Goal: Task Accomplishment & Management: Manage account settings

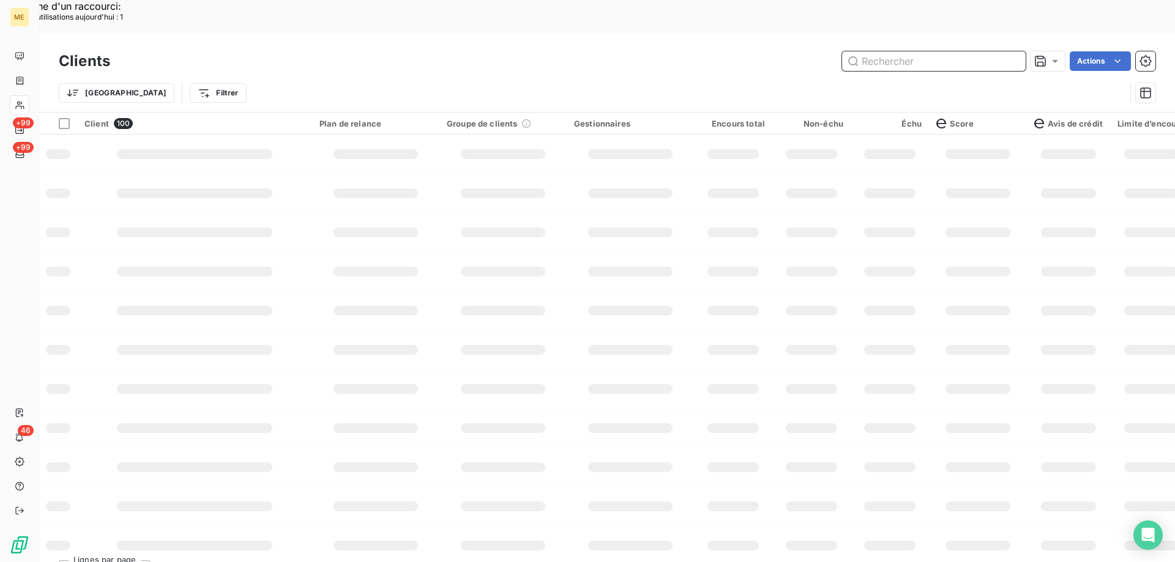
click at [888, 51] on input "text" at bounding box center [934, 61] width 184 height 20
paste input "METFRA000014266"
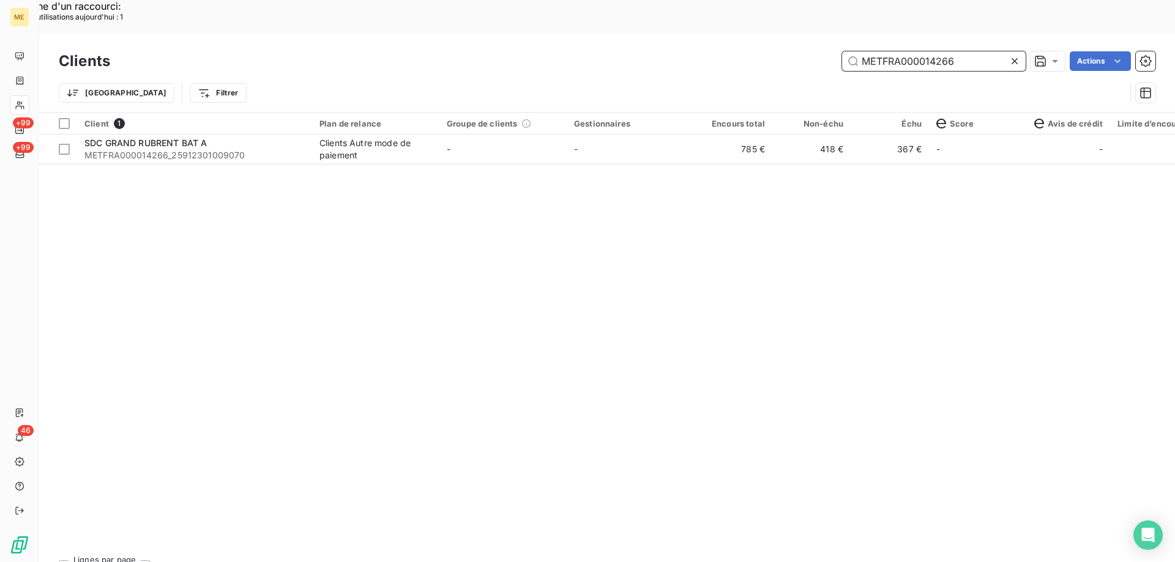
drag, startPoint x: 973, startPoint y: 26, endPoint x: 849, endPoint y: 35, distance: 124.5
click at [849, 51] on input "METFRA000014266" at bounding box center [934, 61] width 184 height 20
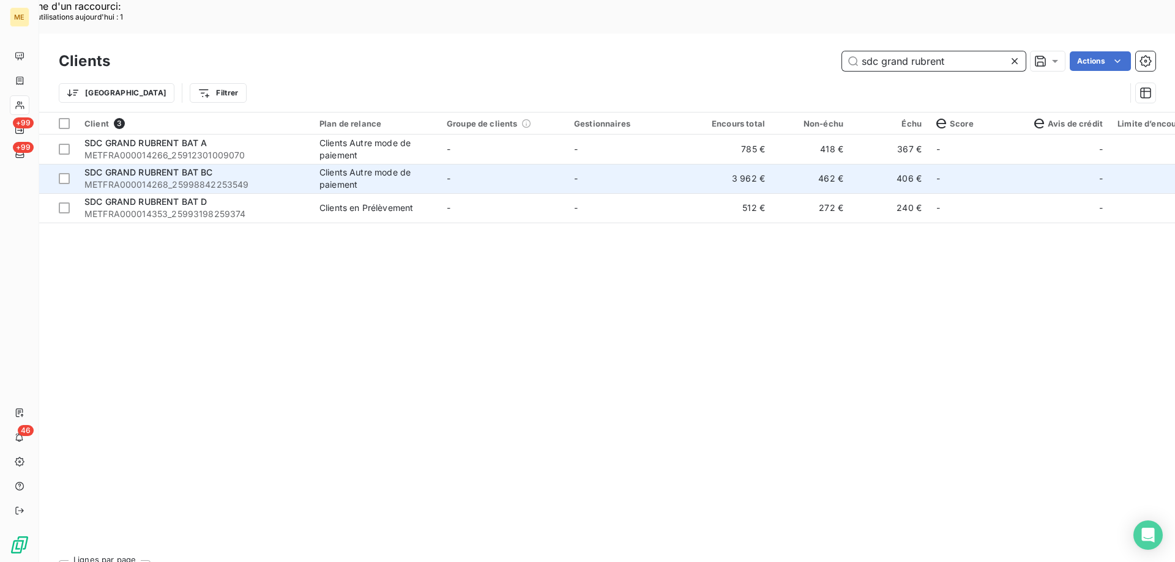
type input "sdc grand rubrent"
click at [651, 164] on td "-" at bounding box center [630, 178] width 127 height 29
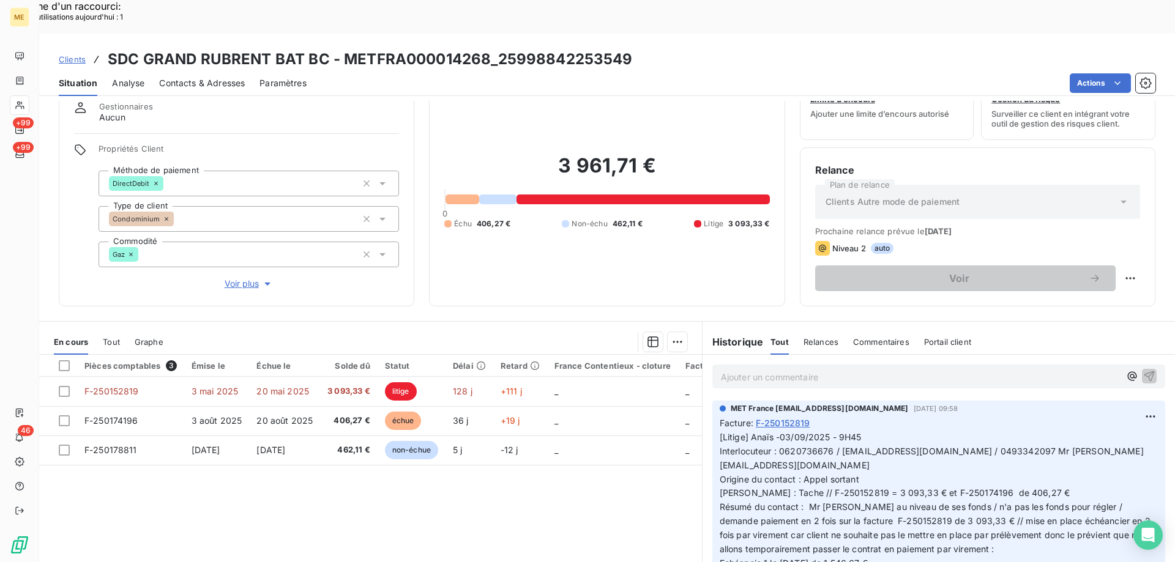
scroll to position [78, 0]
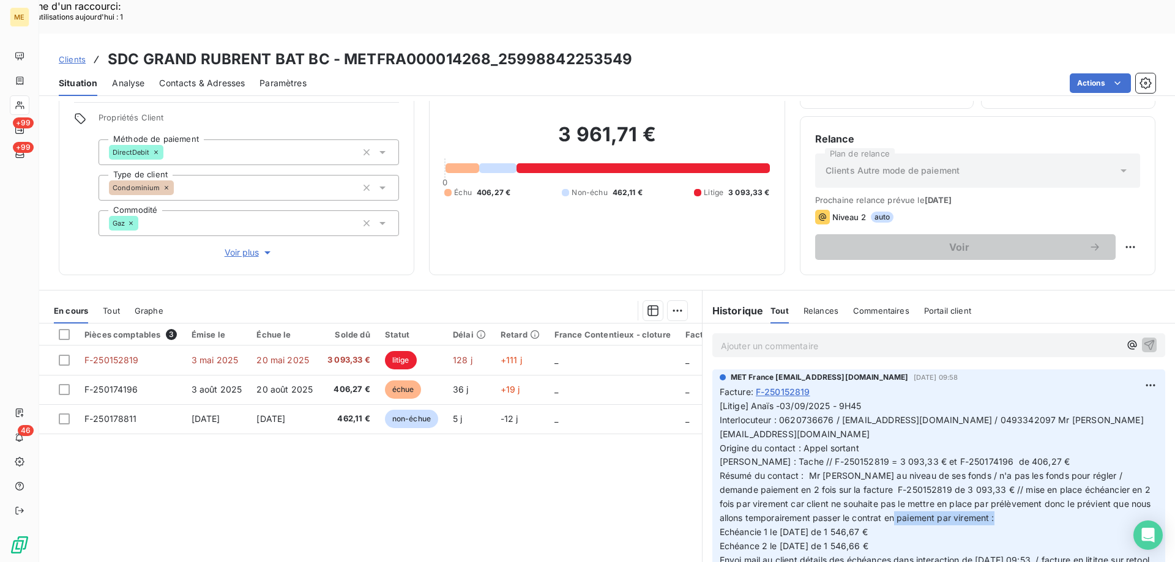
drag, startPoint x: 816, startPoint y: 486, endPoint x: 912, endPoint y: 480, distance: 95.6
click at [912, 480] on p "[Litige] Anaïs -03/09/2025 - 9H45 Interlocuteur : 0620736676 / [EMAIL_ADDRESS][…" at bounding box center [939, 498] width 438 height 196
click at [909, 483] on p "[Litige] Anaïs -03/09/2025 - 9H45 Interlocuteur : 0620736676 / [EMAIL_ADDRESS][…" at bounding box center [939, 498] width 438 height 196
click at [75, 54] on span "Clients" at bounding box center [72, 59] width 27 height 10
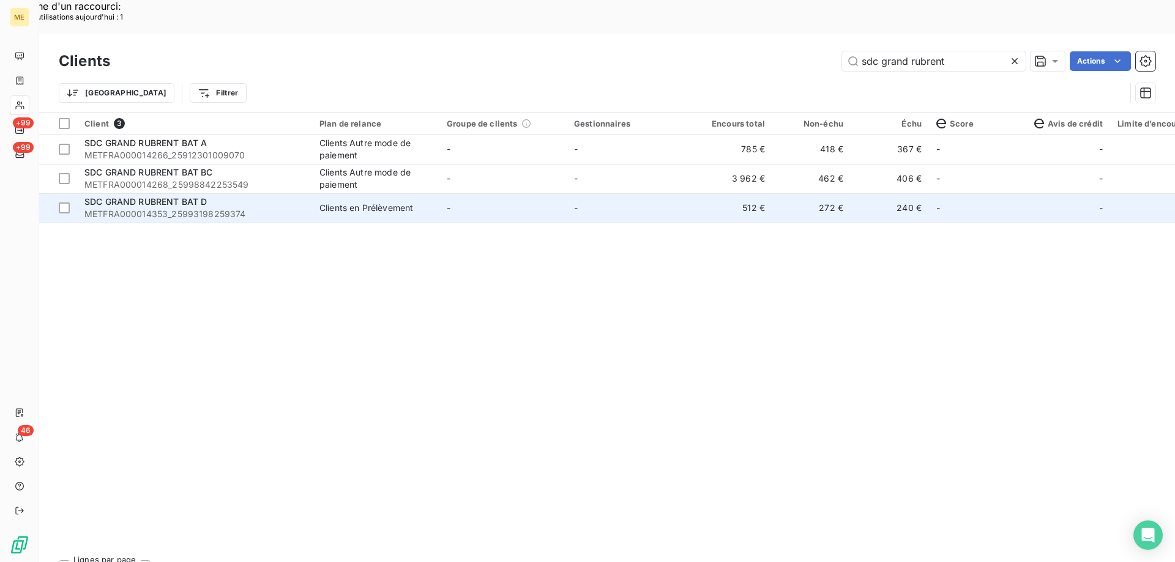
click at [630, 193] on td "-" at bounding box center [630, 207] width 127 height 29
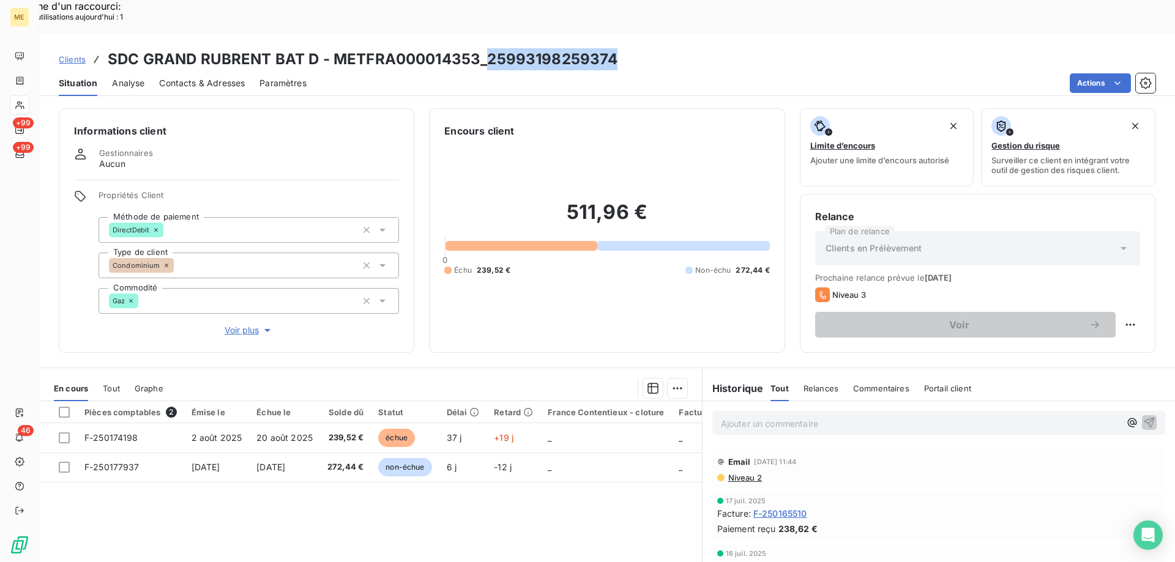
drag, startPoint x: 617, startPoint y: 32, endPoint x: 486, endPoint y: 32, distance: 130.9
click at [486, 48] on div "Clients SDC GRAND RUBRENT BAT D - METFRA000014353_25993198259374" at bounding box center [607, 59] width 1136 height 22
copy h3 "25993198259374"
drag, startPoint x: 73, startPoint y: 23, endPoint x: 94, endPoint y: 32, distance: 22.5
click at [73, 54] on span "Clients" at bounding box center [72, 59] width 27 height 10
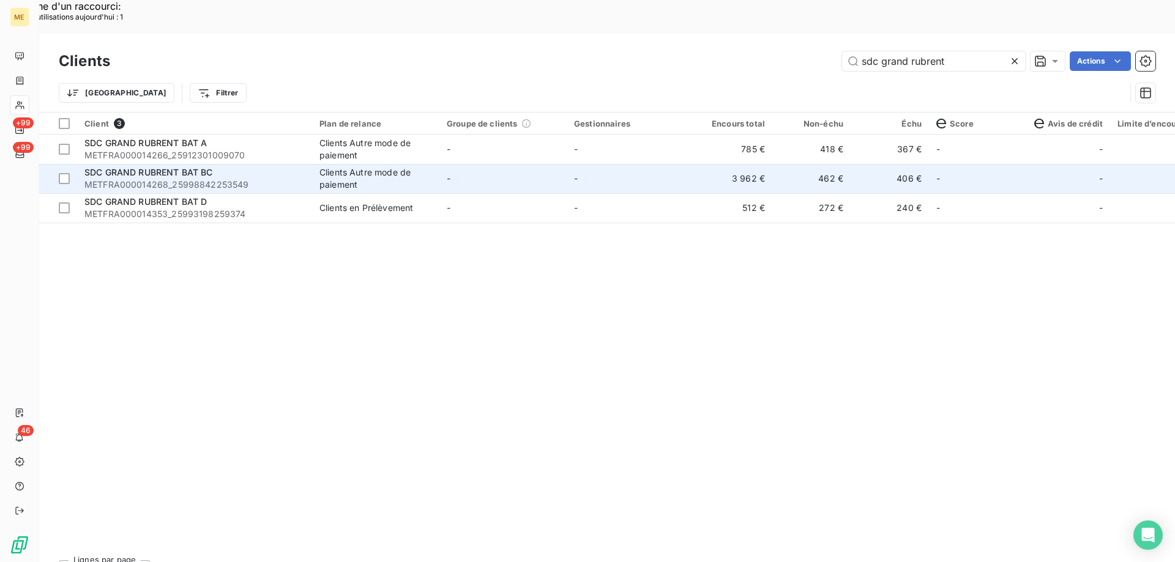
click at [534, 164] on td "-" at bounding box center [502, 178] width 127 height 29
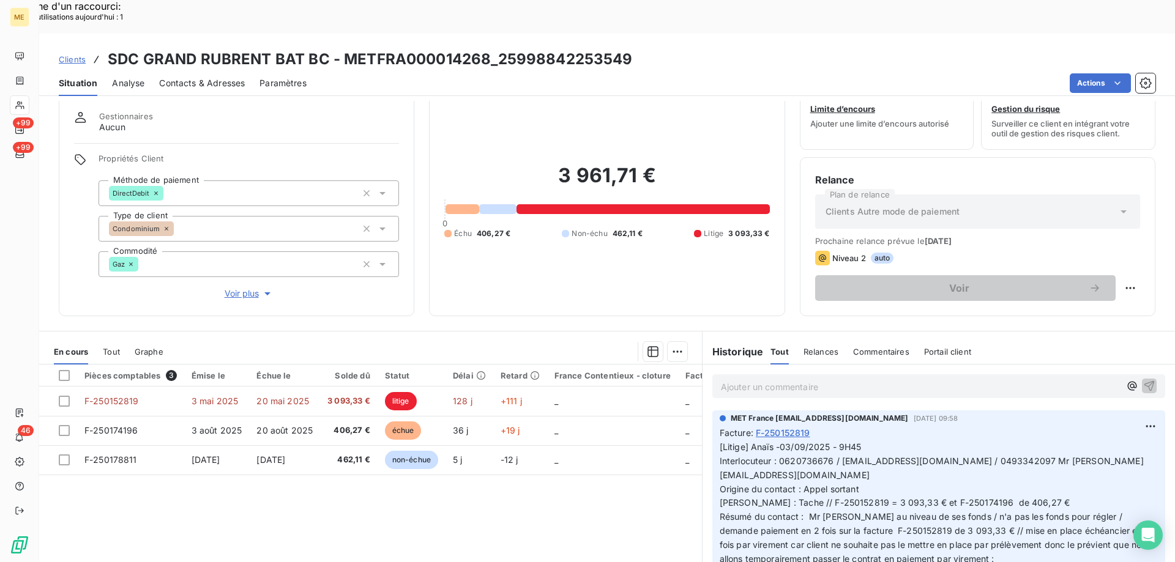
scroll to position [61, 0]
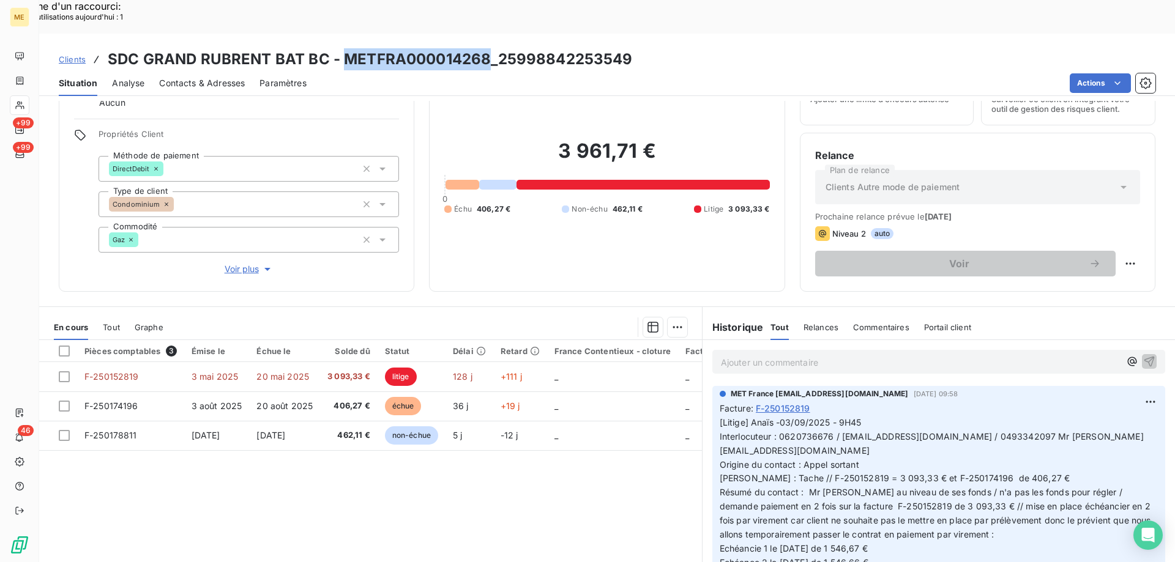
drag, startPoint x: 485, startPoint y: 26, endPoint x: 341, endPoint y: 26, distance: 143.8
click at [341, 48] on h3 "SDC GRAND RUBRENT BAT BC - METFRA000014268_25998842253549" at bounding box center [370, 59] width 525 height 22
copy h3 "METFRA000014268"
drag, startPoint x: 881, startPoint y: 502, endPoint x: 838, endPoint y: 501, distance: 42.8
click at [836, 501] on p "[Litige] Anaïs -03/09/2025 - 9H45 Interlocuteur : 0620736676 / [EMAIL_ADDRESS][…" at bounding box center [939, 514] width 438 height 196
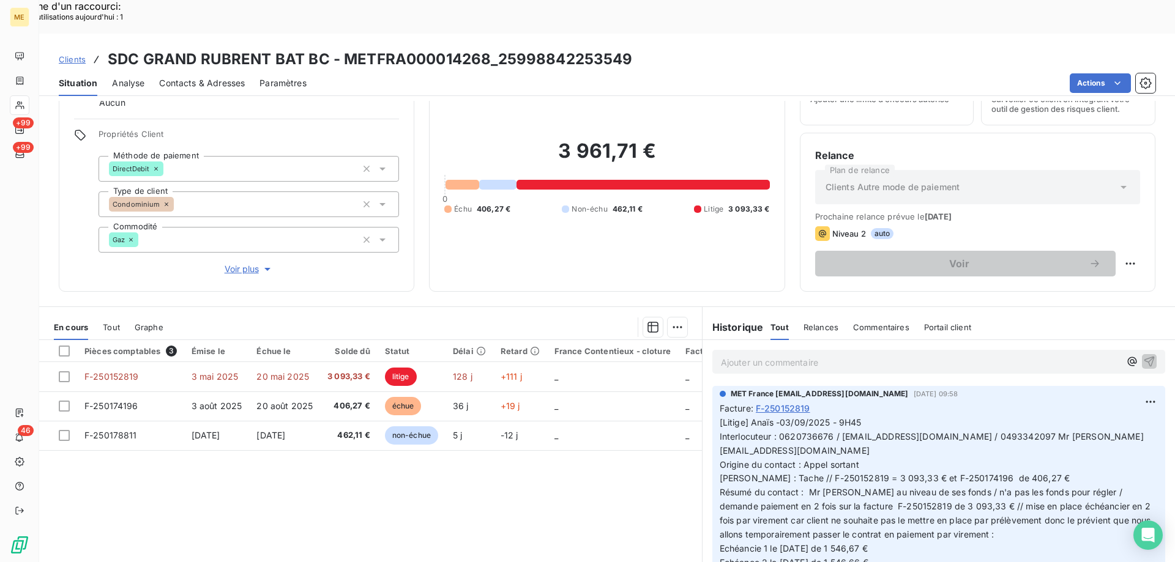
click at [899, 512] on p "[Litige] Anaïs -03/09/2025 - 9H45 Interlocuteur : 0620736676 / [EMAIL_ADDRESS][…" at bounding box center [939, 514] width 438 height 196
drag, startPoint x: 882, startPoint y: 504, endPoint x: 839, endPoint y: 500, distance: 43.0
click at [839, 500] on p "[Litige] Anaïs -03/09/2025 - 9H45 Interlocuteur : 0620736676 / [EMAIL_ADDRESS][…" at bounding box center [939, 514] width 438 height 196
click at [664, 207] on div "3 961,71 € 0 Échu 406,27 € Non-échu 462,11 € Litige 3 093,33 €" at bounding box center [606, 176] width 325 height 199
click at [901, 458] on span "[Litige] Anaïs -03/09/2025 - 9H45 Interlocuteur : 0620736676 / [EMAIL_ADDRESS][…" at bounding box center [937, 513] width 434 height 192
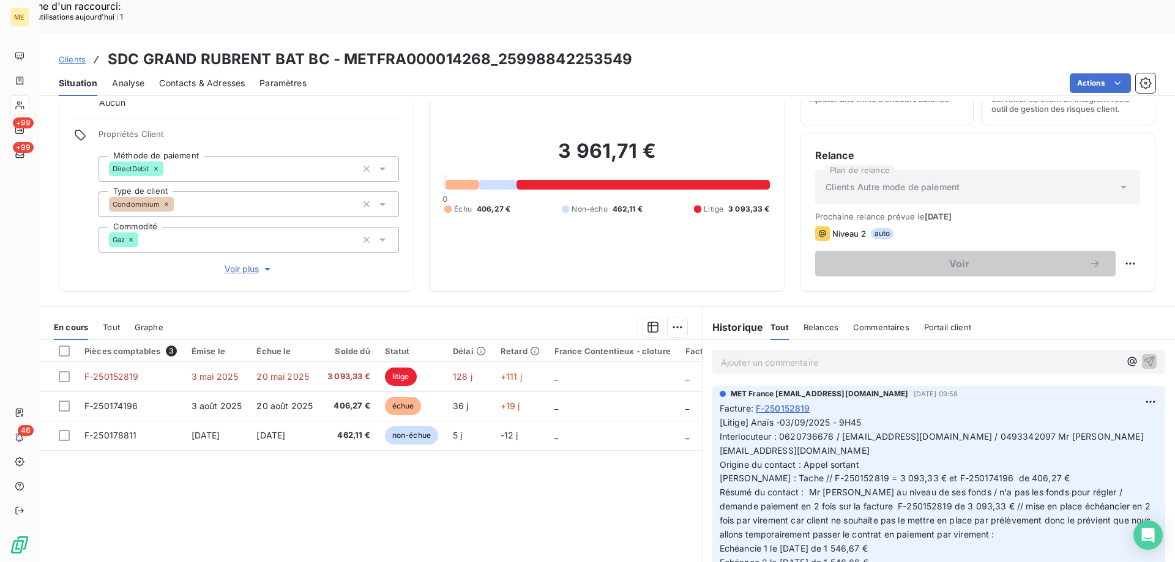
click at [933, 417] on span "[Litige] Anaïs -03/09/2025 - 9H45 Interlocuteur : 0620736676 / [EMAIL_ADDRESS][…" at bounding box center [937, 513] width 434 height 192
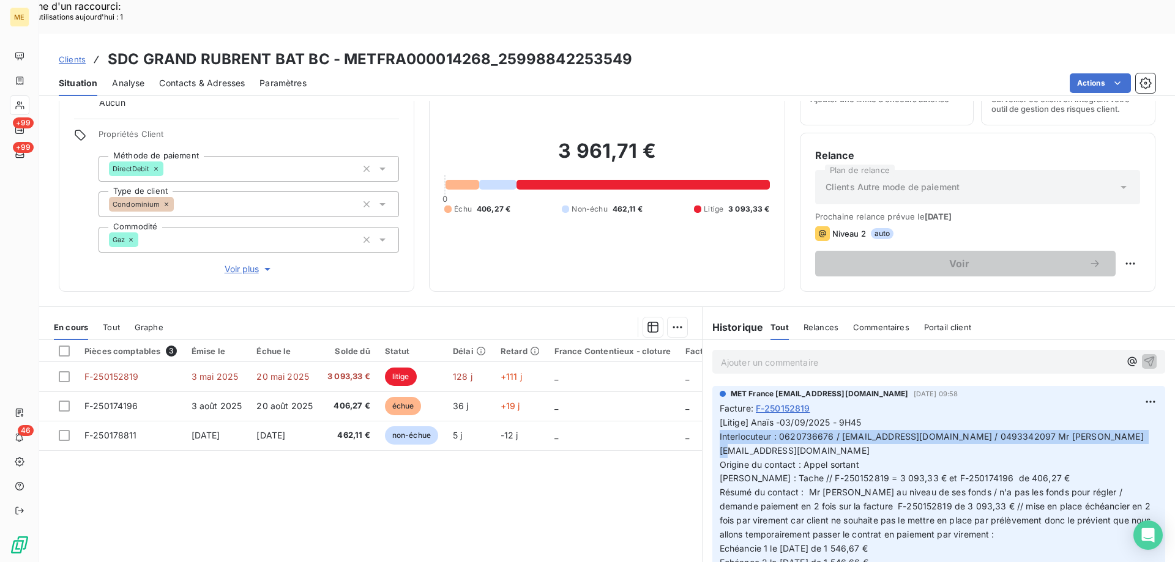
click at [933, 417] on span "[Litige] Anaïs -03/09/2025 - 9H45 Interlocuteur : 0620736676 / [EMAIL_ADDRESS][…" at bounding box center [937, 513] width 434 height 192
click at [935, 417] on span "[Litige] Anaïs -03/09/2025 - 9H45 Interlocuteur : 0620736676 / [EMAIL_ADDRESS][…" at bounding box center [937, 513] width 434 height 192
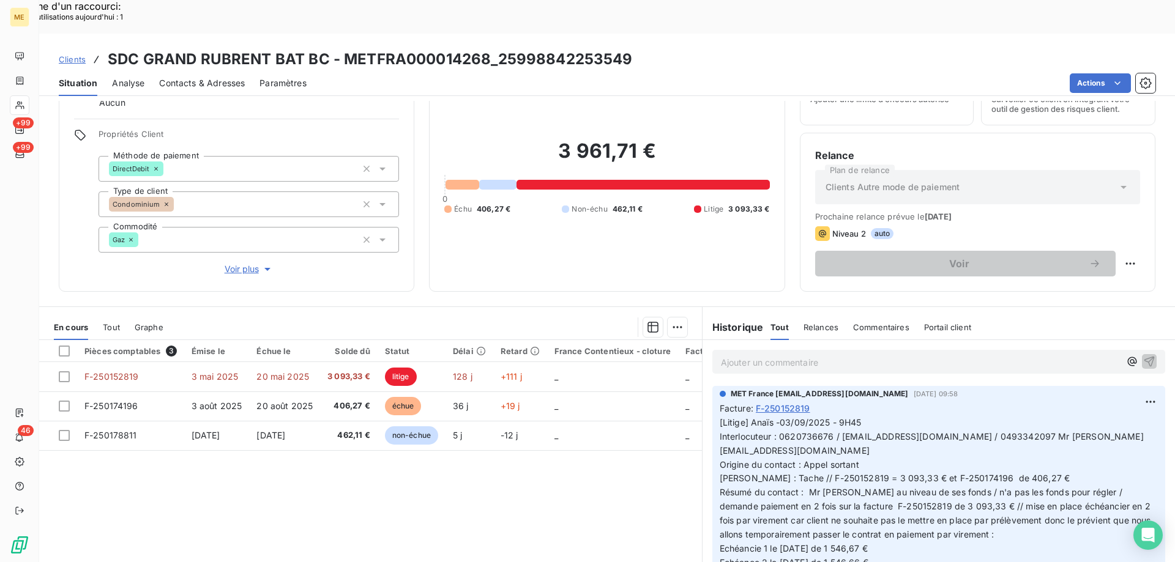
click at [956, 442] on span "[Litige] Anaïs -03/09/2025 - 9H45 Interlocuteur : 0620736676 / [EMAIL_ADDRESS][…" at bounding box center [937, 513] width 434 height 192
click at [1008, 420] on p "[Litige] Anaïs -03/09/2025 - 9H45 Interlocuteur : 0620736676 / [EMAIL_ADDRESS][…" at bounding box center [939, 514] width 438 height 196
click at [1064, 417] on span "[Litige] Anaïs -03/09/2025 - 9H45 Interlocuteur : 0620736676 / [EMAIL_ADDRESS][…" at bounding box center [937, 513] width 434 height 192
click at [1023, 417] on span "[Litige] Anaïs -03/09/2025 - 9H45 Interlocuteur : 0620736676 / [EMAIL_ADDRESS][…" at bounding box center [937, 513] width 434 height 192
click at [1122, 416] on p "[Litige] Anaïs -03/09/2025 - 9H45 Interlocuteur : 0620736676 / [EMAIL_ADDRESS][…" at bounding box center [939, 514] width 438 height 196
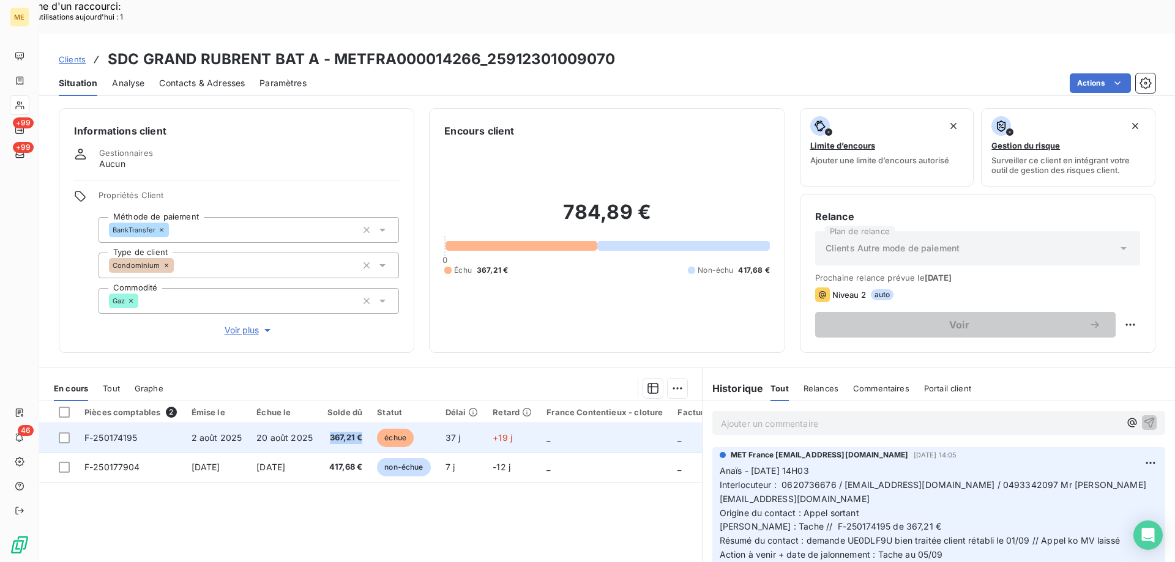
drag, startPoint x: 362, startPoint y: 407, endPoint x: 322, endPoint y: 404, distance: 39.9
click at [322, 423] on td "367,21 €" at bounding box center [345, 437] width 50 height 29
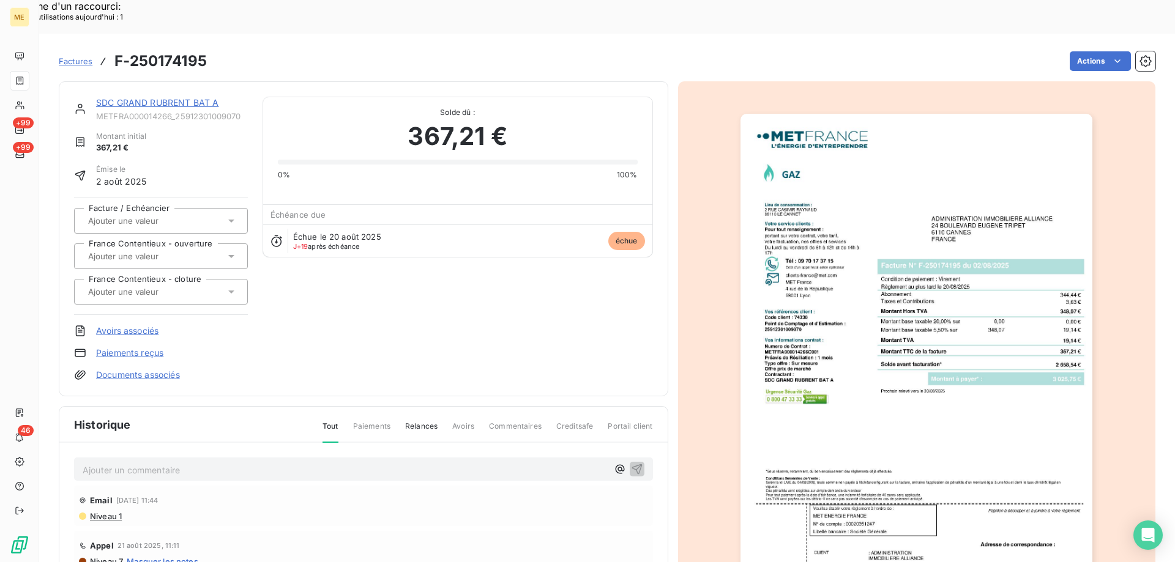
click at [171, 97] on link "SDC GRAND RUBRENT BAT A" at bounding box center [157, 102] width 122 height 10
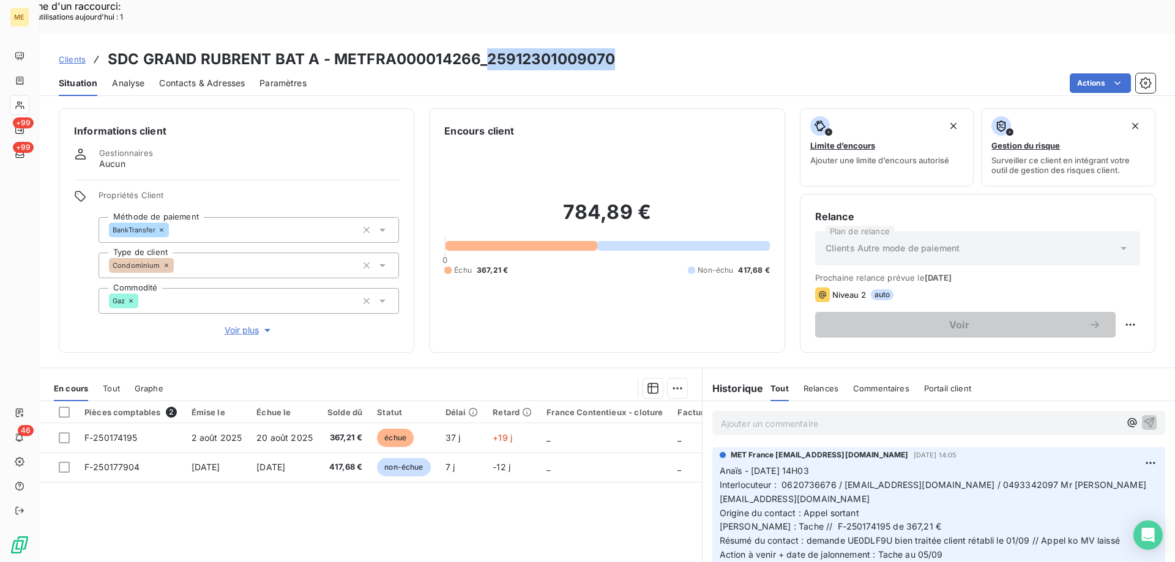
drag, startPoint x: 612, startPoint y: 26, endPoint x: 488, endPoint y: 32, distance: 123.7
click at [488, 48] on div "Clients SDC GRAND RUBRENT BAT A - METFRA000014266_25912301009070" at bounding box center [607, 59] width 1136 height 22
copy h3 "25912301009070"
click at [757, 416] on p "Ajouter un commentaire ﻿" at bounding box center [920, 423] width 399 height 15
click at [756, 416] on p "Ajouter un commentaire ﻿" at bounding box center [920, 423] width 399 height 15
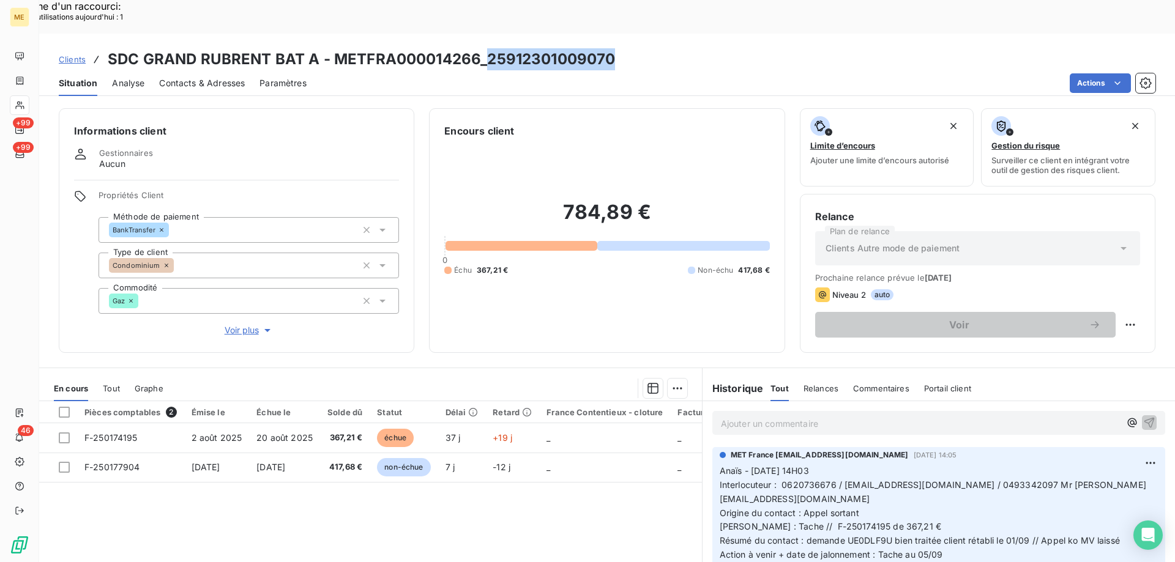
click at [756, 416] on p "Ajouter un commentaire ﻿" at bounding box center [920, 423] width 399 height 15
click at [757, 416] on p "Ajouter un commentaire ﻿" at bounding box center [920, 423] width 399 height 15
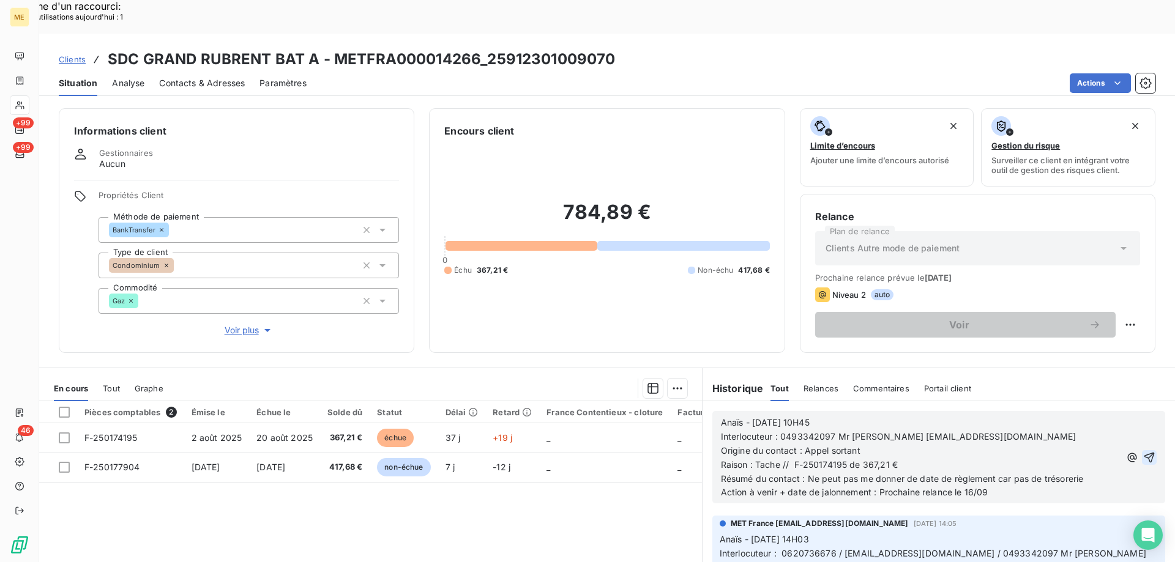
click at [1143, 452] on icon "button" at bounding box center [1149, 458] width 12 height 12
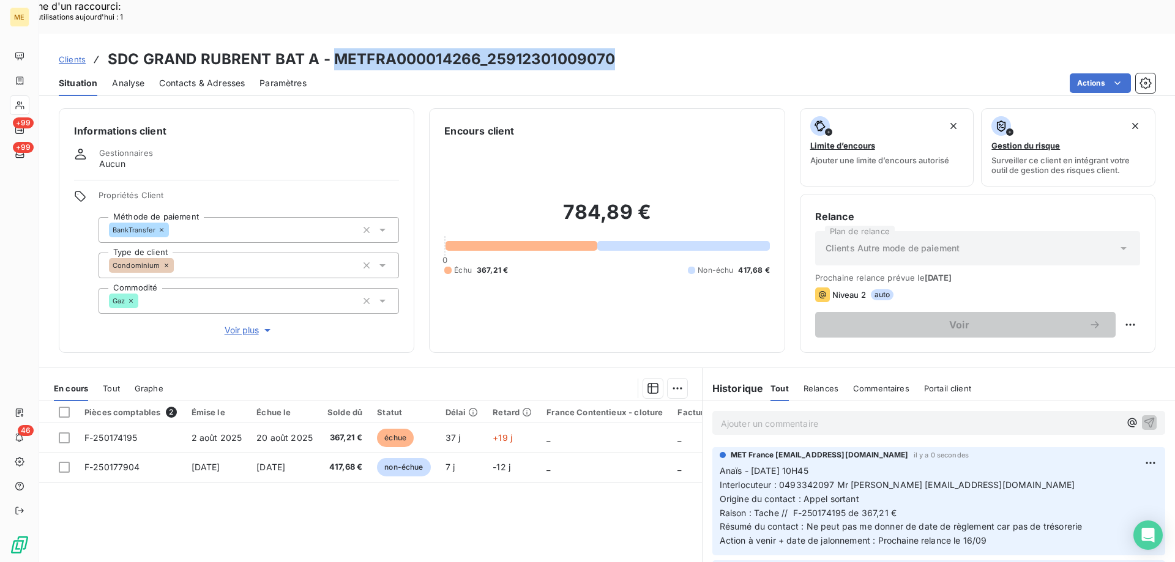
drag, startPoint x: 617, startPoint y: 26, endPoint x: 333, endPoint y: 25, distance: 283.9
click at [333, 48] on div "Clients SDC GRAND RUBRENT BAT A - METFRA000014266_25912301009070" at bounding box center [607, 59] width 1136 height 22
copy h3 "METFRA000014266_25912301009070"
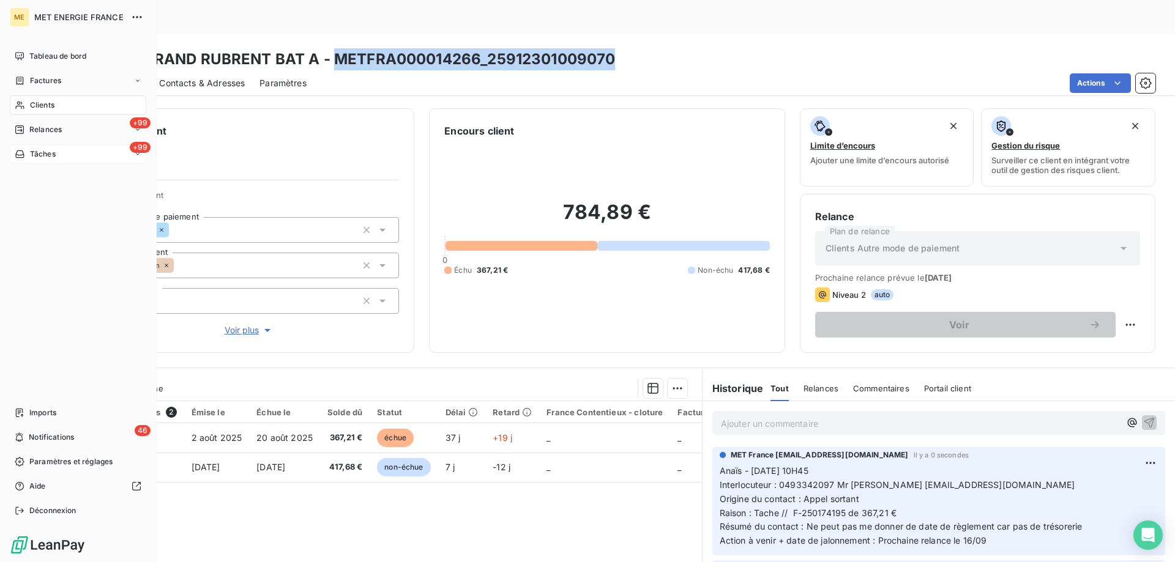
click at [43, 153] on span "Tâches" at bounding box center [43, 154] width 26 height 11
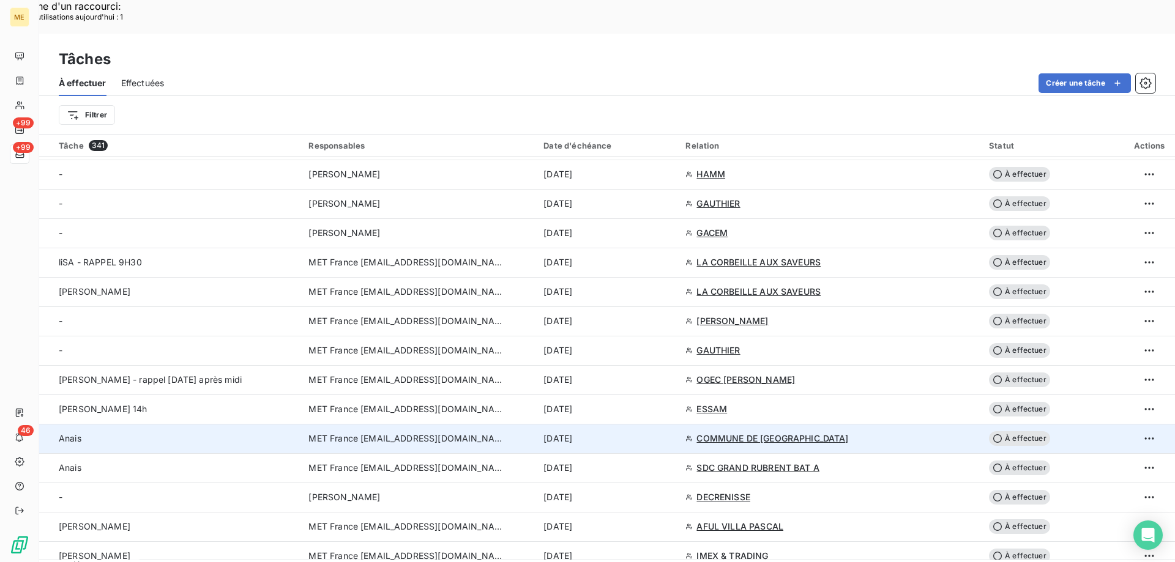
scroll to position [489, 0]
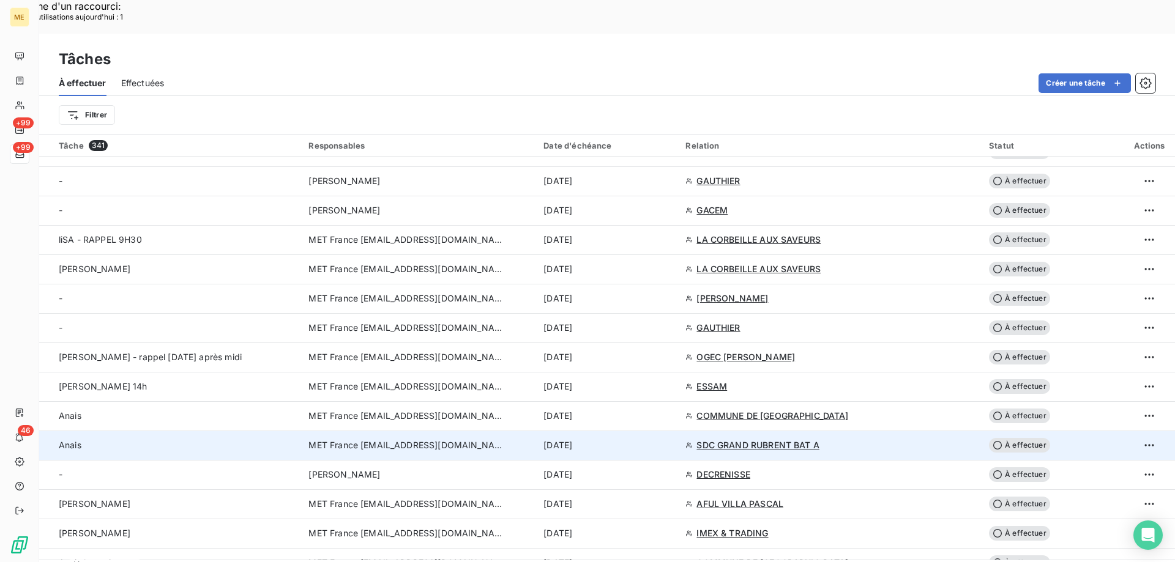
click at [662, 439] on div "8 sept. 2025" at bounding box center [606, 445] width 127 height 12
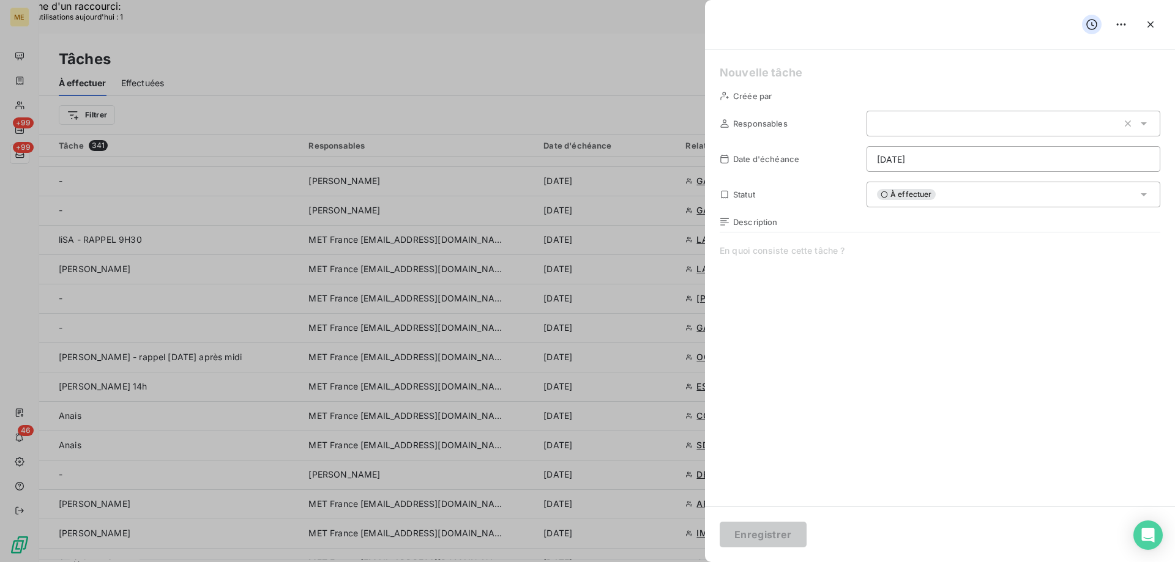
click at [959, 199] on div "À effectuer" at bounding box center [1013, 195] width 294 height 26
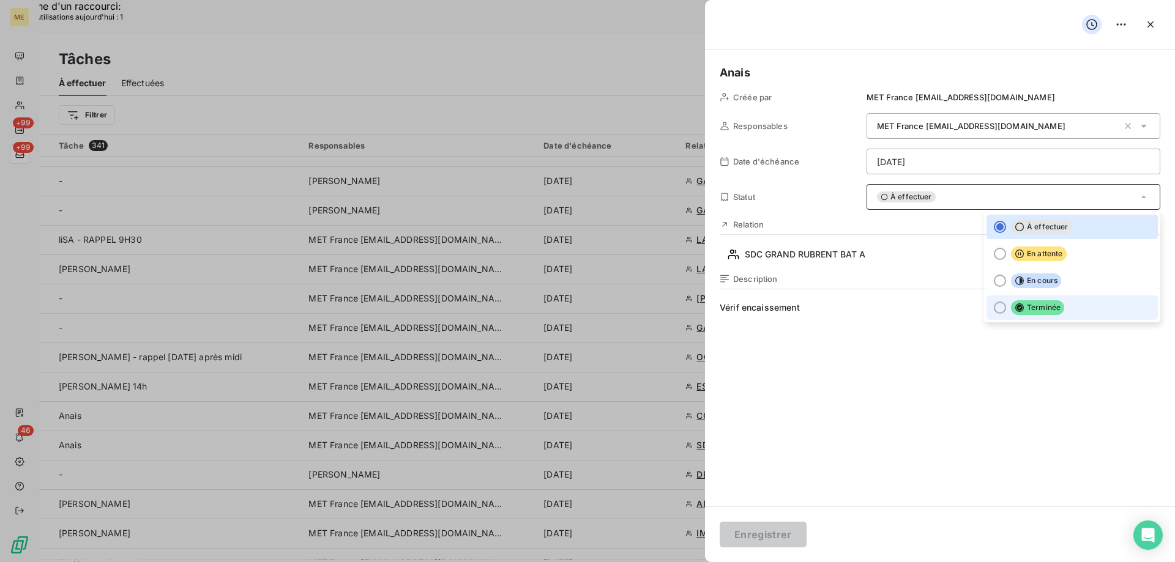
click at [1064, 316] on li "Terminée" at bounding box center [1071, 308] width 171 height 24
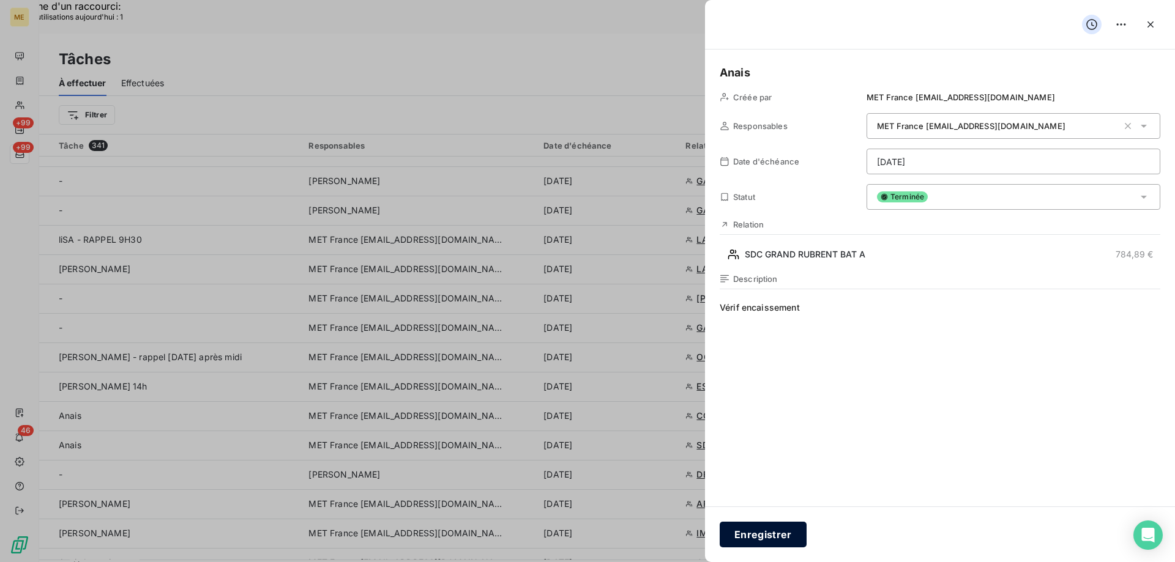
click at [759, 534] on button "Enregistrer" at bounding box center [763, 535] width 87 height 26
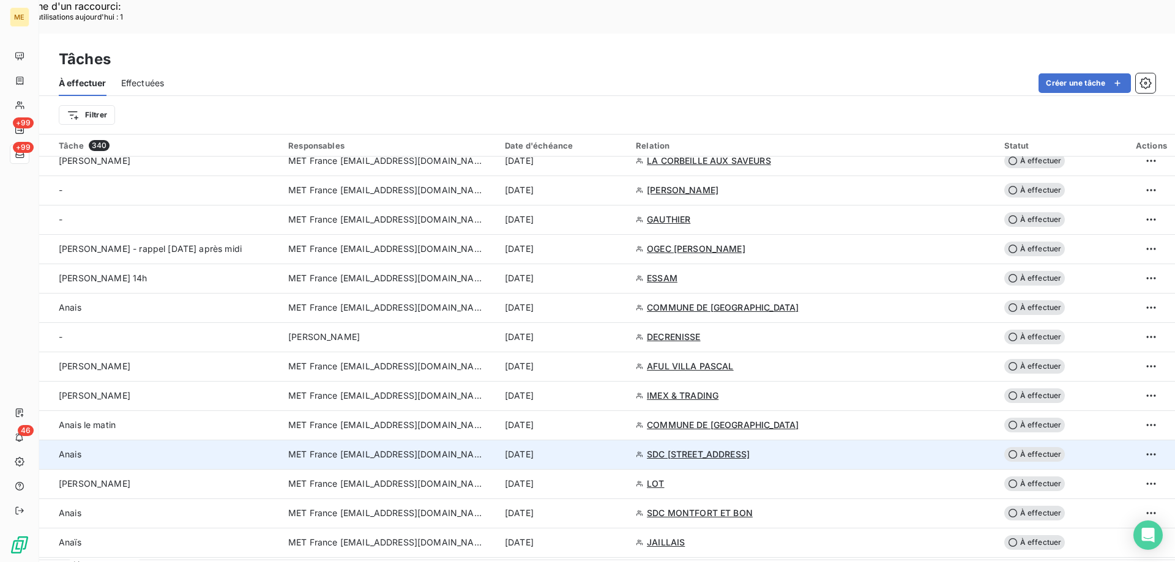
scroll to position [612, 0]
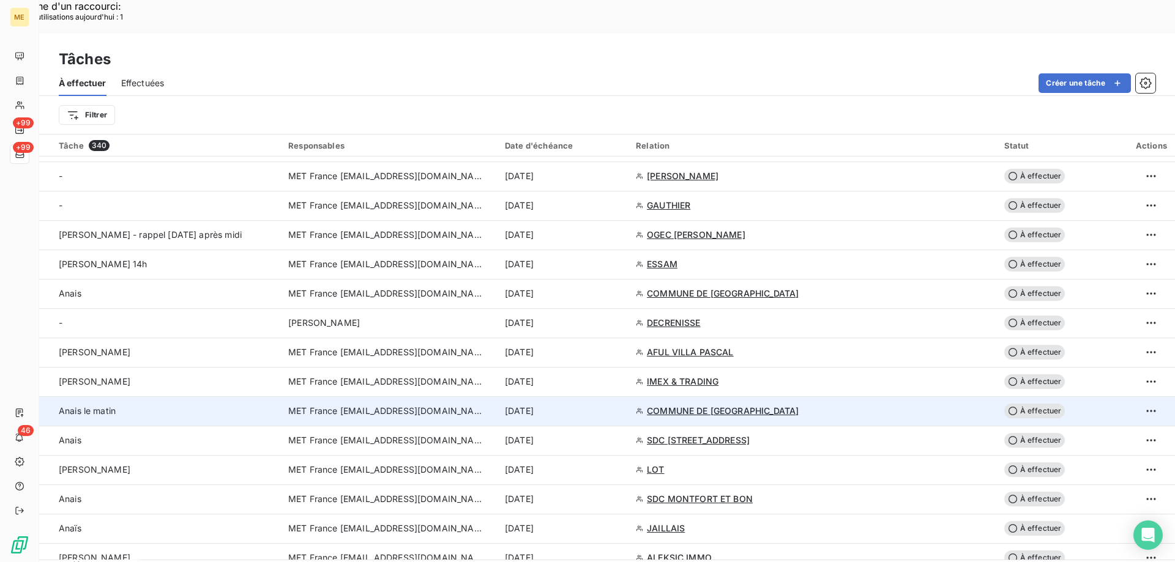
click at [621, 405] on div "8 sept. 2025" at bounding box center [563, 411] width 116 height 12
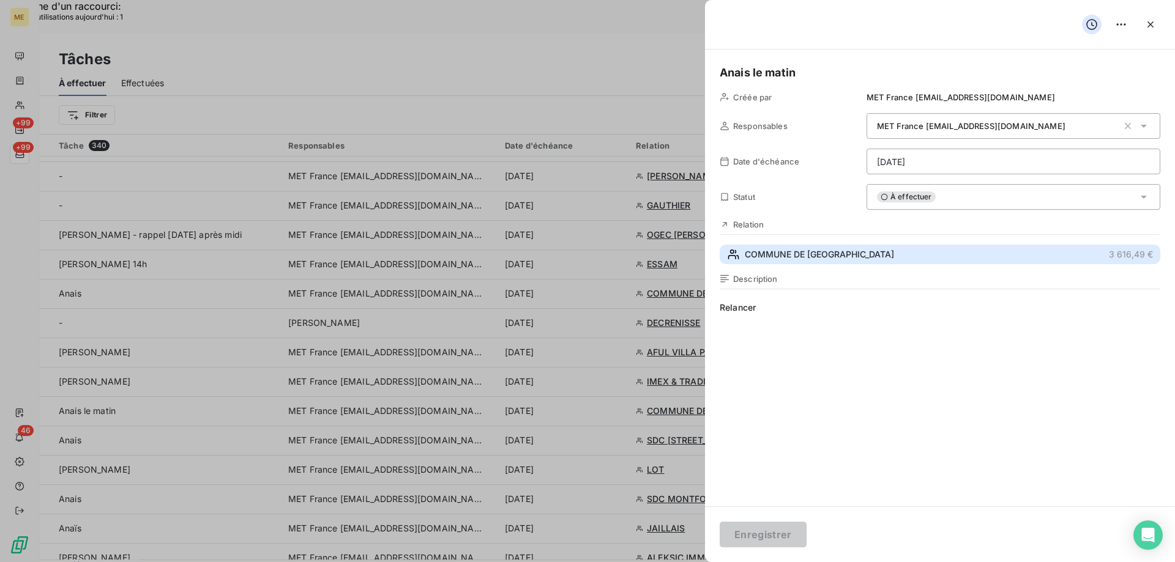
click at [835, 258] on span "COMMUNE DE MONTFORT LE GESNOIS" at bounding box center [819, 254] width 149 height 12
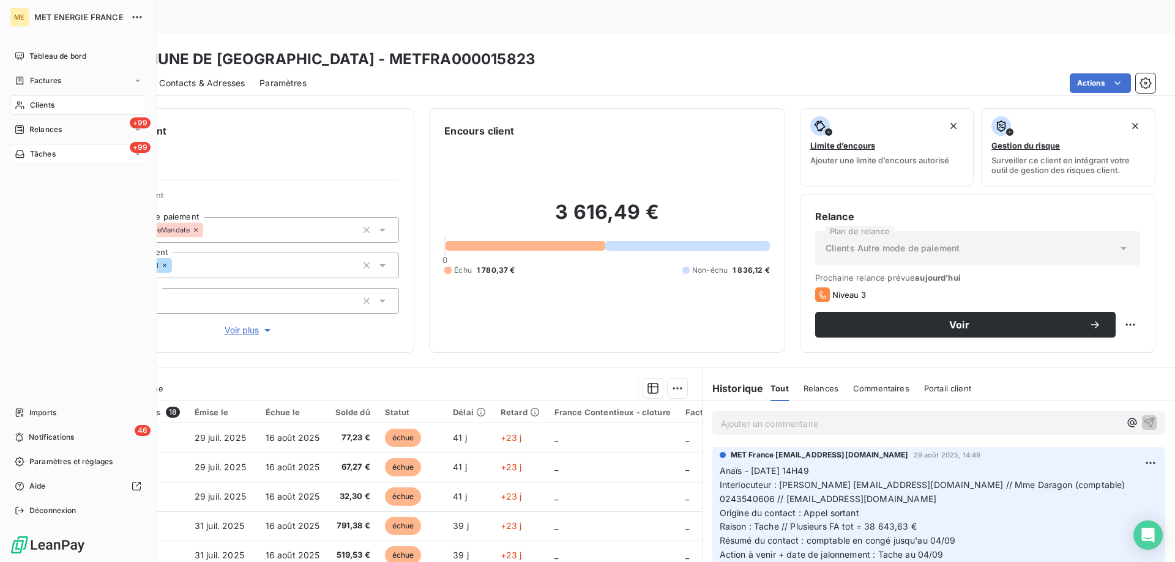
click at [22, 151] on icon at bounding box center [19, 154] width 9 height 7
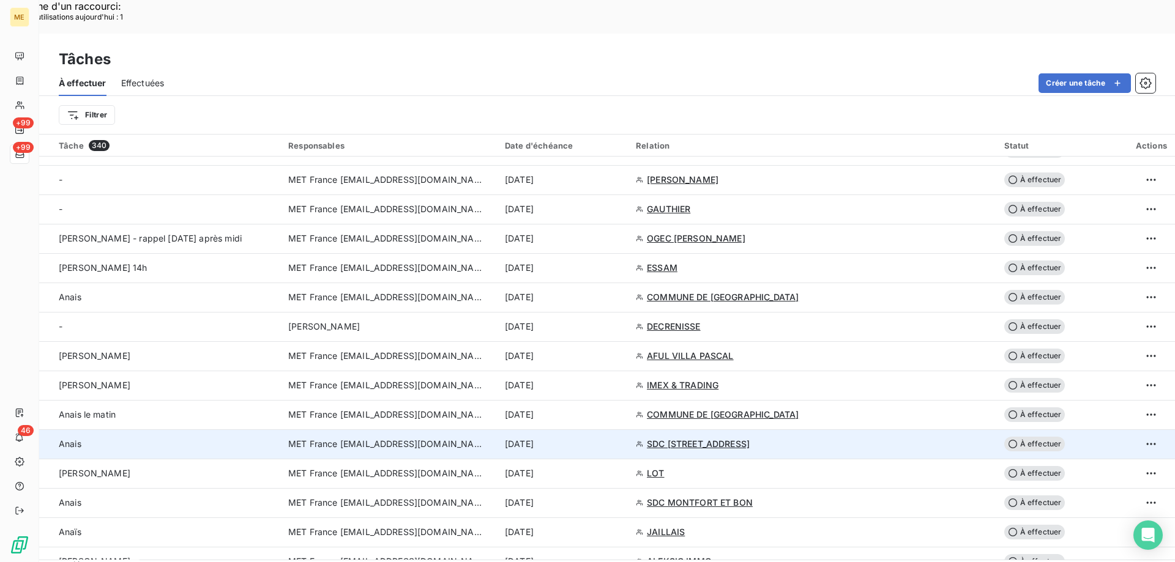
scroll to position [612, 0]
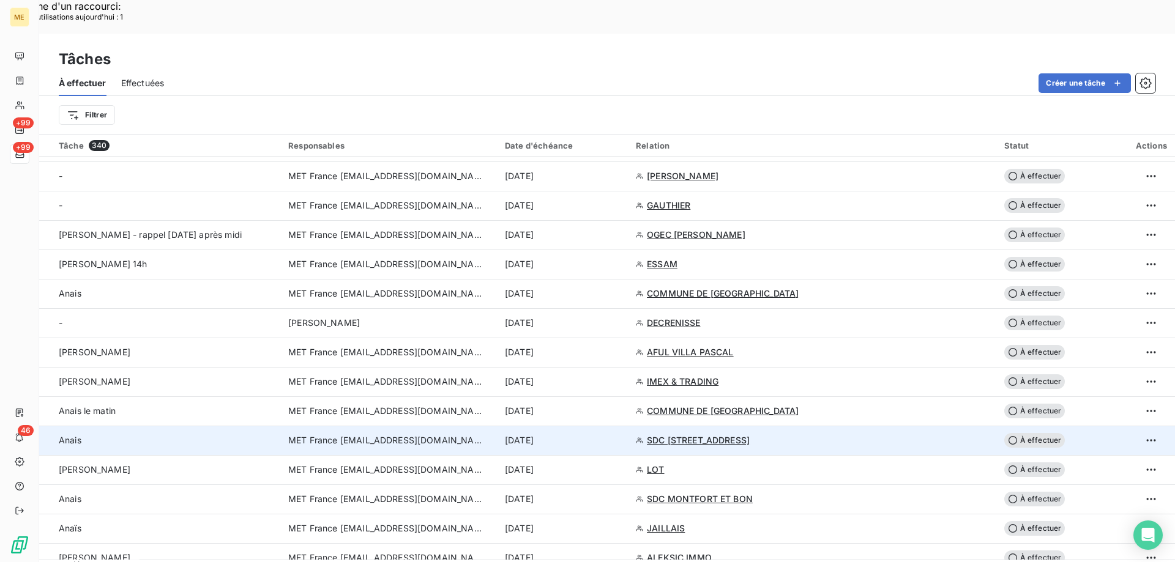
click at [628, 426] on td "8 sept. 2025" at bounding box center [562, 440] width 131 height 29
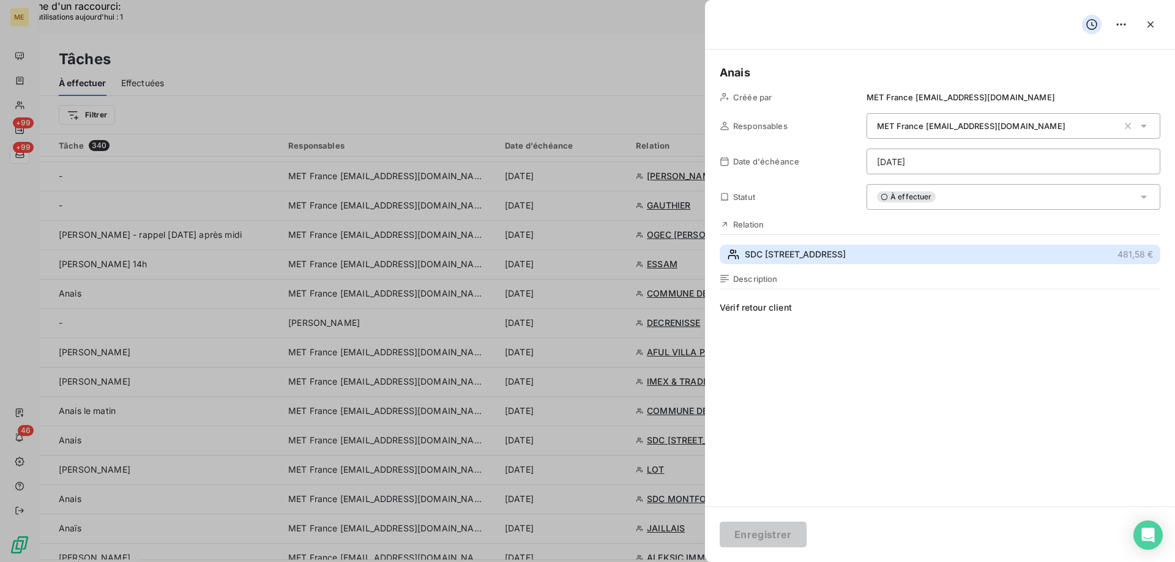
click at [791, 260] on span "SDC 14 RUE CARNOT" at bounding box center [795, 254] width 101 height 12
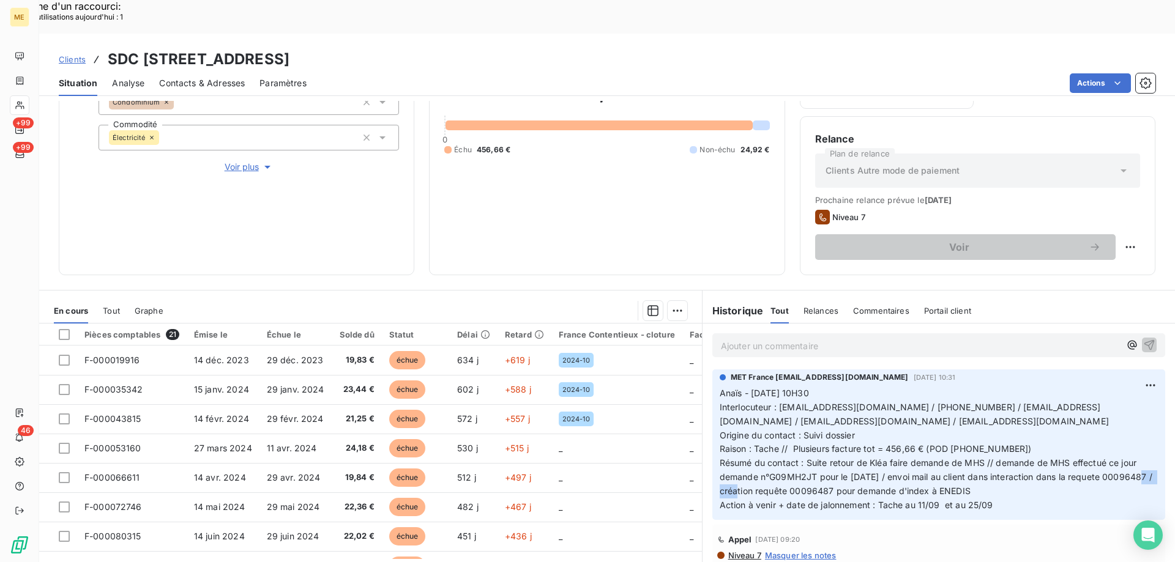
drag, startPoint x: 879, startPoint y: 457, endPoint x: 836, endPoint y: 453, distance: 43.0
click at [836, 453] on span "Anaïs - 03/09/2025 - 10H30 Interlocuteur : contact@mhd-immo.com / 0986653030 / …" at bounding box center [937, 449] width 435 height 122
copy span "00096487"
drag, startPoint x: 812, startPoint y: 444, endPoint x: 765, endPoint y: 446, distance: 46.6
click at [765, 446] on span "Anaïs - 03/09/2025 - 10H30 Interlocuteur : contact@mhd-immo.com / 0986653030 / …" at bounding box center [937, 449] width 435 height 122
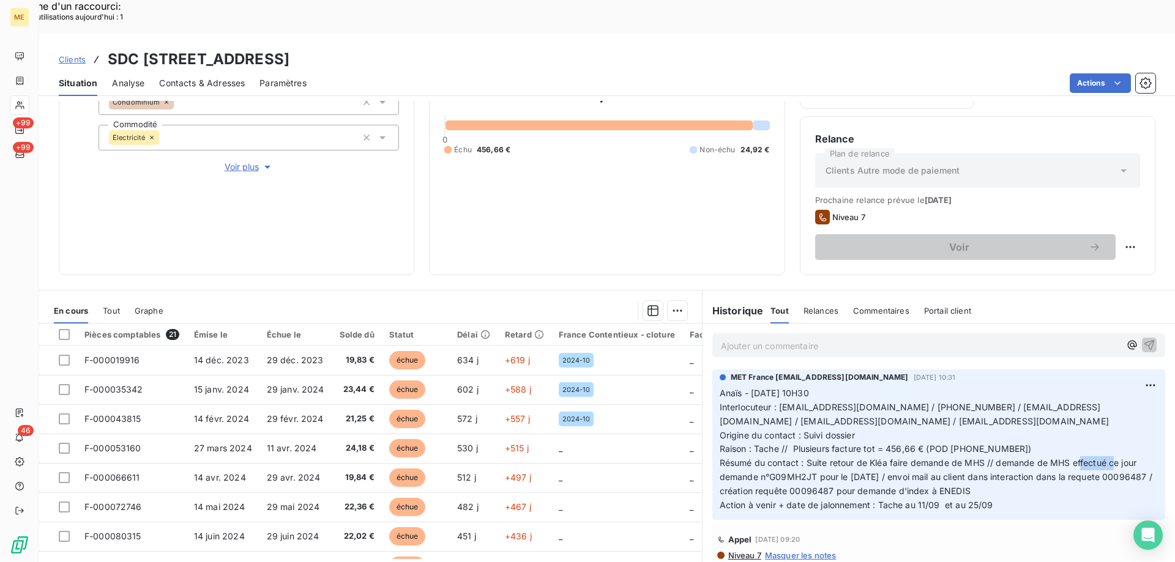
copy span "G09MH2JT"
drag, startPoint x: 424, startPoint y: 23, endPoint x: 316, endPoint y: 26, distance: 107.7
click at [289, 48] on h3 "SDC 14 RUE CARNOT - METFRA000007052_22595513744510" at bounding box center [199, 59] width 182 height 22
click at [282, 48] on h3 "SDC 14 RUE CARNOT - METFRA000007052_22595513744510" at bounding box center [199, 59] width 182 height 22
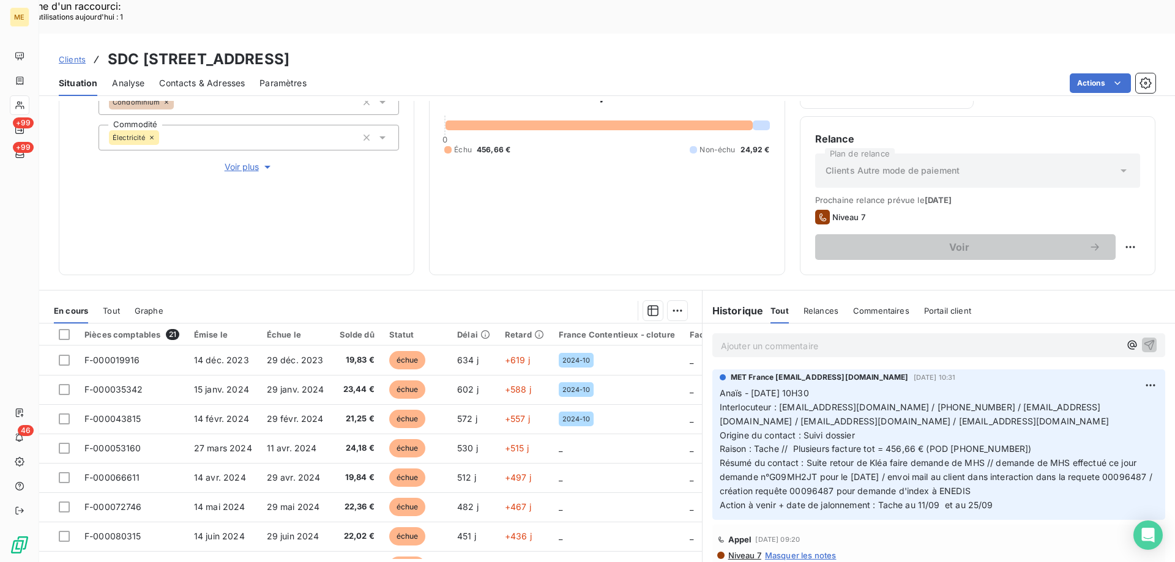
drag, startPoint x: 288, startPoint y: 30, endPoint x: 420, endPoint y: 30, distance: 132.8
click at [289, 48] on h3 "SDC 14 RUE CARNOT - METFRA000007052_22595513744510" at bounding box center [199, 59] width 182 height 22
copy h3 "METFRA000007052"
drag, startPoint x: 880, startPoint y: 388, endPoint x: 768, endPoint y: 392, distance: 112.7
click at [768, 392] on p "Anaïs - 03/09/2025 - 10H30 Interlocuteur : contact@mhd-immo.com / 0986653030 / …" at bounding box center [939, 450] width 438 height 126
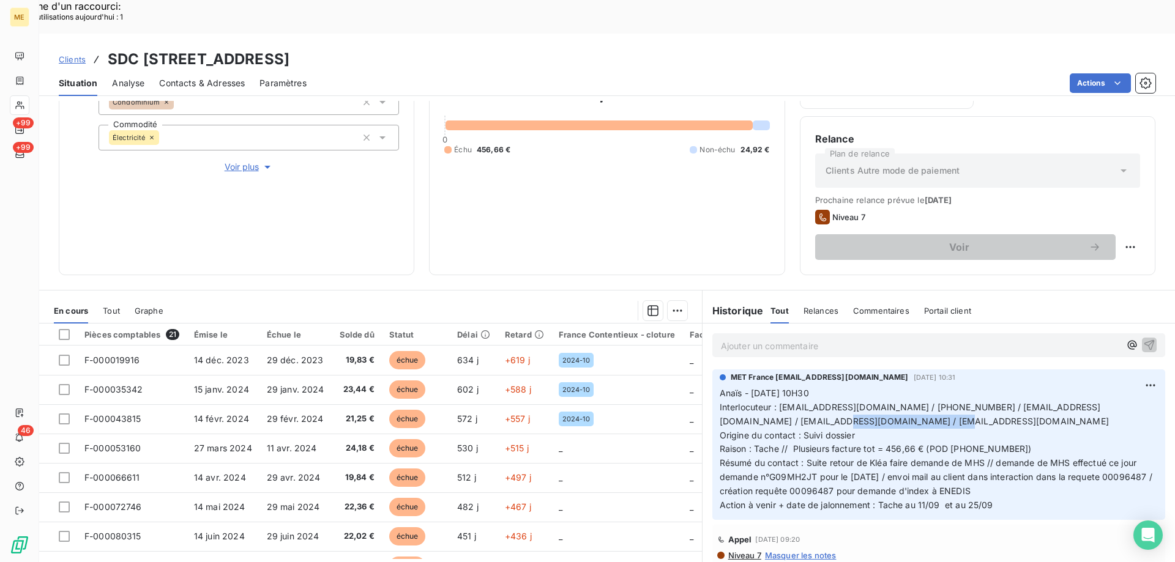
copy span "[EMAIL_ADDRESS][DOMAIN_NAME]"
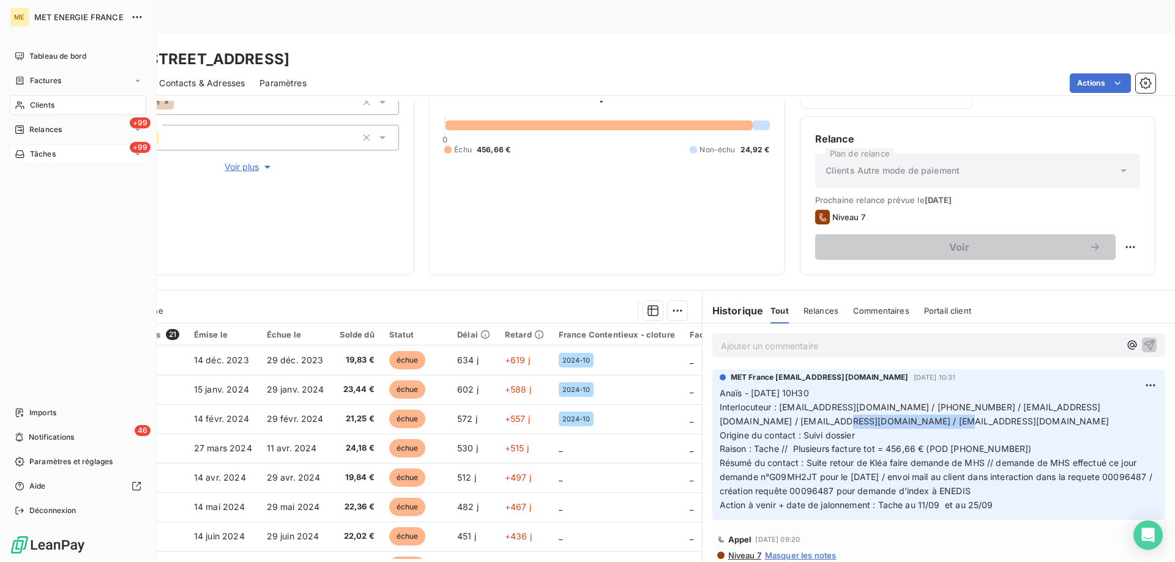
click at [32, 153] on span "Tâches" at bounding box center [43, 154] width 26 height 11
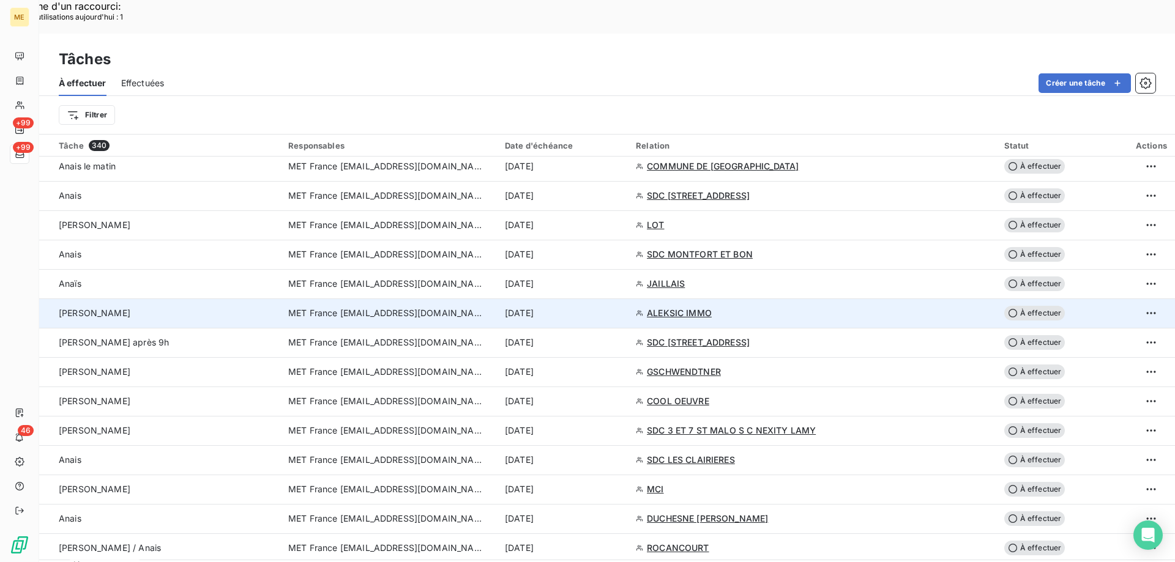
scroll to position [795, 0]
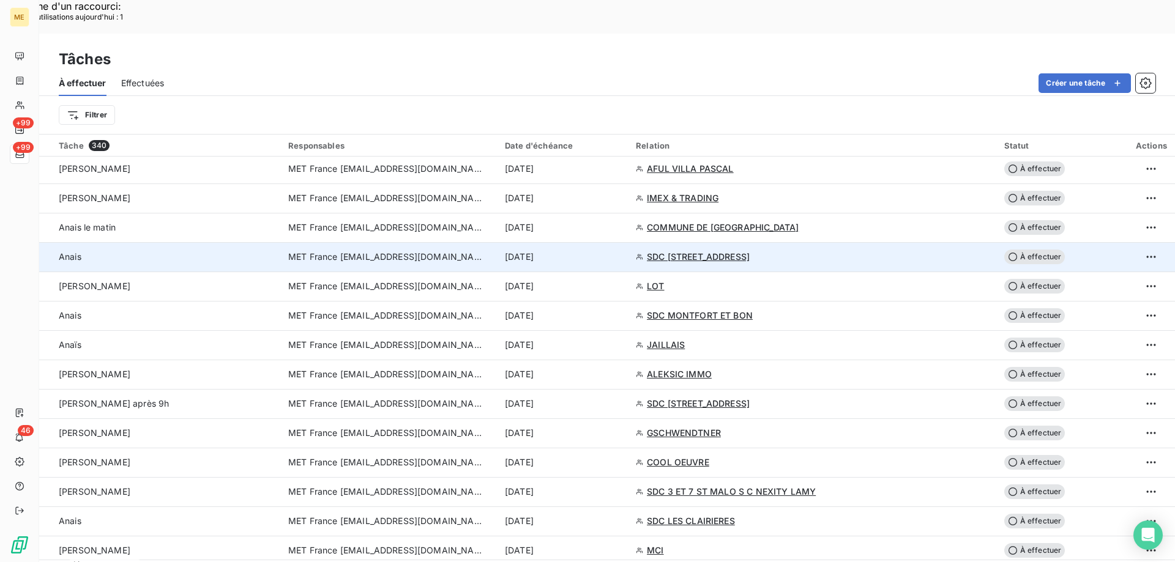
click at [621, 251] on div "8 sept. 2025" at bounding box center [563, 257] width 116 height 12
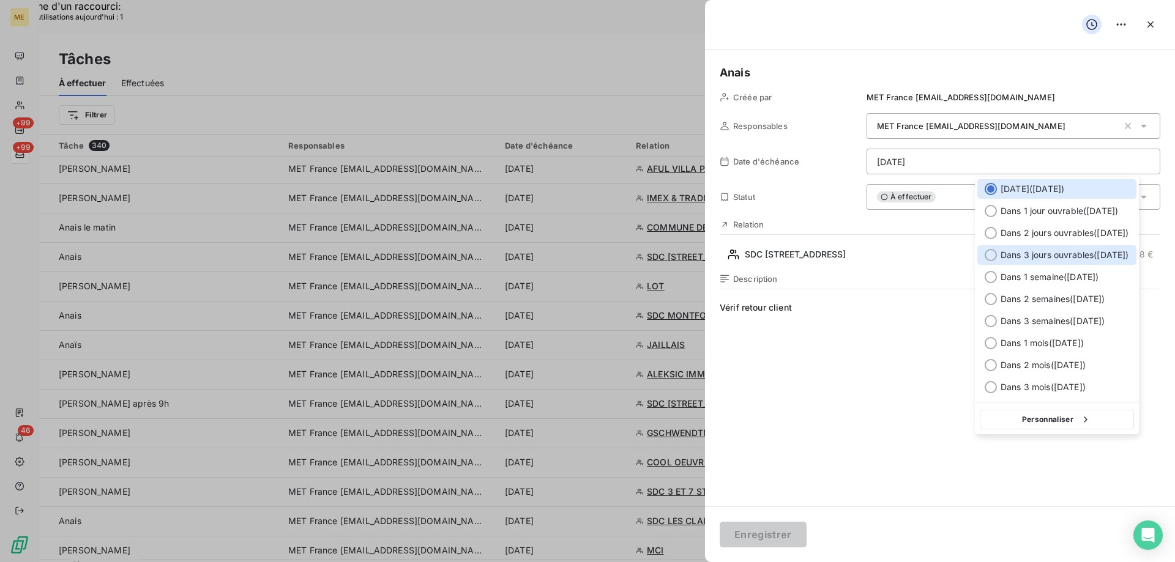
drag, startPoint x: 1024, startPoint y: 253, endPoint x: 1003, endPoint y: 273, distance: 29.4
click at [1025, 253] on span "Dans 3 jours ouvrables ( jeudi )" at bounding box center [1064, 255] width 128 height 12
type input "11/09/2025"
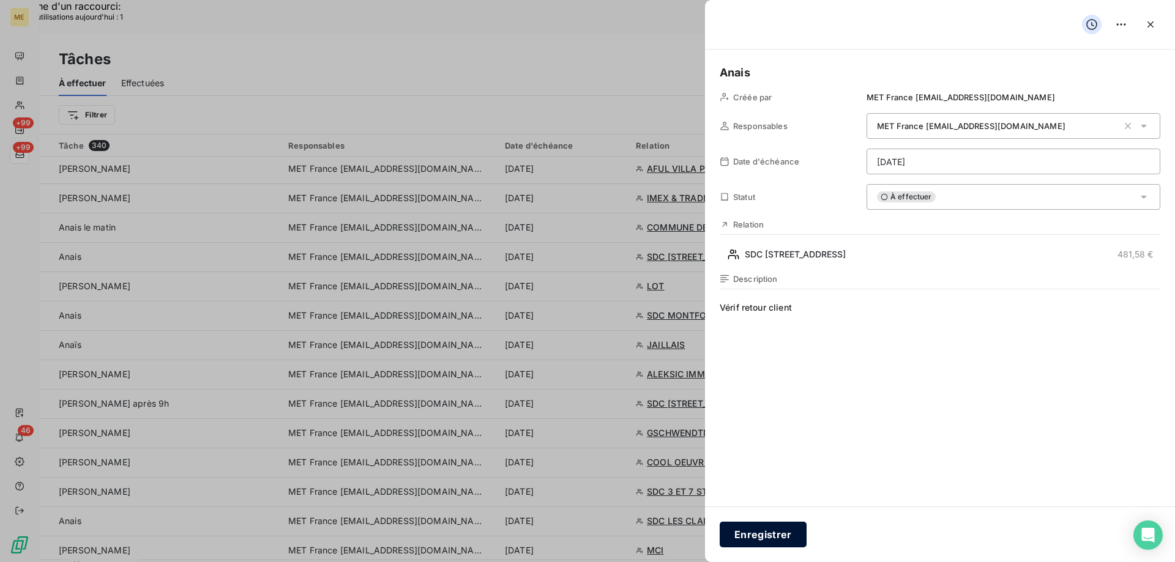
click at [792, 537] on button "Enregistrer" at bounding box center [763, 535] width 87 height 26
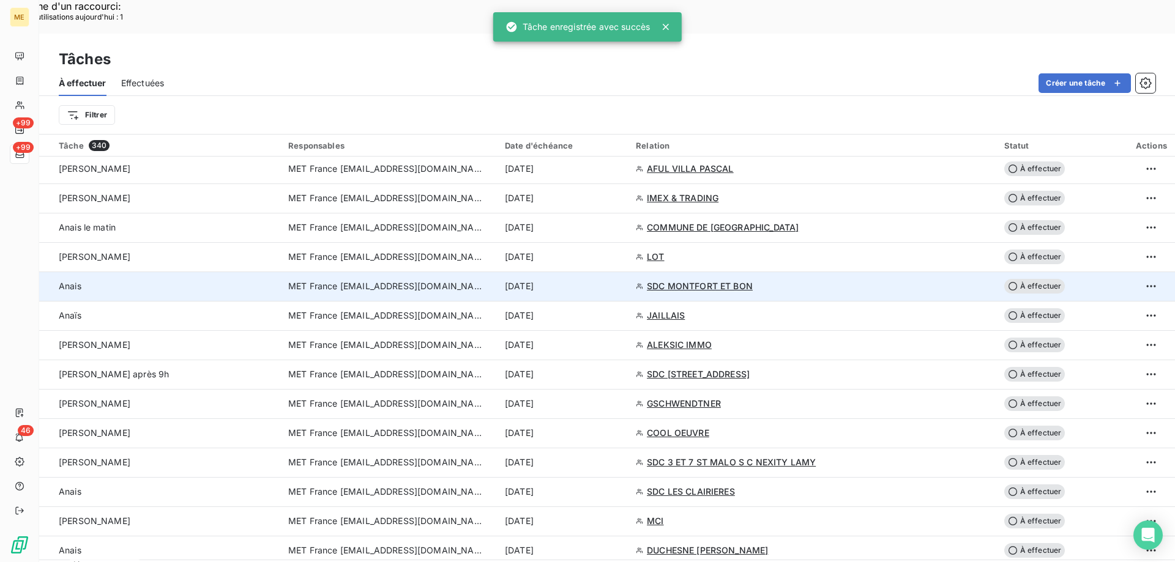
click at [621, 280] on div "8 sept. 2025" at bounding box center [563, 286] width 116 height 12
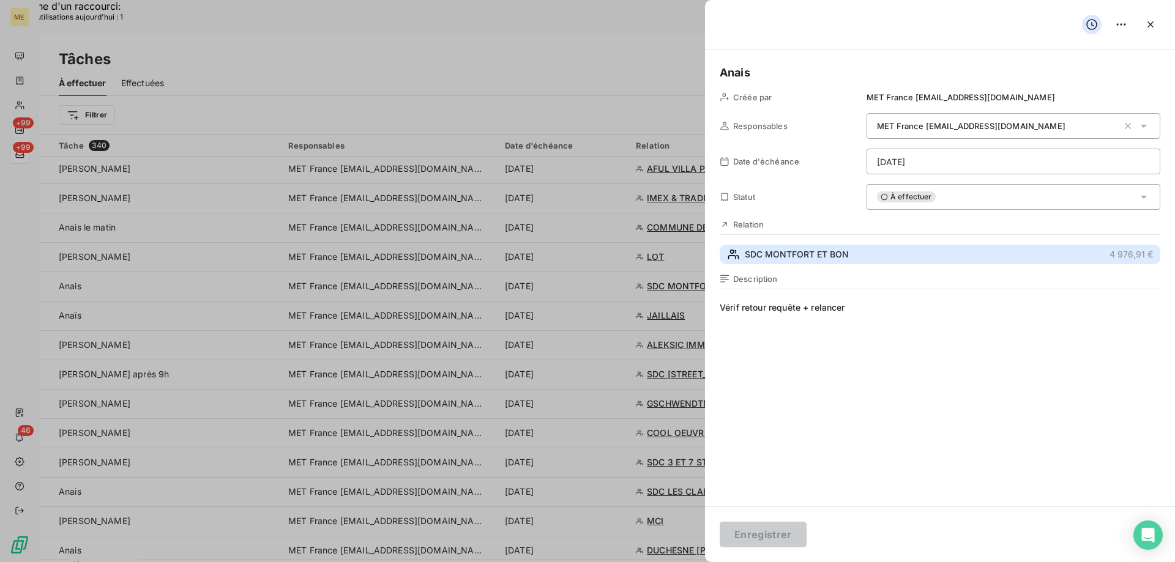
click at [804, 261] on span "SDC MONTFORT ET BON" at bounding box center [797, 254] width 104 height 12
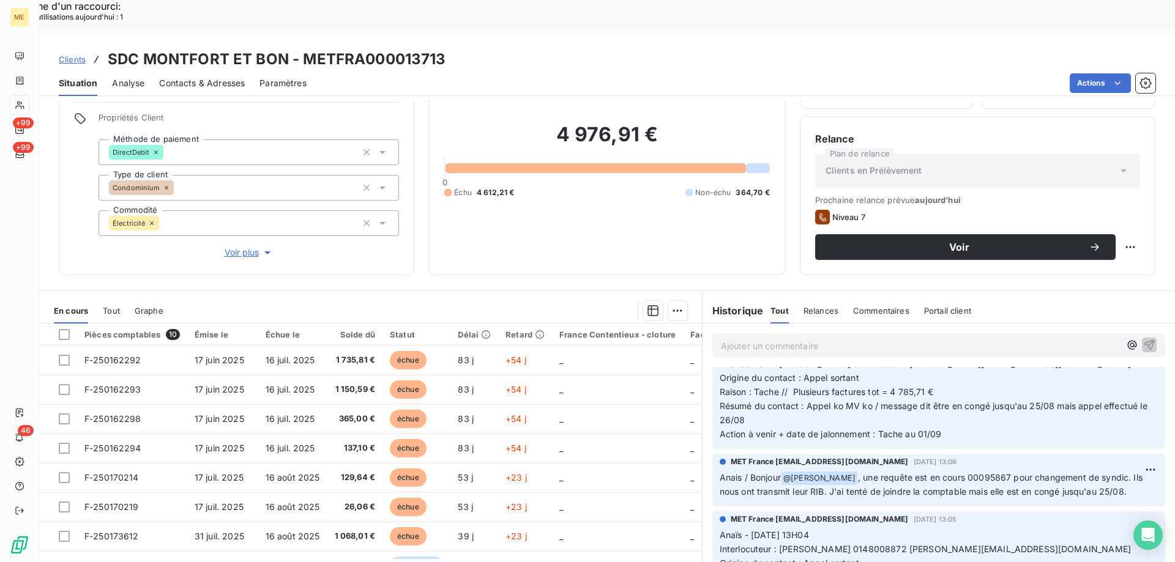
scroll to position [306, 0]
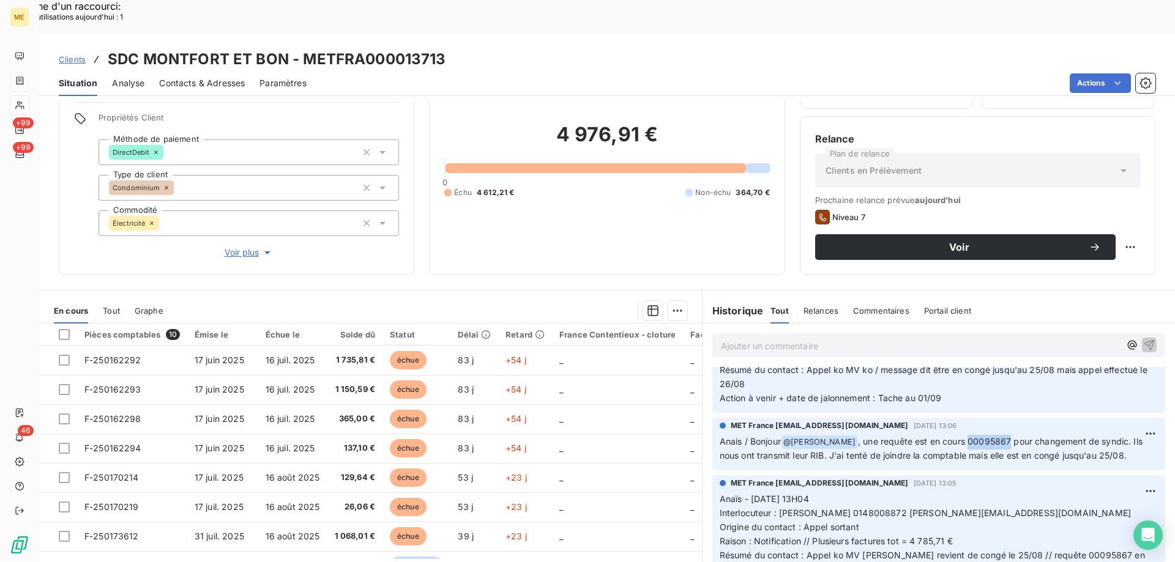
drag, startPoint x: 984, startPoint y: 410, endPoint x: 948, endPoint y: 407, distance: 36.8
click at [948, 436] on span ", une requête est en cours 00095867 pour changement de syndic. Ils nous ont tra…" at bounding box center [932, 448] width 425 height 25
copy span "00095867"
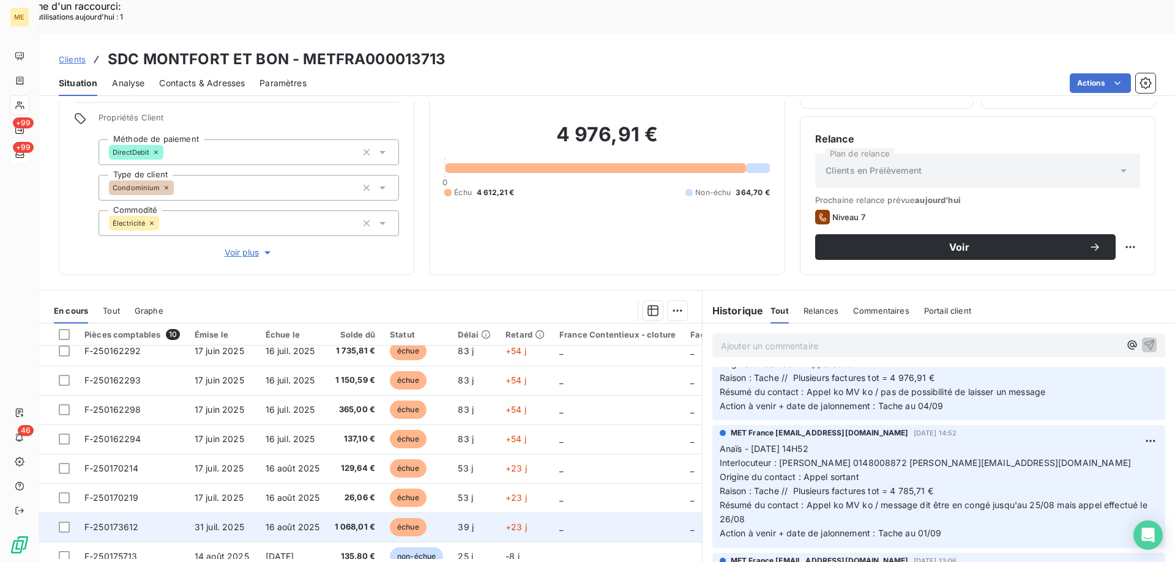
scroll to position [0, 0]
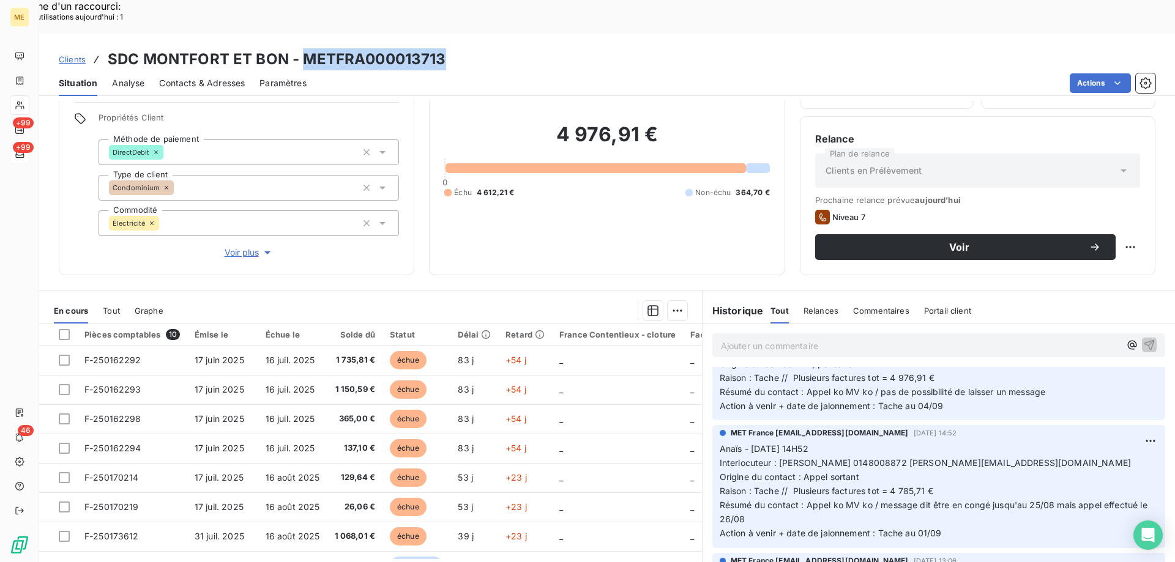
drag, startPoint x: 444, startPoint y: 22, endPoint x: 299, endPoint y: 29, distance: 144.6
click at [299, 48] on div "Clients SDC MONTFORT ET BON - METFRA000013713" at bounding box center [607, 59] width 1136 height 22
copy h3 "METFRA000013713"
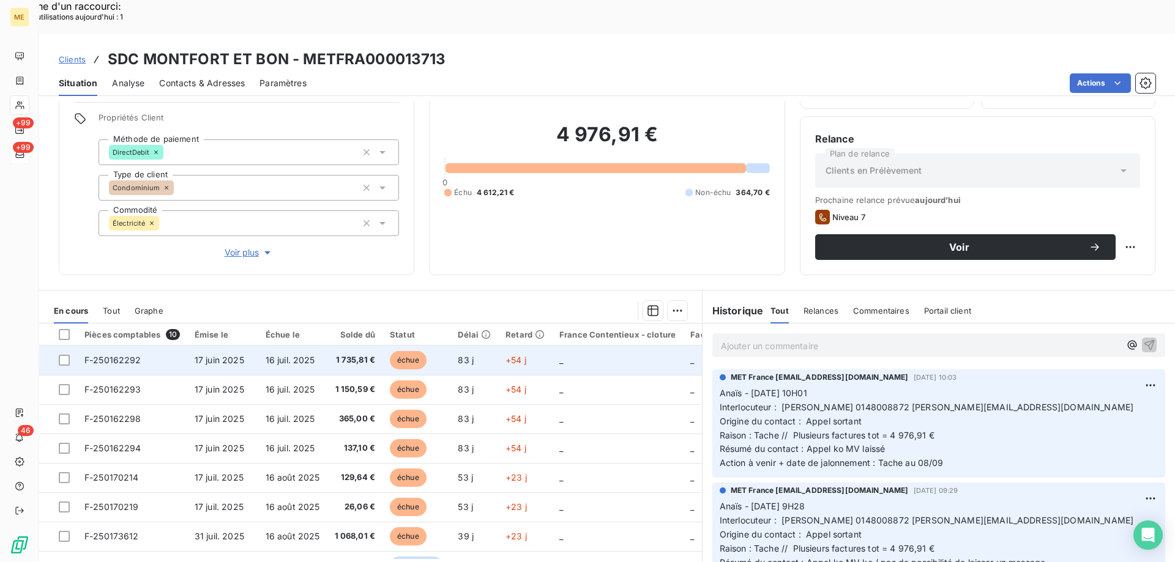
click at [633, 346] on td "_" at bounding box center [617, 360] width 131 height 29
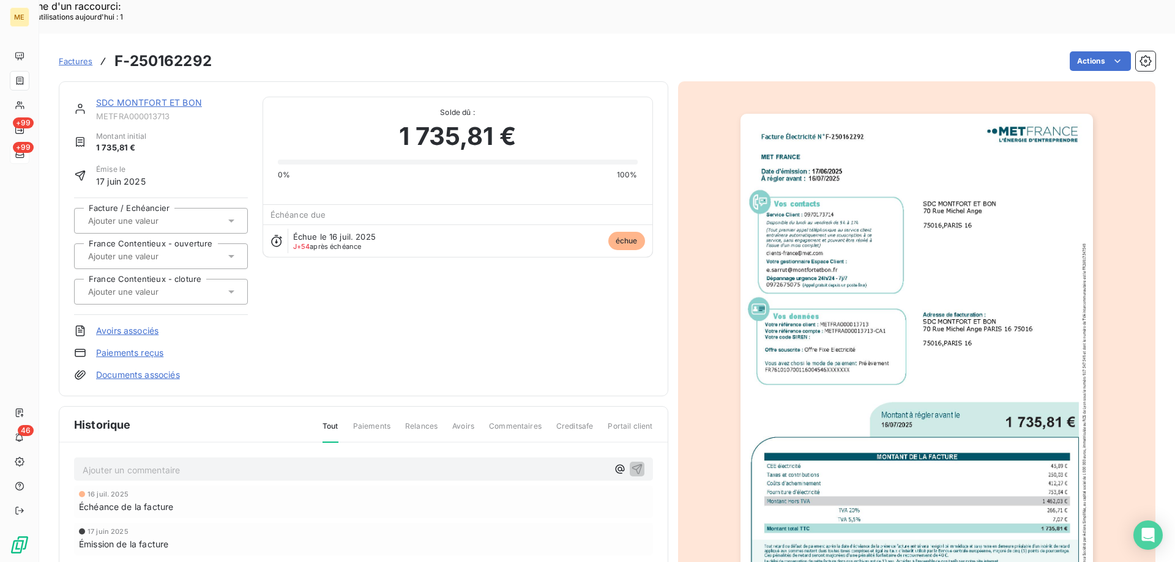
click at [929, 299] on img "button" at bounding box center [916, 363] width 352 height 498
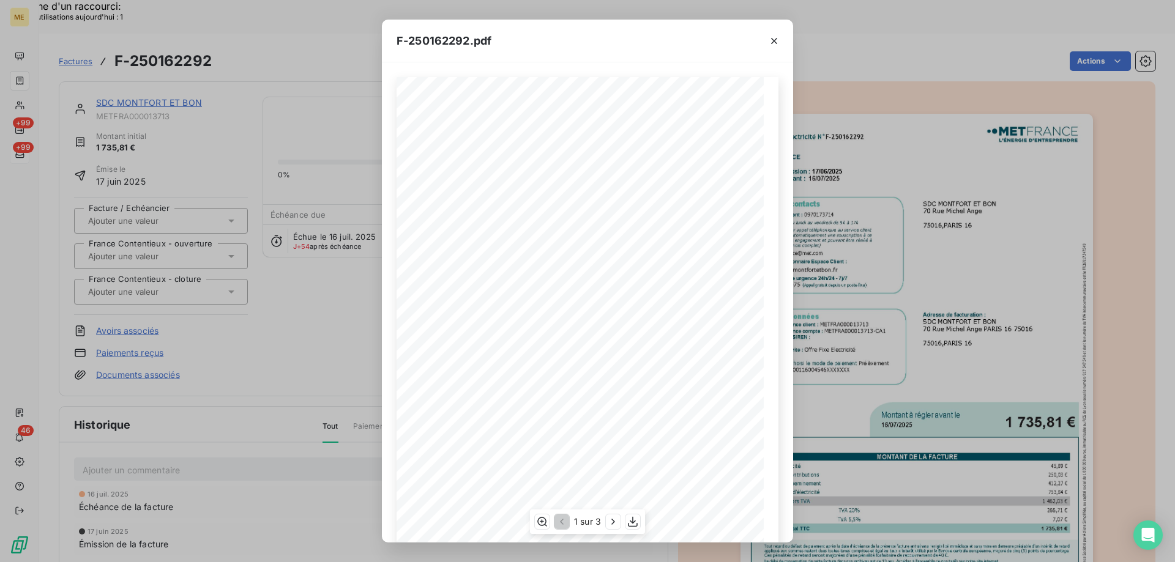
scroll to position [84, 0]
click at [705, 458] on span "o" at bounding box center [706, 456] width 2 height 4
click at [635, 522] on icon "button" at bounding box center [633, 522] width 12 height 12
click at [772, 40] on icon "button" at bounding box center [774, 41] width 12 height 12
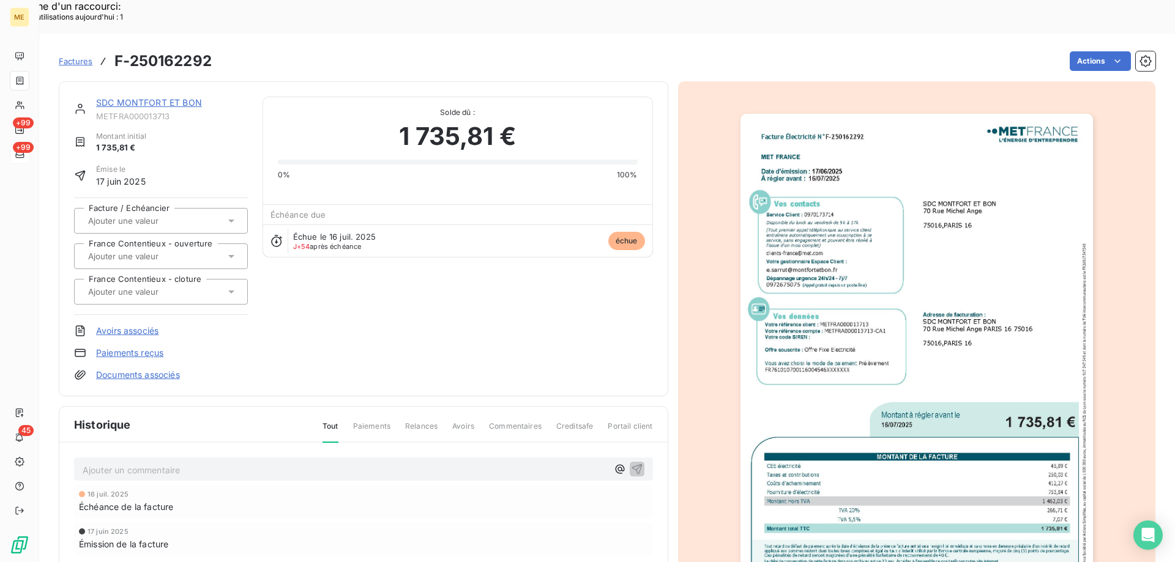
click at [191, 97] on link "SDC MONTFORT ET BON" at bounding box center [149, 102] width 106 height 10
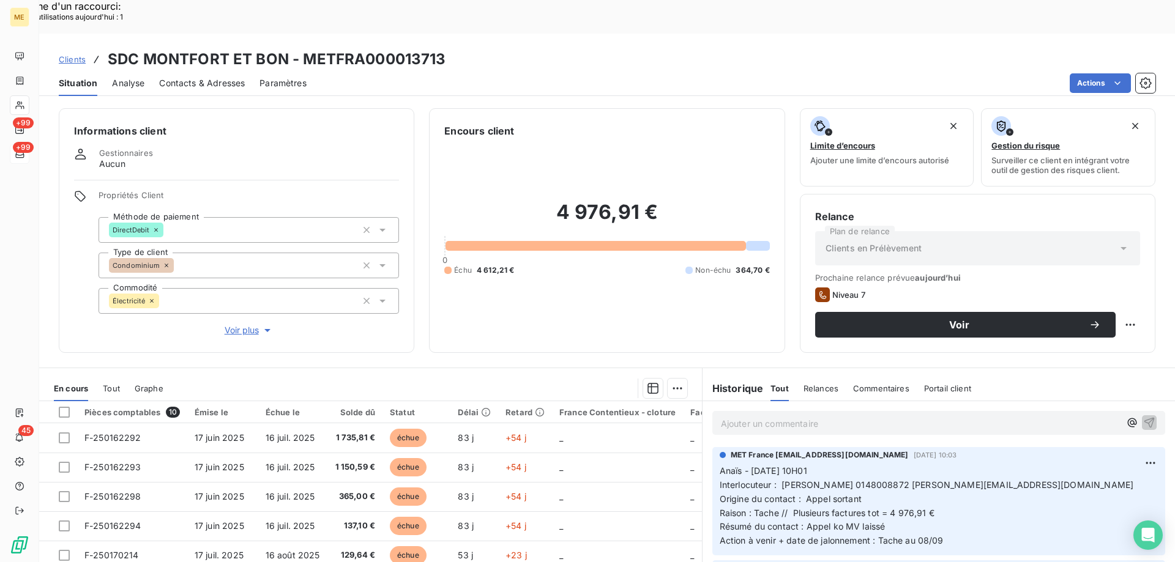
click at [892, 416] on p "Ajouter un commentaire ﻿" at bounding box center [920, 423] width 399 height 15
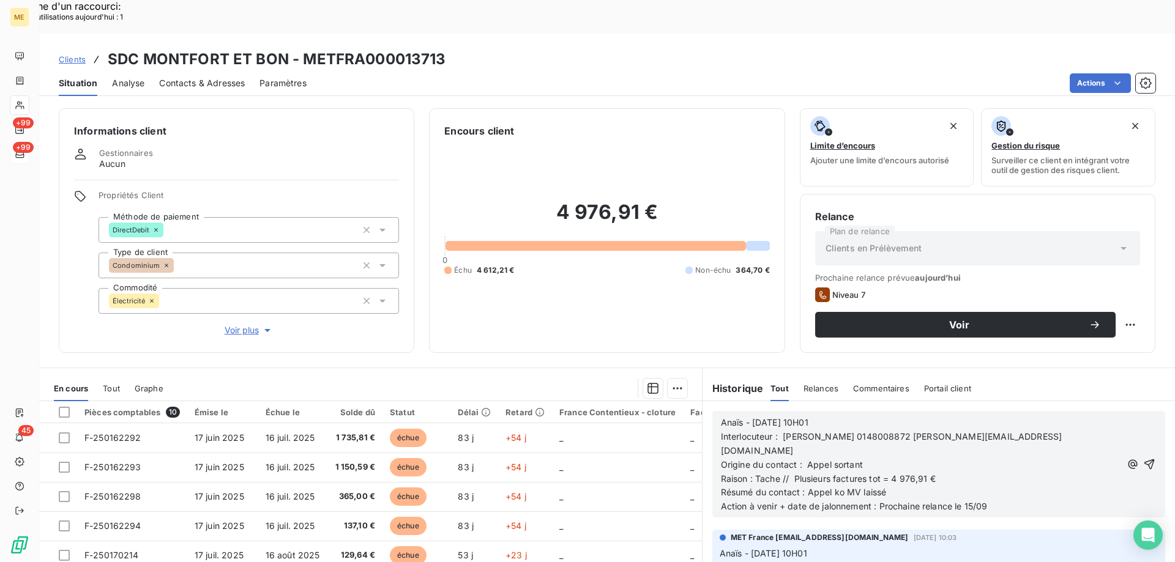
click at [808, 417] on span "Anaïs - 08/09/2025 - 10H01" at bounding box center [764, 422] width 87 height 10
click at [836, 416] on p "Anaïs - 08/09/2025 - 11H01" at bounding box center [921, 423] width 400 height 14
click at [1143, 458] on icon "button" at bounding box center [1149, 464] width 12 height 12
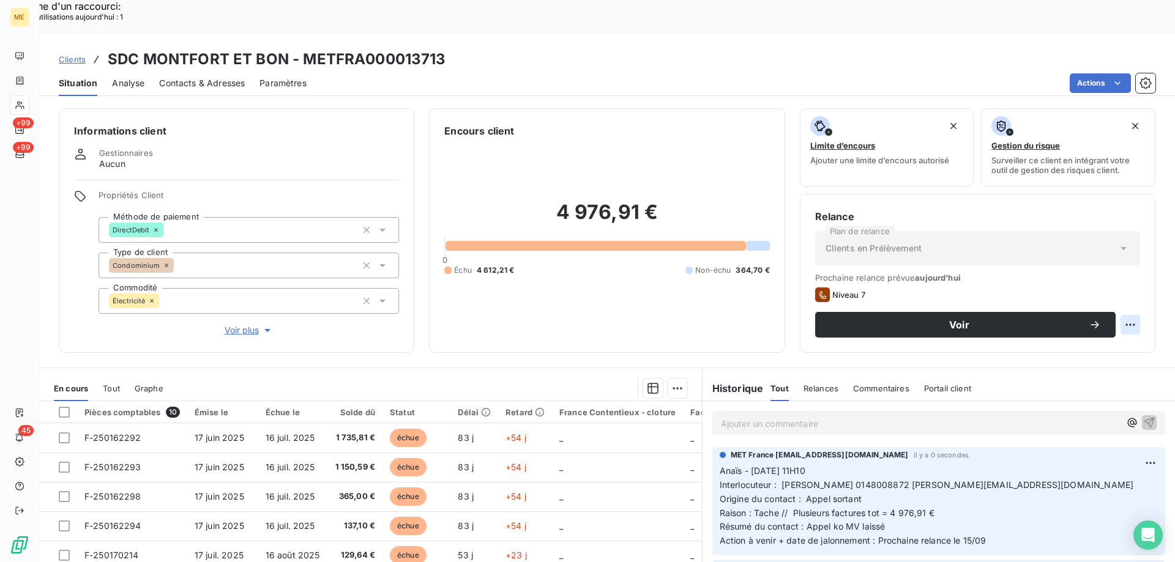
click at [1114, 312] on div "Replanifier cette action" at bounding box center [1071, 318] width 110 height 20
select select "8"
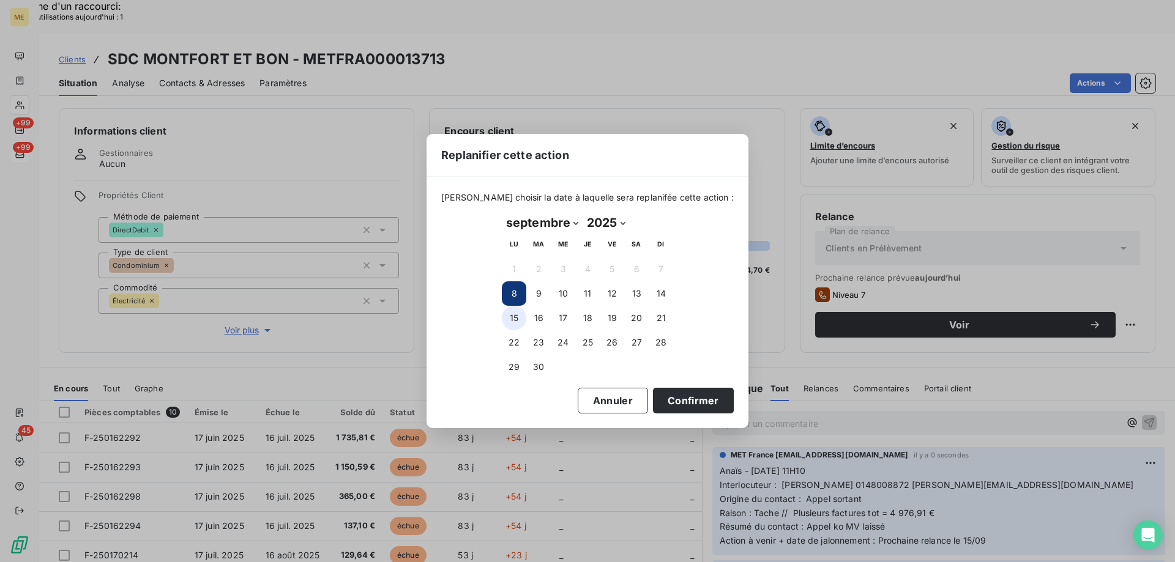
click at [513, 316] on button "15" at bounding box center [514, 318] width 24 height 24
drag, startPoint x: 715, startPoint y: 406, endPoint x: 707, endPoint y: 405, distance: 8.0
click at [716, 406] on div "Veuillez choisir la date à laquelle sera replanifée cette action : septembre 20…" at bounding box center [587, 302] width 322 height 251
click at [692, 400] on button "Confirmer" at bounding box center [693, 401] width 81 height 26
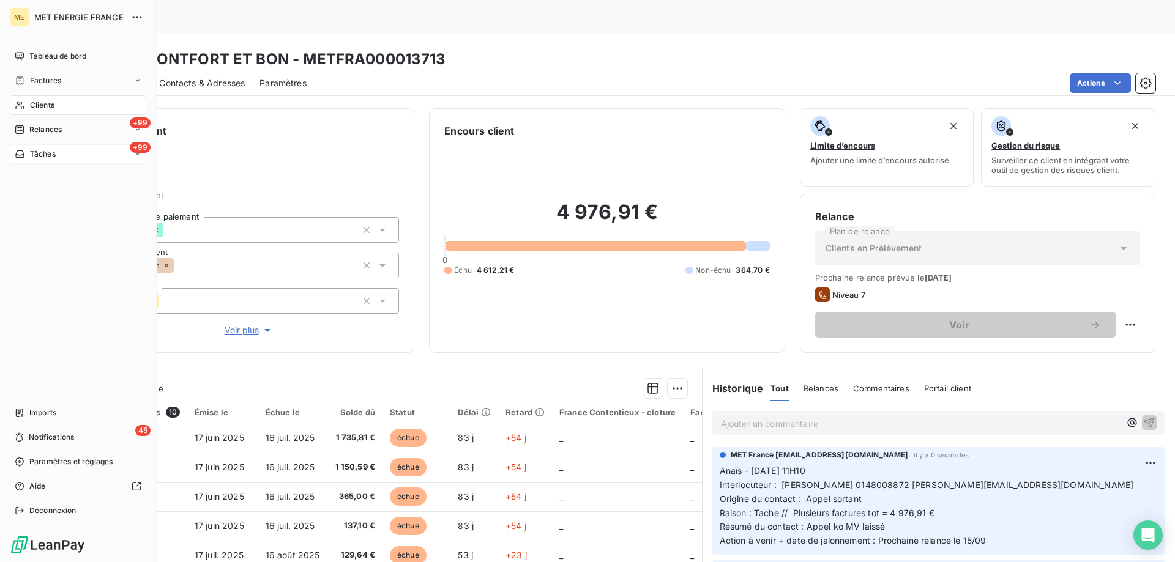
click at [22, 150] on icon at bounding box center [20, 154] width 10 height 10
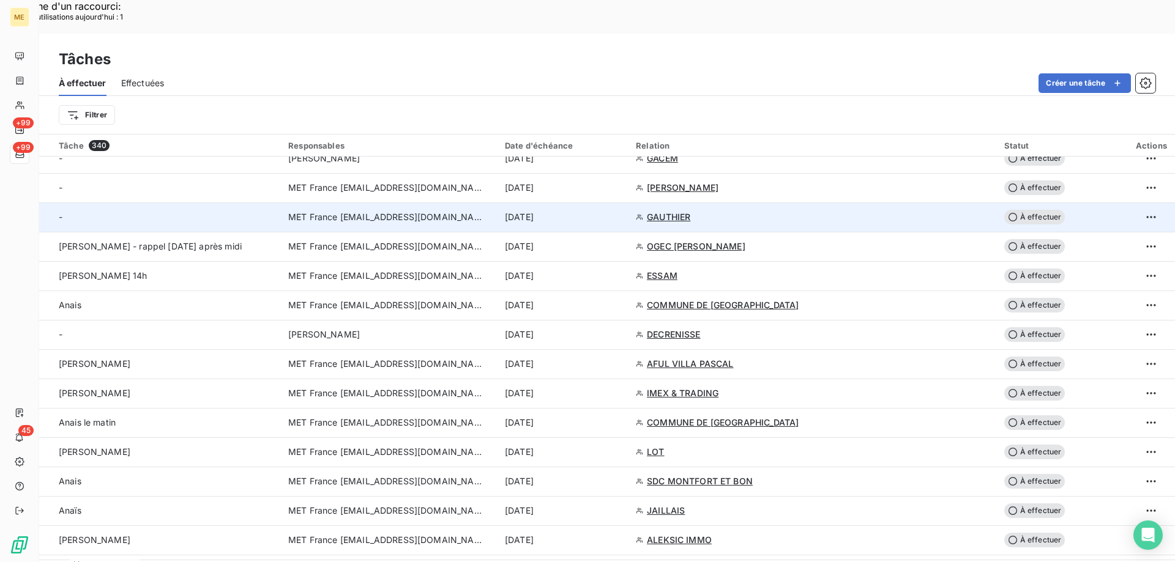
scroll to position [551, 0]
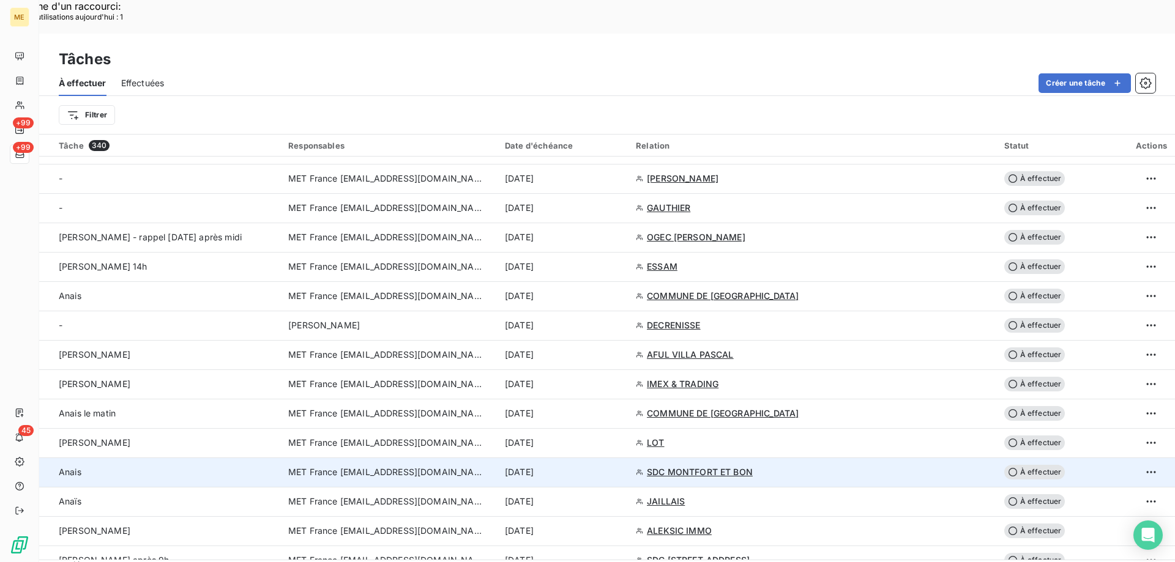
click at [621, 466] on div "8 sept. 2025" at bounding box center [563, 472] width 116 height 12
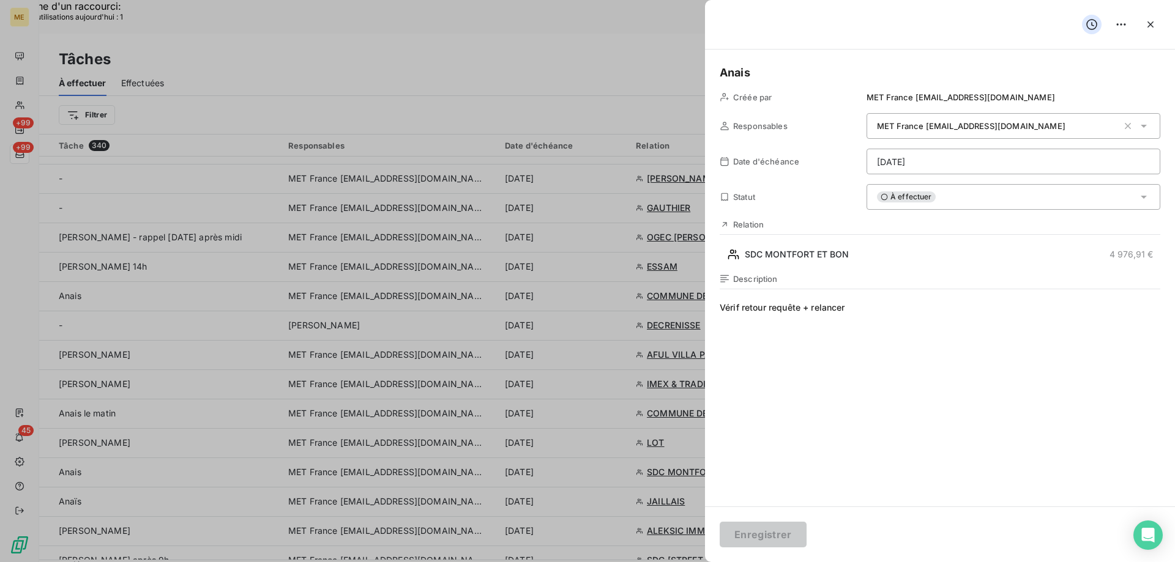
click at [985, 190] on div "À effectuer" at bounding box center [1013, 197] width 294 height 26
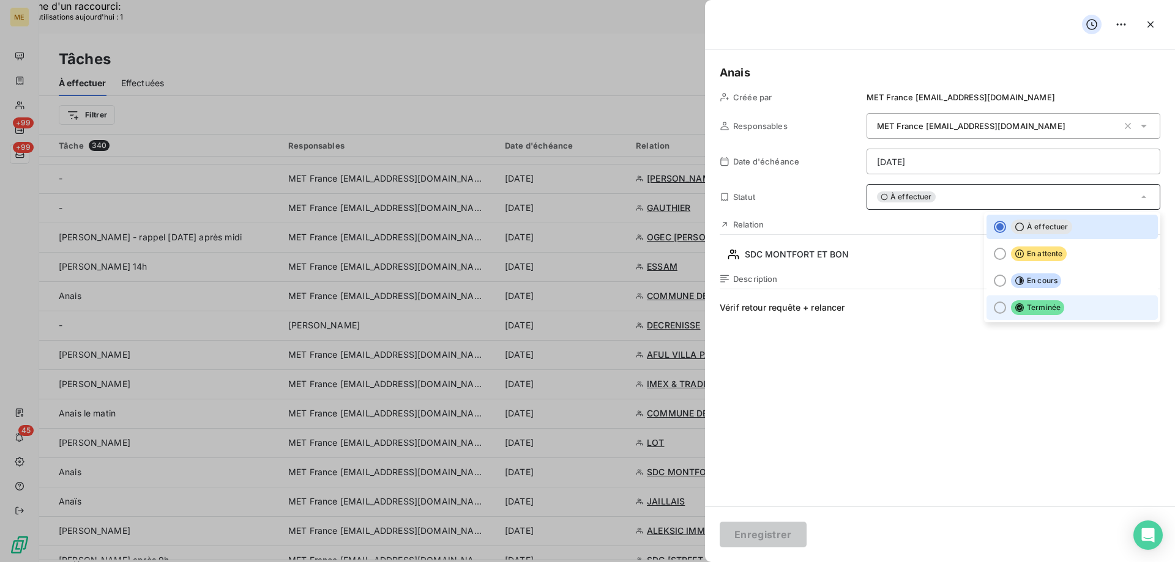
click at [1038, 311] on span "Terminée" at bounding box center [1037, 307] width 53 height 15
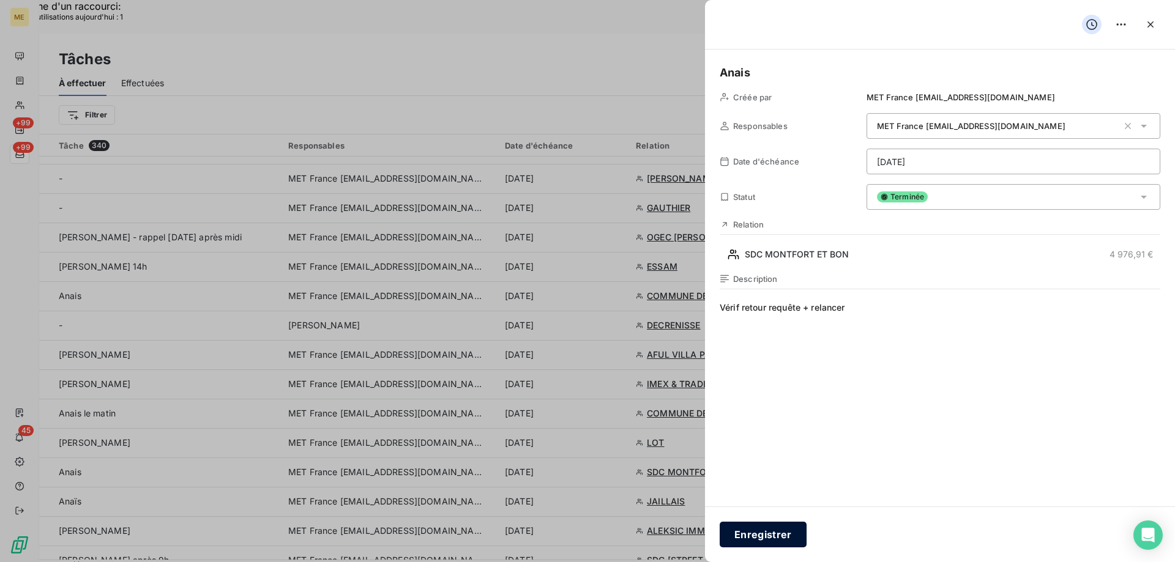
click at [761, 534] on button "Enregistrer" at bounding box center [763, 535] width 87 height 26
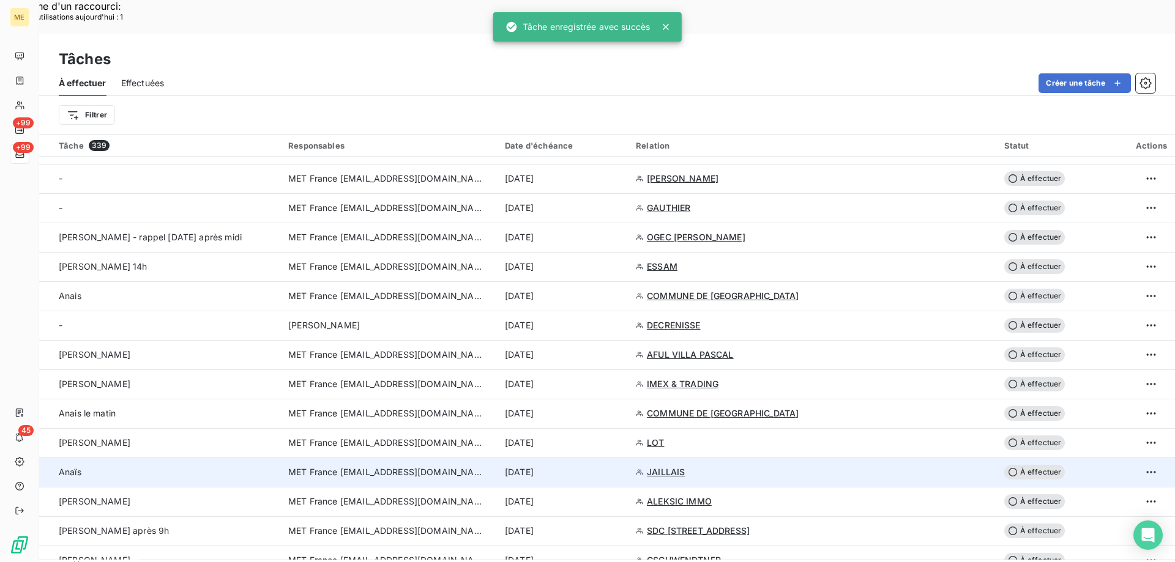
click at [621, 466] on div "8 sept. 2025" at bounding box center [563, 472] width 116 height 12
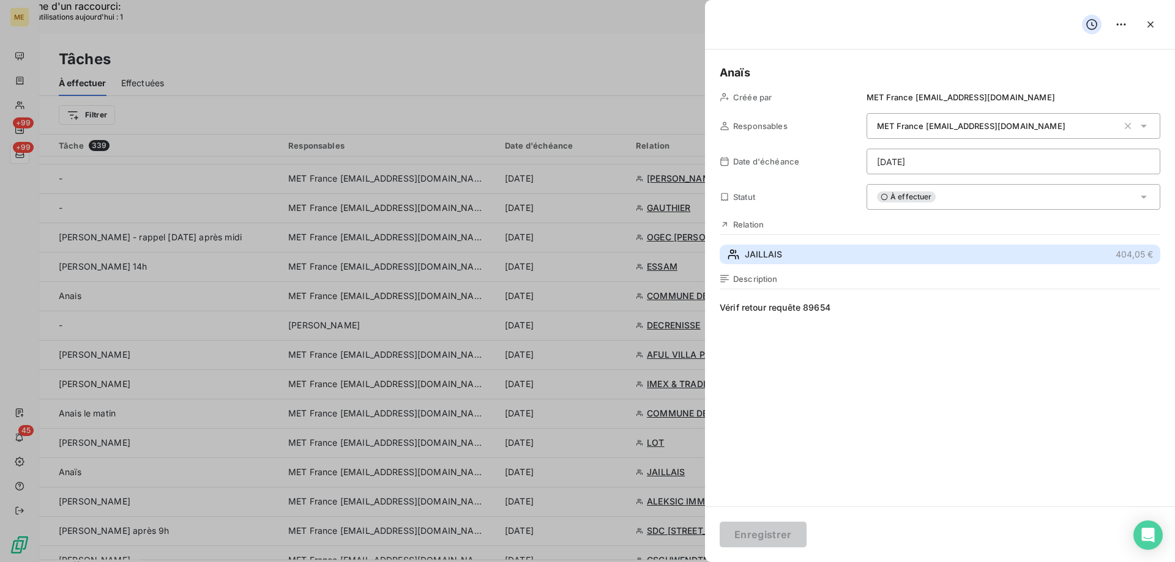
click at [826, 259] on button "JAILLAIS 404,05 €" at bounding box center [940, 255] width 441 height 20
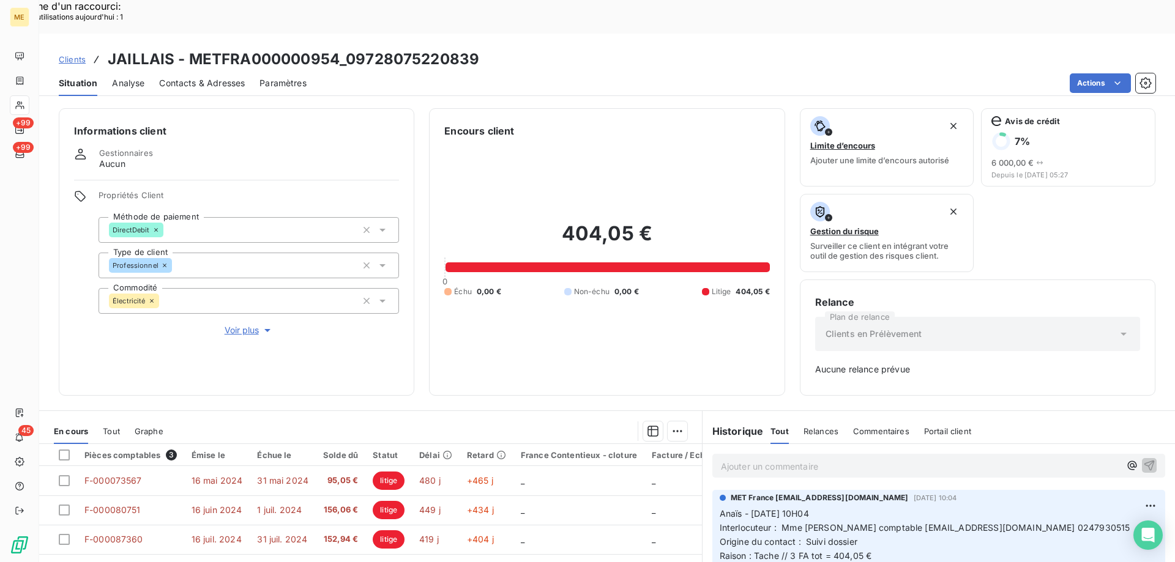
scroll to position [121, 0]
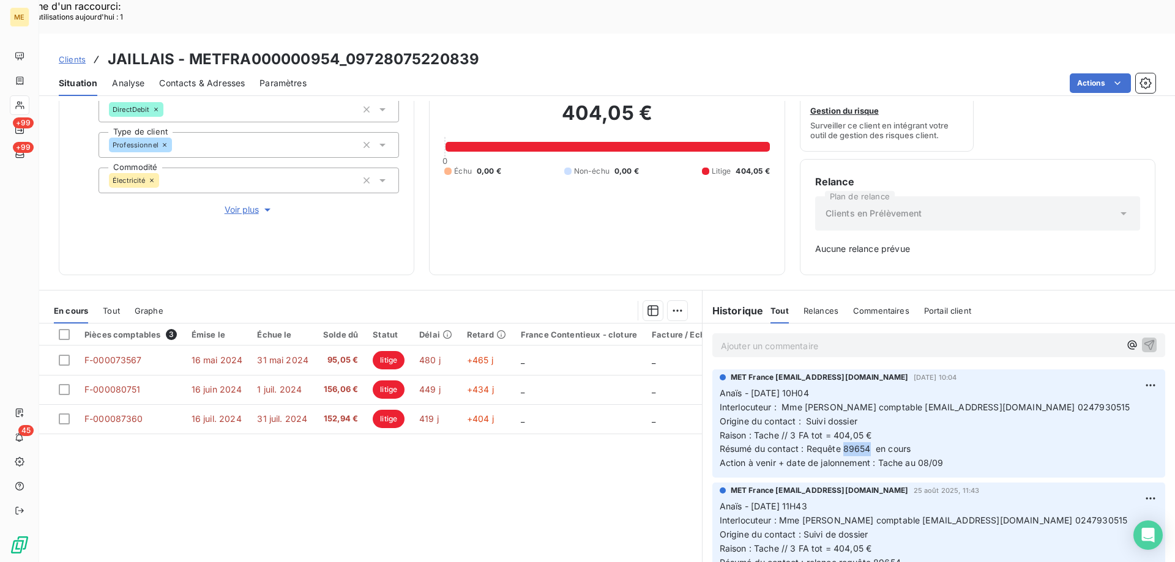
drag, startPoint x: 862, startPoint y: 419, endPoint x: 839, endPoint y: 419, distance: 23.3
click at [839, 444] on span "Résumé du contact : Requête 89654 en cours" at bounding box center [815, 449] width 191 height 10
copy span "89654"
click at [972, 407] on p "Anaïs - 01/09/2025 - 10H04 Interlocuteur : Mme RICHARD comptable crichard@eore.…" at bounding box center [939, 429] width 438 height 84
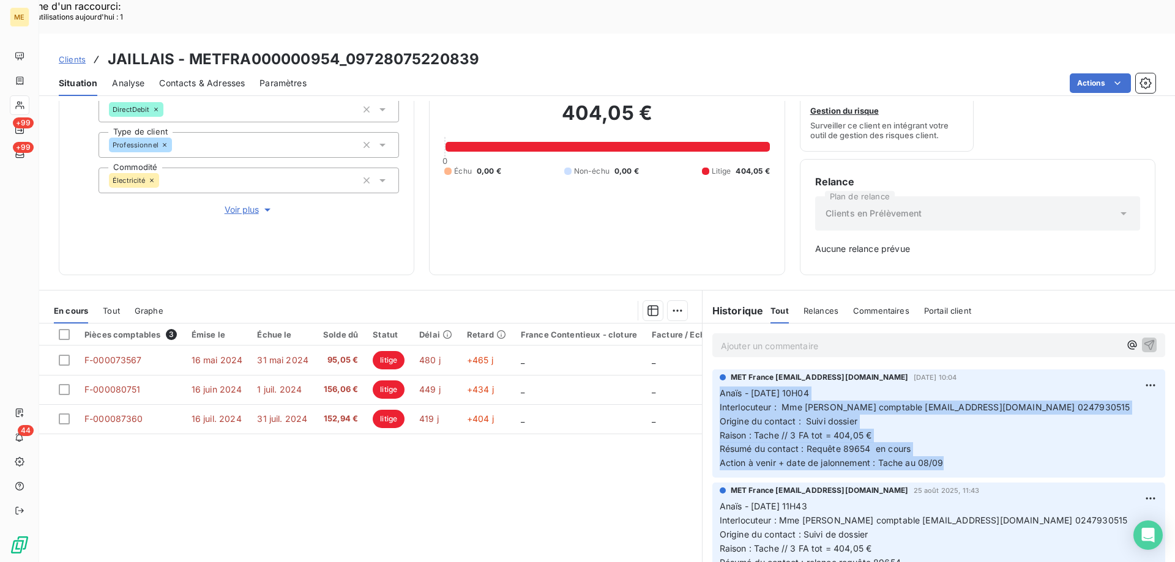
drag, startPoint x: 965, startPoint y: 437, endPoint x: 709, endPoint y: 352, distance: 269.9
click at [712, 370] on div "MET France met-france@recouvrement.met.com 1 sept. 2025, 10:04 Anaïs - 01/09/20…" at bounding box center [938, 424] width 453 height 108
copy p "Anaïs - 01/09/2025 - 10H04 Interlocuteur : Mme RICHARD comptable crichard@eore.…"
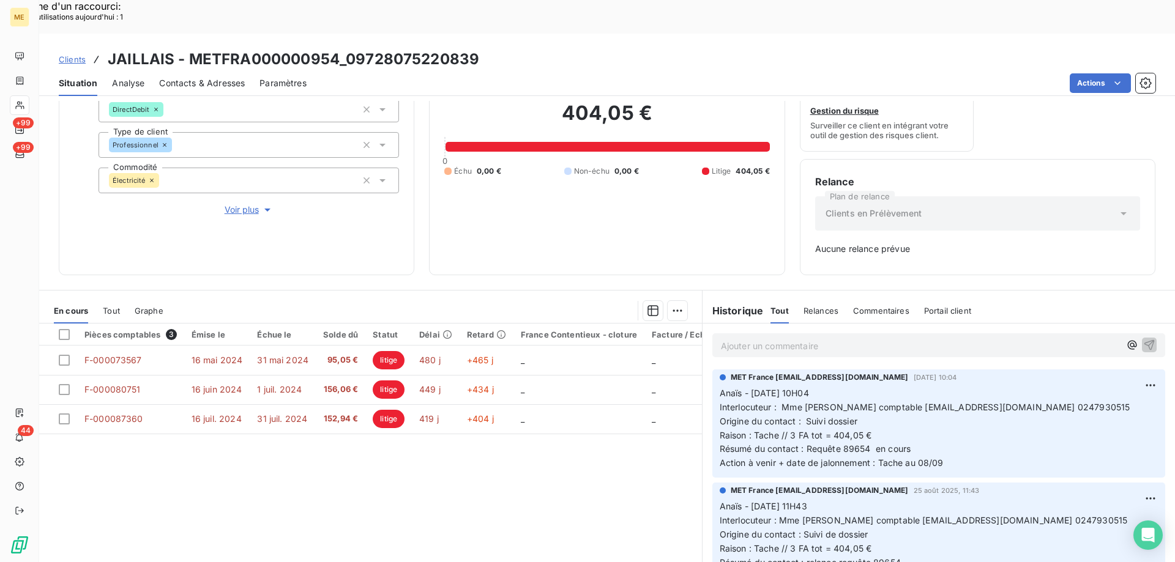
click at [827, 338] on p "Ajouter un commentaire ﻿" at bounding box center [920, 345] width 399 height 15
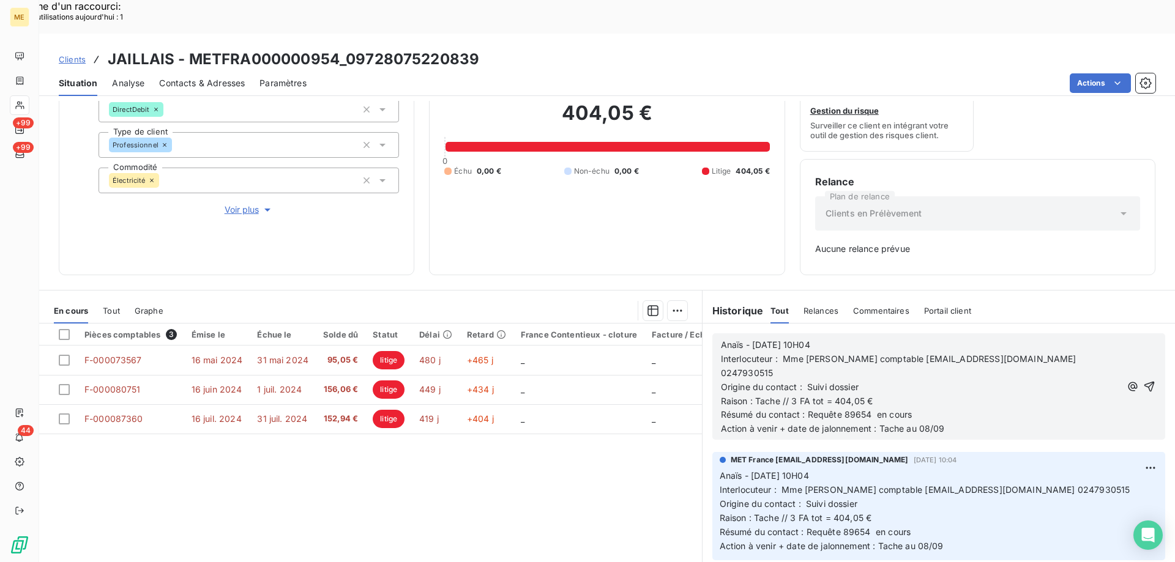
click at [756, 340] on span "Anaïs - 01/09/2025 - 10H04" at bounding box center [765, 345] width 89 height 10
drag, startPoint x: 839, startPoint y: 311, endPoint x: 809, endPoint y: 316, distance: 29.7
click at [809, 338] on p "Anaïs - 08/09/2025 - 10H04" at bounding box center [921, 345] width 400 height 14
drag, startPoint x: 868, startPoint y: 341, endPoint x: 817, endPoint y: 345, distance: 51.5
click at [817, 381] on p "Origine du contact : Suivi dossier" at bounding box center [921, 388] width 400 height 14
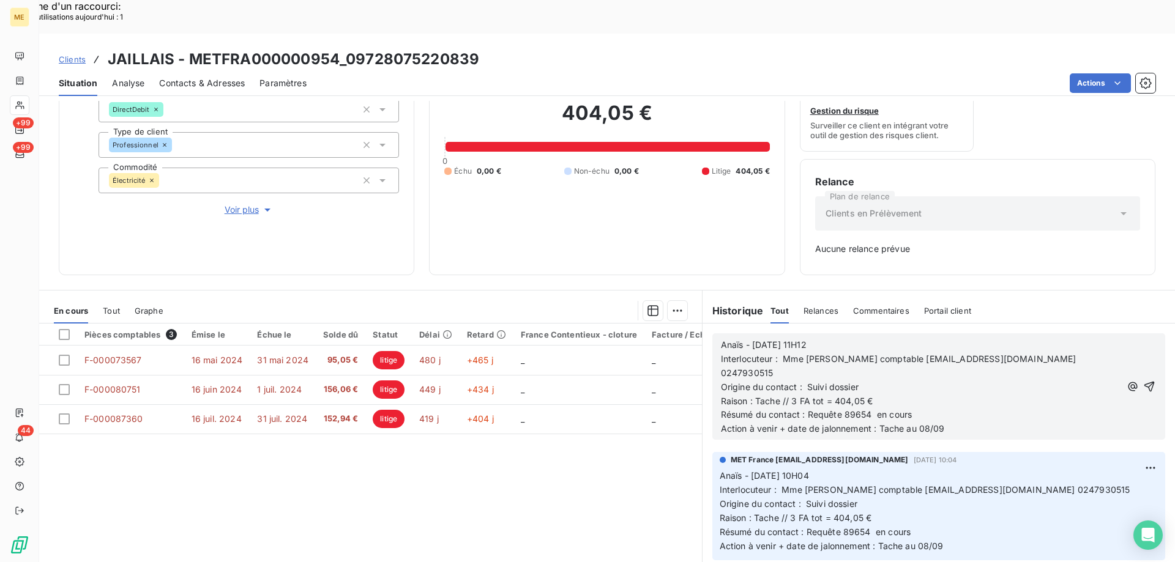
click at [907, 395] on p "Raison : Tache // 3 FA tot = 404,05 €" at bounding box center [921, 402] width 400 height 14
click at [800, 409] on span "Résumé du contact : Requête 89654 en cours" at bounding box center [816, 414] width 191 height 10
click at [1143, 381] on icon "button" at bounding box center [1149, 387] width 12 height 12
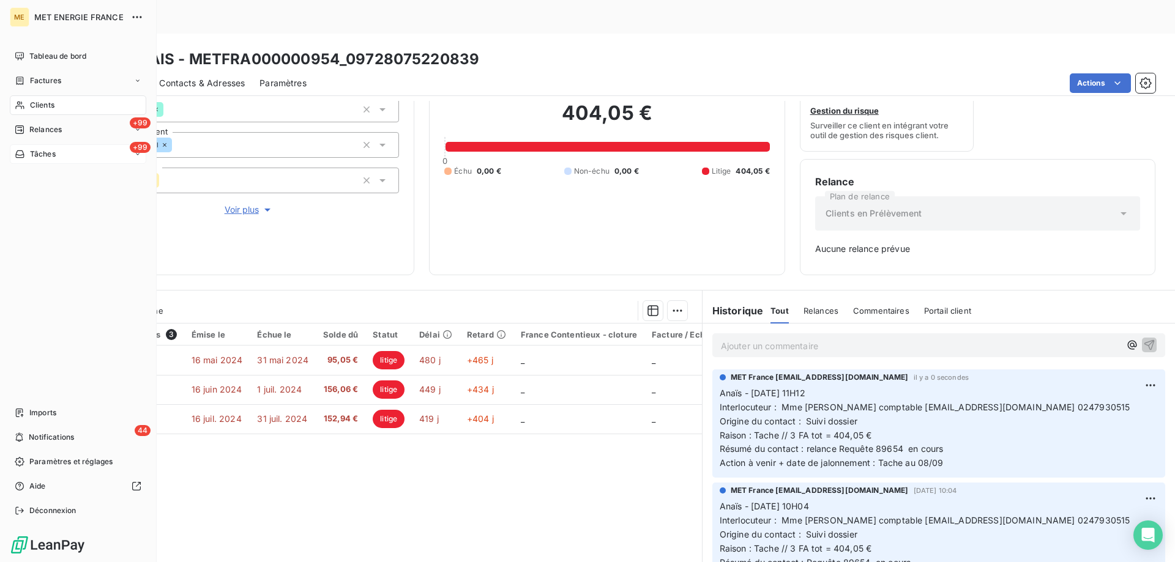
click at [42, 151] on span "Tâches" at bounding box center [43, 154] width 26 height 11
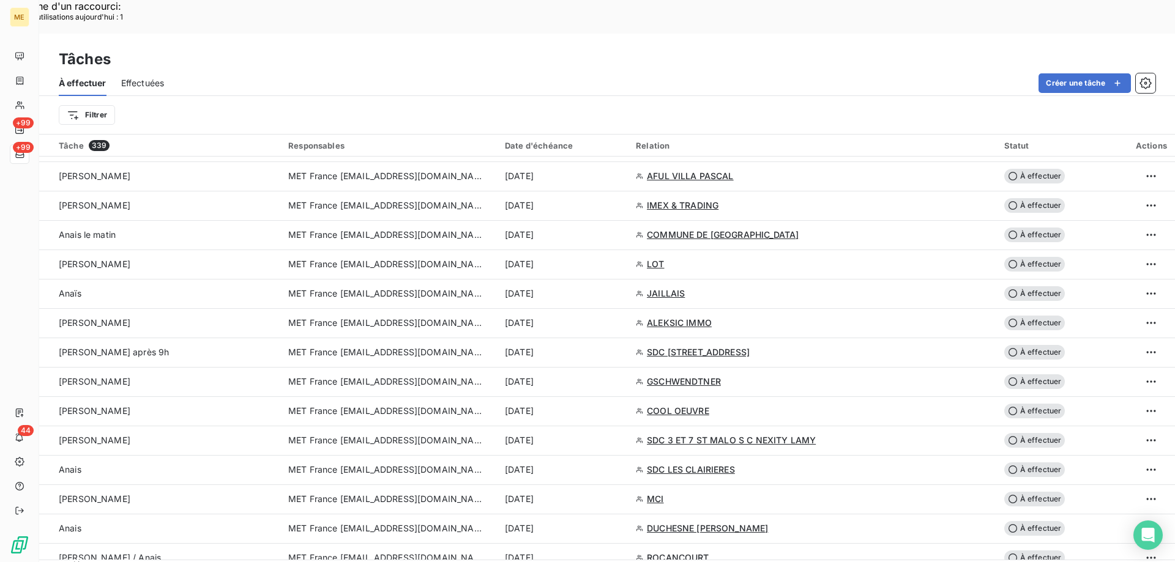
scroll to position [734, 0]
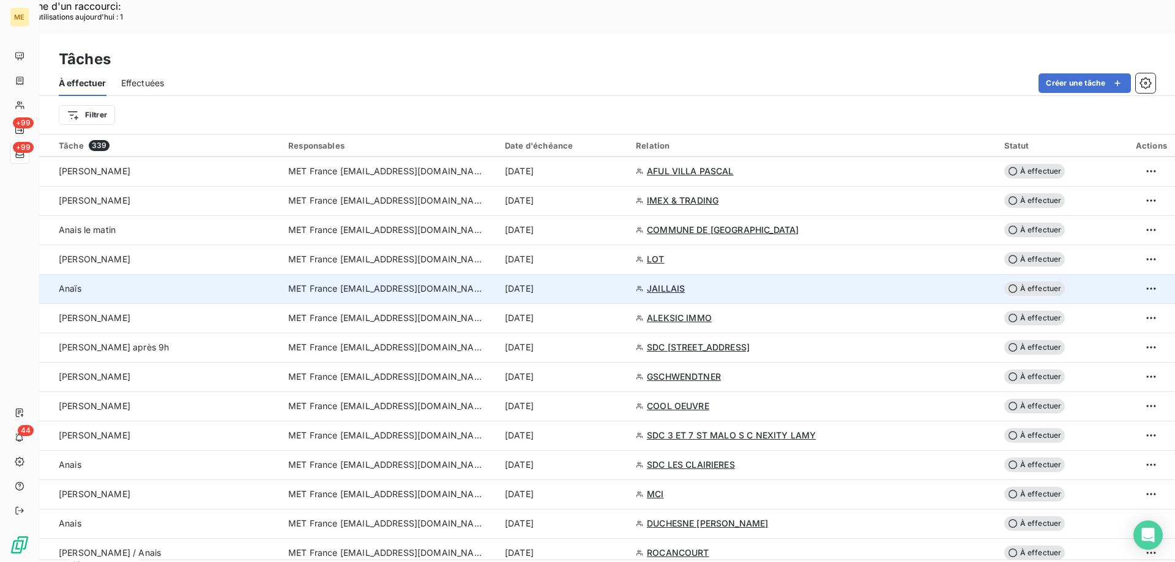
click at [621, 283] on div "8 sept. 2025" at bounding box center [563, 289] width 116 height 12
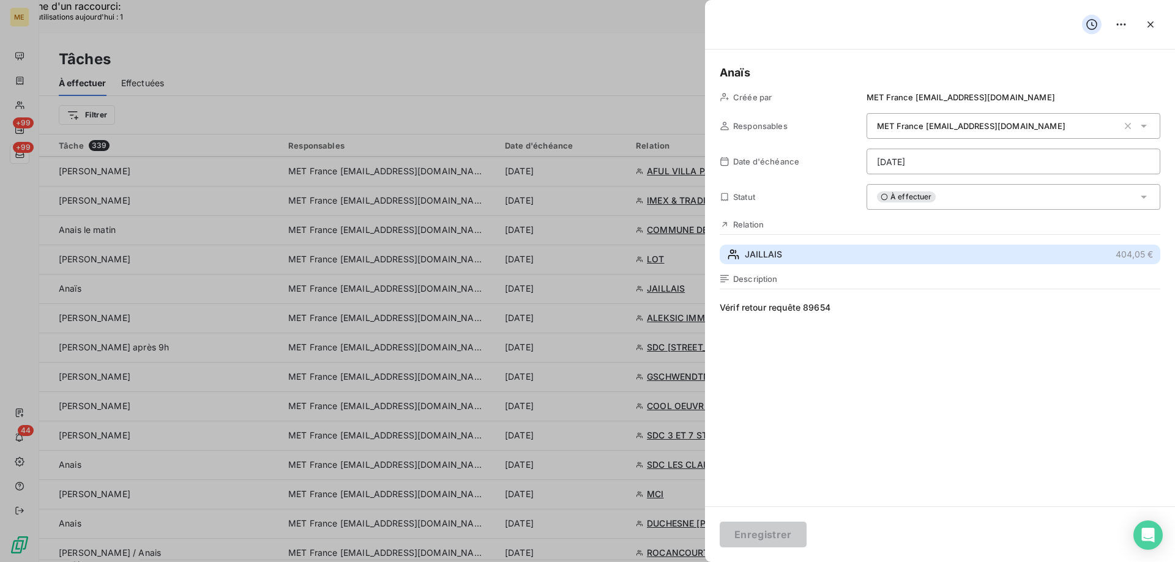
click at [791, 248] on button "JAILLAIS 404,05 €" at bounding box center [940, 255] width 441 height 20
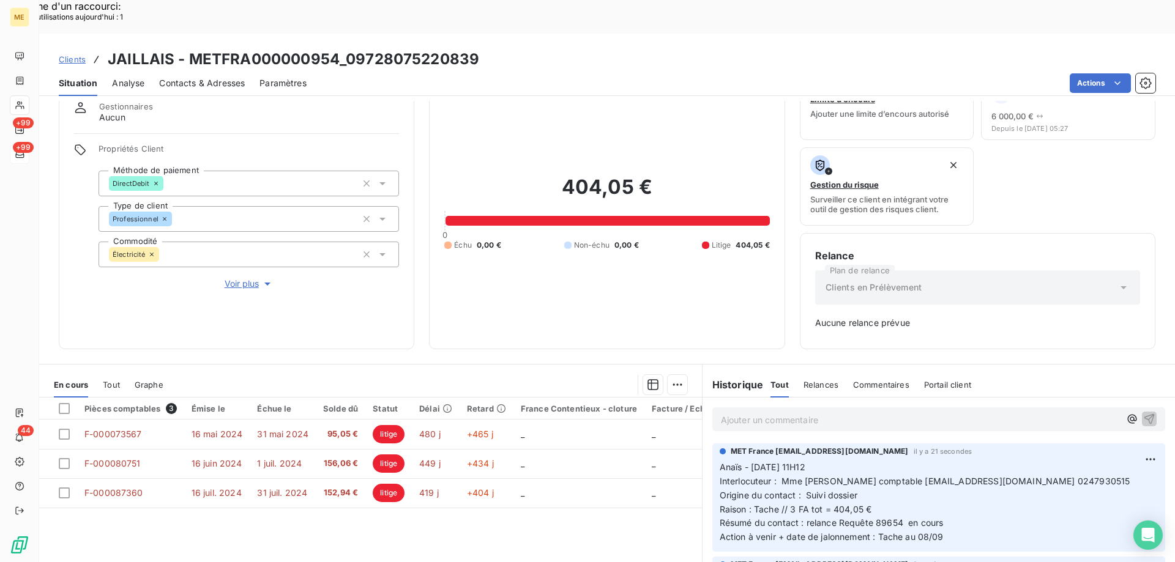
scroll to position [121, 0]
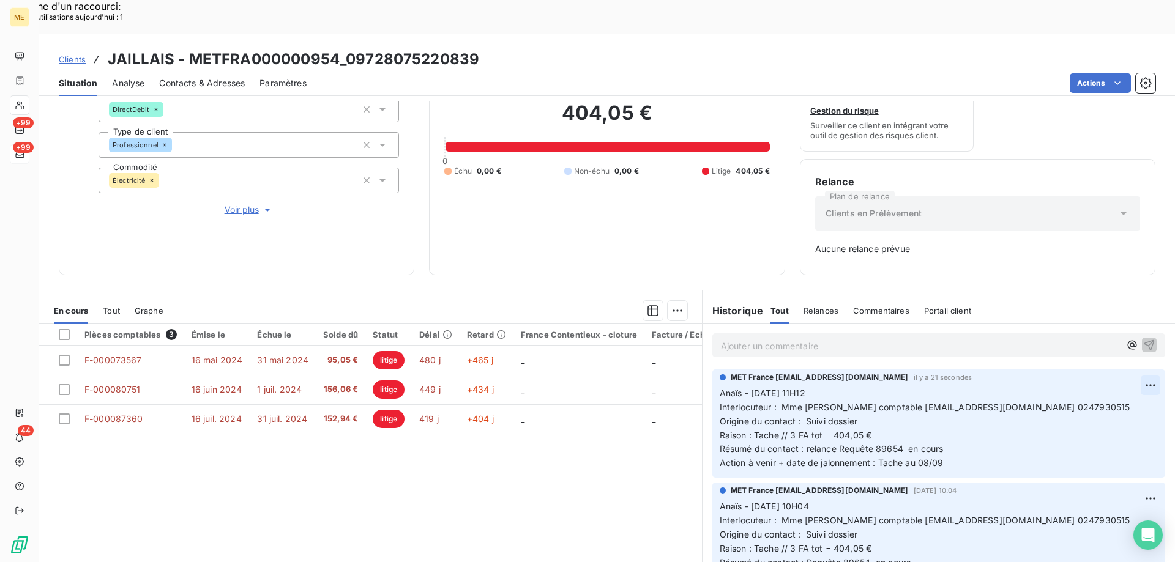
click at [1090, 378] on div "Editer" at bounding box center [1102, 379] width 69 height 20
click at [924, 458] on span "Action à venir + date de jalonnement : Tache au 08/09" at bounding box center [832, 463] width 224 height 10
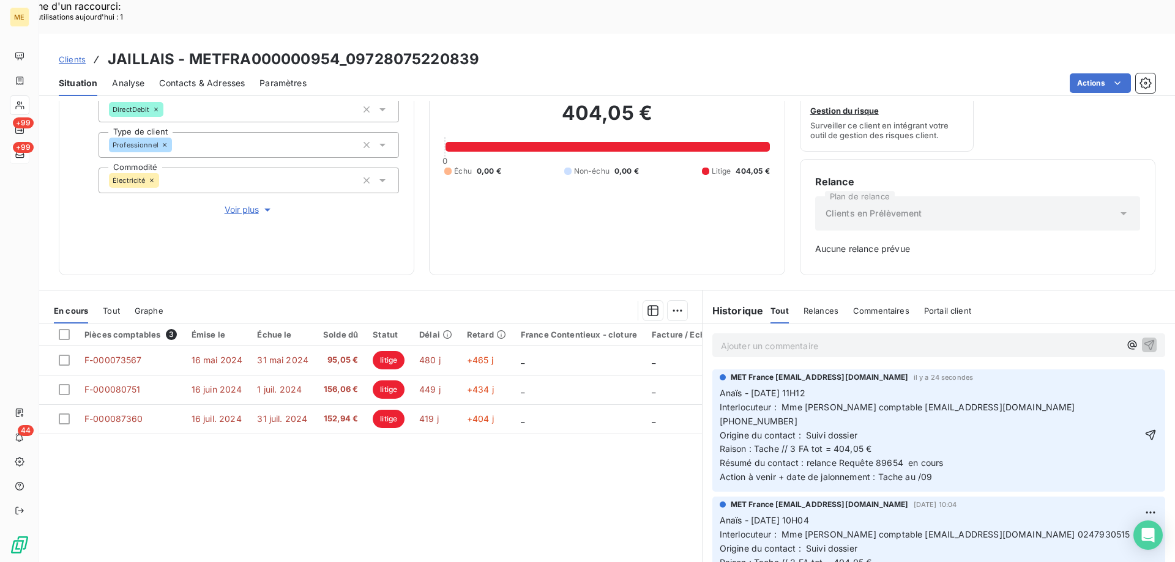
click at [914, 431] on span "Anaïs - 08/09/2025 - 11H12 Interlocuteur : Mme RICHARD comptable crichard@eore.…" at bounding box center [899, 435] width 358 height 94
click at [1144, 429] on icon "button" at bounding box center [1150, 435] width 12 height 12
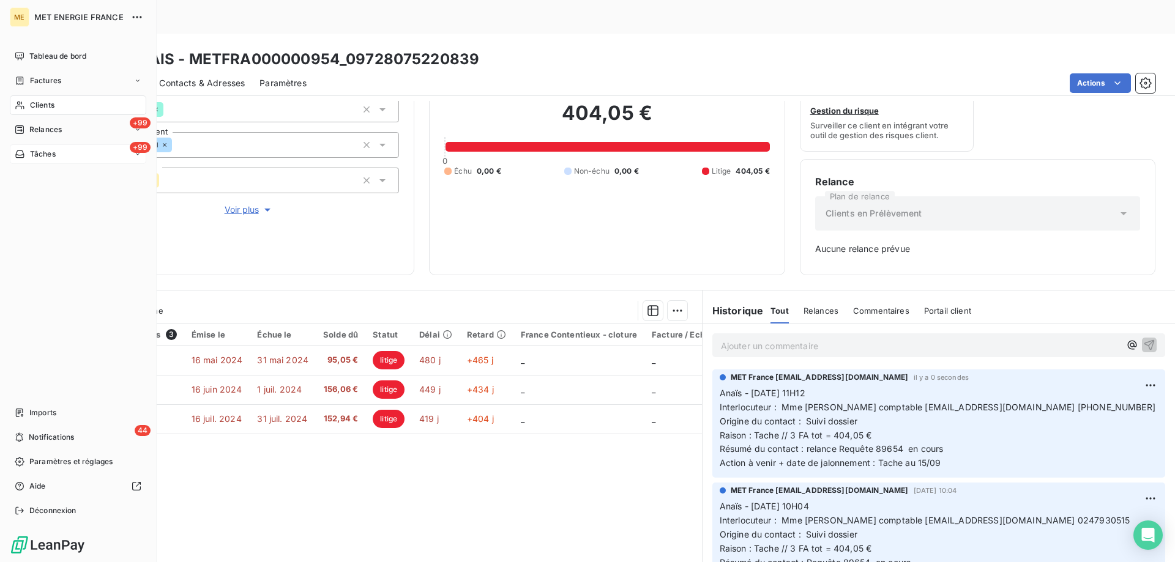
click at [39, 152] on span "Tâches" at bounding box center [43, 154] width 26 height 11
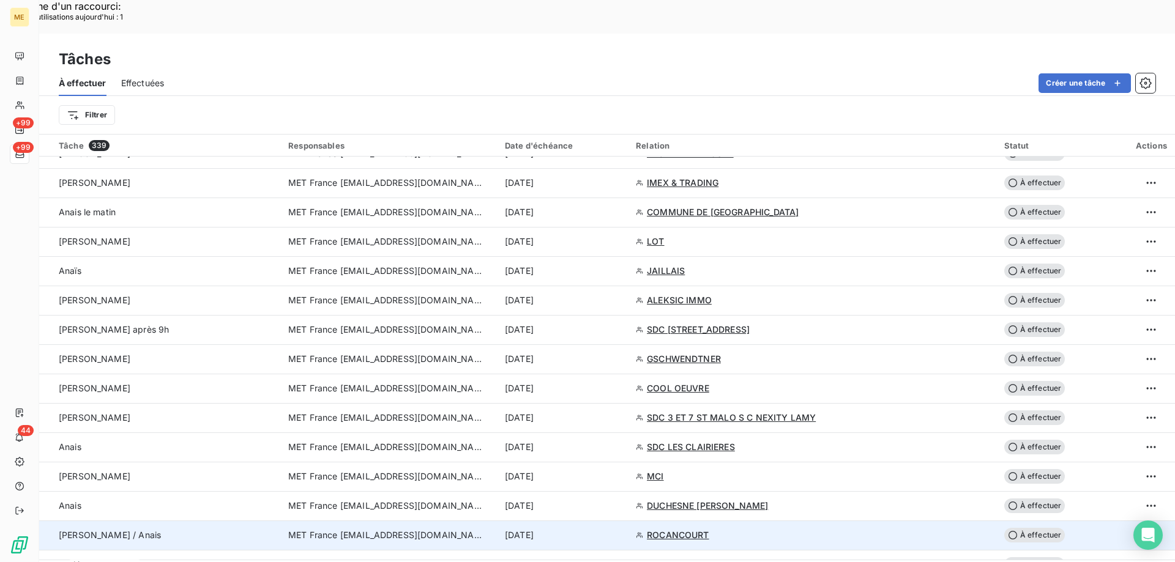
scroll to position [734, 0]
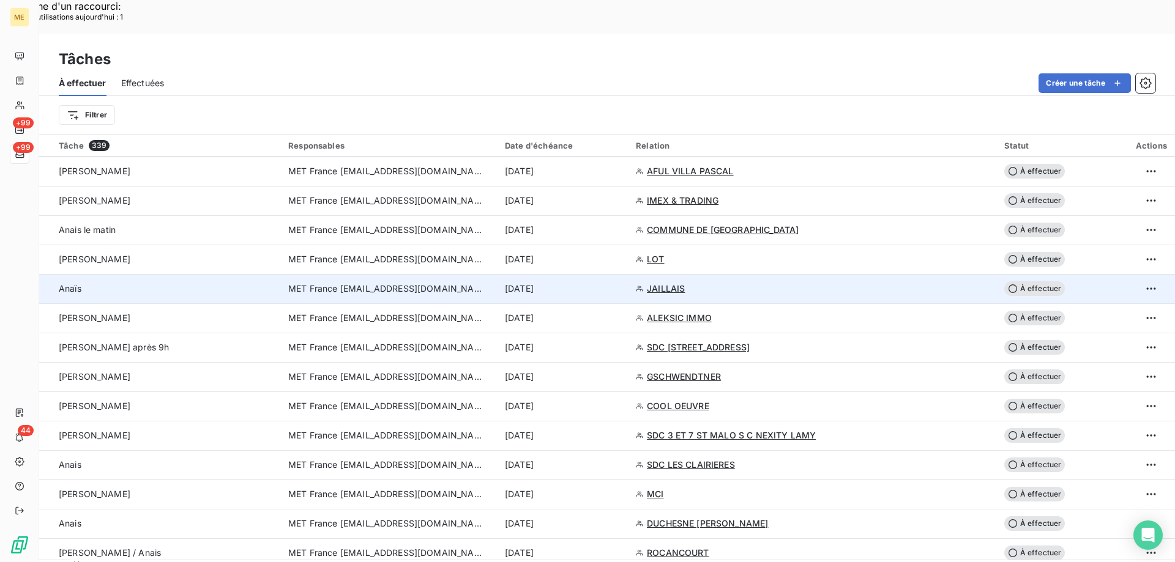
click at [621, 283] on div "8 sept. 2025" at bounding box center [563, 289] width 116 height 12
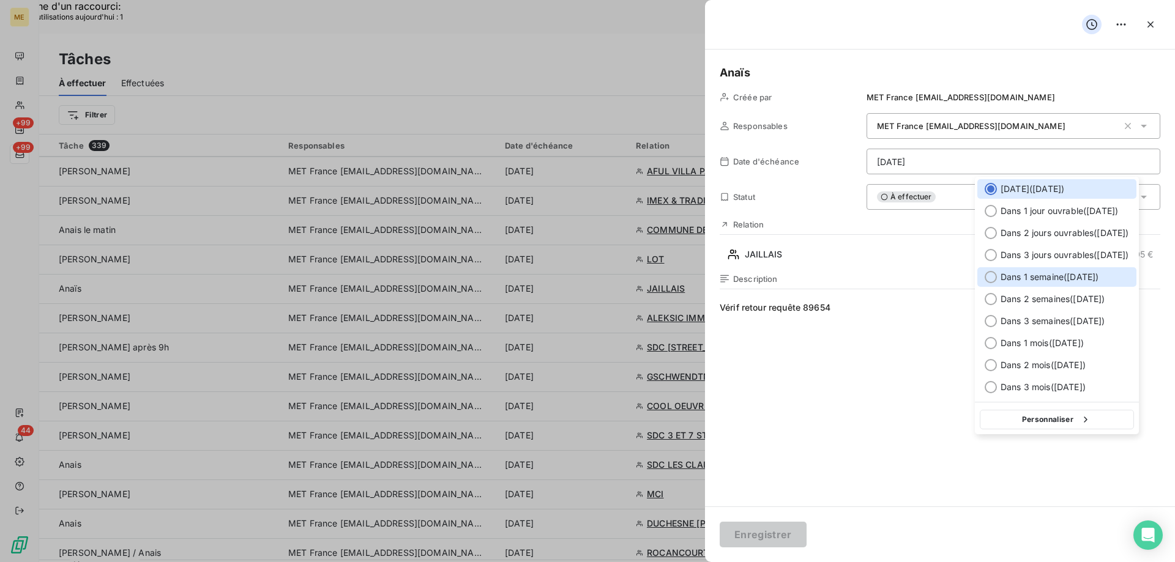
click at [1030, 281] on span "Dans 1 semaine ( 15 sept. )" at bounding box center [1049, 277] width 98 height 12
type input "15/09/2025"
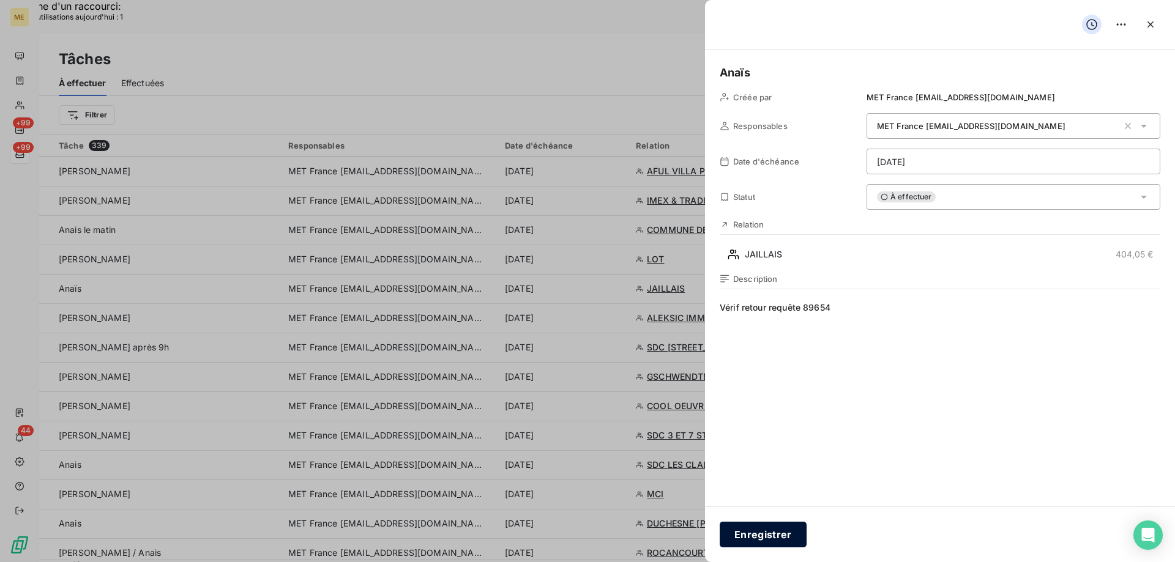
click at [756, 534] on button "Enregistrer" at bounding box center [763, 535] width 87 height 26
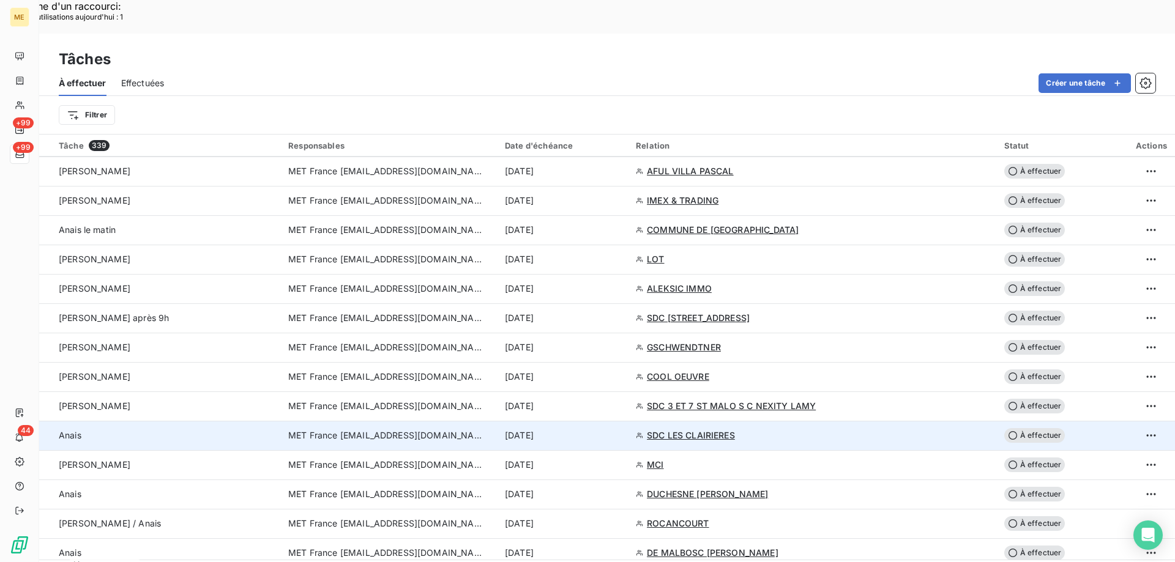
click at [621, 430] on div "8 sept. 2025" at bounding box center [563, 436] width 116 height 12
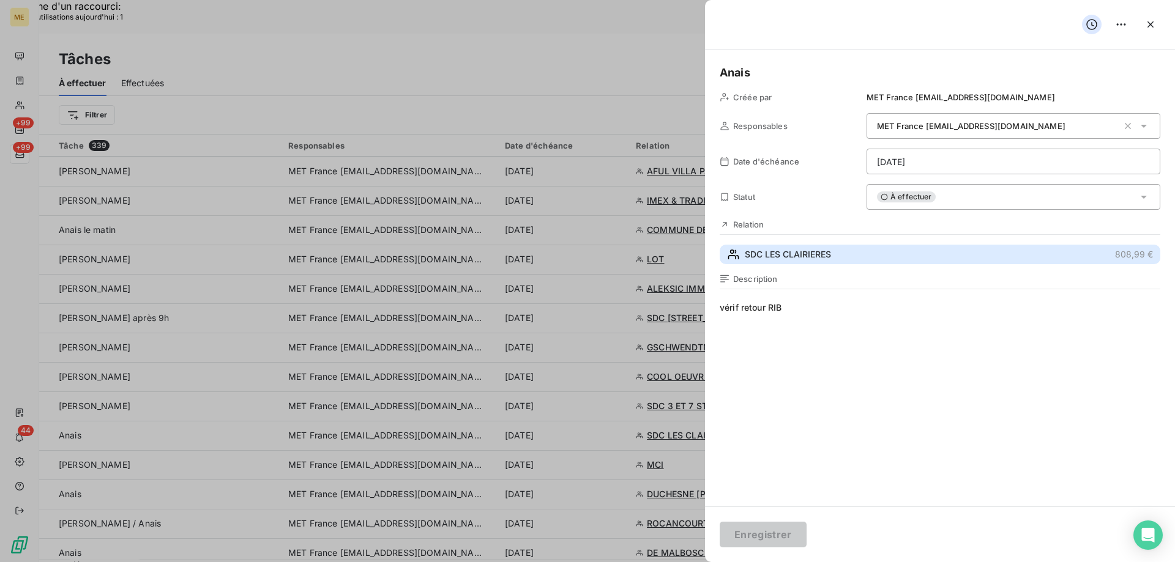
click at [858, 258] on button "SDC LES CLAIRIERES 808,99 €" at bounding box center [940, 255] width 441 height 20
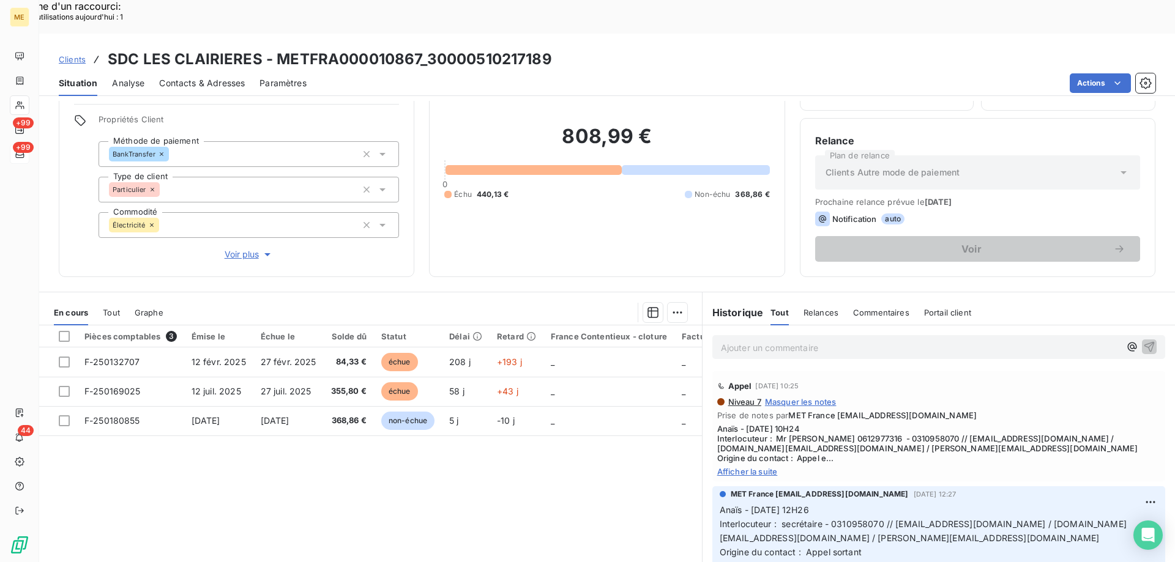
scroll to position [78, 0]
click at [766, 465] on span "Afficher la suite" at bounding box center [938, 470] width 443 height 10
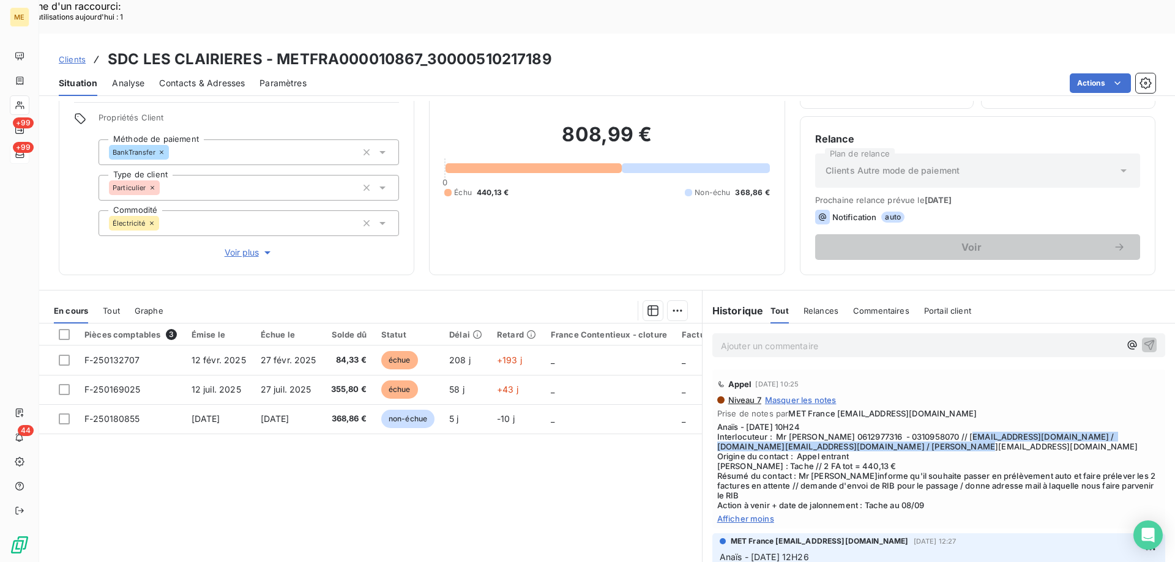
drag, startPoint x: 950, startPoint y: 404, endPoint x: 986, endPoint y: 417, distance: 37.5
click at [986, 422] on span "Anaïs - 05/09/2025 - 10H24 Interlocuteur : Mr CHEMINANT 0612977316 - 0310958070…" at bounding box center [938, 466] width 443 height 88
click at [990, 422] on span "Anaïs - 05/09/2025 - 10H24 Interlocuteur : Mr CHEMINANT 0612977316 - 0310958070…" at bounding box center [938, 466] width 443 height 88
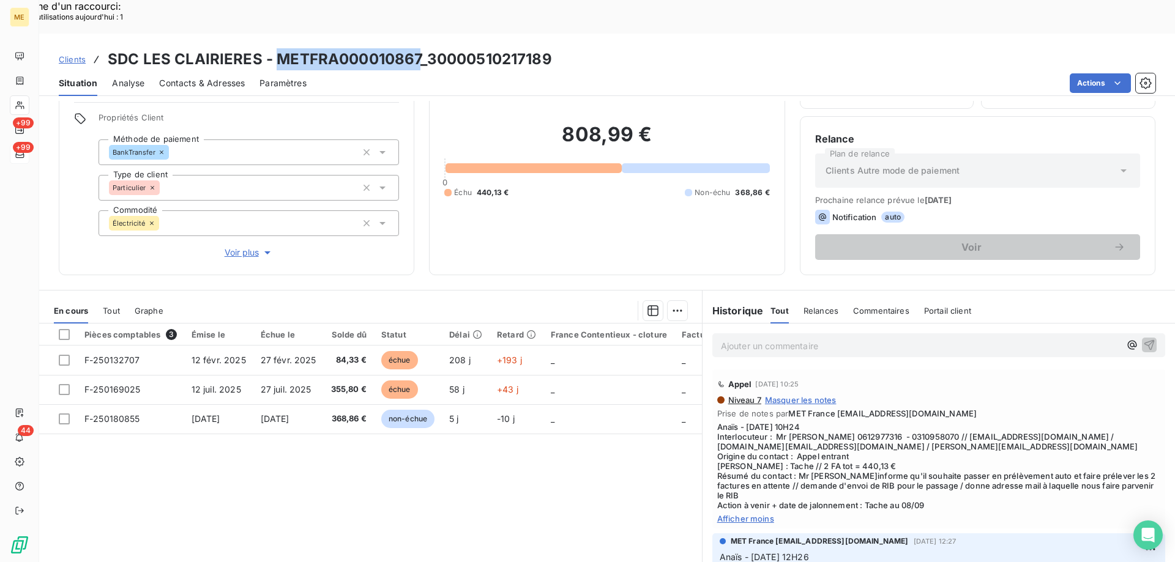
drag, startPoint x: 419, startPoint y: 19, endPoint x: 277, endPoint y: 24, distance: 142.7
click at [277, 48] on h3 "SDC LES CLAIRIERES - METFRA000010867_30000510217189" at bounding box center [330, 59] width 444 height 22
click at [997, 422] on span "Anaïs - 05/09/2025 - 10H24 Interlocuteur : Mr CHEMINANT 0612977316 - 0310958070…" at bounding box center [938, 466] width 443 height 88
click at [1020, 422] on span "Anaïs - 05/09/2025 - 10H24 Interlocuteur : Mr CHEMINANT 0612977316 - 0310958070…" at bounding box center [938, 466] width 443 height 88
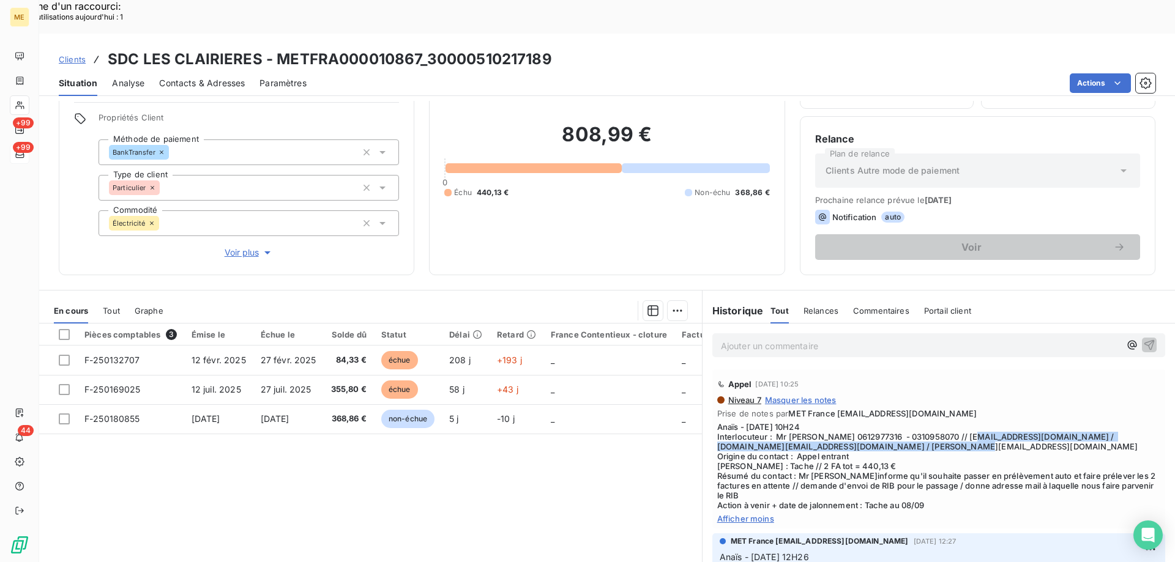
click at [1052, 422] on span "Anaïs - 05/09/2025 - 10H24 Interlocuteur : Mr CHEMINANT 0612977316 - 0310958070…" at bounding box center [938, 466] width 443 height 88
drag, startPoint x: 1055, startPoint y: 401, endPoint x: 951, endPoint y: 404, distance: 104.1
click at [951, 422] on span "Anaïs - 05/09/2025 - 10H24 Interlocuteur : Mr CHEMINANT 0612977316 - 0310958070…" at bounding box center [938, 466] width 443 height 88
click at [898, 456] on span "Anaïs - 05/09/2025 - 10H24 Interlocuteur : Mr CHEMINANT 0612977316 - 0310958070…" at bounding box center [938, 466] width 443 height 88
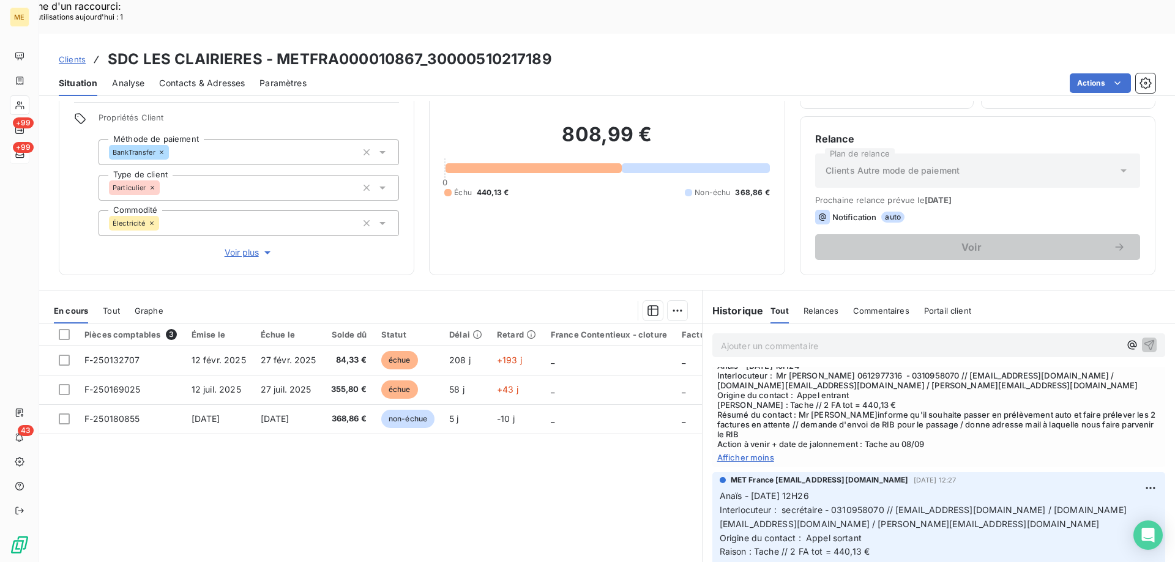
scroll to position [0, 0]
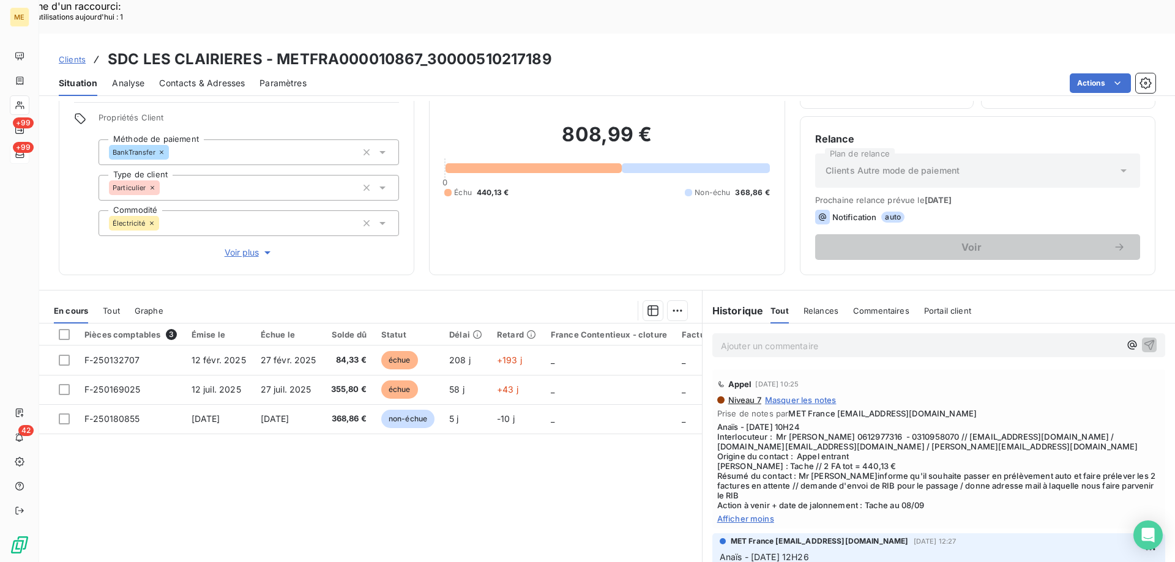
click at [827, 422] on span "Anaïs - 05/09/2025 - 10H24 Interlocuteur : Mr CHEMINANT 0612977316 - 0310958070…" at bounding box center [938, 466] width 443 height 88
click at [242, 247] on span "Voir plus" at bounding box center [249, 253] width 49 height 12
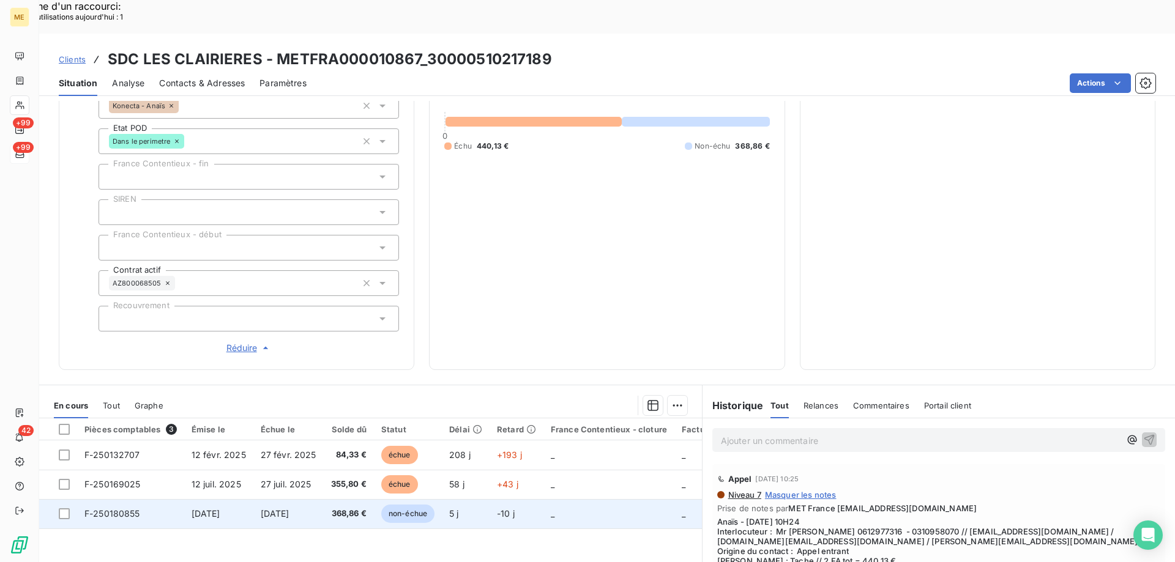
scroll to position [352, 0]
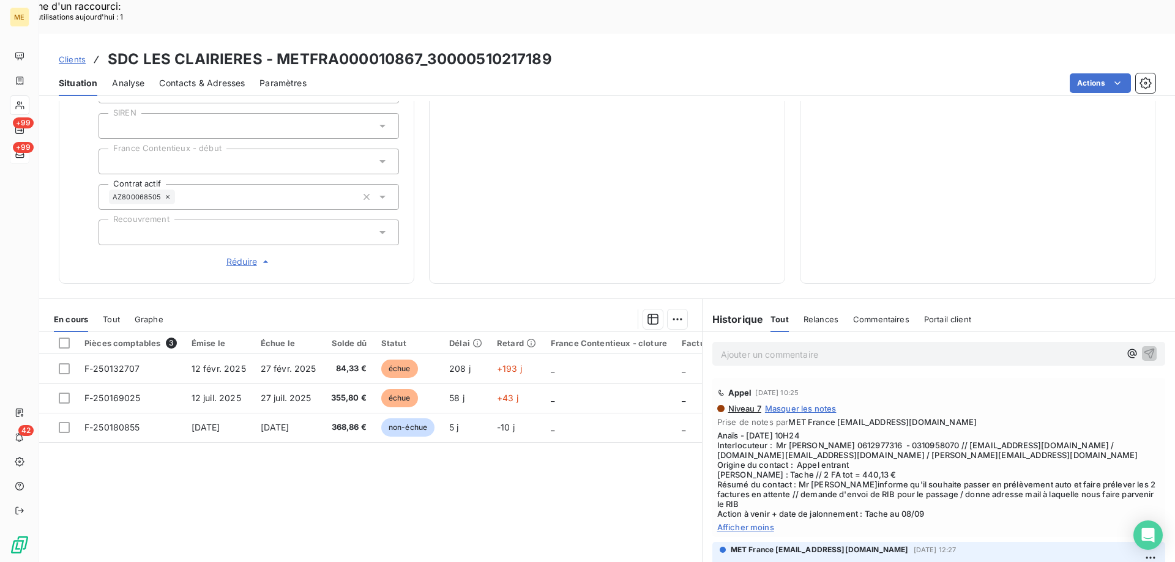
click at [830, 431] on span "Anaïs - 05/09/2025 - 10H24 Interlocuteur : Mr CHEMINANT 0612977316 - 0310958070…" at bounding box center [938, 475] width 443 height 88
drag, startPoint x: 832, startPoint y: 402, endPoint x: 773, endPoint y: 404, distance: 58.2
click at [773, 431] on span "Anaïs - 05/09/2025 - 10H24 Interlocuteur : Mr CHEMINANT 0612977316 - 0310958070…" at bounding box center [938, 475] width 443 height 88
click at [789, 431] on span "Anaïs - 05/09/2025 - 10H24 Interlocuteur : Mr CHEMINANT 0612977316 - 0310958070…" at bounding box center [938, 475] width 443 height 88
click at [845, 431] on span "Anaïs - 05/09/2025 - 10H24 Interlocuteur : Mr CHEMINANT 0612977316 - 0310958070…" at bounding box center [938, 475] width 443 height 88
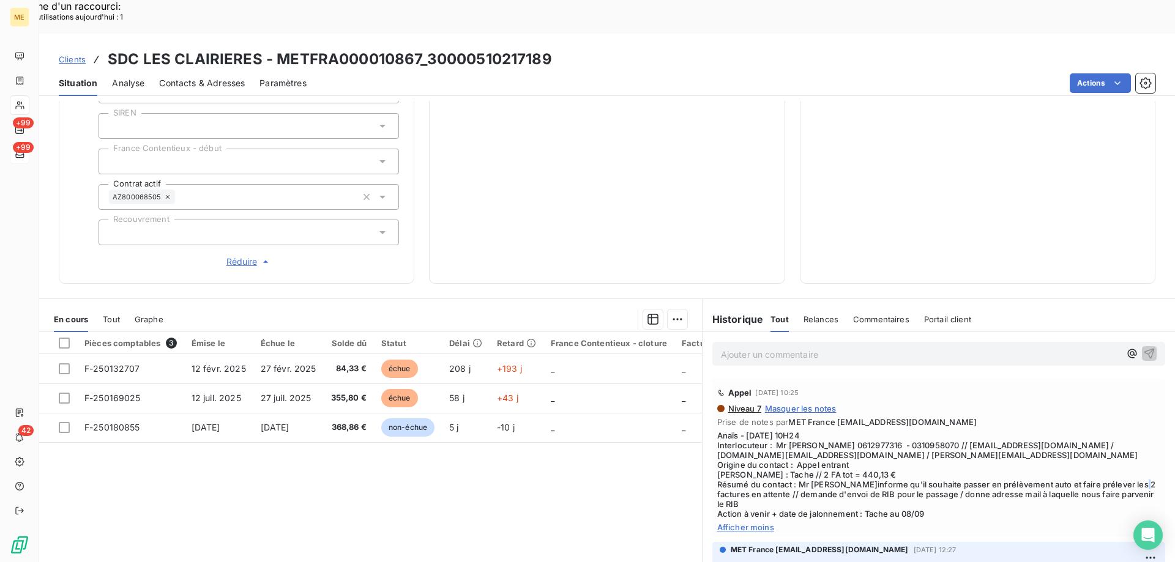
click at [844, 450] on span "Anaïs - 05/09/2025 - 10H24 Interlocuteur : Mr CHEMINANT 0612977316 - 0310958070…" at bounding box center [938, 475] width 443 height 88
click at [858, 456] on span "Anaïs - 05/09/2025 - 10H24 Interlocuteur : Mr CHEMINANT 0612977316 - 0310958070…" at bounding box center [938, 475] width 443 height 88
click at [885, 443] on span "Anaïs - 05/09/2025 - 10H24 Interlocuteur : Mr CHEMINANT 0612977316 - 0310958070…" at bounding box center [938, 475] width 443 height 88
click at [831, 347] on p "Ajouter un commentaire ﻿" at bounding box center [920, 354] width 399 height 15
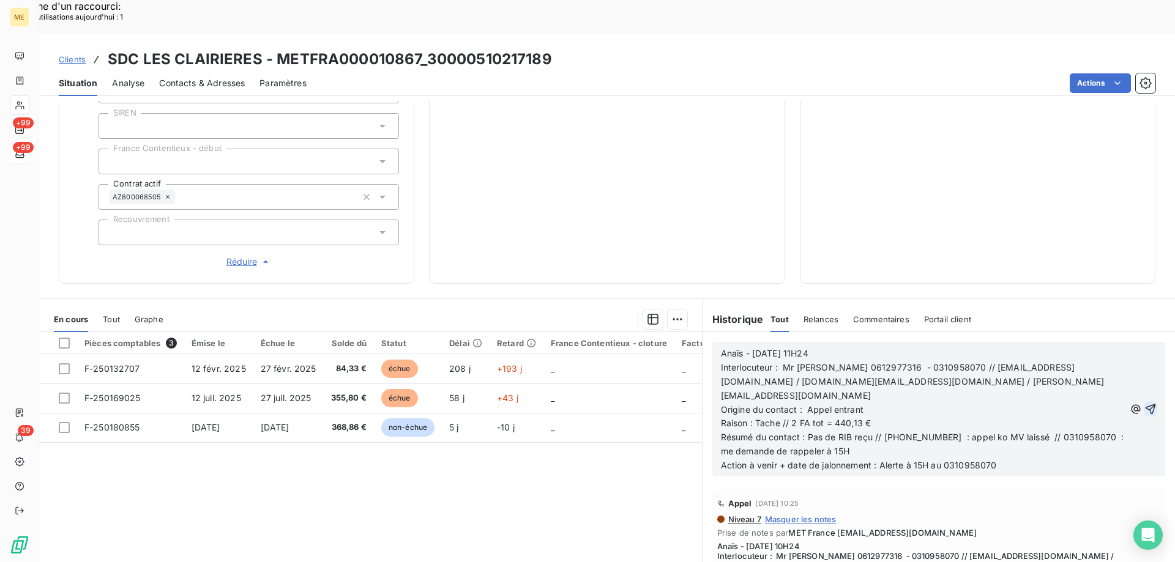
click at [1144, 403] on icon "button" at bounding box center [1150, 409] width 12 height 12
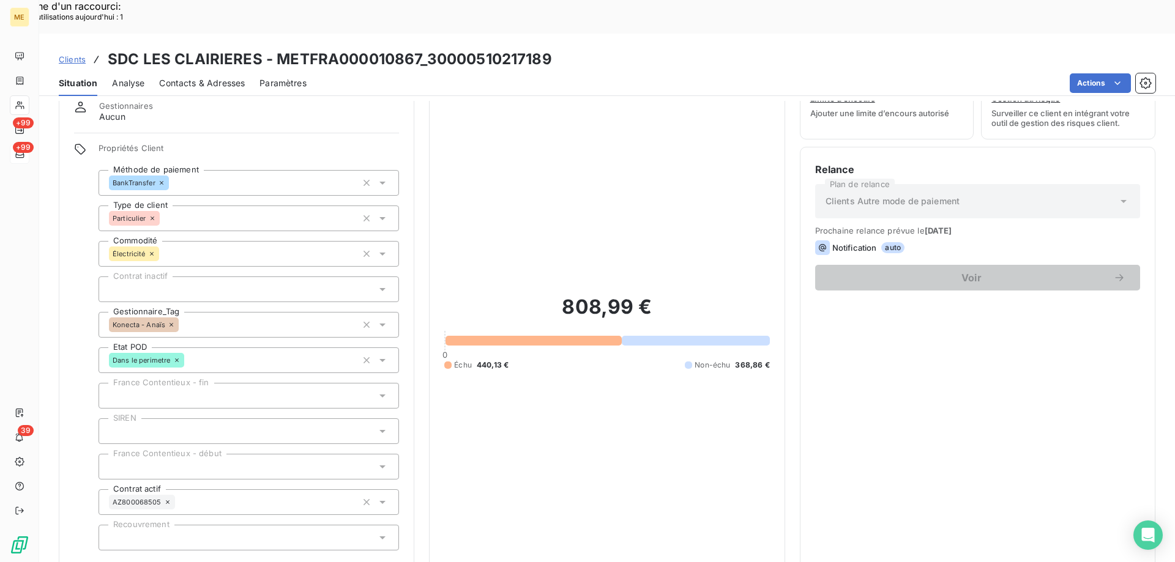
scroll to position [47, 0]
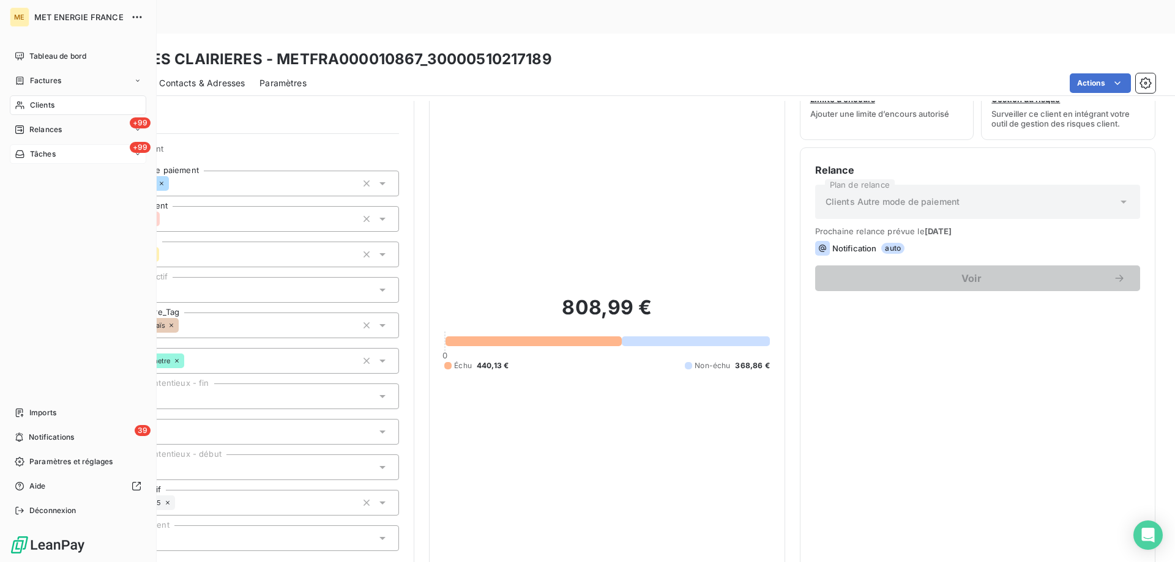
click at [35, 148] on div "+99 Tâches" at bounding box center [78, 154] width 136 height 20
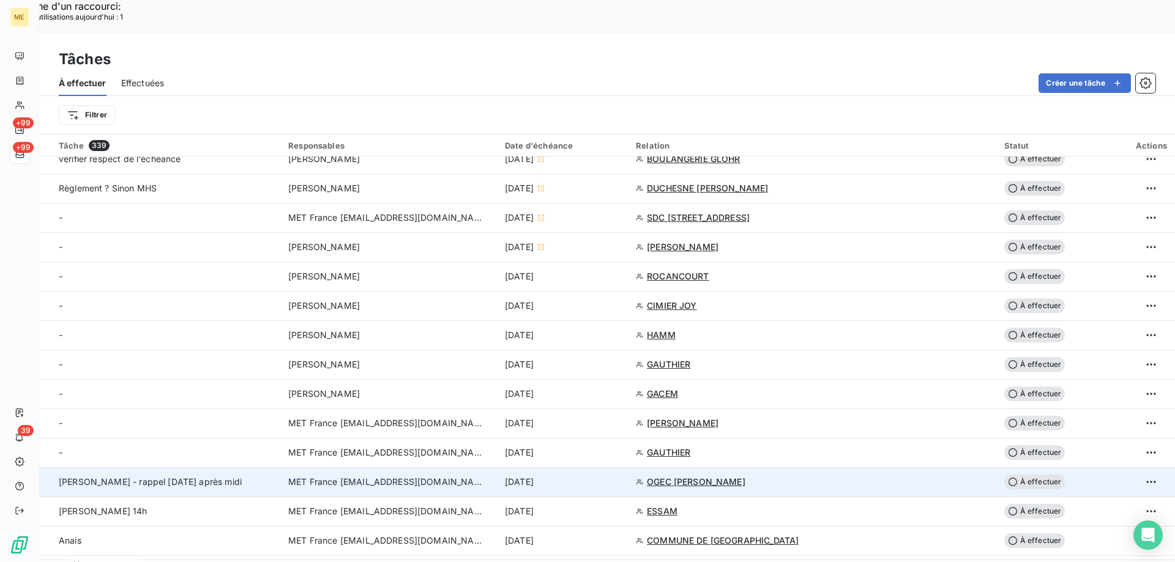
scroll to position [734, 0]
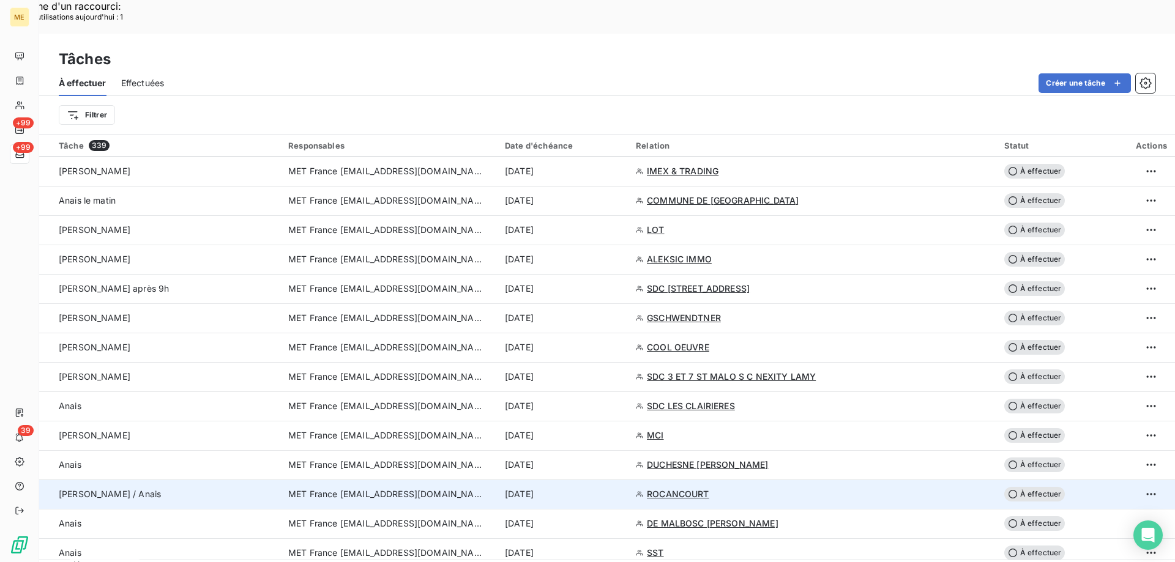
click at [628, 480] on td "8 sept. 2025" at bounding box center [562, 494] width 131 height 29
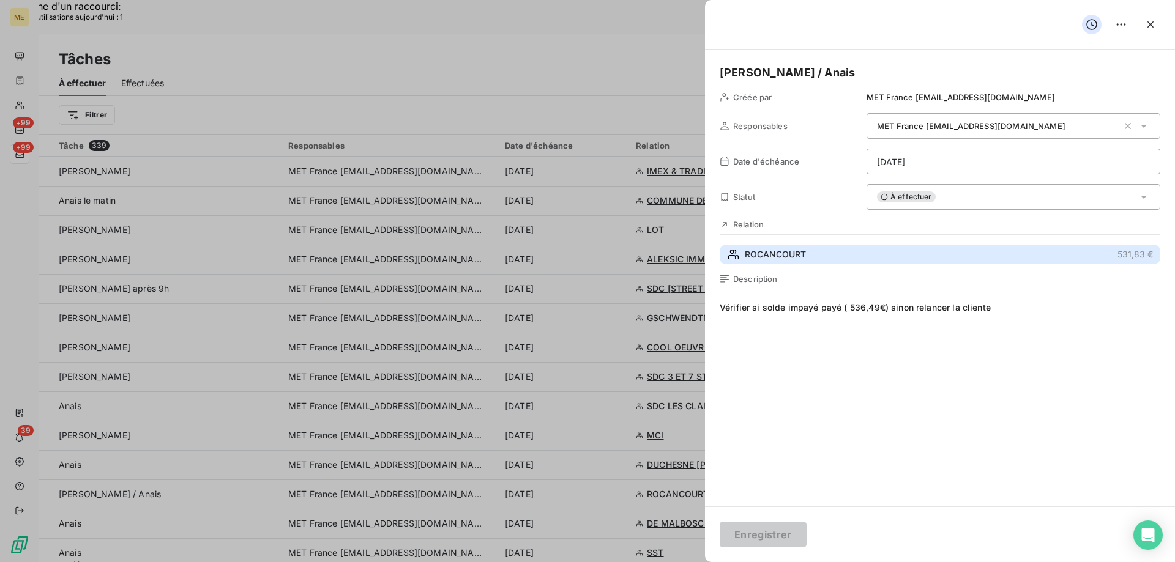
click at [808, 262] on button "ROCANCOURT 531,83 €" at bounding box center [940, 255] width 441 height 20
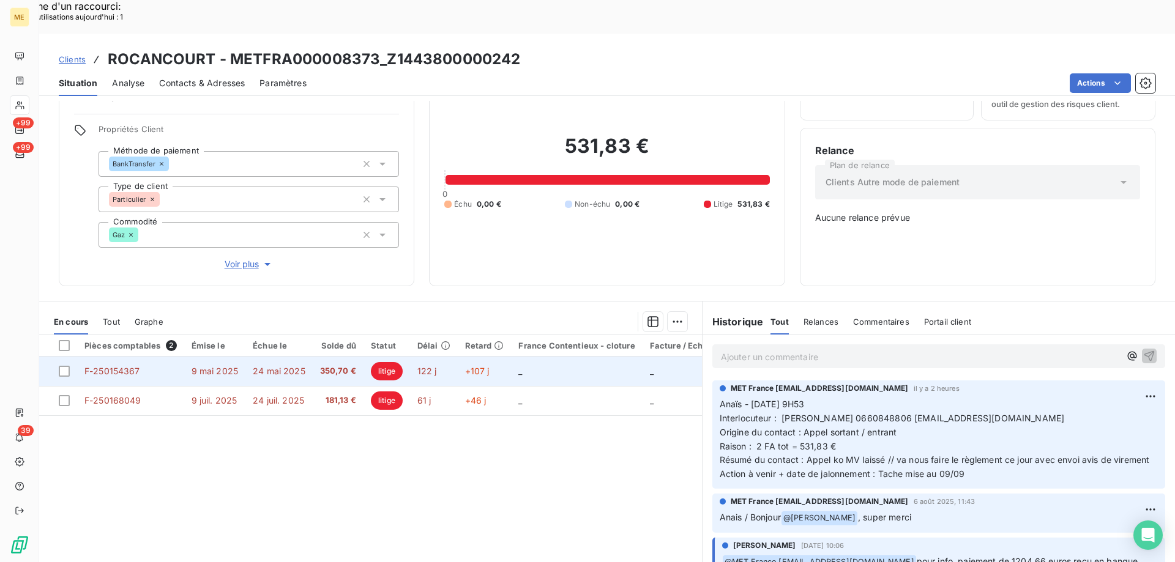
scroll to position [69, 0]
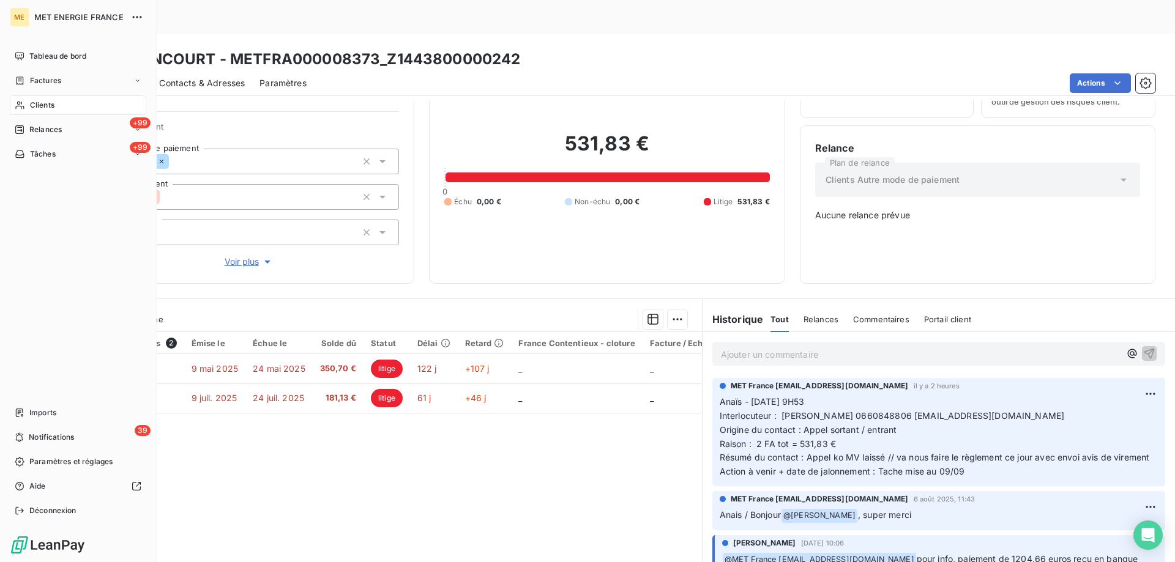
click at [35, 155] on span "Tâches" at bounding box center [43, 154] width 26 height 11
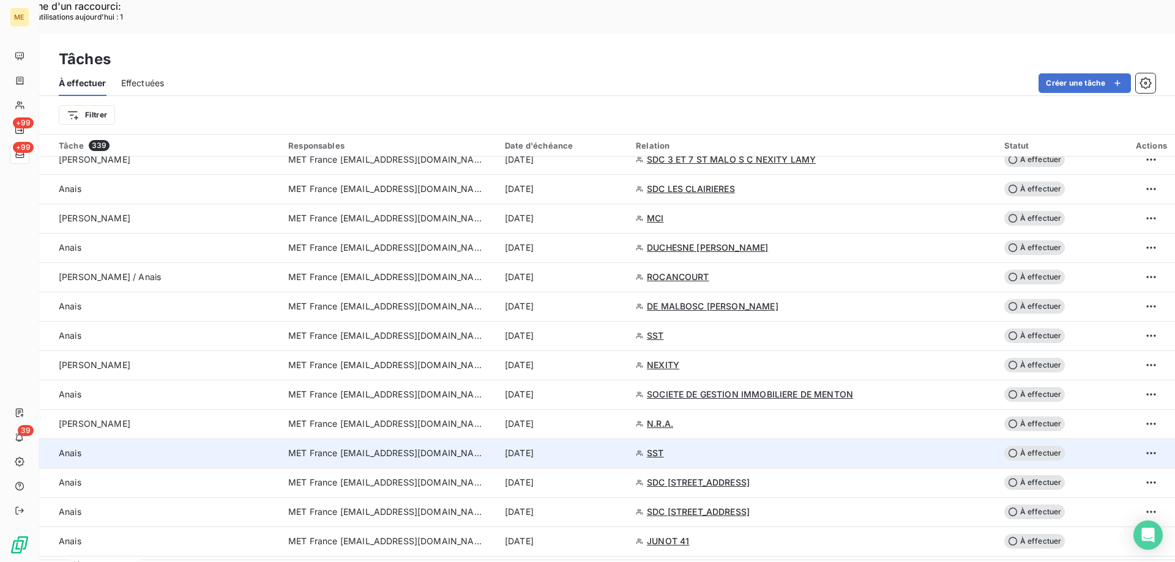
scroll to position [918, 0]
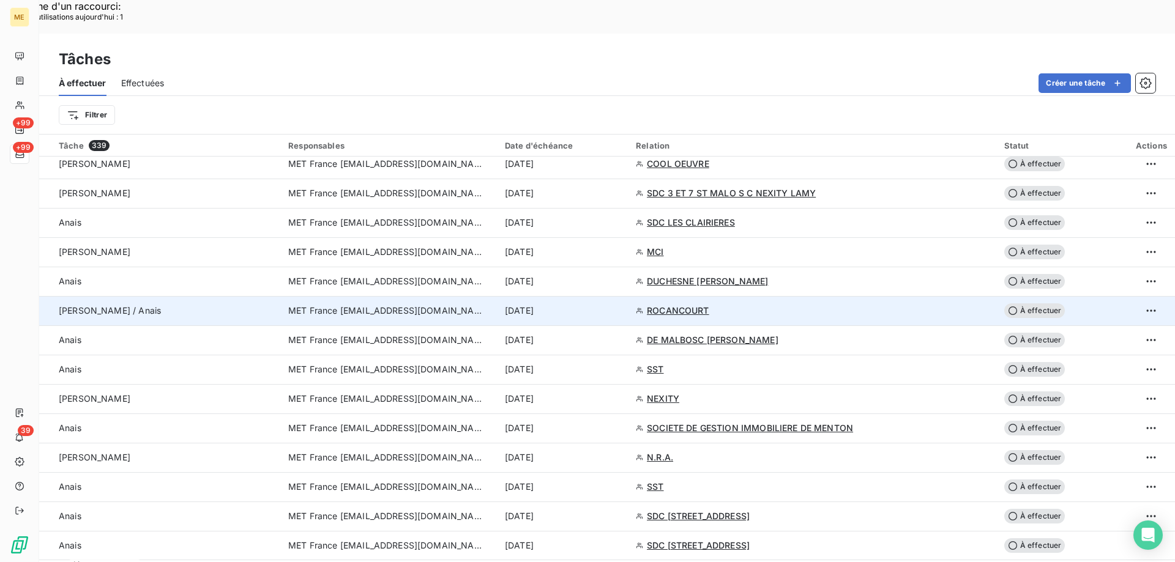
click at [621, 305] on div "8 sept. 2025" at bounding box center [563, 311] width 116 height 12
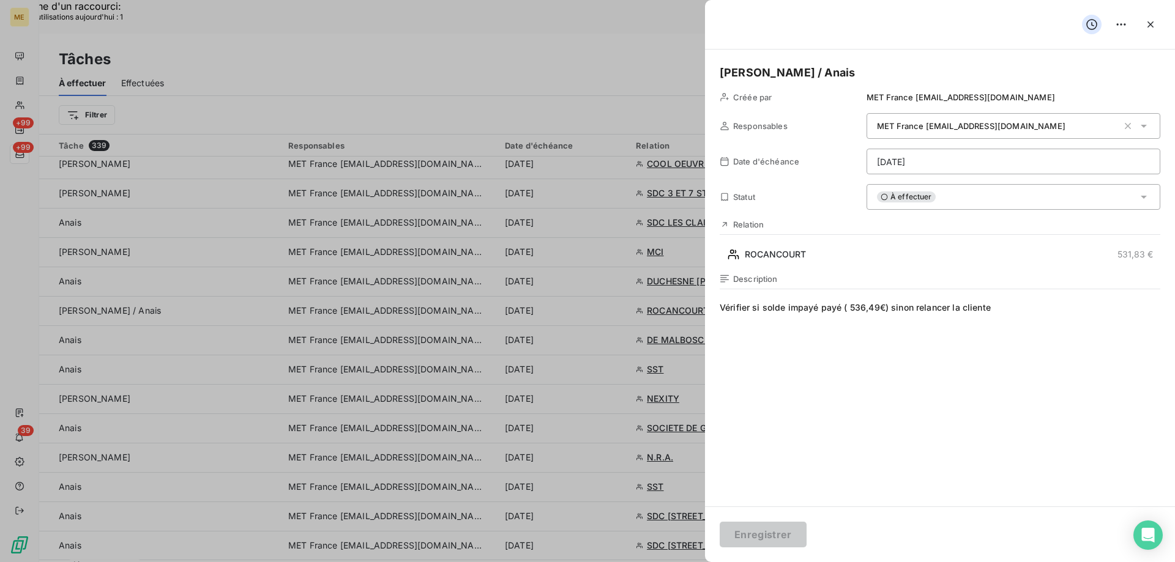
click at [1013, 193] on div "À effectuer" at bounding box center [1013, 197] width 294 height 26
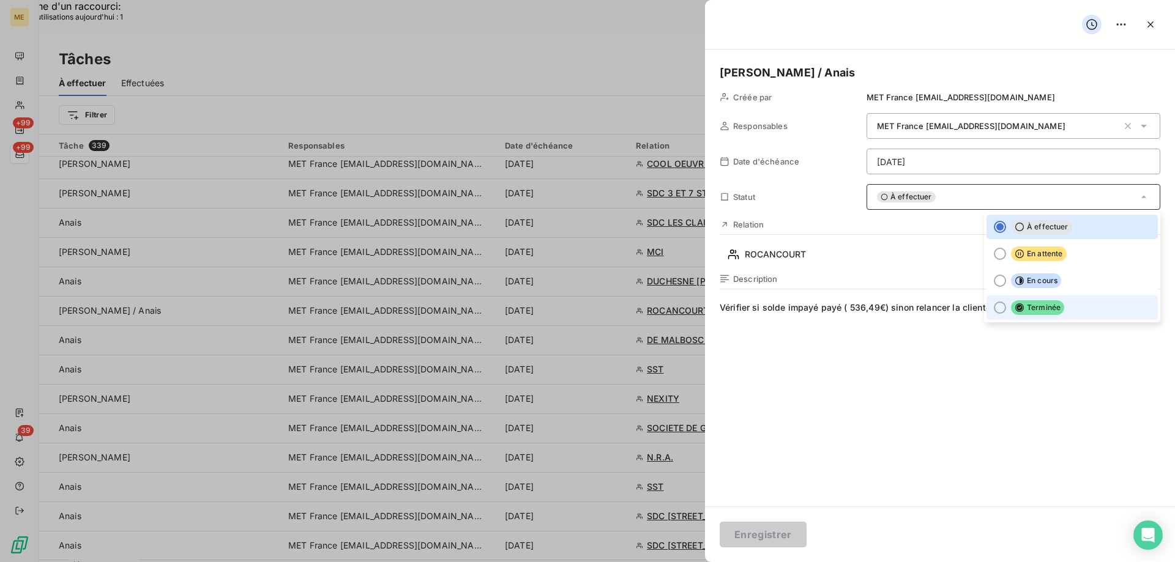
click at [1079, 320] on li "Terminée" at bounding box center [1071, 308] width 171 height 24
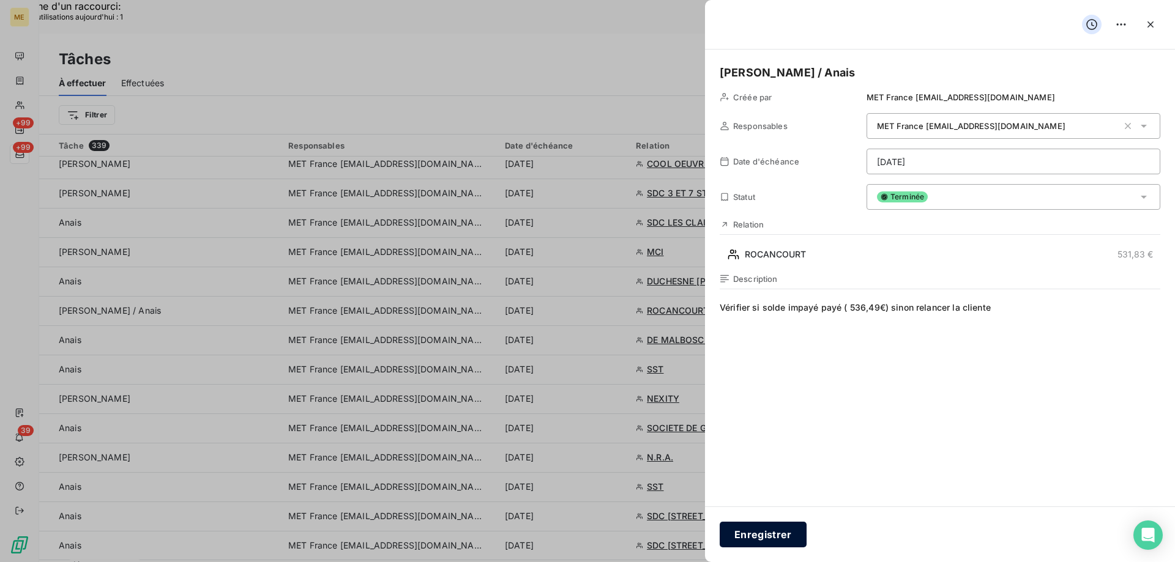
click at [760, 547] on button "Enregistrer" at bounding box center [763, 535] width 87 height 26
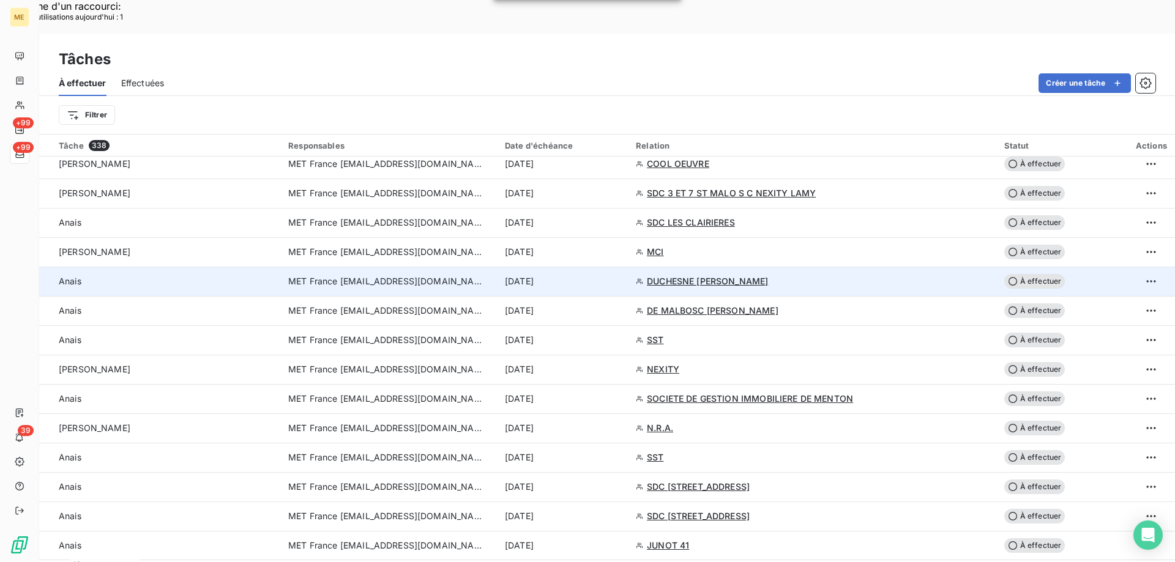
click at [621, 275] on div "8 sept. 2025" at bounding box center [563, 281] width 116 height 12
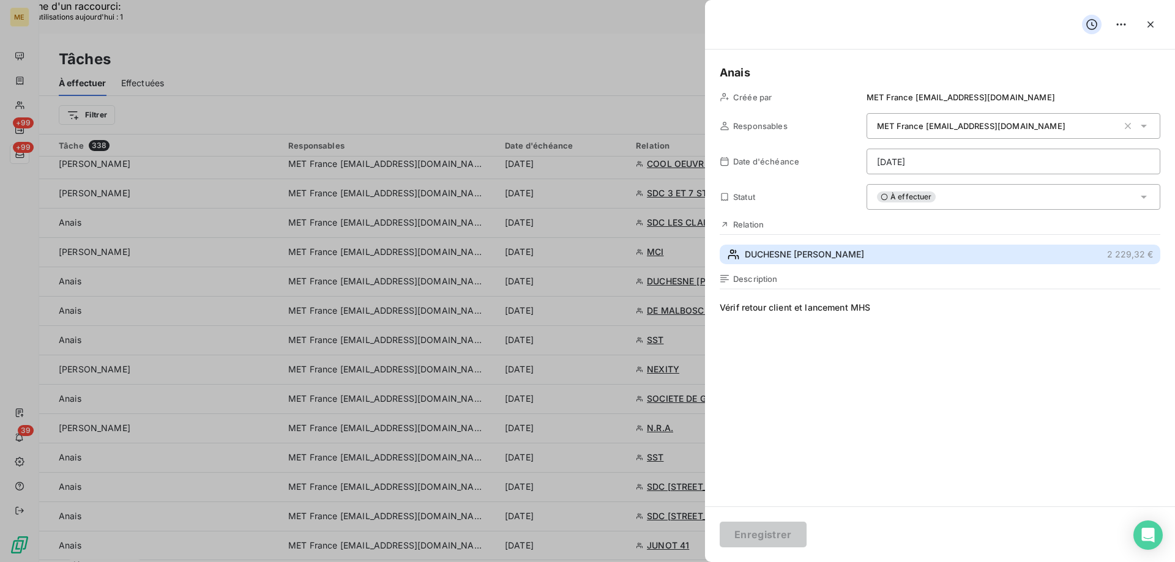
click at [804, 249] on span "DUCHESNE PHILIPPE RENE HENRI PAUL" at bounding box center [804, 254] width 119 height 12
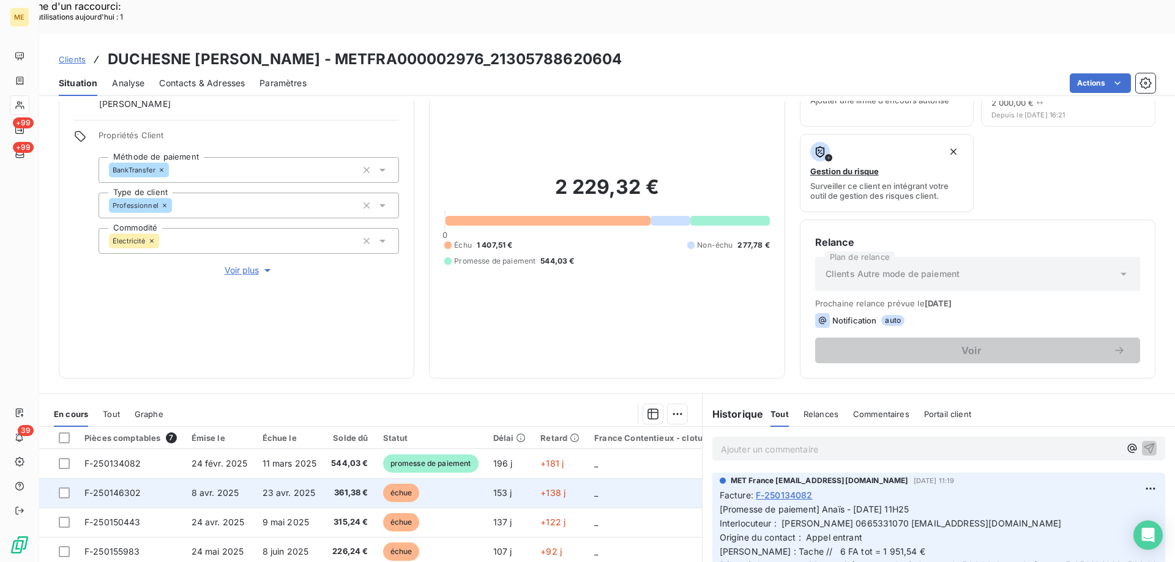
scroll to position [163, 0]
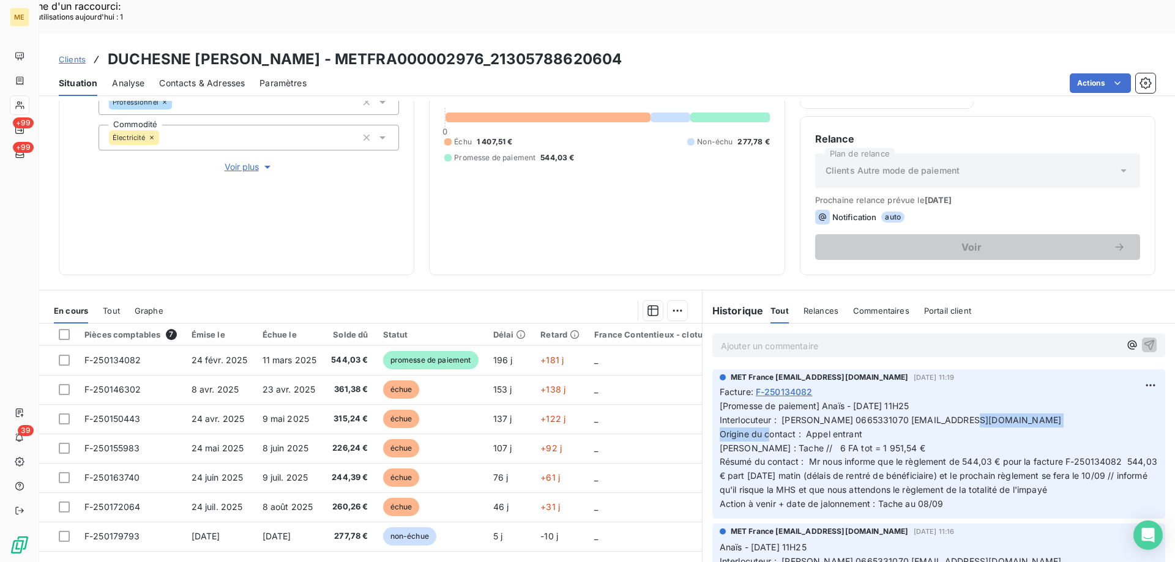
drag, startPoint x: 936, startPoint y: 388, endPoint x: 1069, endPoint y: 384, distance: 133.4
click at [1069, 400] on p "[Promesse de paiement] Anaïs - 05/09/2025 - 11H25 Interlocuteur : Mr DUCHESNE P…" at bounding box center [939, 456] width 438 height 112
drag, startPoint x: 553, startPoint y: 26, endPoint x: 407, endPoint y: 28, distance: 145.6
click at [407, 48] on h3 "DUCHESNE PHILIPPE RENE HENRI PAUL - METFRA000002976_21305788620604" at bounding box center [365, 59] width 514 height 22
drag, startPoint x: 933, startPoint y: 390, endPoint x: 1082, endPoint y: 392, distance: 149.3
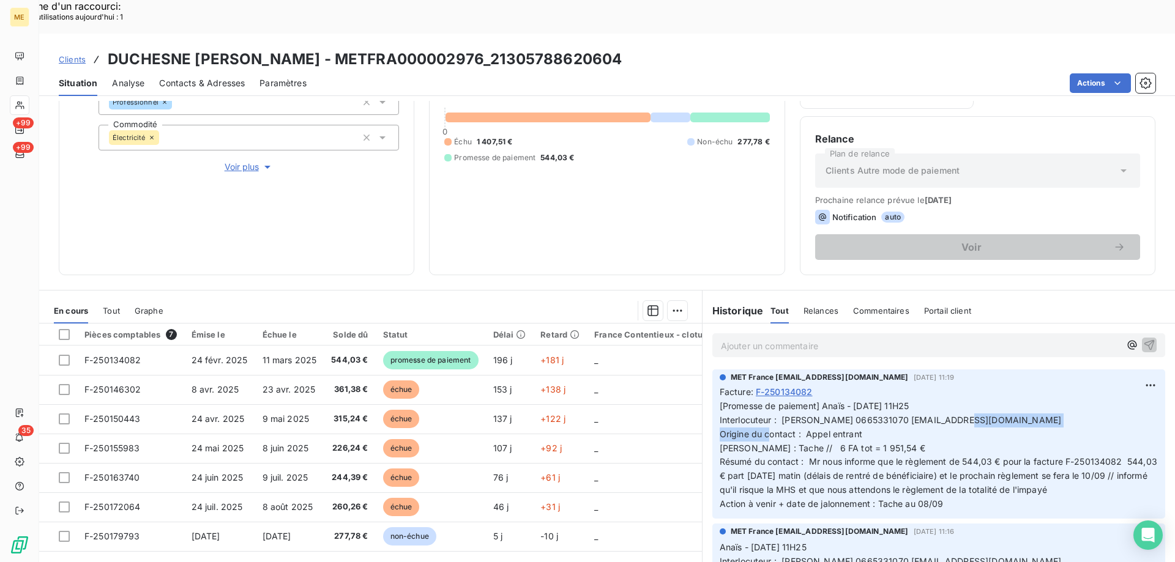
click at [1082, 400] on p "[Promesse de paiement] Anaïs - 05/09/2025 - 11H25 Interlocuteur : Mr DUCHESNE P…" at bounding box center [939, 456] width 438 height 112
click at [1084, 400] on p "[Promesse de paiement] Anaïs - 05/09/2025 - 11H25 Interlocuteur : Mr DUCHESNE P…" at bounding box center [939, 456] width 438 height 112
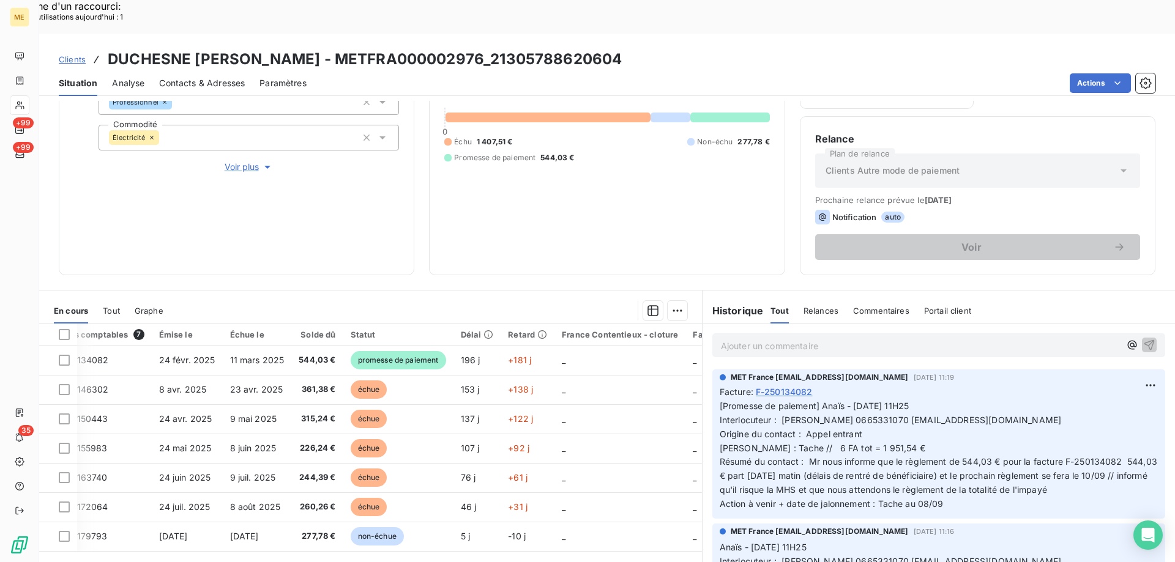
scroll to position [0, 0]
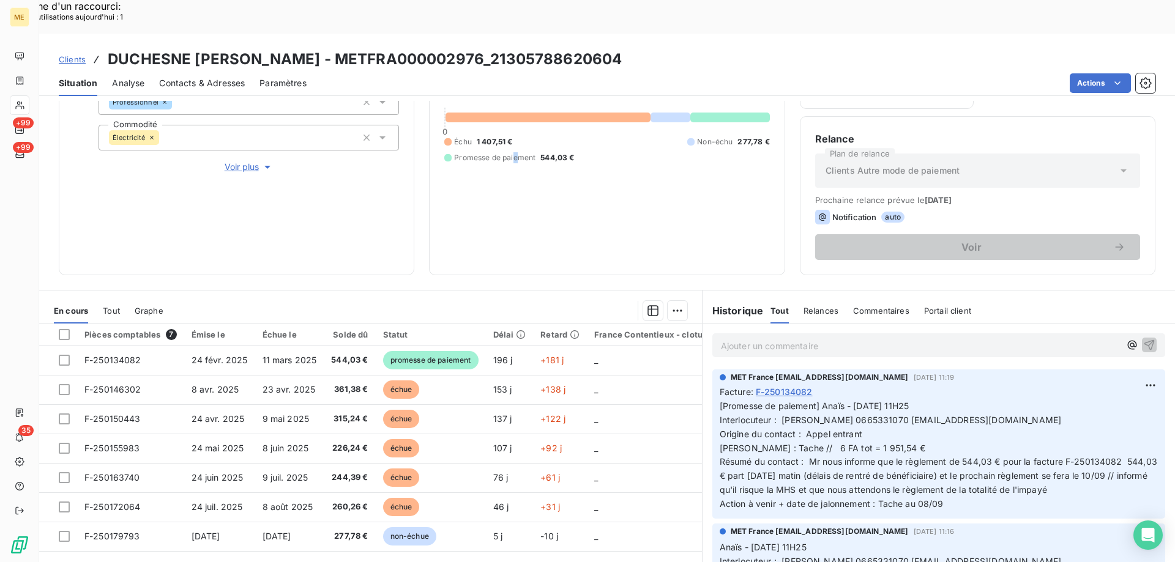
click at [513, 187] on div "2 229,32 € 0 Échu 1 407,51 € Non-échu 277,78 € Promesse de paiement 544,03 €" at bounding box center [606, 117] width 325 height 285
click at [577, 180] on div "2 229,32 € 0 Échu 1 407,51 € Non-échu 277,78 € Promesse de paiement 544,03 €" at bounding box center [606, 117] width 325 height 285
click at [936, 401] on span "[Promesse de paiement] Anaïs - 05/09/2025 - 11H25 Interlocuteur : Mr DUCHESNE P…" at bounding box center [940, 455] width 440 height 108
click at [937, 401] on span "[Promesse de paiement] Anaïs - 05/09/2025 - 11H25 Interlocuteur : Mr DUCHESNE P…" at bounding box center [940, 455] width 440 height 108
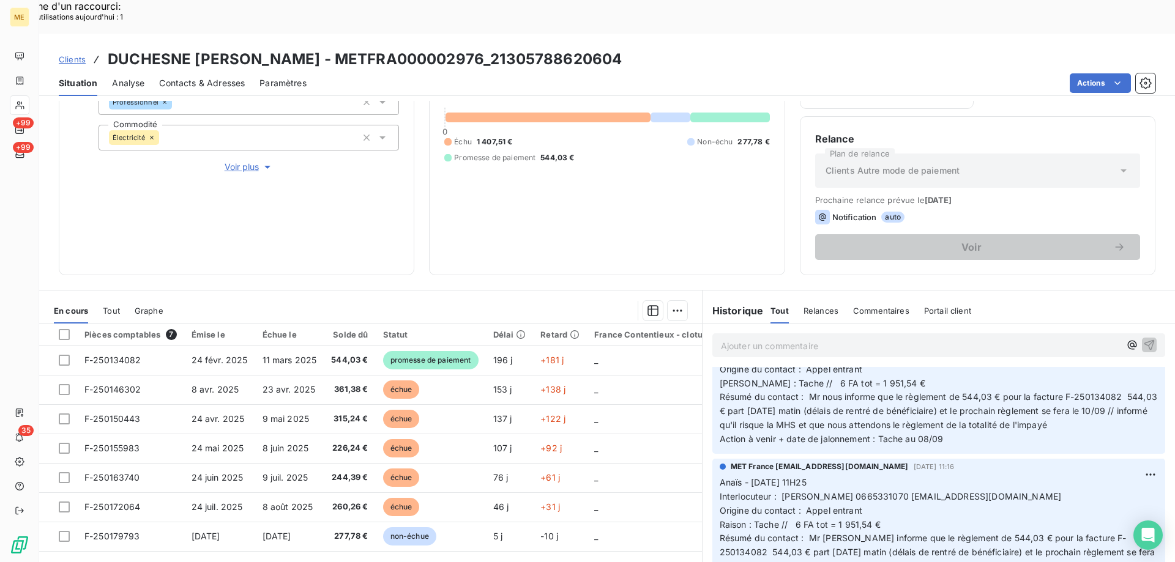
scroll to position [184, 0]
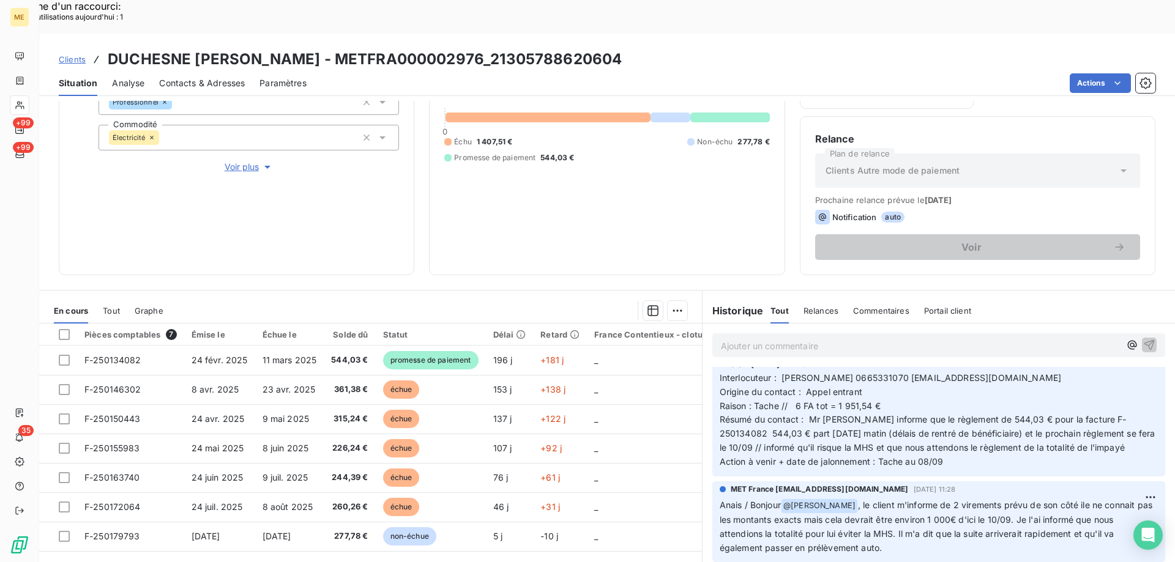
click at [617, 145] on div "2 229,32 € 0 Échu 1 407,51 € Non-échu 277,78 € Promesse de paiement 544,03 €" at bounding box center [606, 117] width 325 height 285
click at [796, 338] on p "Ajouter un commentaire ﻿" at bounding box center [920, 345] width 399 height 15
click at [778, 338] on p "Ajouter un commentaire ﻿" at bounding box center [920, 345] width 399 height 15
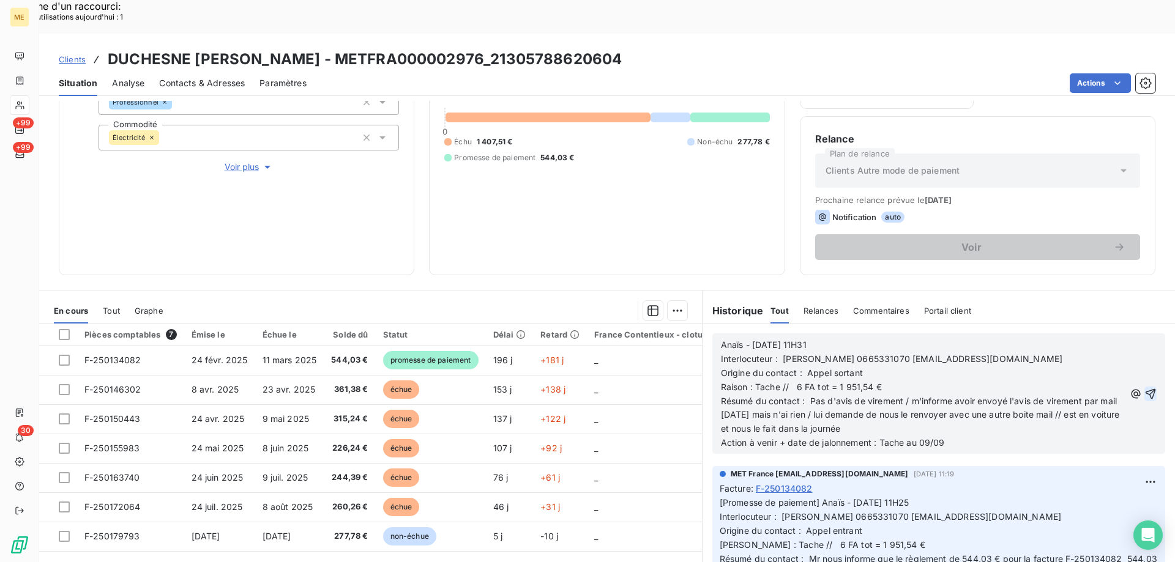
click at [1145, 389] on icon "button" at bounding box center [1150, 394] width 10 height 10
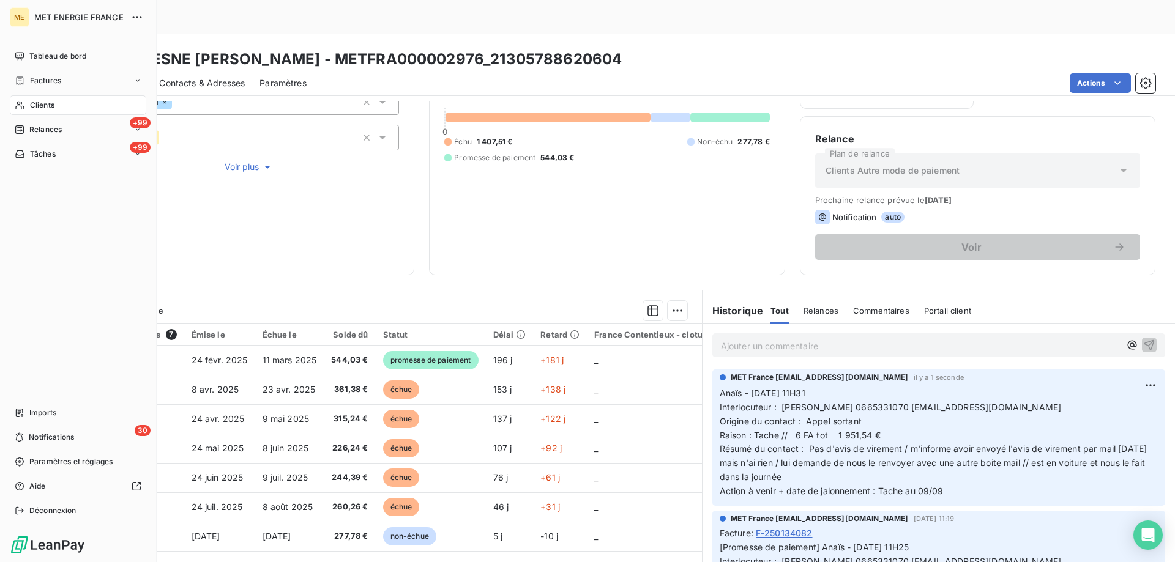
click at [41, 155] on span "Tâches" at bounding box center [43, 154] width 26 height 11
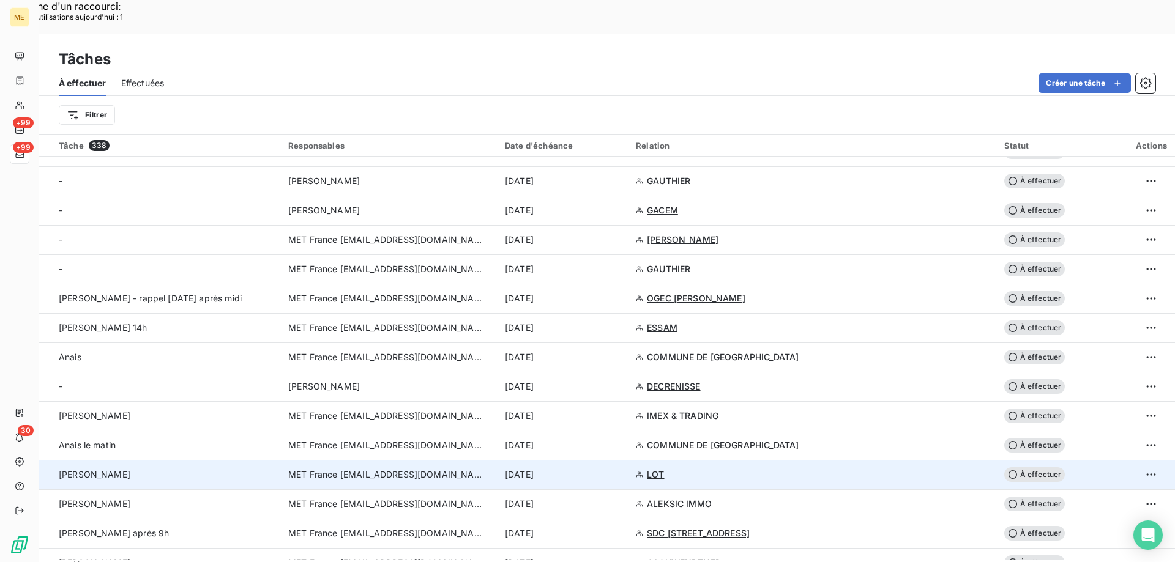
scroll to position [734, 0]
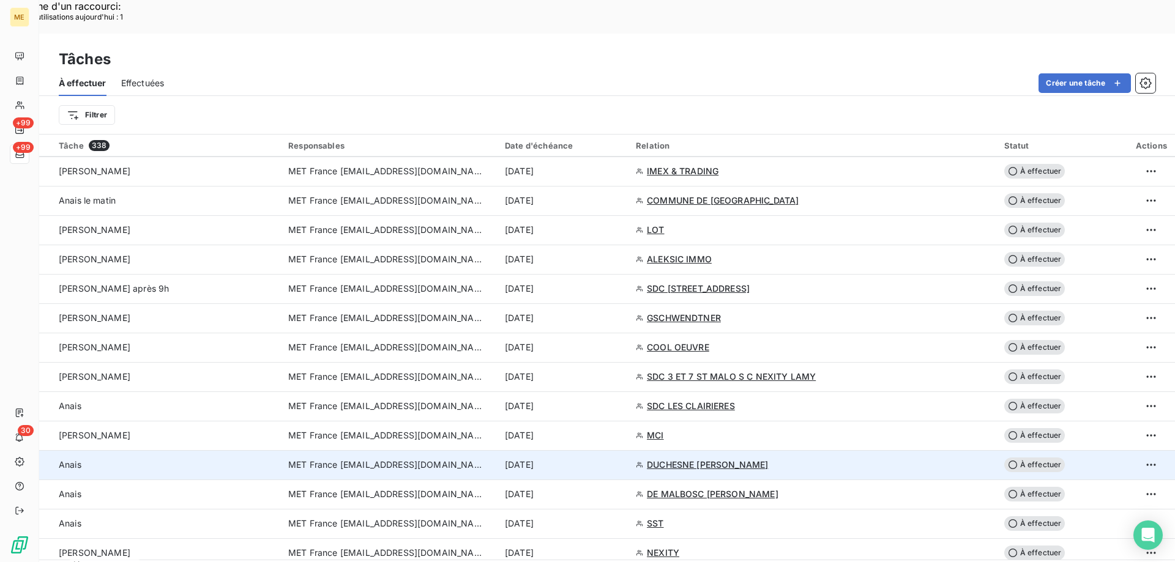
click at [621, 459] on div "8 sept. 2025" at bounding box center [563, 465] width 116 height 12
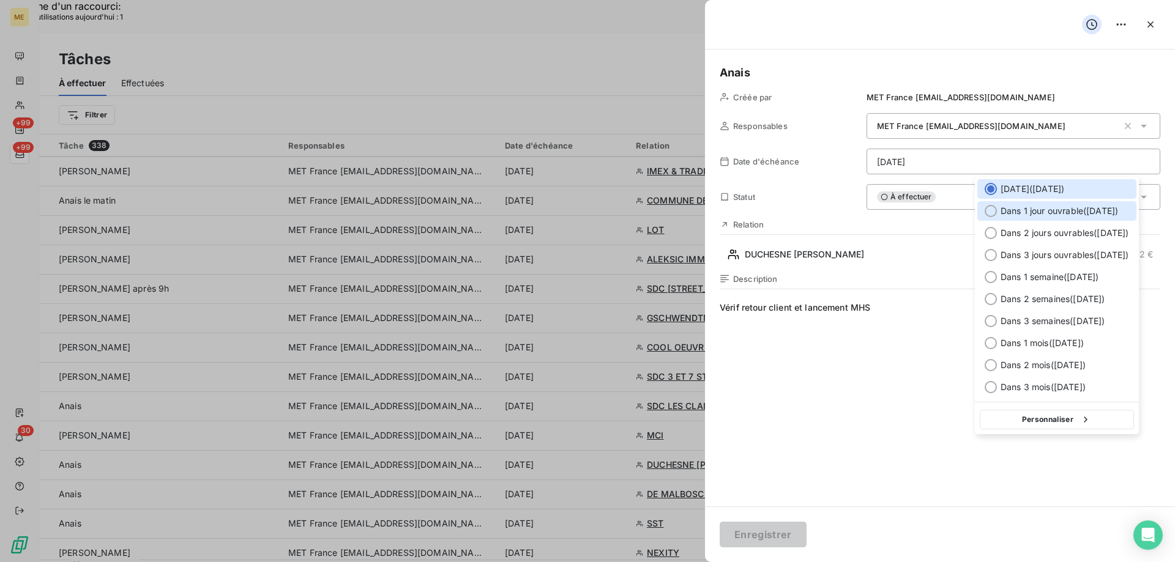
click at [1016, 214] on span "Dans 1 jour ouvrable ( mardi )" at bounding box center [1058, 211] width 117 height 12
type input "09/09/2025"
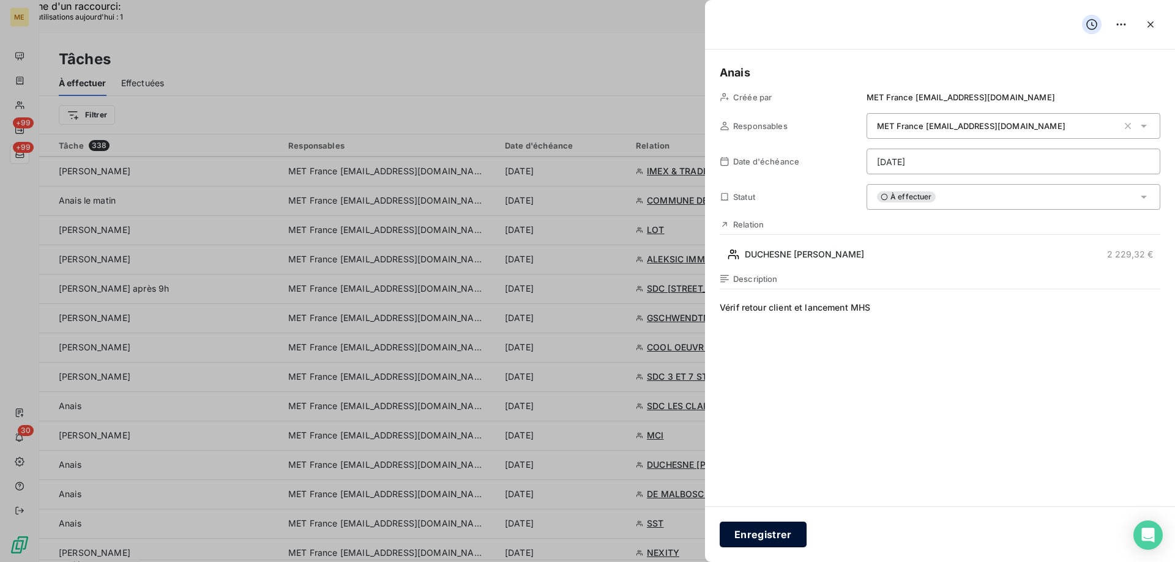
click at [773, 537] on button "Enregistrer" at bounding box center [763, 535] width 87 height 26
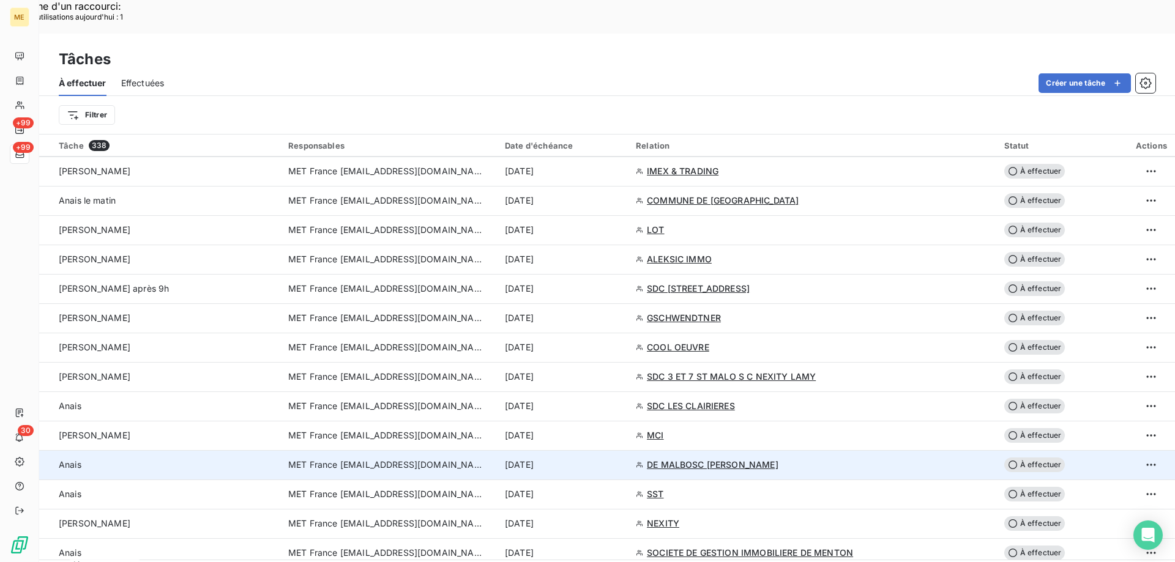
click at [621, 459] on div "8 sept. 2025" at bounding box center [563, 465] width 116 height 12
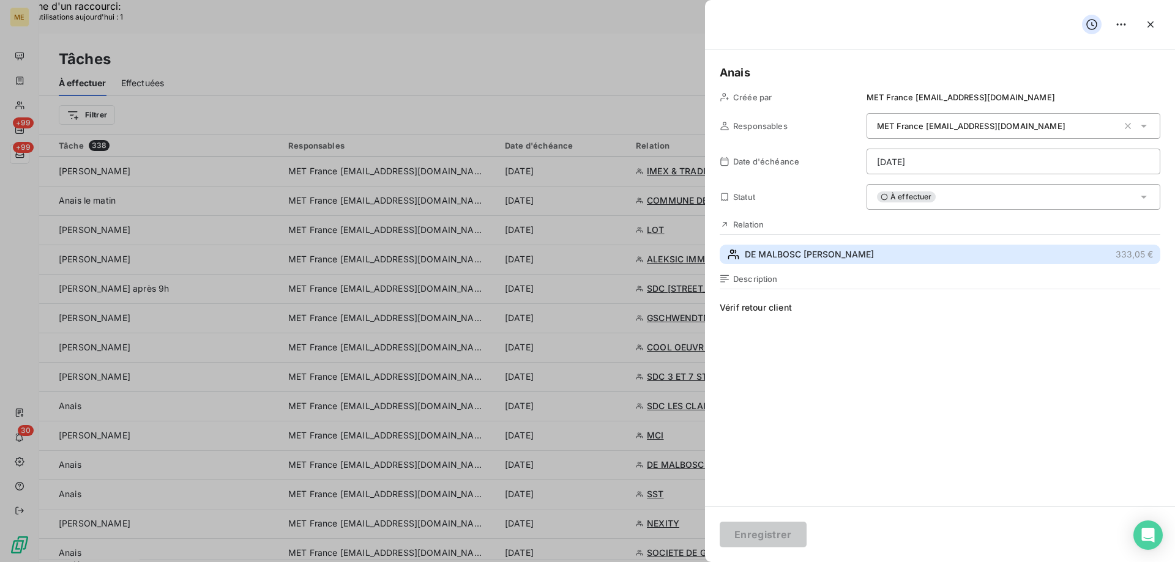
click at [896, 262] on button "DE MALBOSC JEAN PAULIN 333,05 €" at bounding box center [940, 255] width 441 height 20
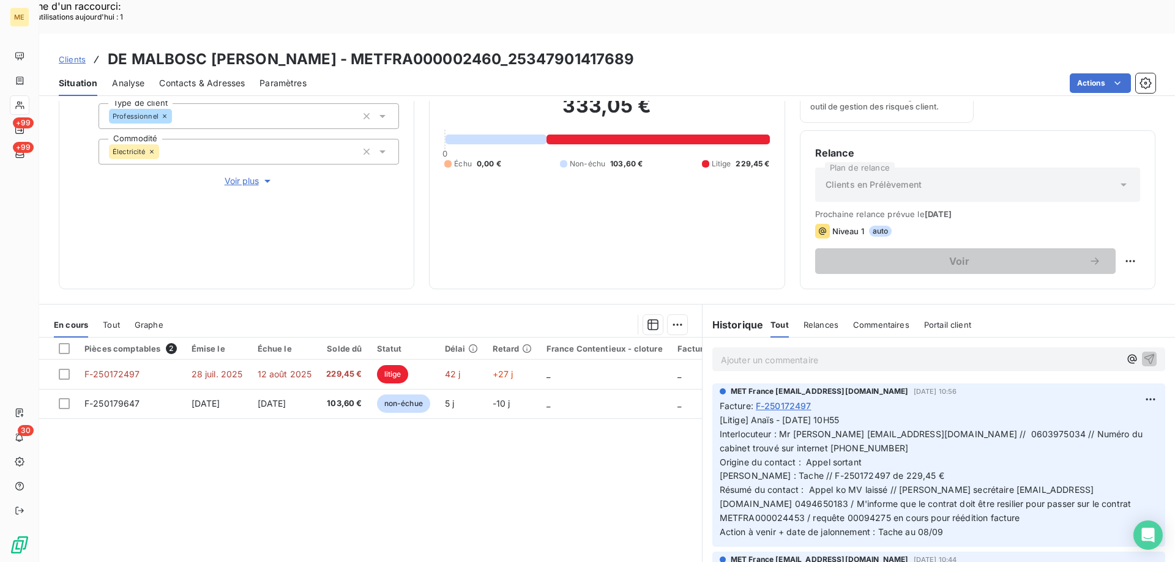
scroll to position [163, 0]
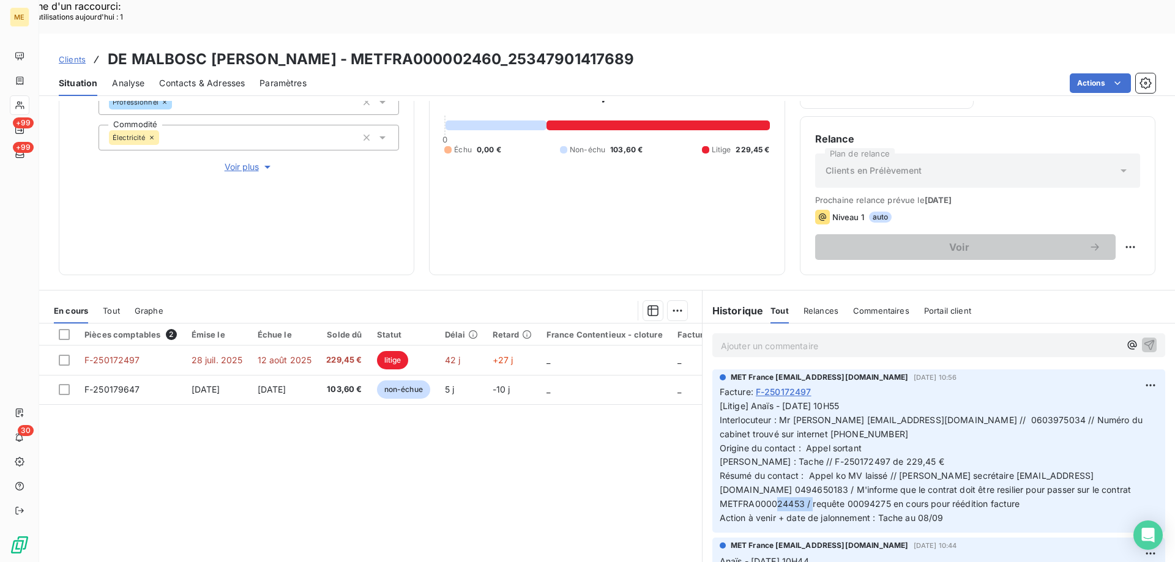
drag, startPoint x: 882, startPoint y: 468, endPoint x: 843, endPoint y: 471, distance: 38.7
click at [843, 471] on span "[Litige] Anaïs - 01/09/2025 - 10H55 Interlocuteur : Mr DEMALBOSC jeandemalbosc@…" at bounding box center [933, 462] width 426 height 122
click at [917, 474] on span "[Litige] Anaïs - 01/09/2025 - 10H55 Interlocuteur : Mr DEMALBOSC jeandemalbosc@…" at bounding box center [933, 462] width 426 height 122
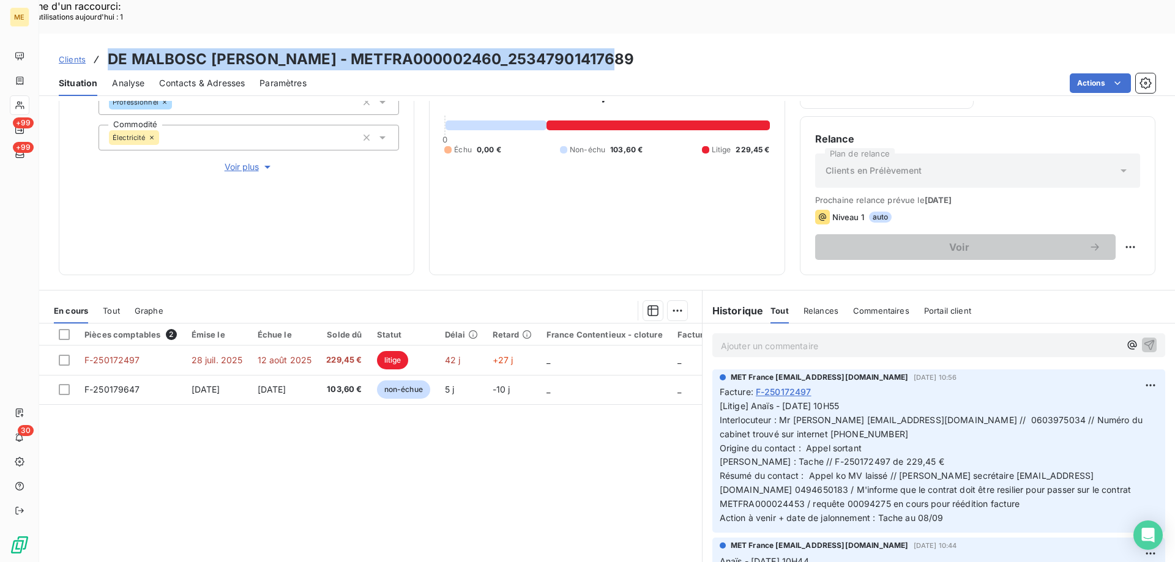
drag, startPoint x: 612, startPoint y: 32, endPoint x: 100, endPoint y: 28, distance: 511.5
click at [100, 48] on div "Clients DE MALBOSC JEAN PAULIN - METFRA000002460_25347901417689" at bounding box center [607, 59] width 1136 height 22
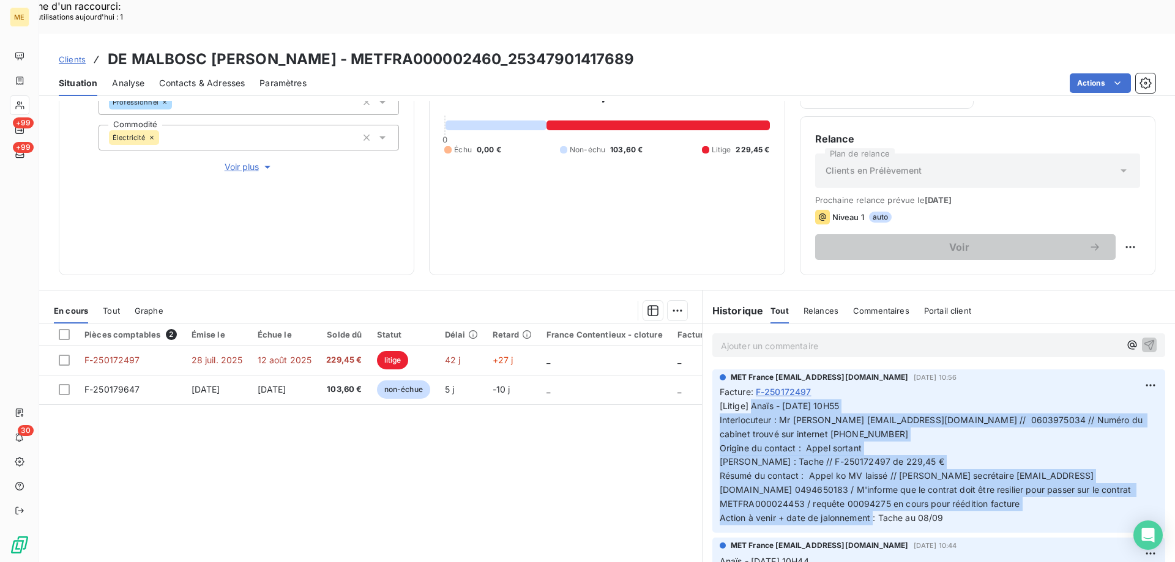
drag, startPoint x: 953, startPoint y: 487, endPoint x: 746, endPoint y: 372, distance: 236.6
click at [746, 400] on p "[Litige] Anaïs - 01/09/2025 - 10H55 Interlocuteur : Mr DEMALBOSC jeandemalbosc@…" at bounding box center [939, 463] width 438 height 126
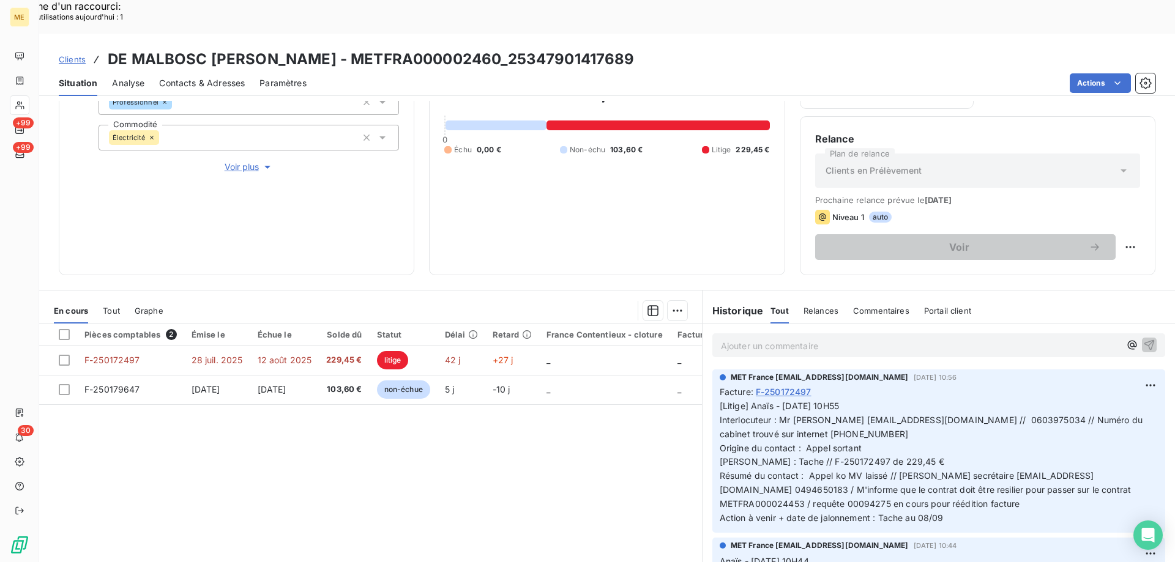
click at [824, 338] on p "Ajouter un commentaire ﻿" at bounding box center [920, 345] width 399 height 15
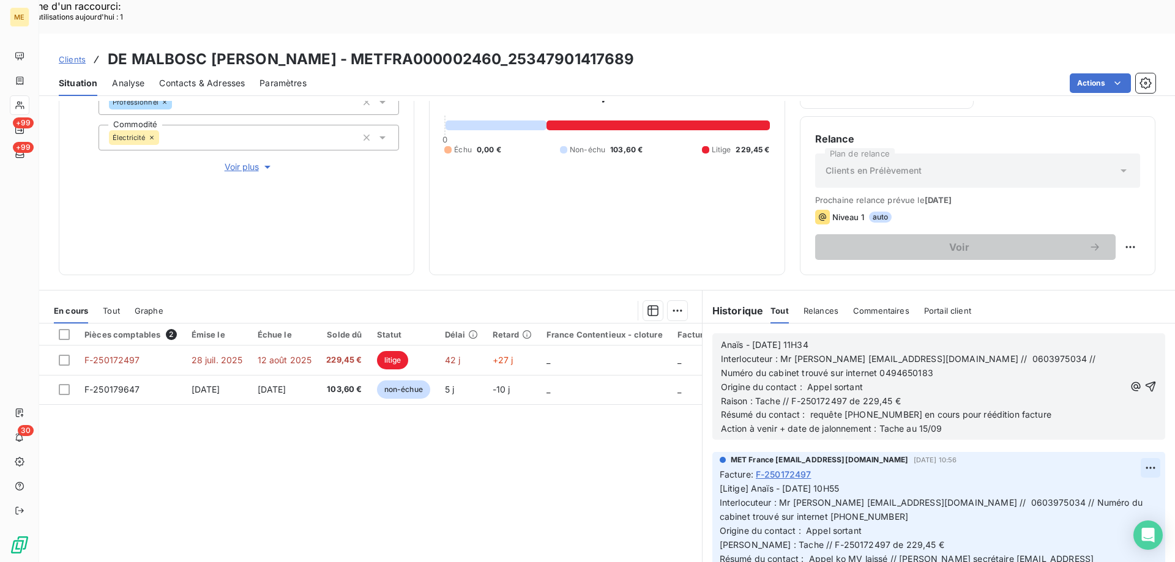
click at [1144, 381] on icon "button" at bounding box center [1150, 387] width 12 height 12
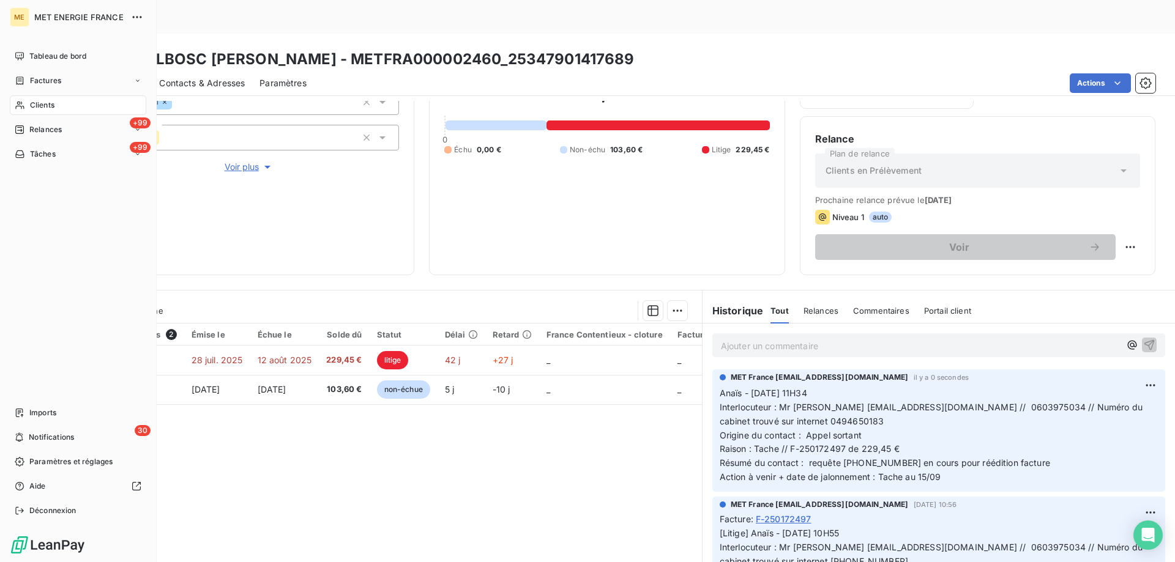
click at [40, 157] on span "Tâches" at bounding box center [43, 154] width 26 height 11
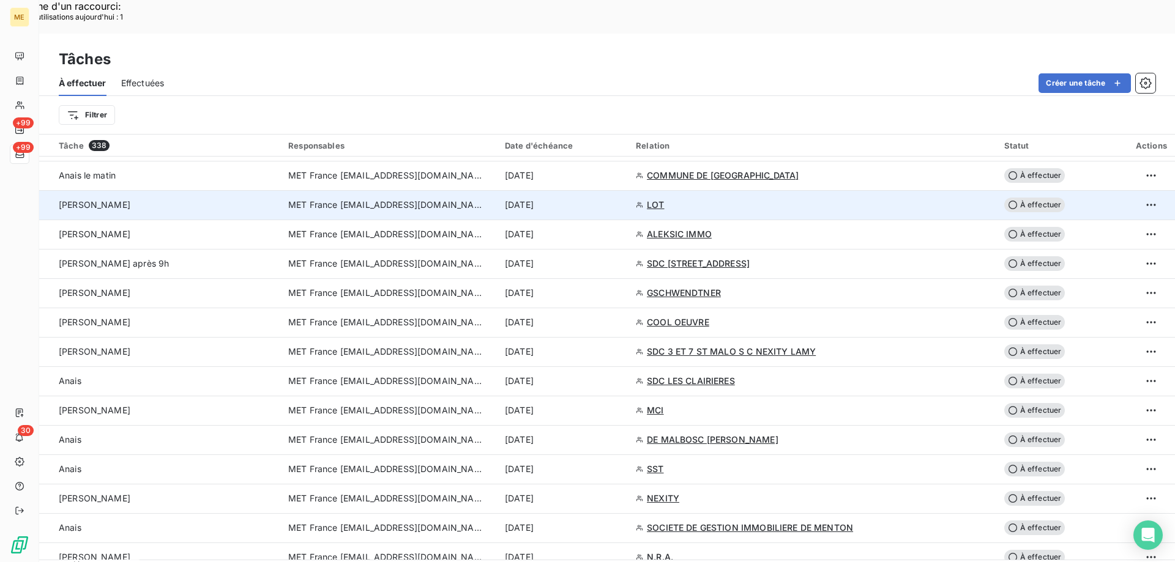
scroll to position [795, 0]
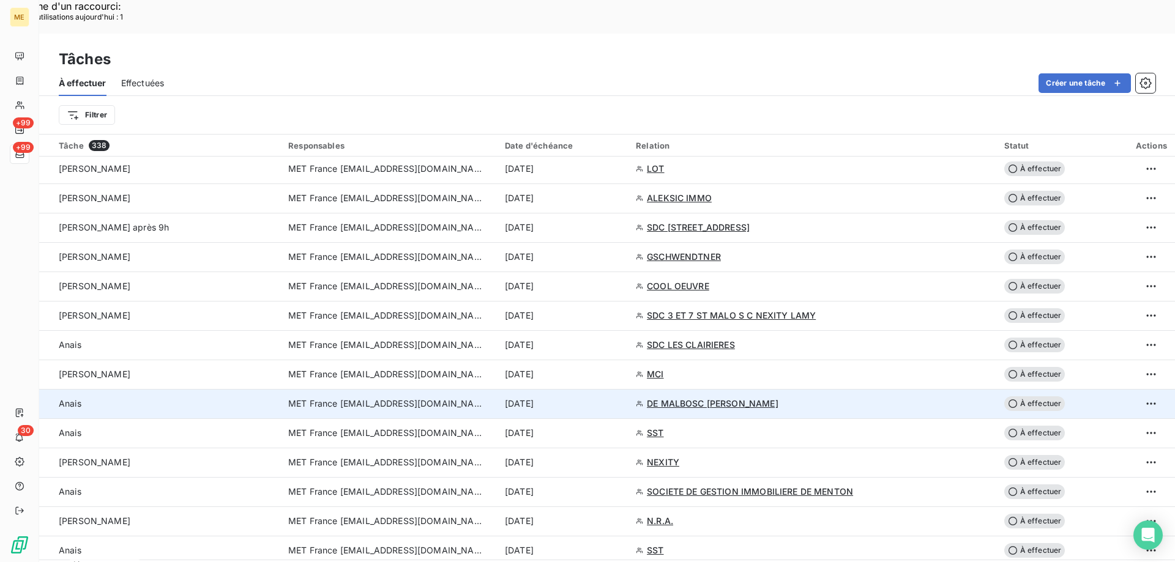
click at [628, 389] on td "8 sept. 2025" at bounding box center [562, 403] width 131 height 29
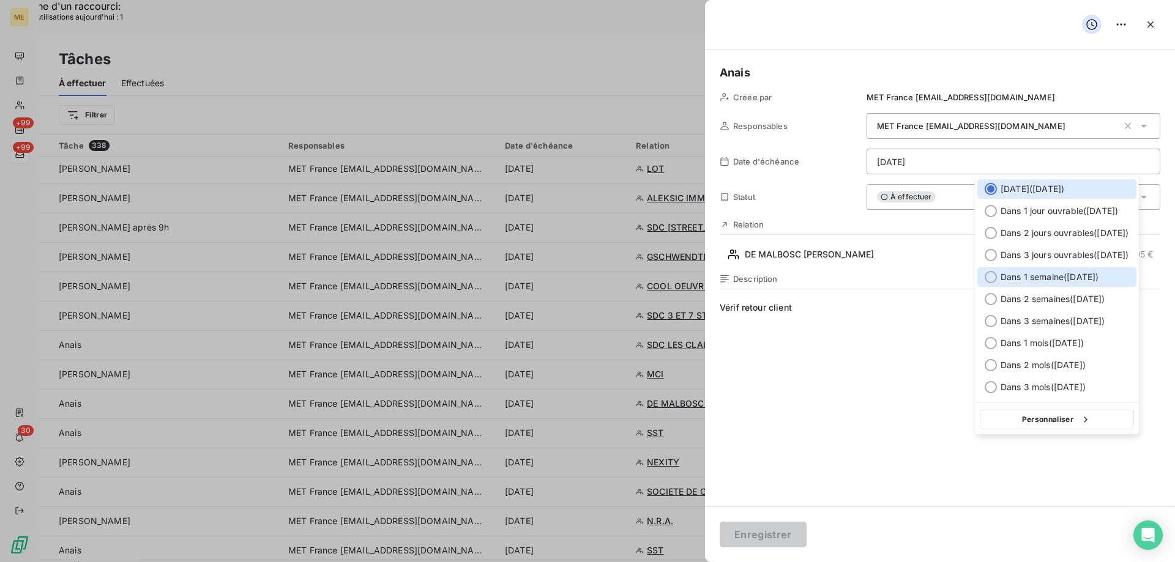
click at [1035, 275] on span "Dans 1 semaine ( 15 sept. )" at bounding box center [1049, 277] width 98 height 12
type input "15/09/2025"
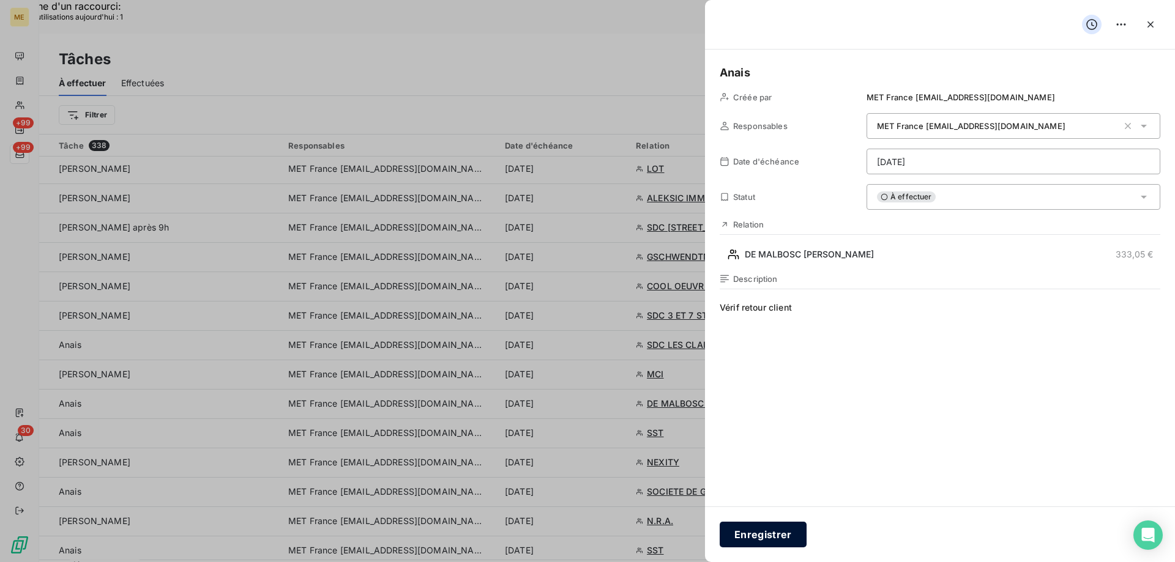
click at [774, 535] on button "Enregistrer" at bounding box center [763, 535] width 87 height 26
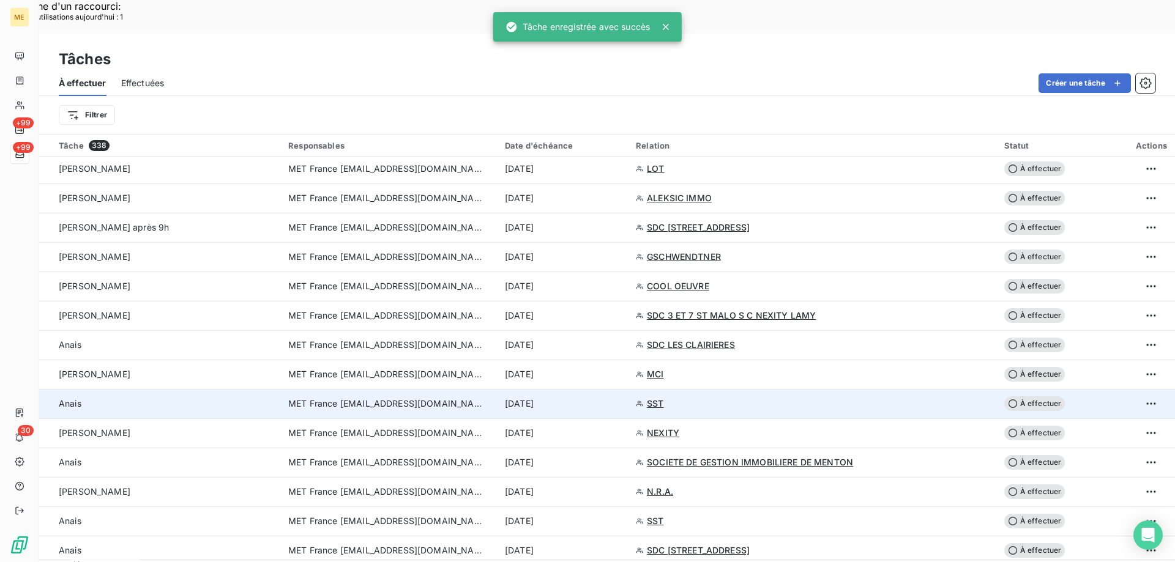
click at [621, 398] on div "8 sept. 2025" at bounding box center [563, 404] width 116 height 12
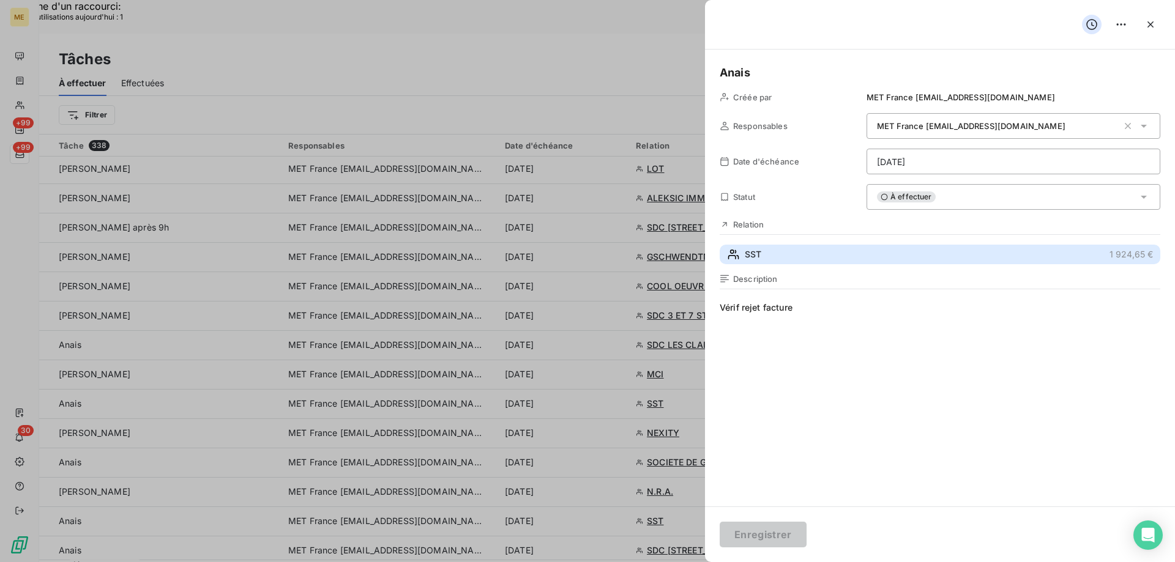
click at [806, 263] on button "SST 1 924,65 €" at bounding box center [940, 255] width 441 height 20
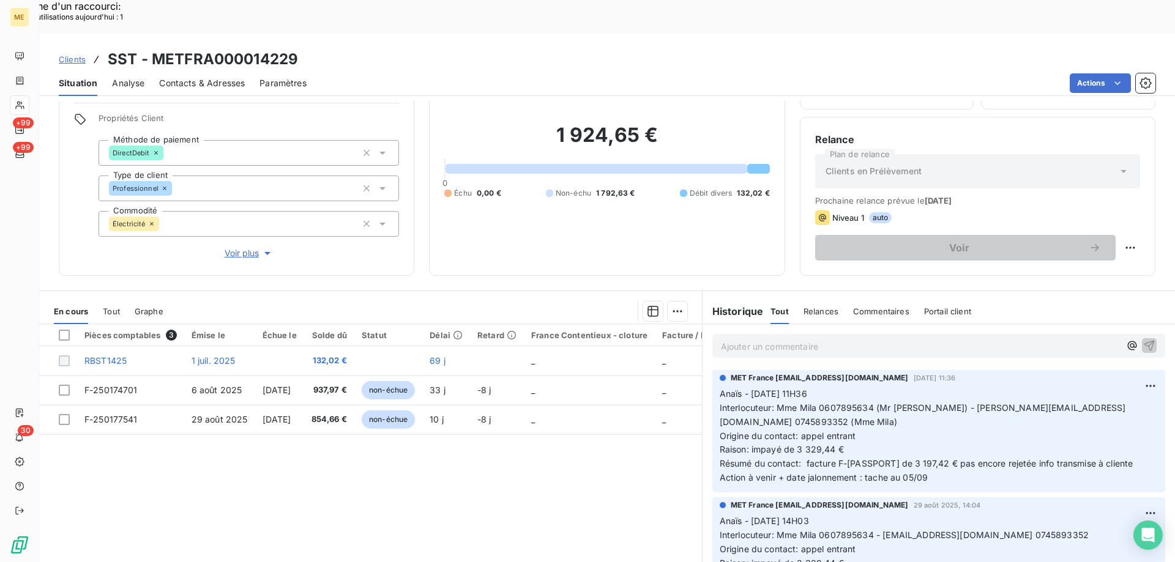
scroll to position [78, 0]
click at [230, 247] on span "Voir plus" at bounding box center [249, 253] width 49 height 12
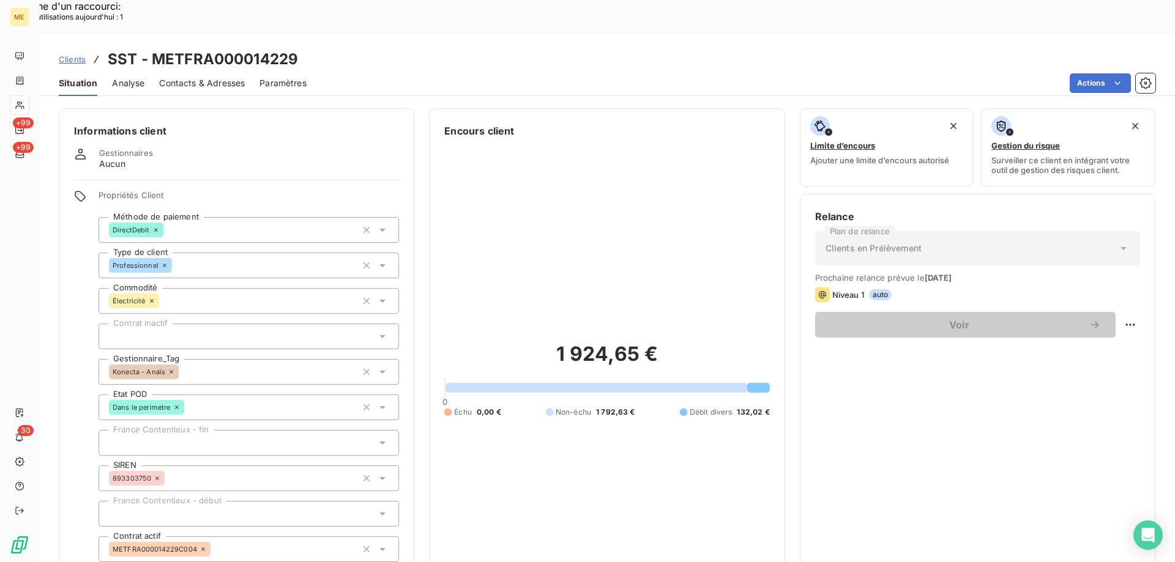
scroll to position [352, 0]
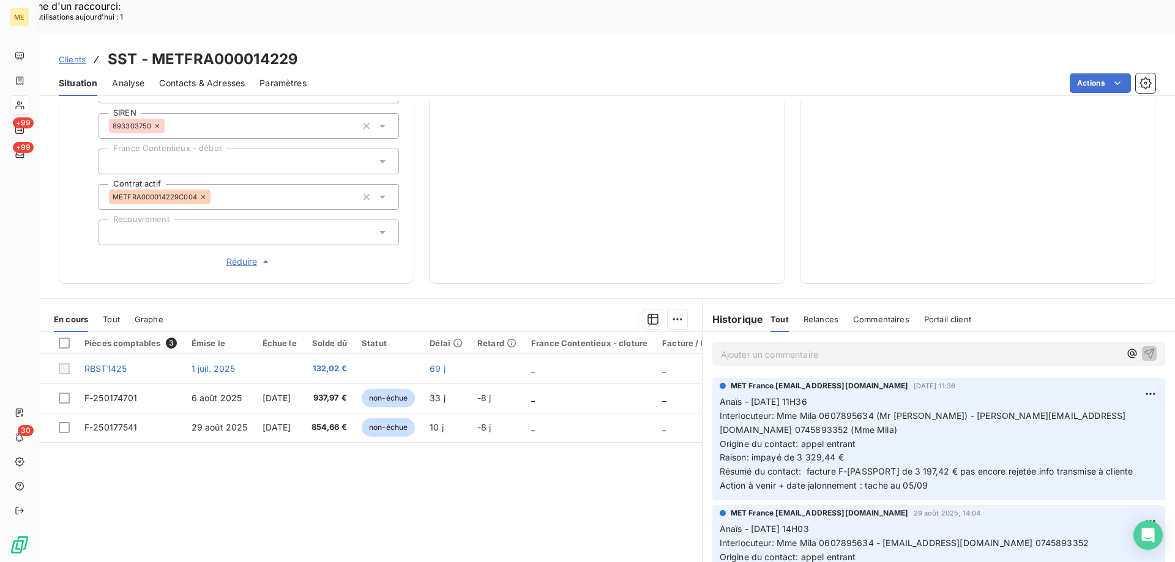
click at [797, 422] on p "Anaïs - 04/09/2025 - 11H36 Interlocuteur: Mme Mila 0607895634 (Mr Zetrini) - ze…" at bounding box center [939, 444] width 438 height 98
drag, startPoint x: 803, startPoint y: 417, endPoint x: 1052, endPoint y: 407, distance: 249.2
click at [1052, 407] on p "Anaïs - 04/09/2025 - 11H36 Interlocuteur: Mme Mila 0607895634 (Mr Zetrini) - ze…" at bounding box center [939, 444] width 438 height 98
click at [1046, 405] on p "Anaïs - 04/09/2025 - 11H36 Interlocuteur: Mme Mila 0607895634 (Mr Zetrini) - ze…" at bounding box center [939, 444] width 438 height 98
click at [963, 466] on span "Résumé du contact: facture F-250158937 de 3 197,42 € pas encore rejetée info tr…" at bounding box center [927, 471] width 414 height 10
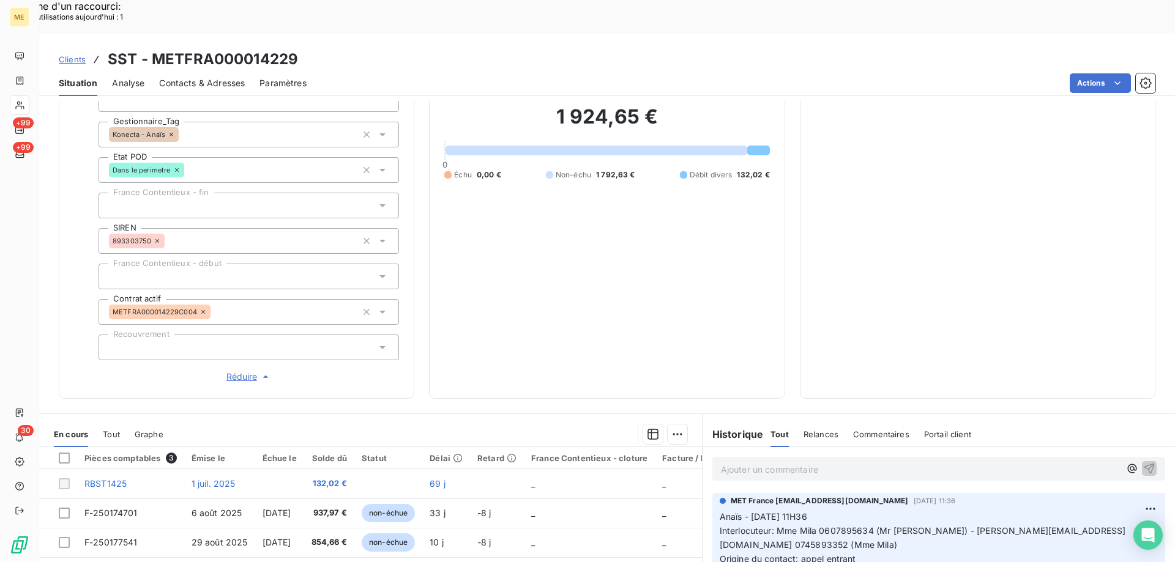
scroll to position [108, 0]
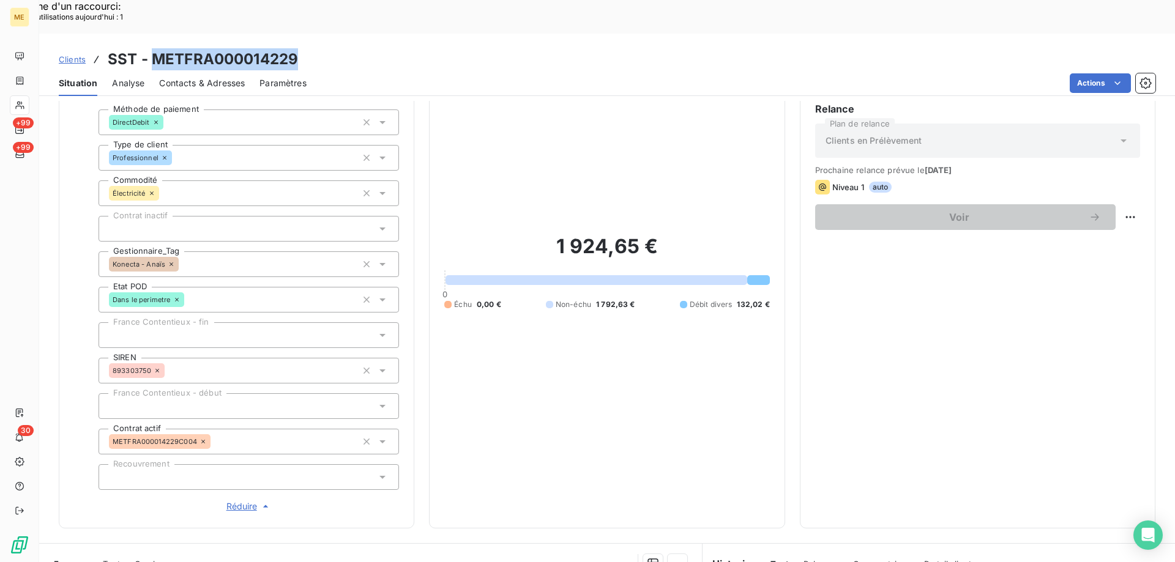
drag, startPoint x: 295, startPoint y: 28, endPoint x: 150, endPoint y: 23, distance: 145.1
click at [150, 48] on h3 "SST - METFRA000014229" at bounding box center [203, 59] width 190 height 22
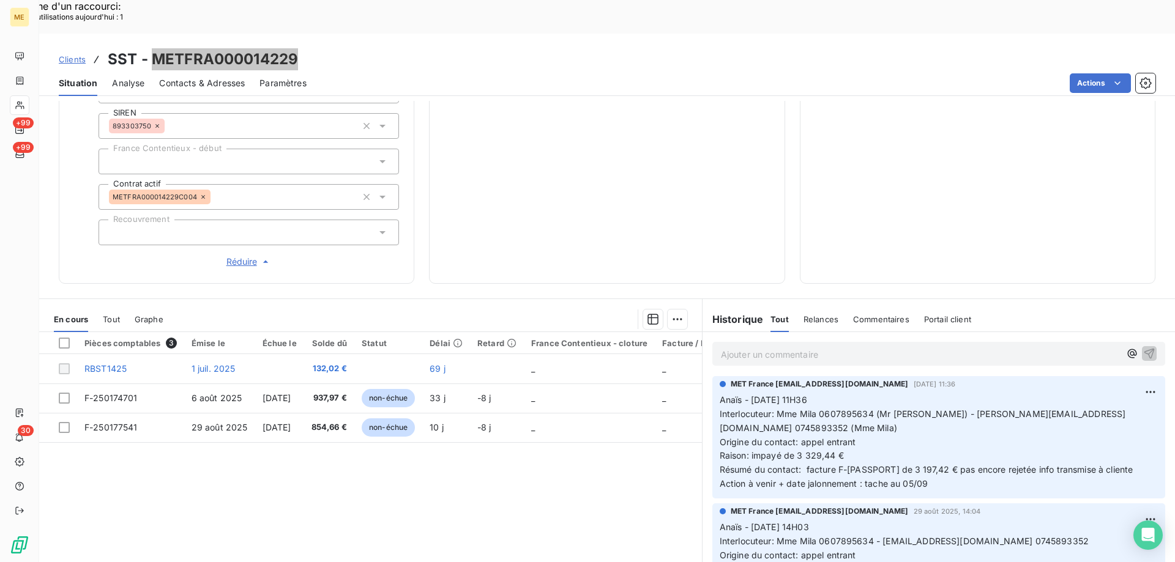
scroll to position [0, 0]
click at [872, 347] on p "Ajouter un commentaire ﻿" at bounding box center [920, 354] width 399 height 15
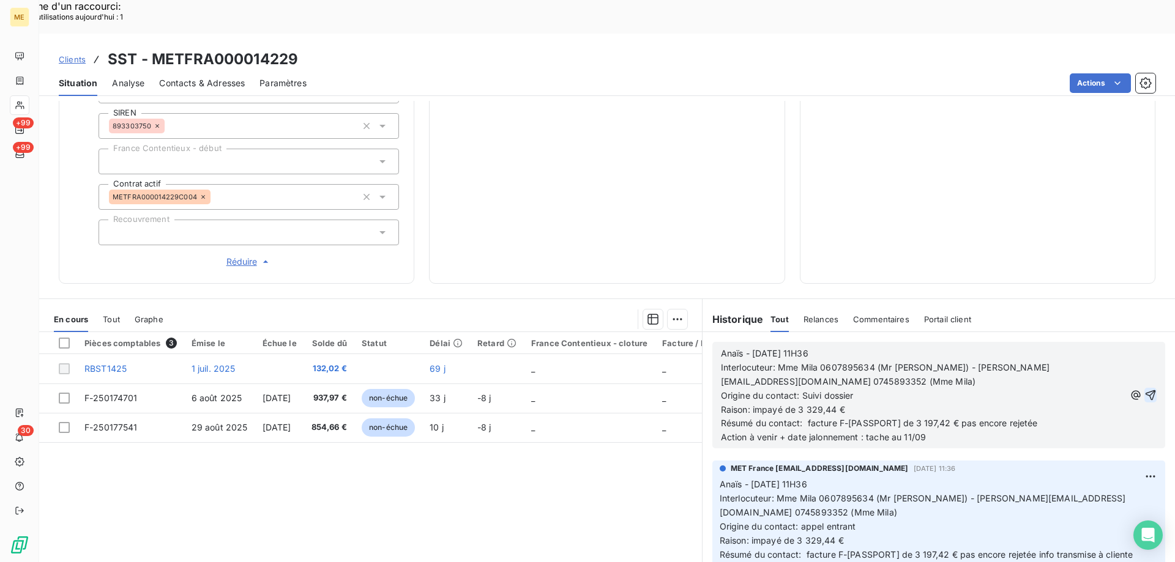
click at [1144, 389] on icon "button" at bounding box center [1150, 395] width 12 height 12
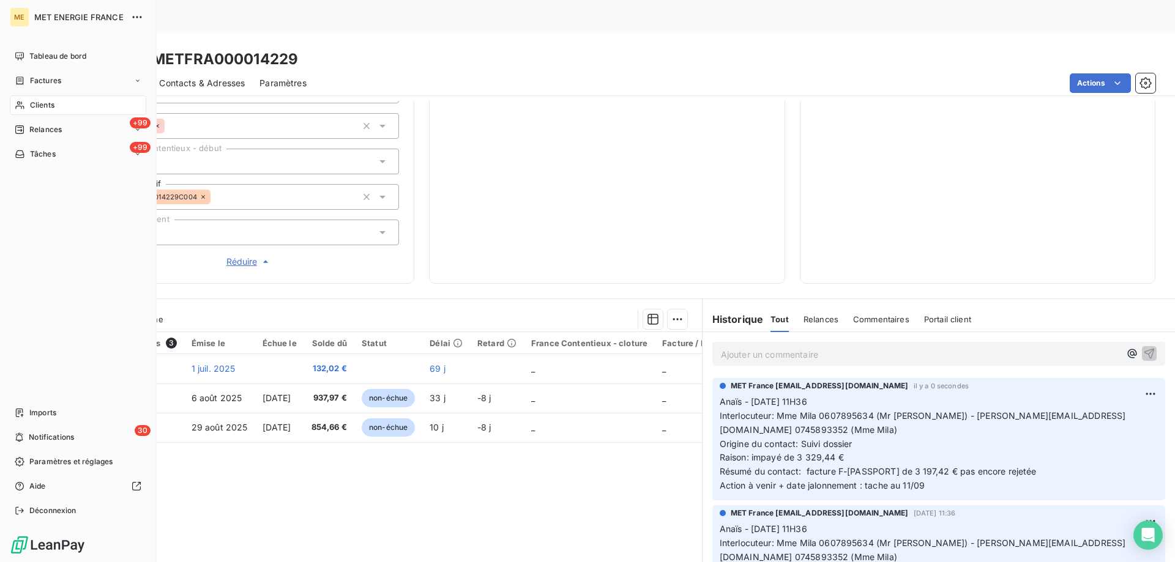
click at [31, 152] on span "Tâches" at bounding box center [43, 154] width 26 height 11
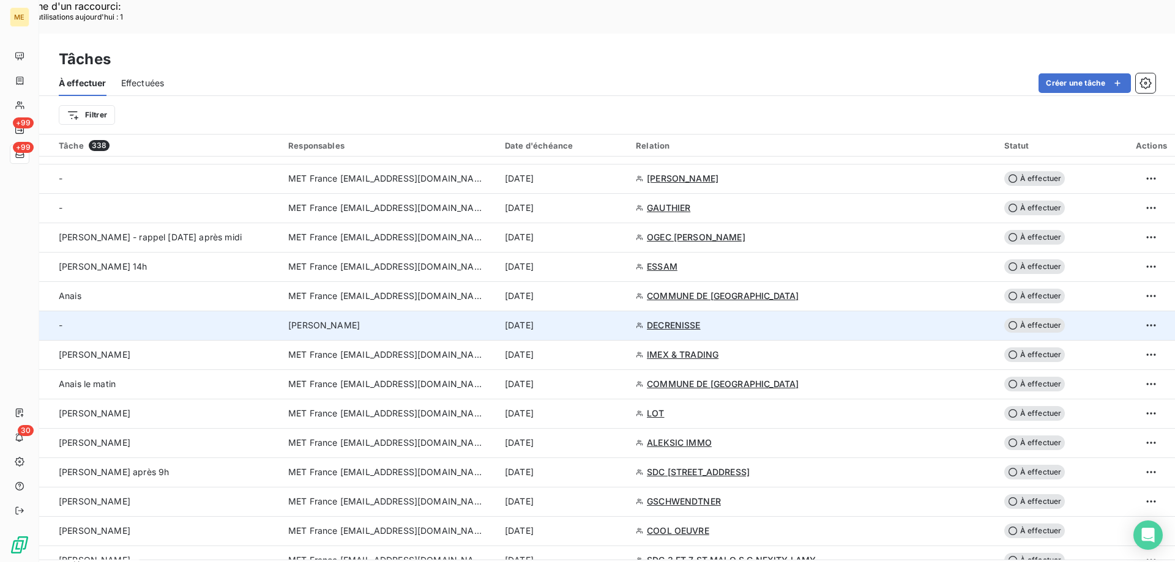
scroll to position [673, 0]
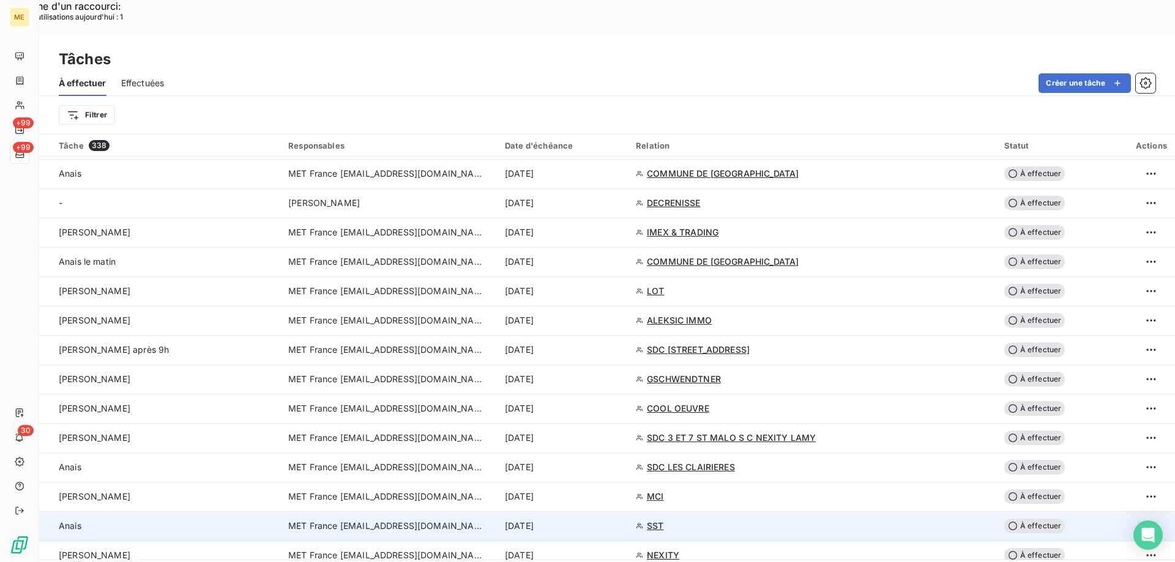
click at [621, 520] on div "8 sept. 2025" at bounding box center [563, 526] width 116 height 12
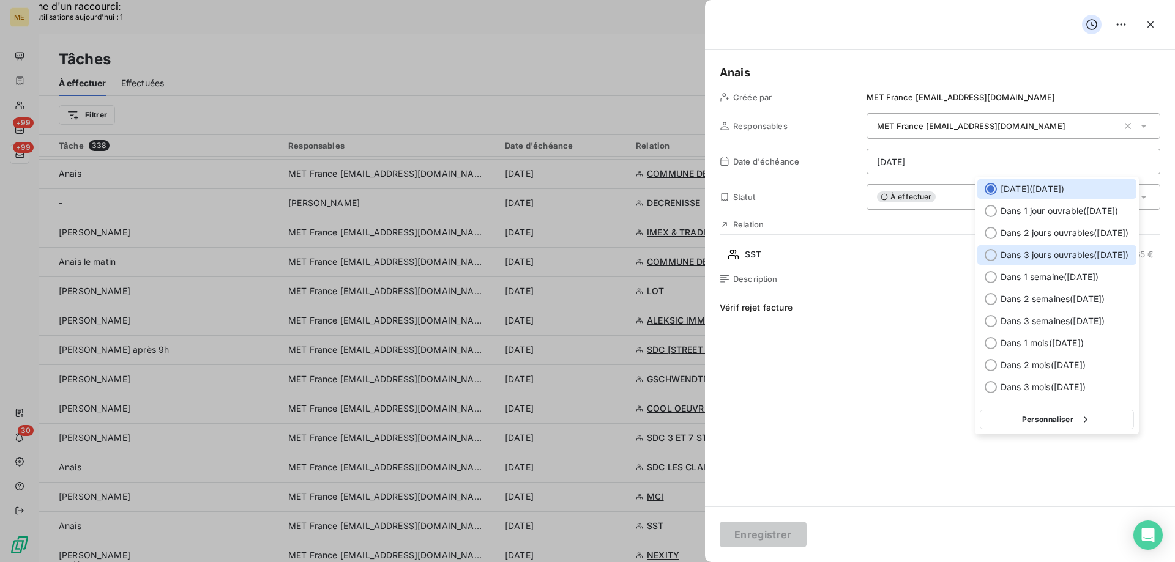
click at [1094, 253] on span "Dans 3 jours ouvrables ( jeudi )" at bounding box center [1064, 255] width 128 height 12
type input "11/09/2025"
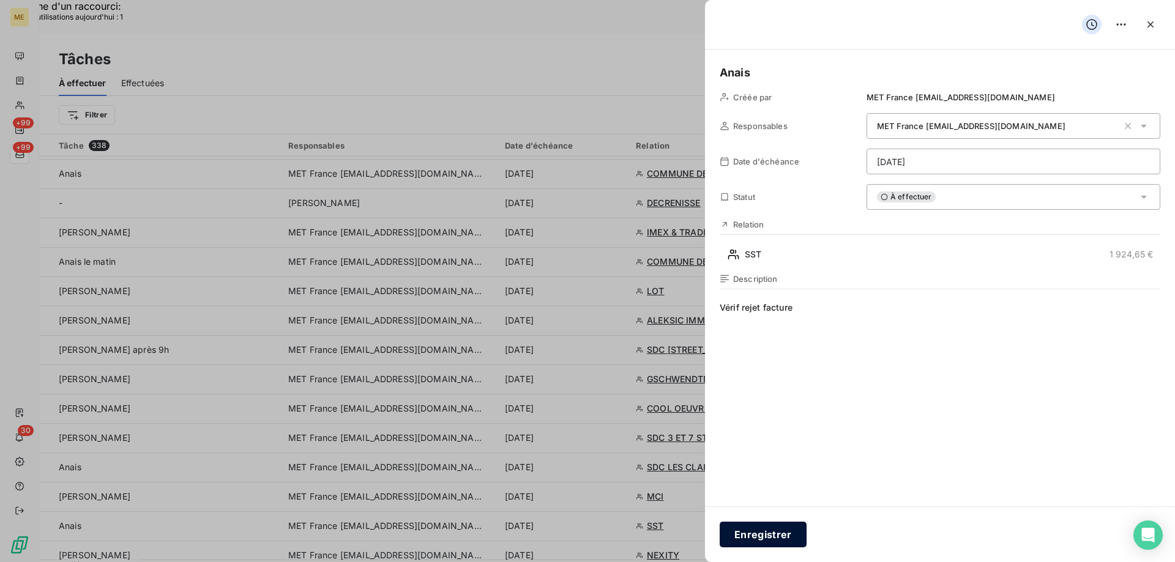
click at [756, 535] on button "Enregistrer" at bounding box center [763, 535] width 87 height 26
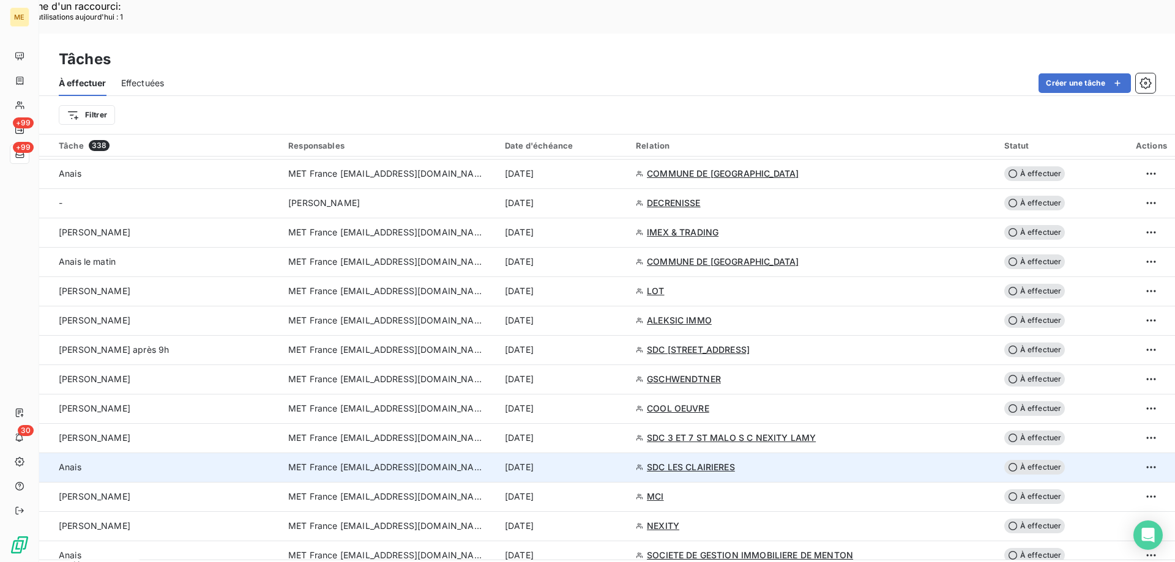
click at [628, 453] on td "8 sept. 2025" at bounding box center [562, 467] width 131 height 29
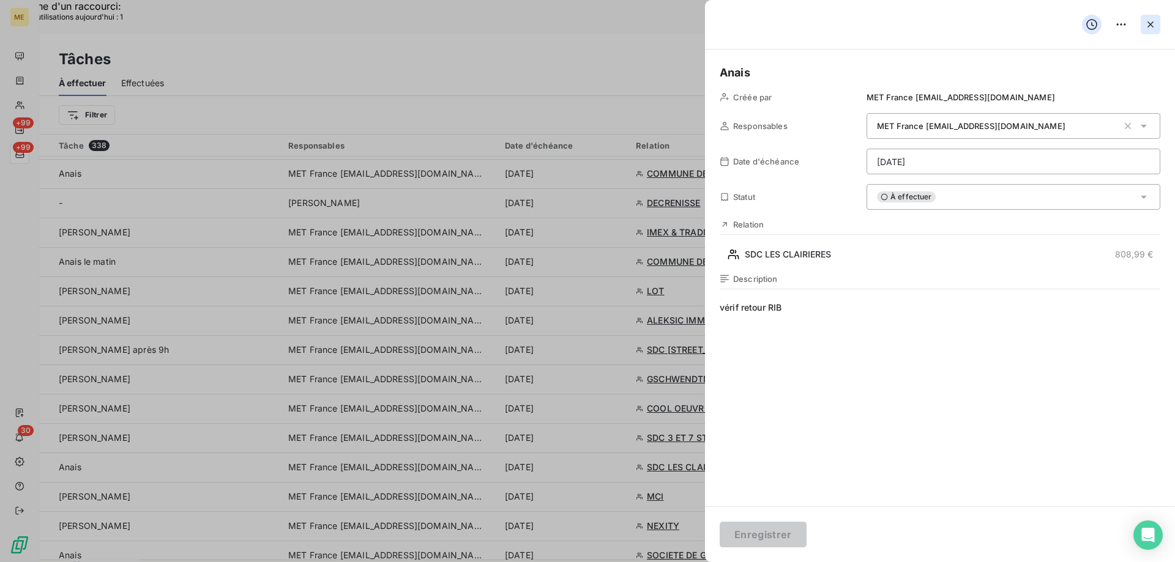
click at [1153, 23] on icon "button" at bounding box center [1150, 24] width 6 height 6
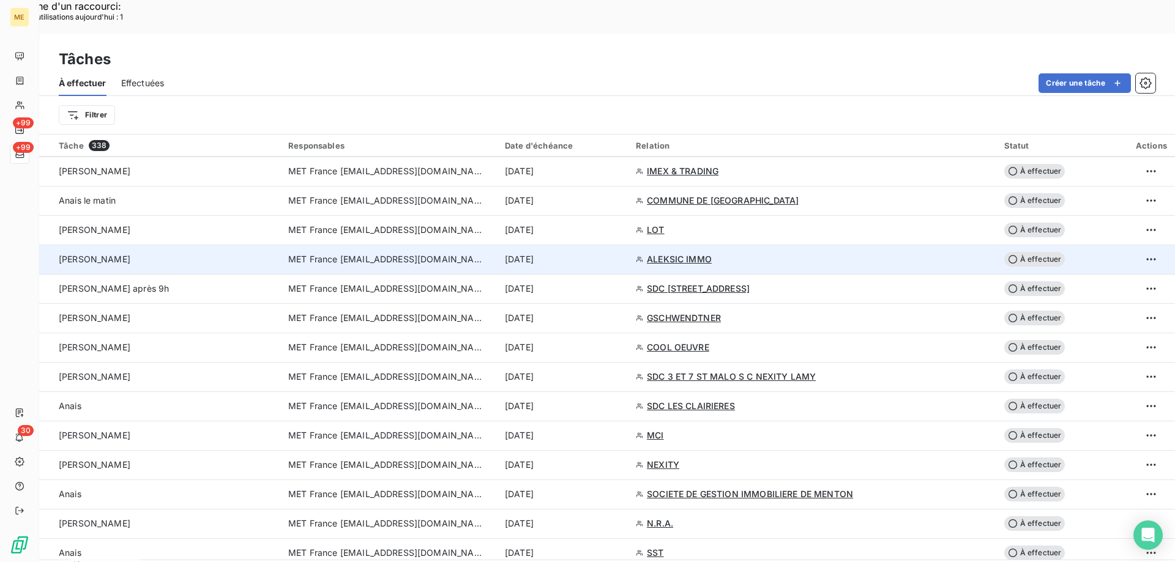
scroll to position [795, 0]
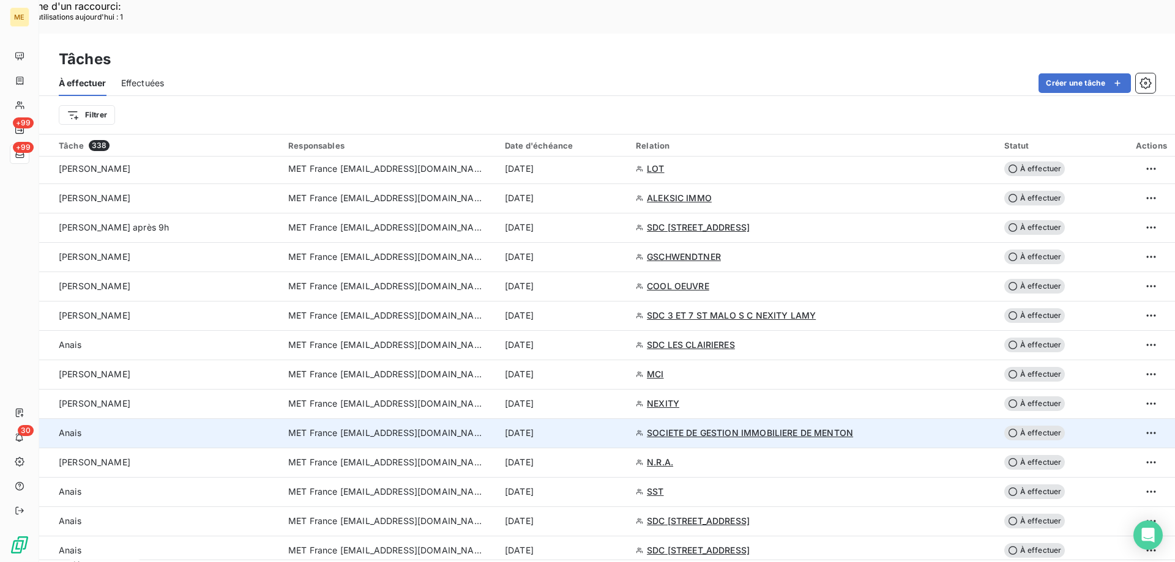
click at [628, 419] on td "8 sept. 2025" at bounding box center [562, 433] width 131 height 29
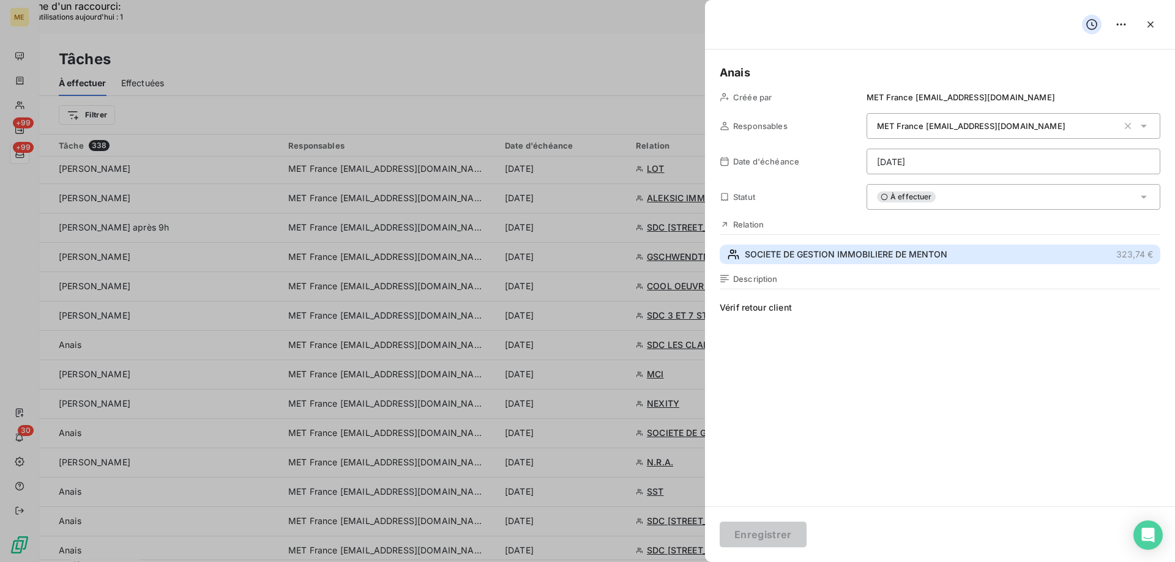
click at [822, 250] on span "SOCIETE DE GESTION IMMOBILIERE DE MENTON" at bounding box center [846, 254] width 203 height 12
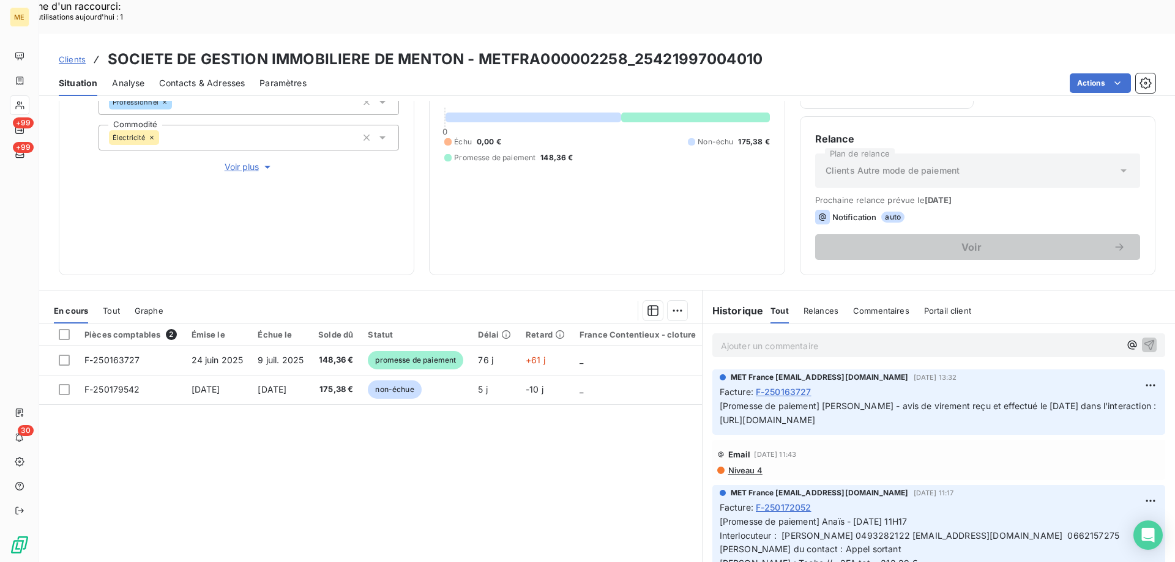
scroll to position [0, 44]
drag, startPoint x: 712, startPoint y: 388, endPoint x: 1171, endPoint y: 382, distance: 459.5
click at [1171, 382] on div "Informations client Gestionnaires Aucun Propriétés Client Méthode de paiement B…" at bounding box center [607, 348] width 1136 height 495
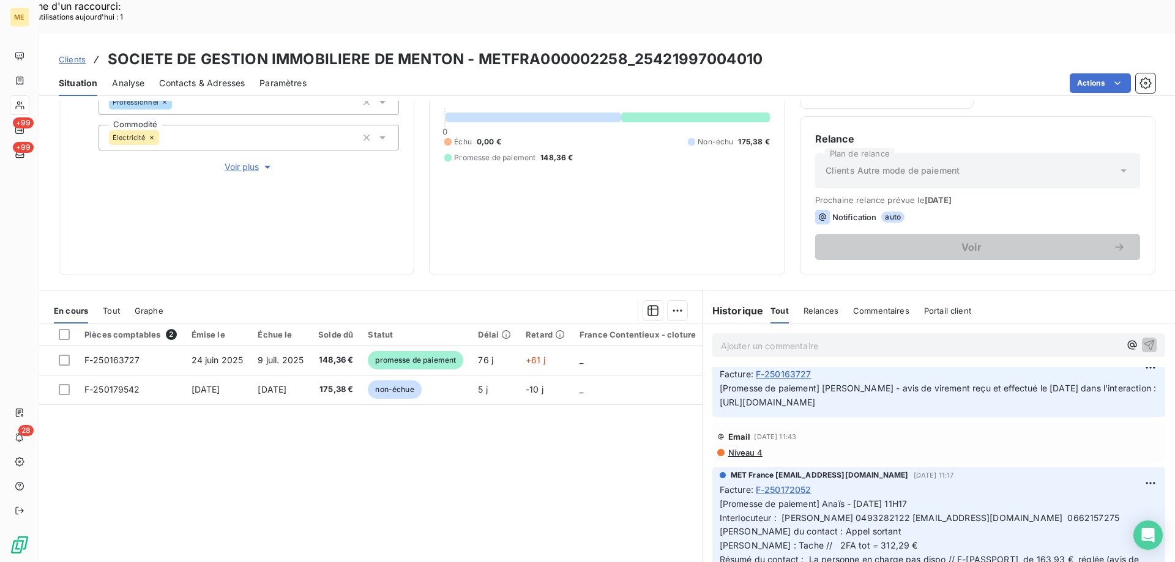
scroll to position [0, 0]
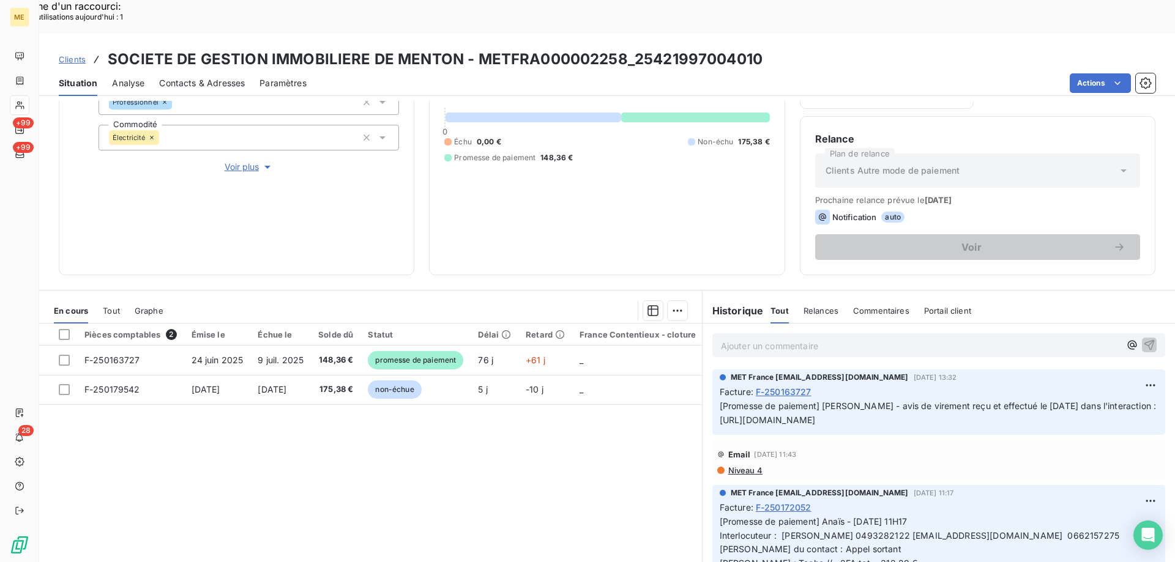
click at [870, 516] on span "[Promesse de paiement] Anaïs - 04/09/2025 - 11H17 Interlocuteur : Mr DANIEL 049…" at bounding box center [931, 570] width 422 height 108
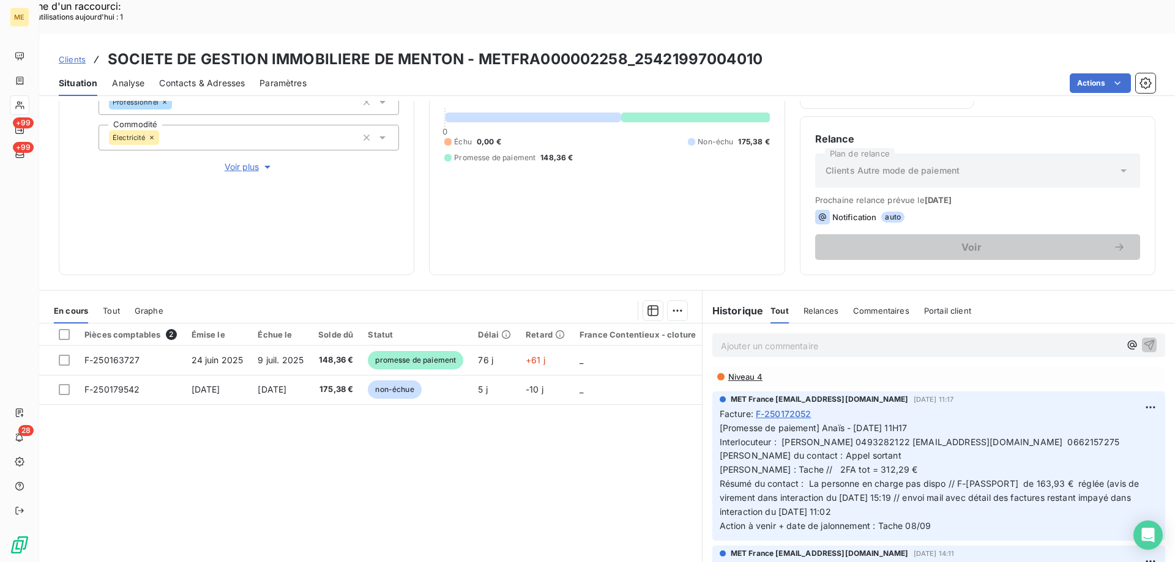
scroll to position [122, 0]
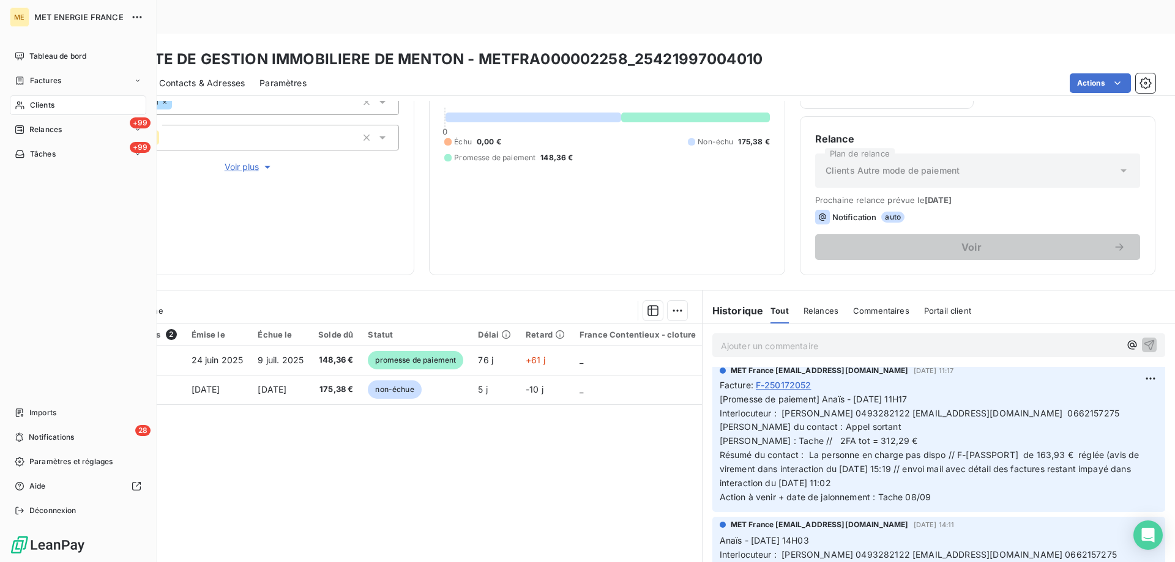
click at [36, 157] on span "Tâches" at bounding box center [43, 154] width 26 height 11
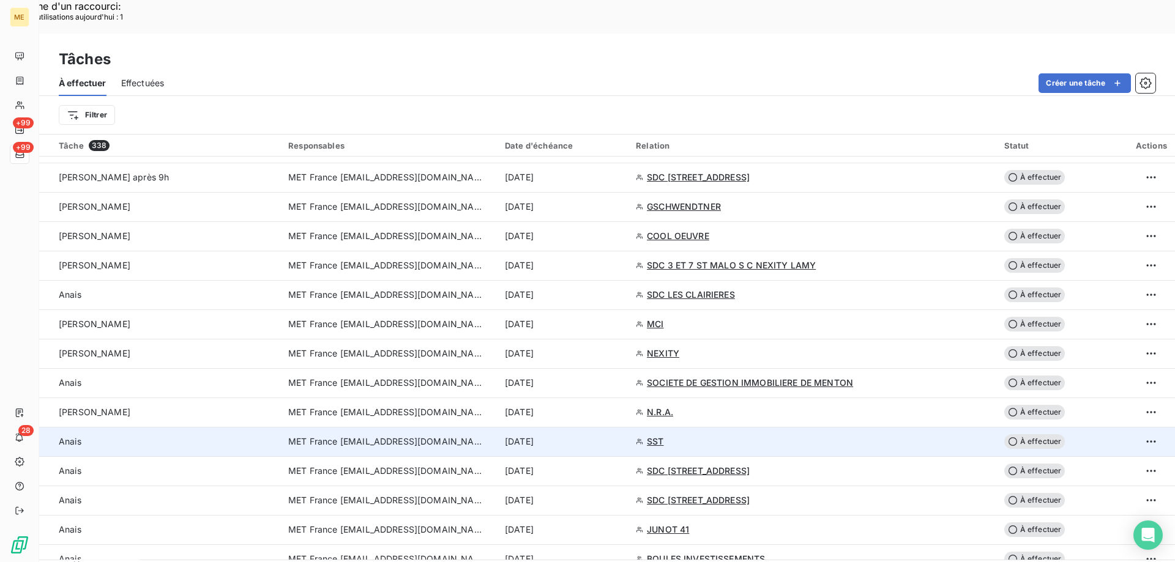
scroll to position [857, 0]
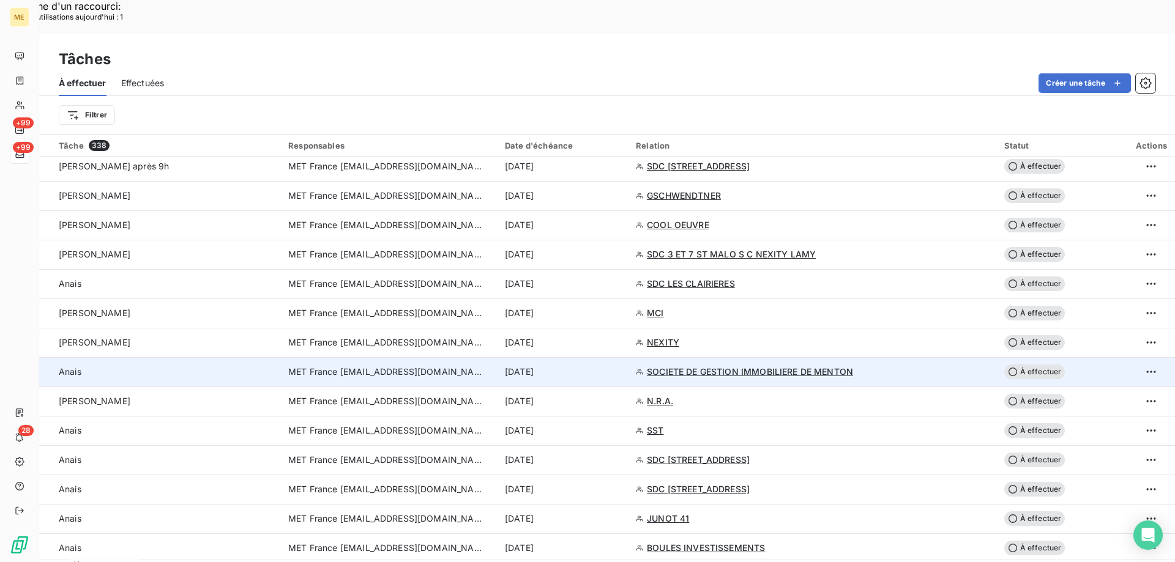
click at [621, 366] on div "8 sept. 2025" at bounding box center [563, 372] width 116 height 12
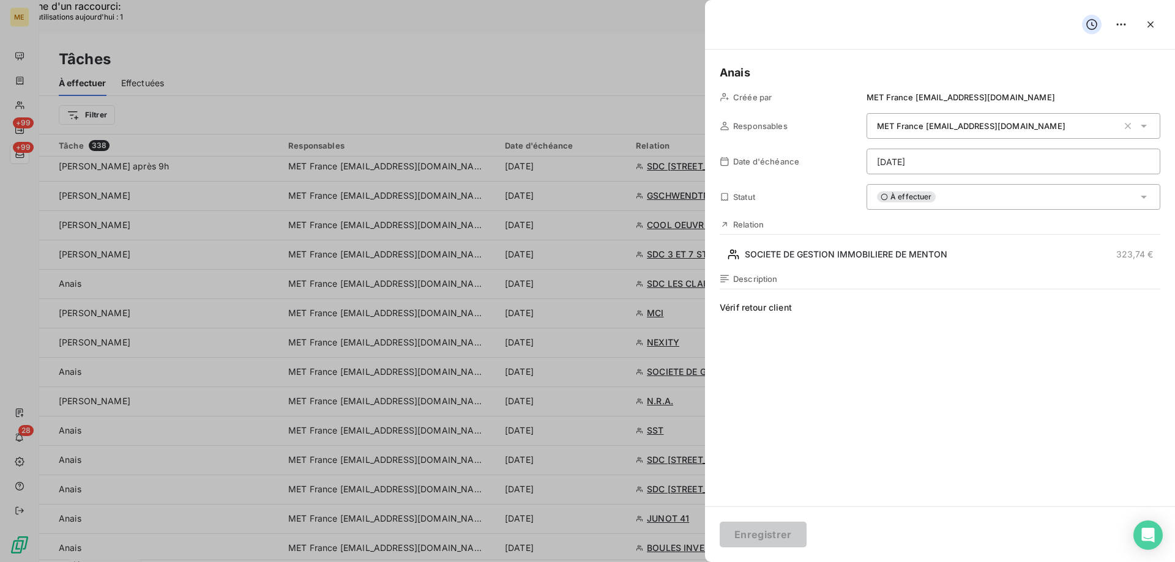
click at [890, 305] on span "Vérif retour client" at bounding box center [940, 419] width 441 height 235
drag, startPoint x: 890, startPoint y: 305, endPoint x: 742, endPoint y: 308, distance: 148.7
click at [742, 308] on span "Vérif retour client" at bounding box center [940, 419] width 441 height 235
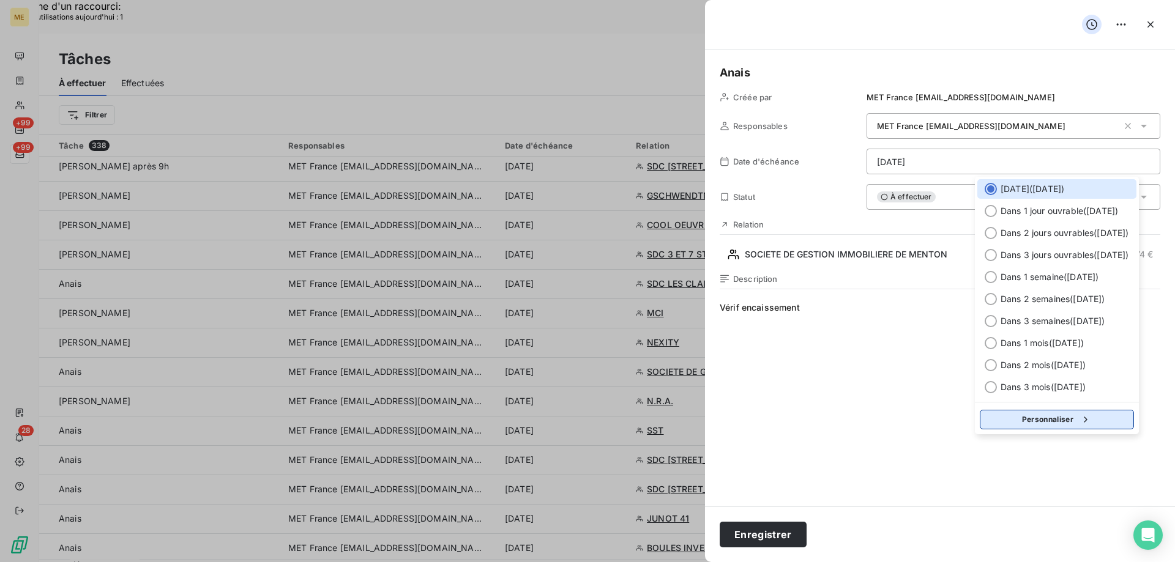
click at [1092, 423] on icon "button" at bounding box center [1085, 420] width 12 height 12
select select "8"
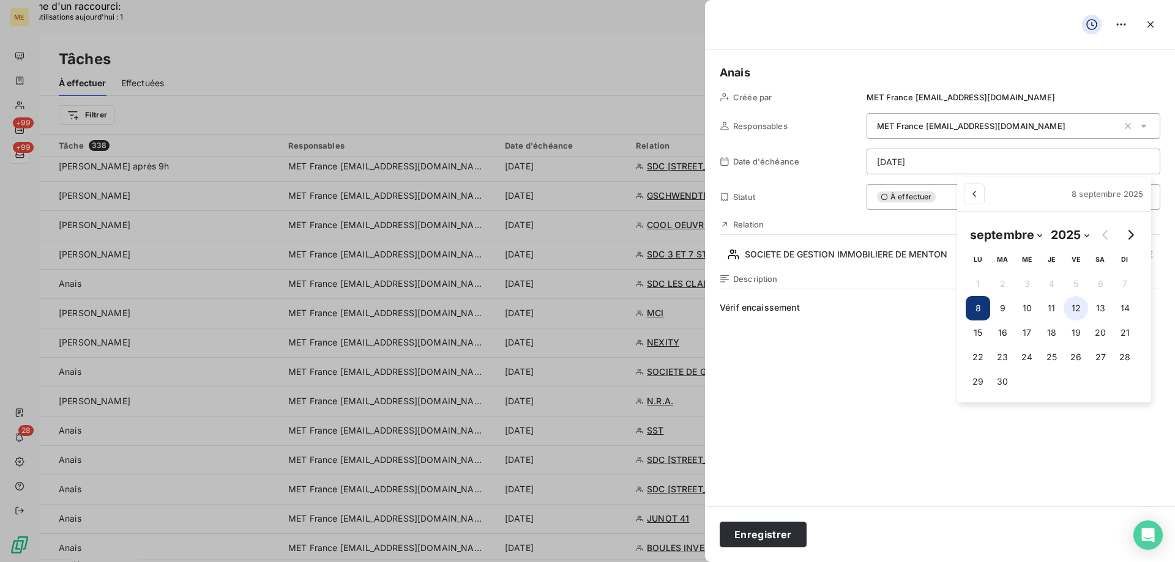
click at [1077, 314] on button "12" at bounding box center [1075, 308] width 24 height 24
type input "12/09/2025"
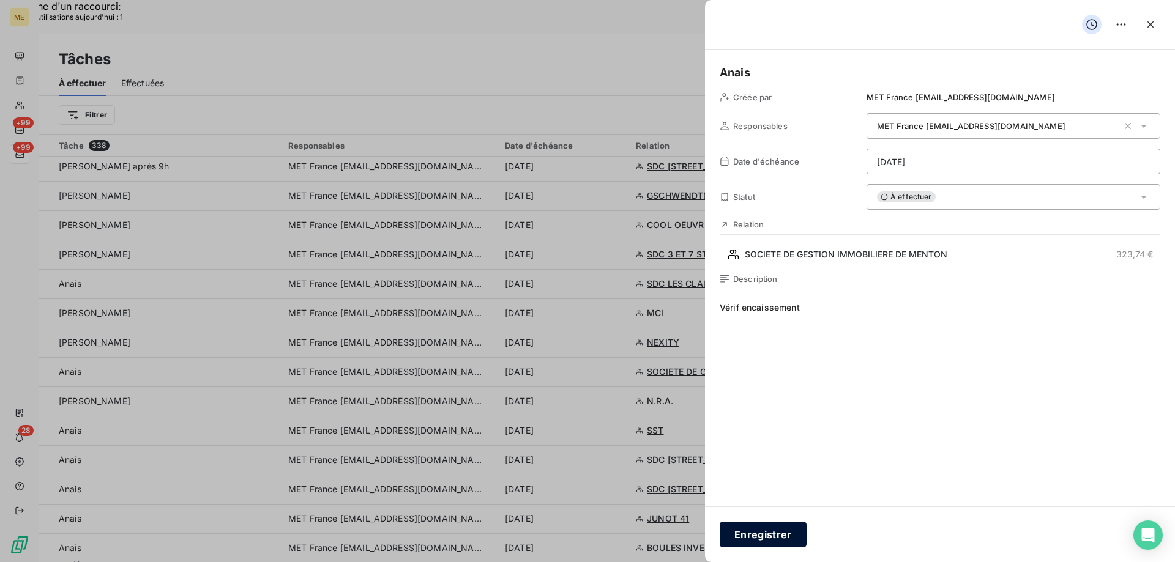
click at [775, 537] on button "Enregistrer" at bounding box center [763, 535] width 87 height 26
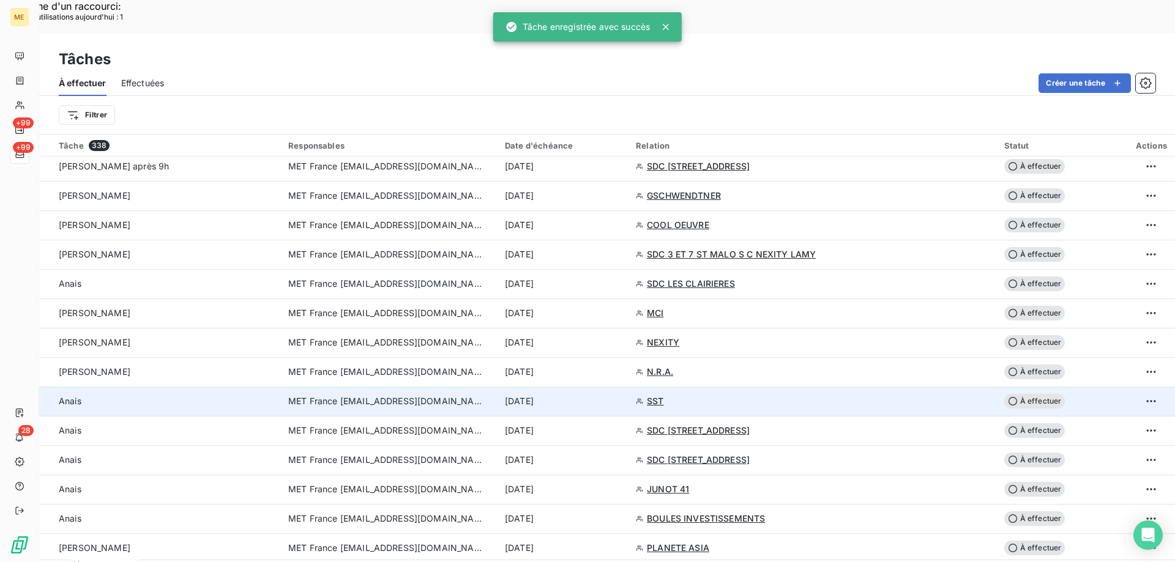
click at [621, 395] on div "8 sept. 2025" at bounding box center [563, 401] width 116 height 12
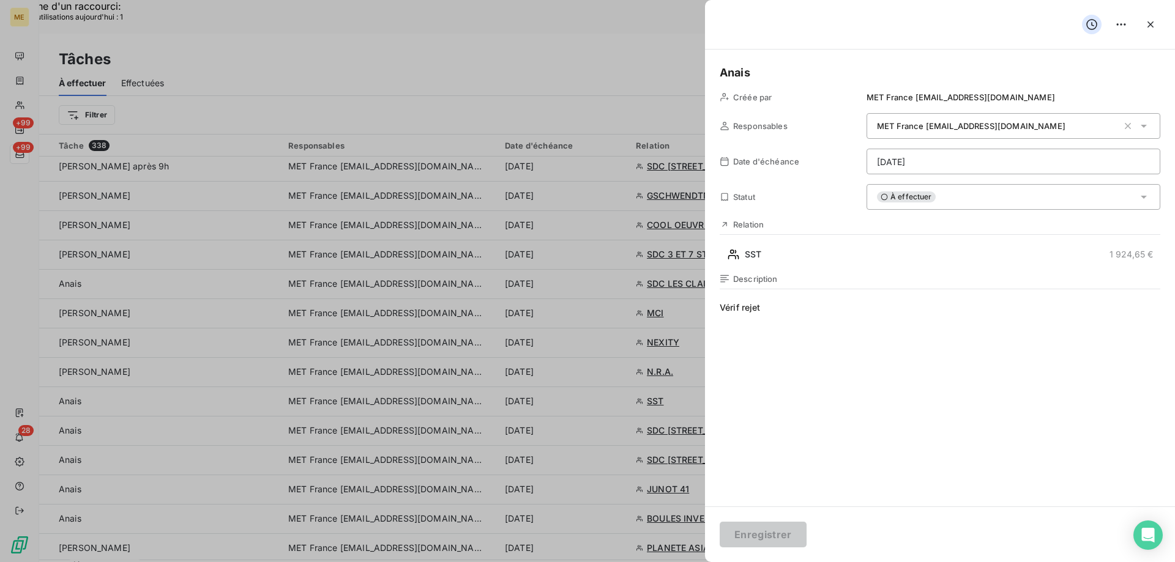
click at [979, 202] on div "À effectuer" at bounding box center [1013, 197] width 294 height 26
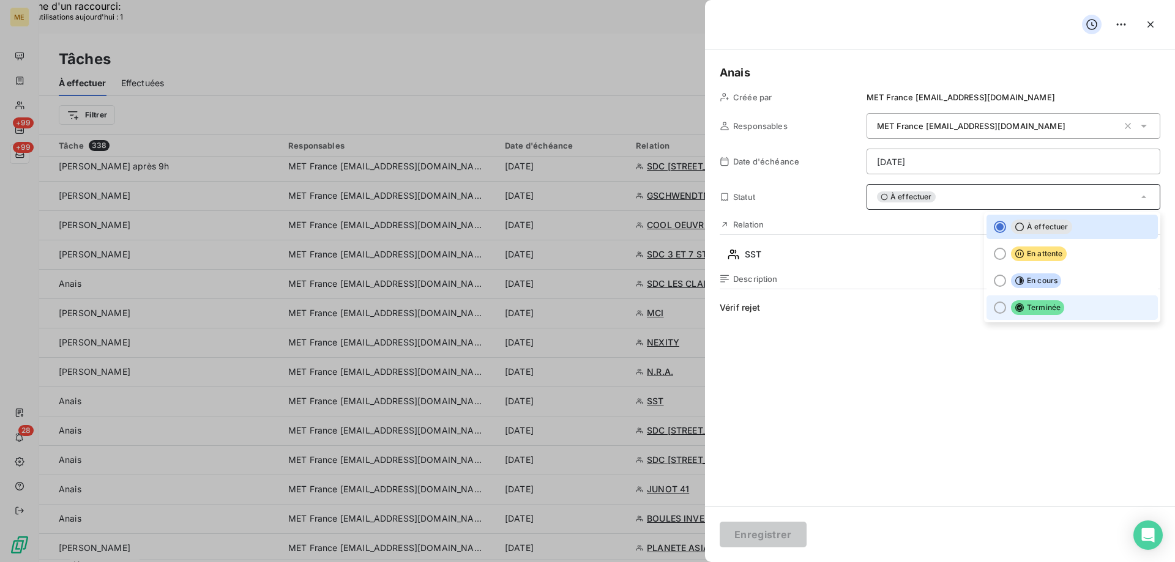
click at [1014, 313] on icon at bounding box center [1019, 308] width 10 height 10
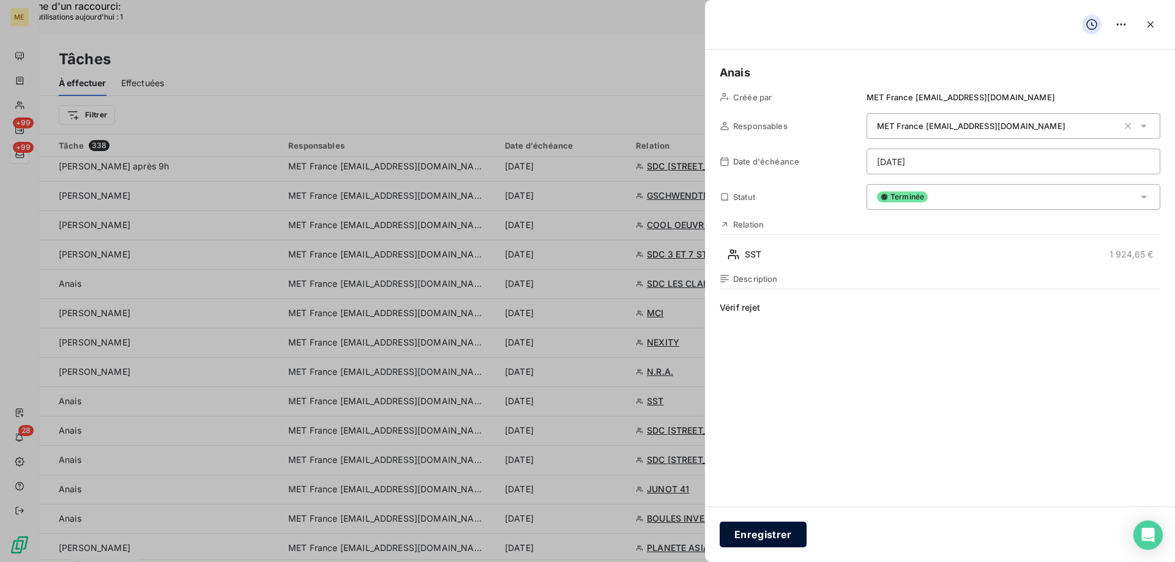
click at [735, 535] on button "Enregistrer" at bounding box center [763, 535] width 87 height 26
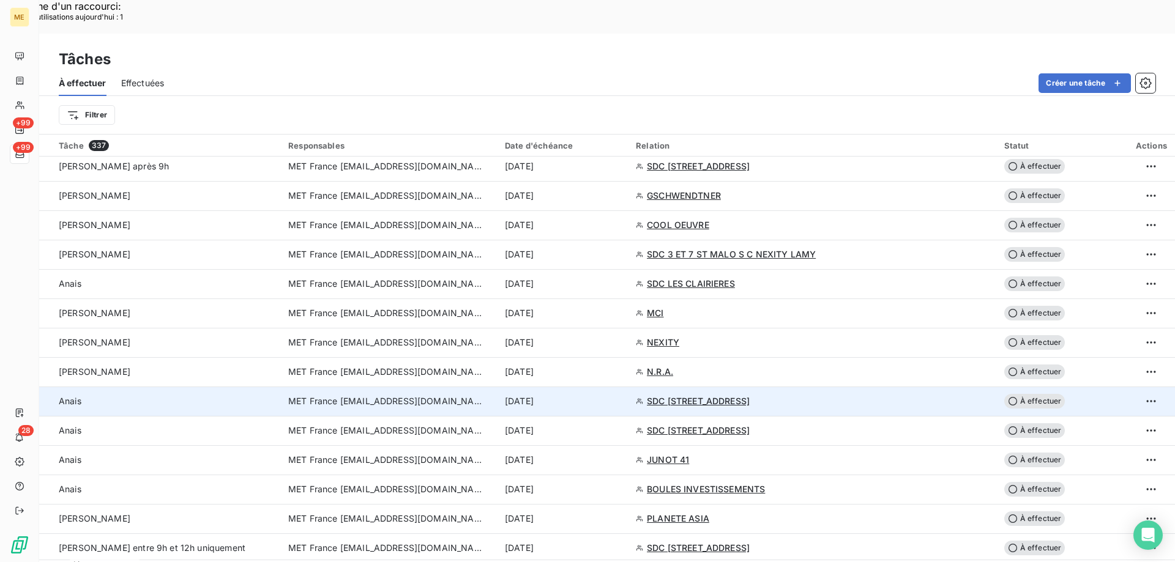
click at [621, 395] on div "8 sept. 2025" at bounding box center [563, 401] width 116 height 12
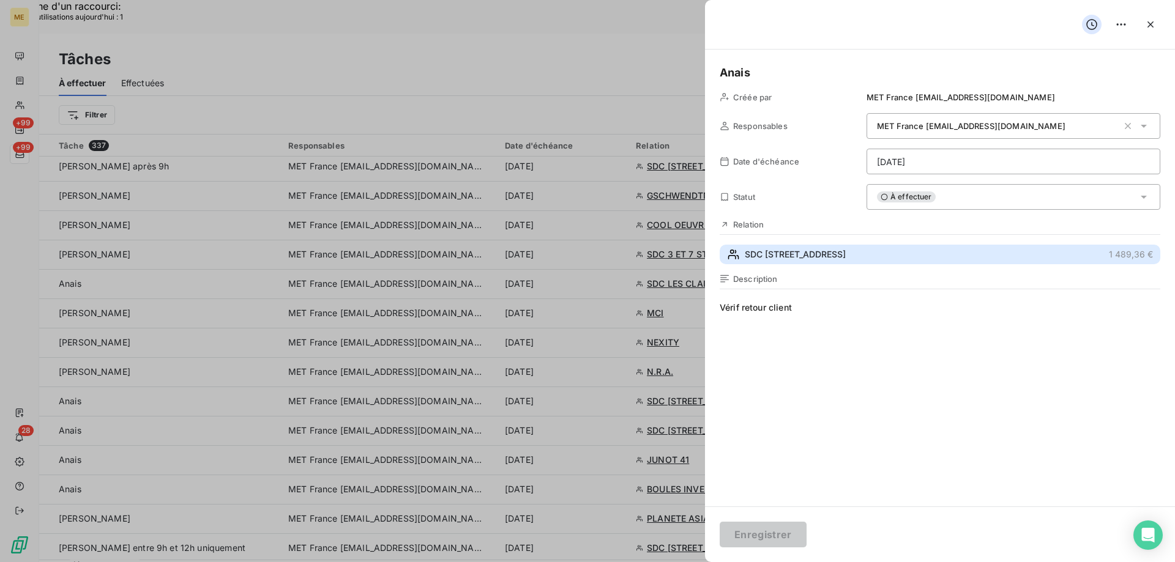
click at [871, 255] on button "SDC 80 RUE DE SEVRES 1 489,36 €" at bounding box center [940, 255] width 441 height 20
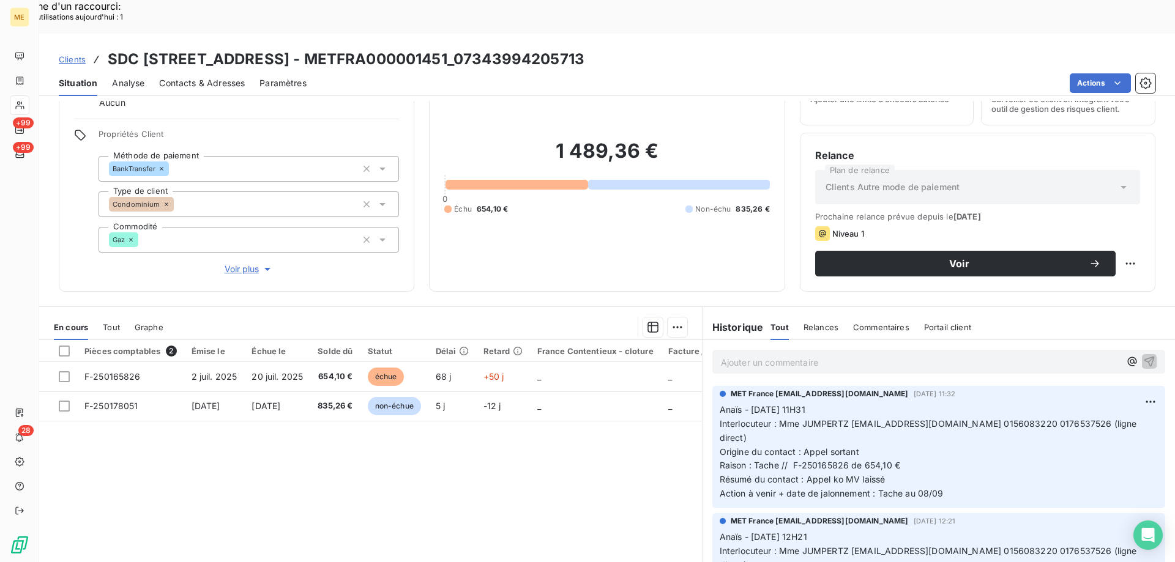
drag, startPoint x: 775, startPoint y: 391, endPoint x: 880, endPoint y: 407, distance: 106.4
click at [880, 407] on p "Anaïs - 05/09/2025 - 11H31 Interlocuteur : Mme JUMPERTZ catherine.jumpertz@pich…" at bounding box center [939, 452] width 438 height 98
click at [236, 263] on span "Voir plus" at bounding box center [249, 269] width 49 height 12
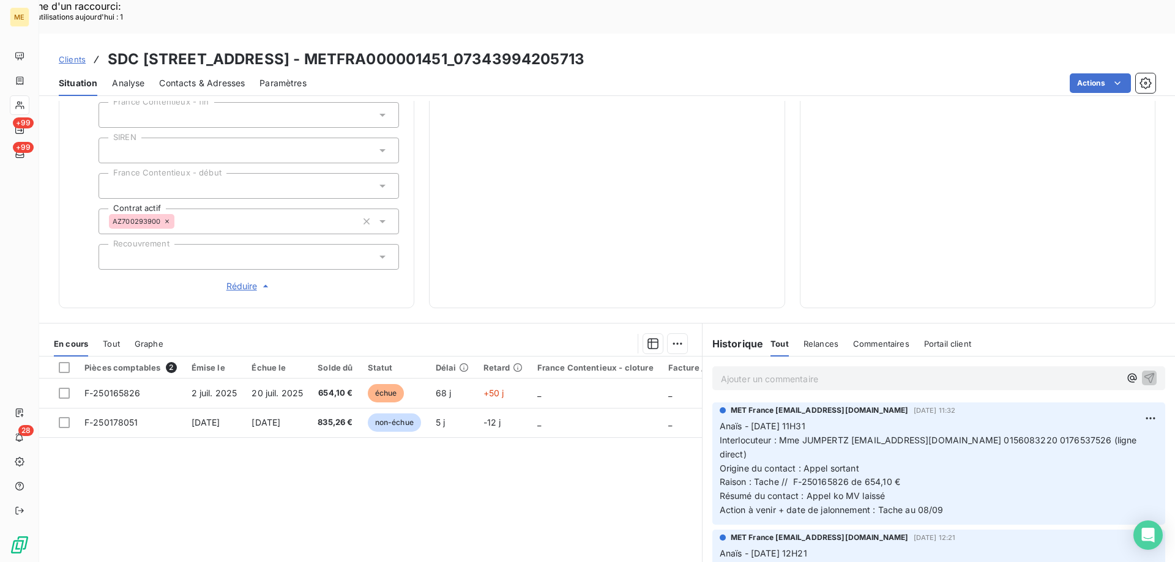
scroll to position [352, 0]
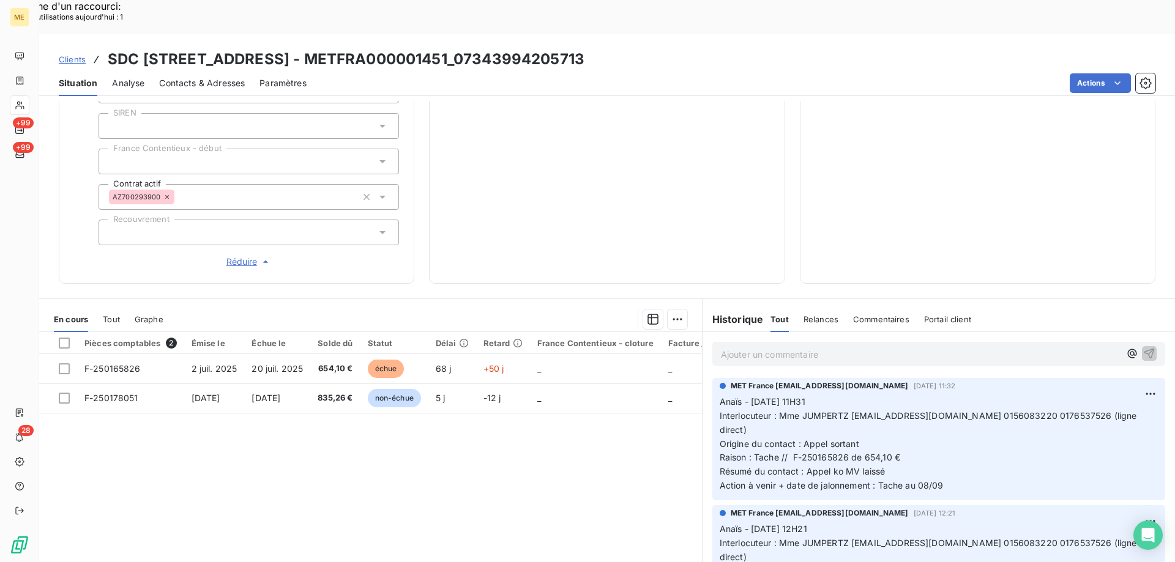
click at [824, 347] on p "Ajouter un commentaire ﻿" at bounding box center [920, 354] width 399 height 15
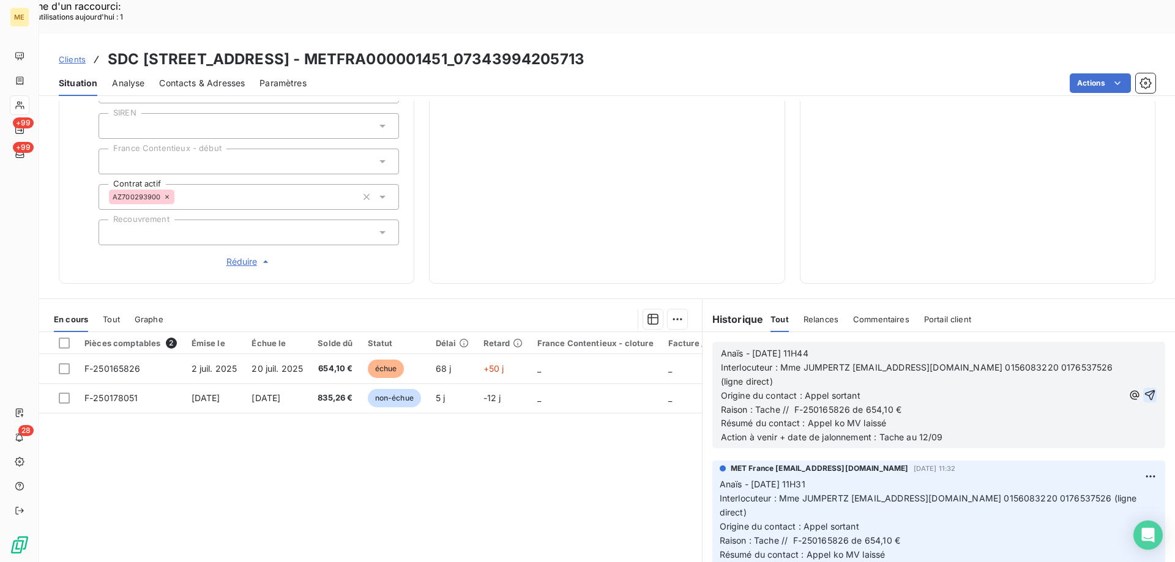
click at [1145, 390] on icon "button" at bounding box center [1150, 395] width 10 height 10
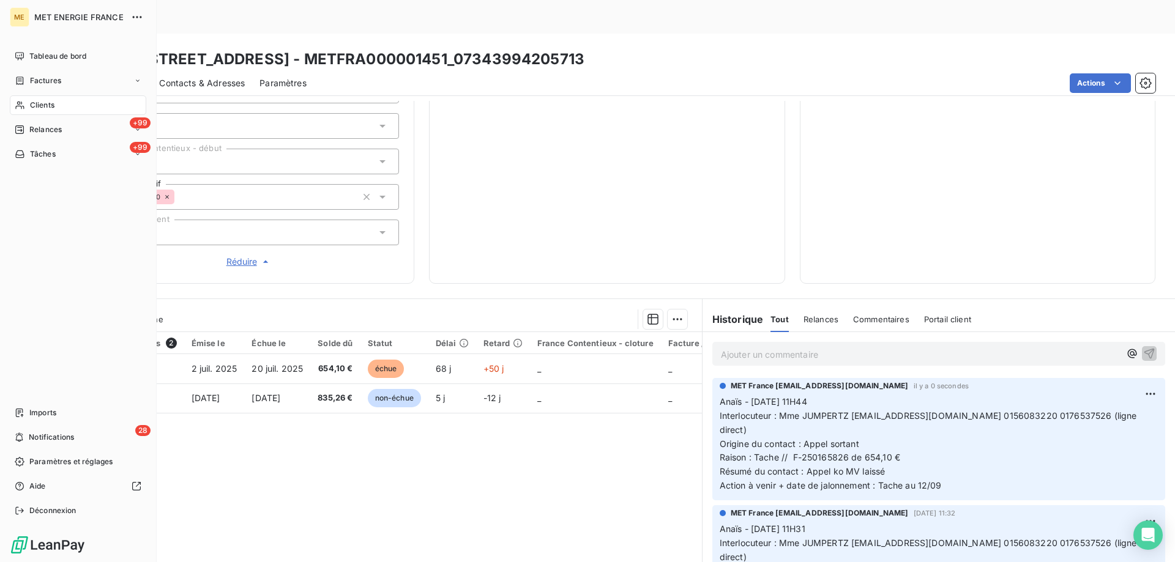
click at [49, 152] on span "Tâches" at bounding box center [43, 154] width 26 height 11
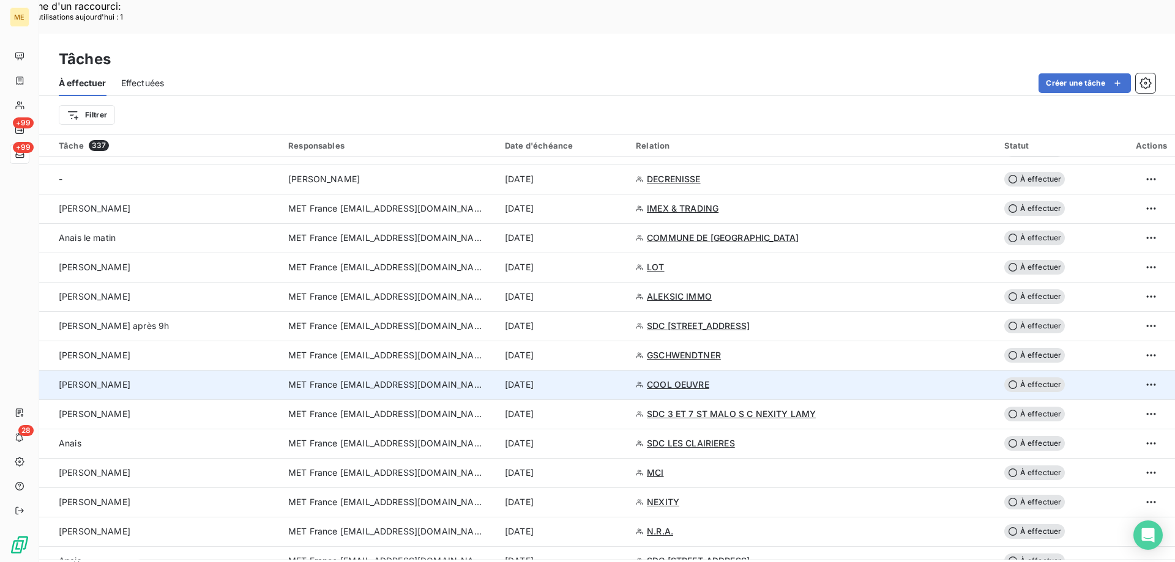
scroll to position [795, 0]
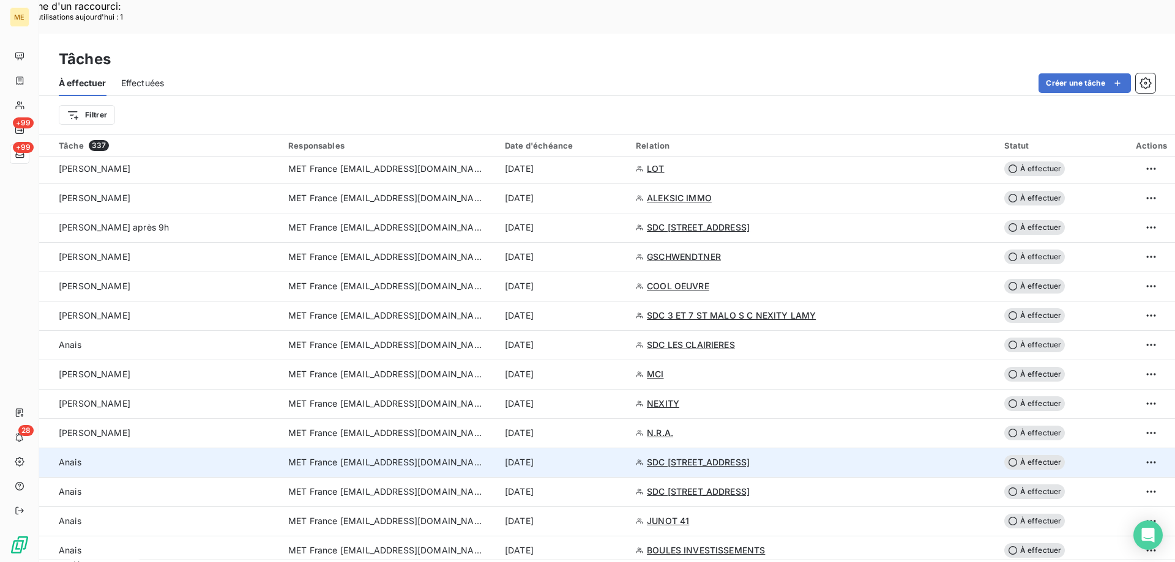
click at [621, 456] on div "8 sept. 2025" at bounding box center [563, 462] width 116 height 12
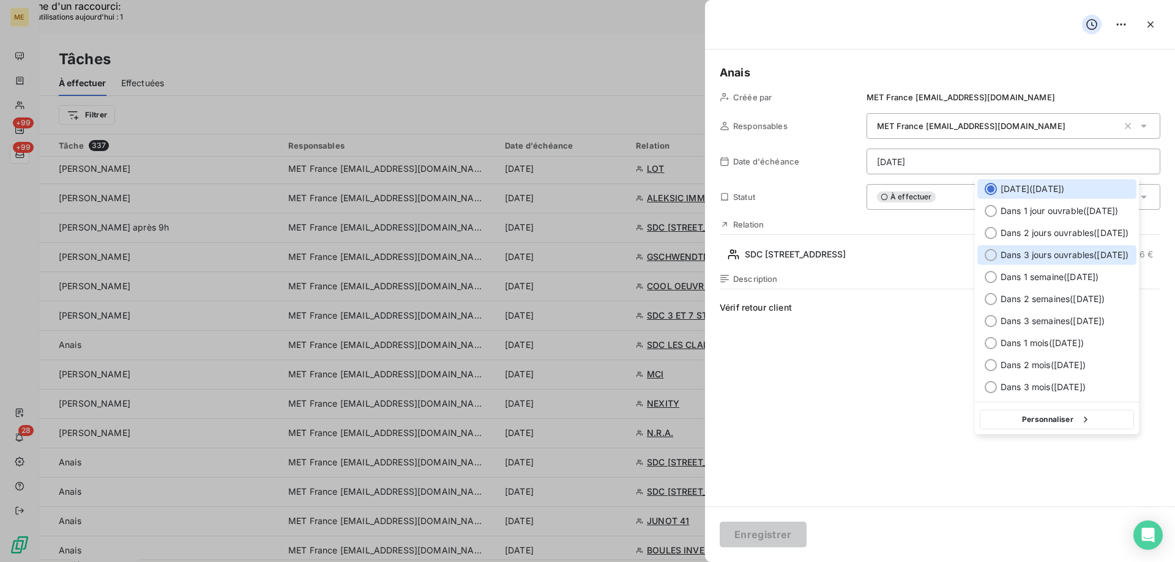
click at [1032, 252] on span "Dans 3 jours ouvrables ( jeudi )" at bounding box center [1064, 255] width 128 height 12
type input "11/09/2025"
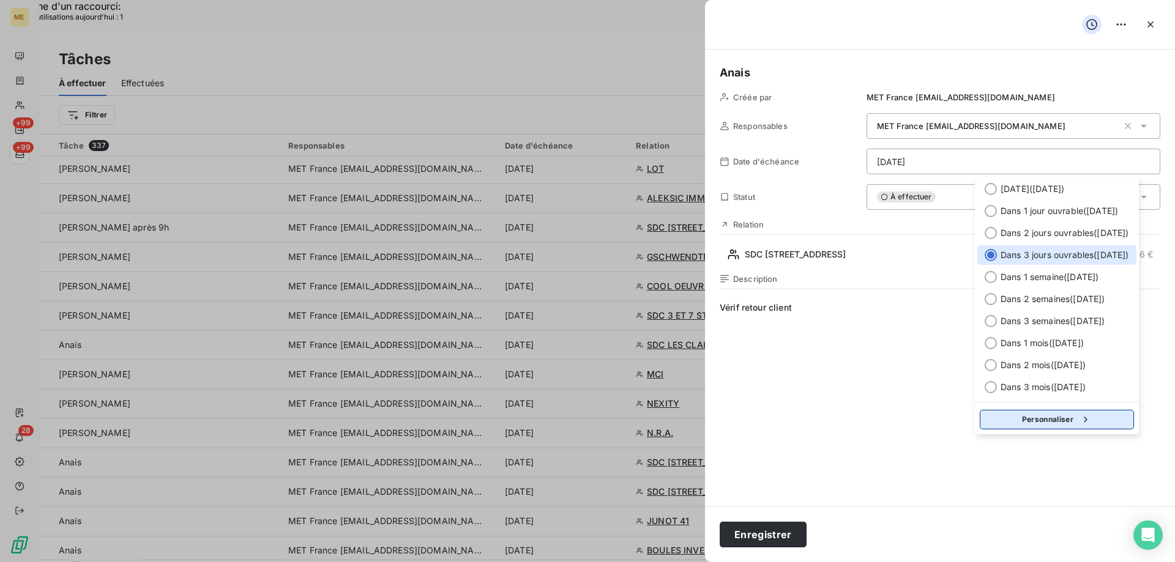
click at [1073, 416] on button "Personnaliser" at bounding box center [1057, 420] width 154 height 20
select select "8"
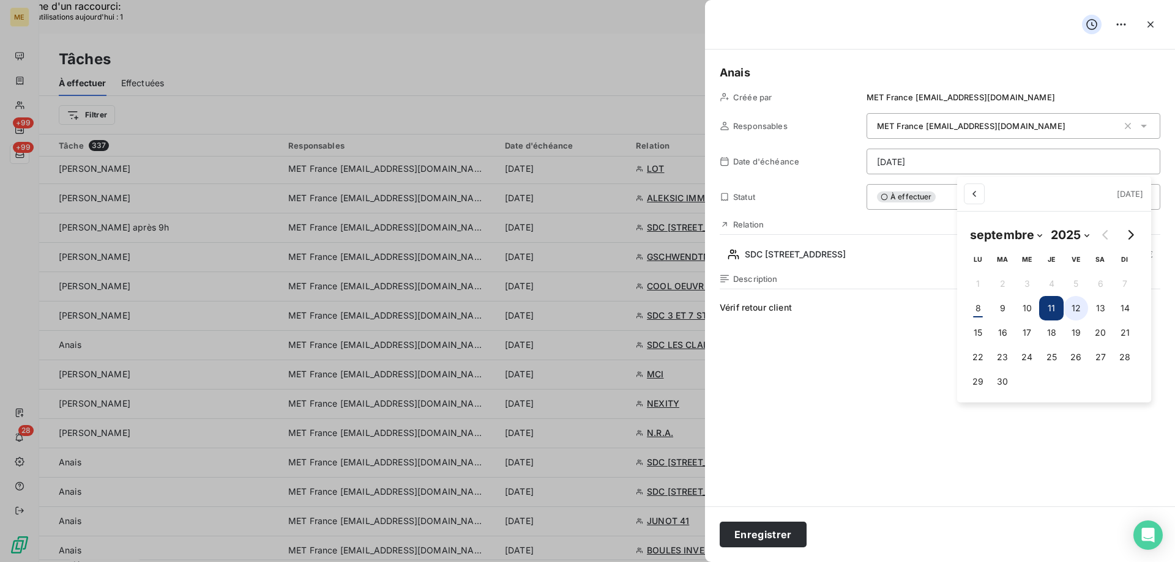
click at [1074, 307] on button "12" at bounding box center [1075, 308] width 24 height 24
type input "12/09/2025"
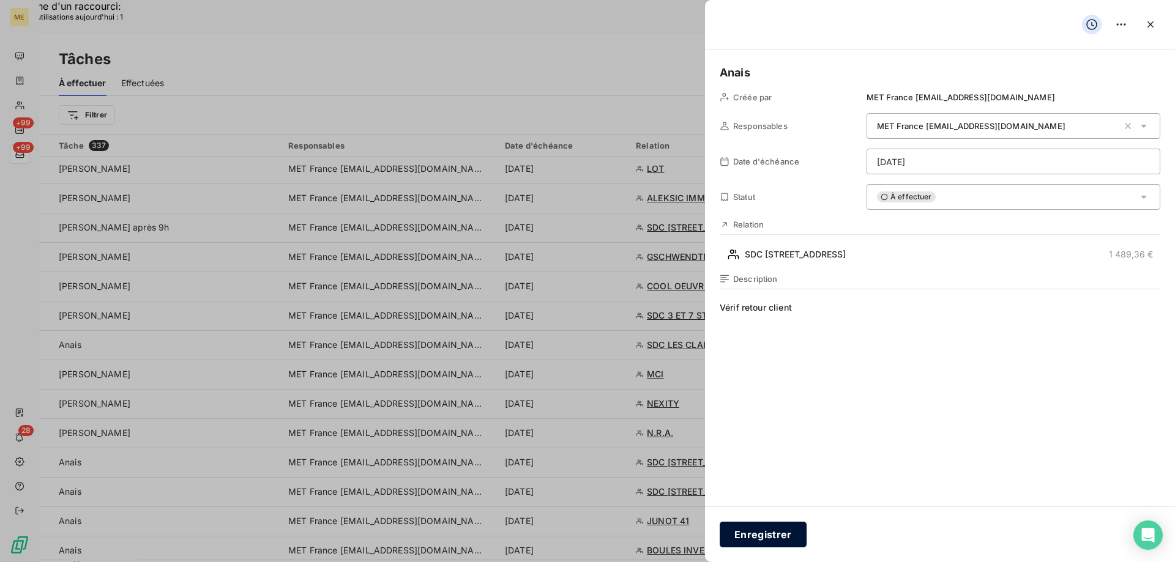
click at [753, 535] on button "Enregistrer" at bounding box center [763, 535] width 87 height 26
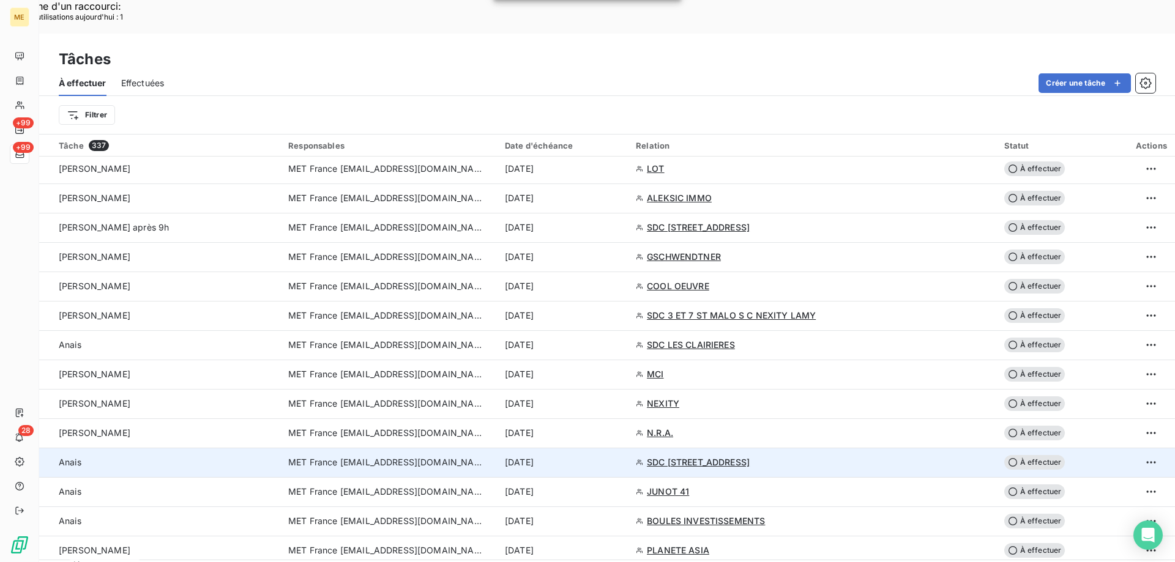
click at [628, 448] on td "8 sept. 2025" at bounding box center [562, 462] width 131 height 29
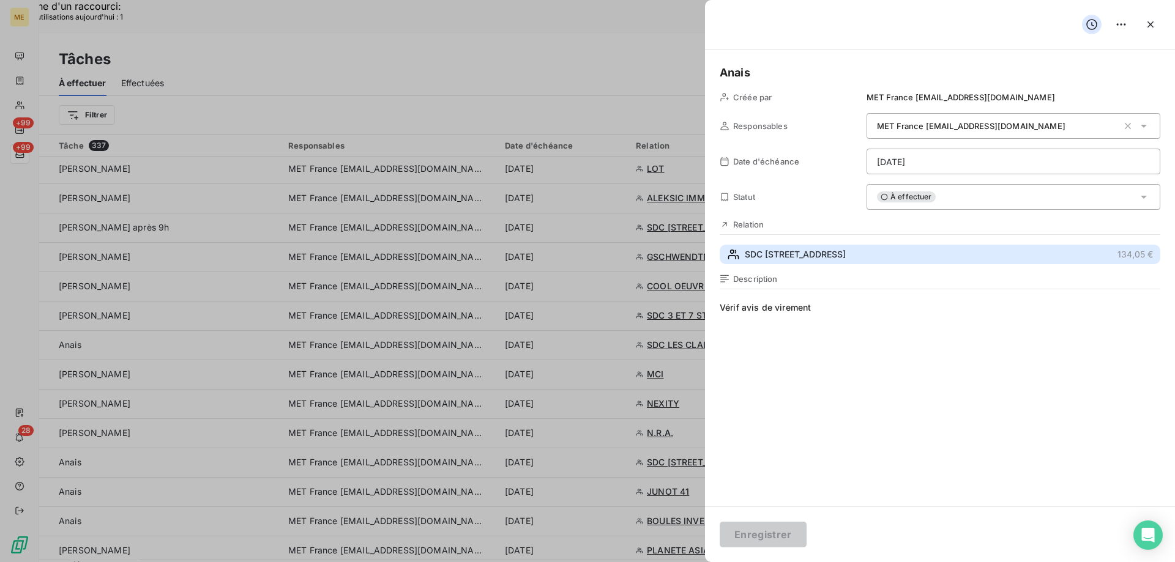
click at [840, 248] on button "SDC 3 RUE DE LA TOUR DU PIN 134,05 €" at bounding box center [940, 255] width 441 height 20
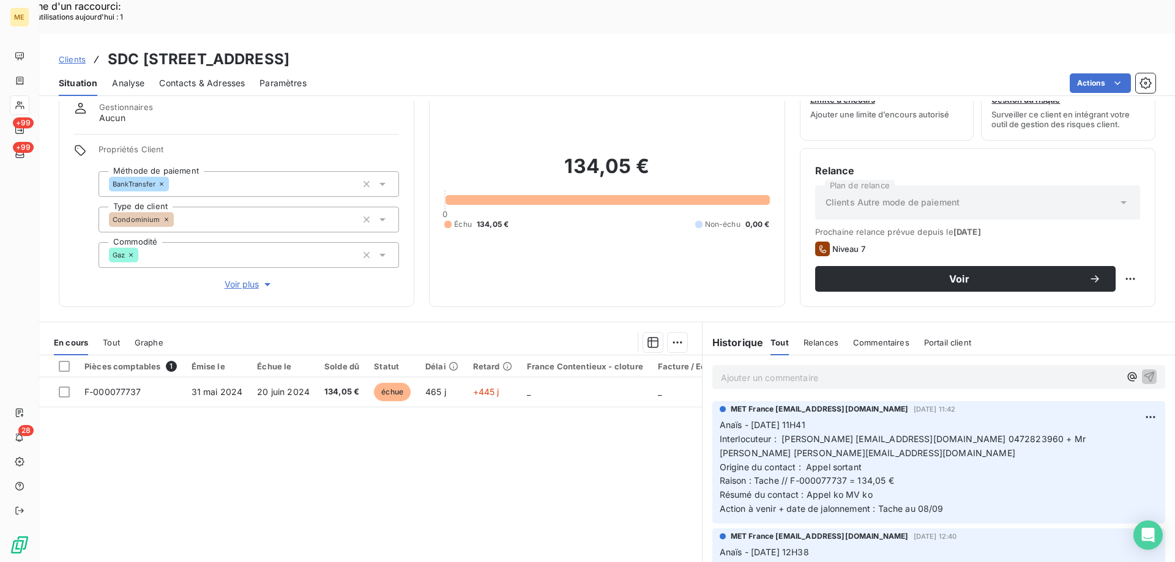
scroll to position [78, 0]
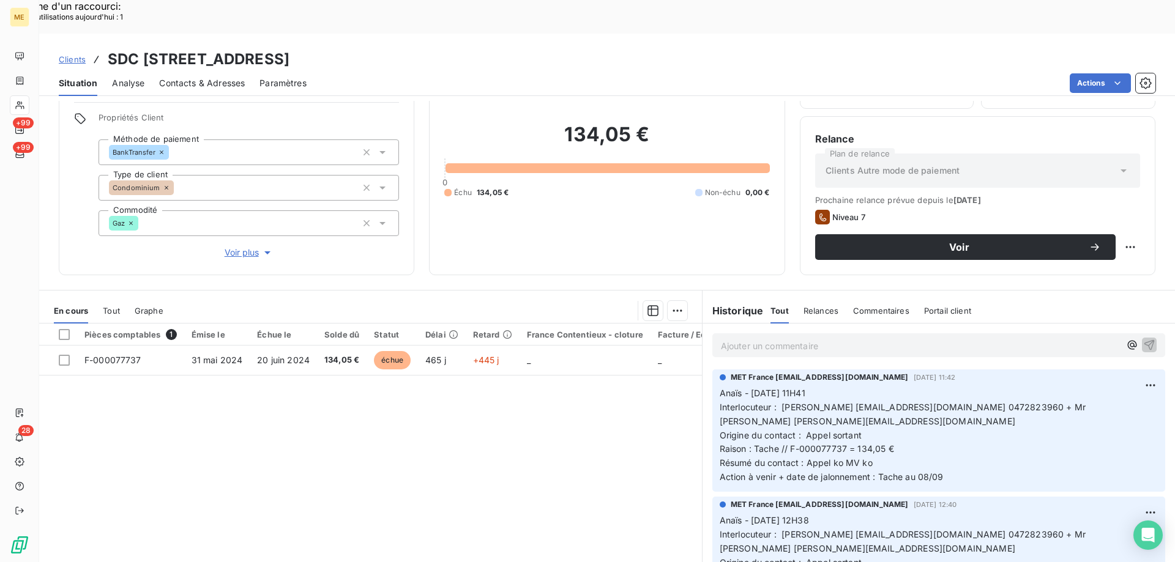
click at [963, 431] on p "Anaïs - 05/09/2025 - 11H41 Interlocuteur : Emilie Brucker ebrucker@citya.com 04…" at bounding box center [939, 436] width 438 height 98
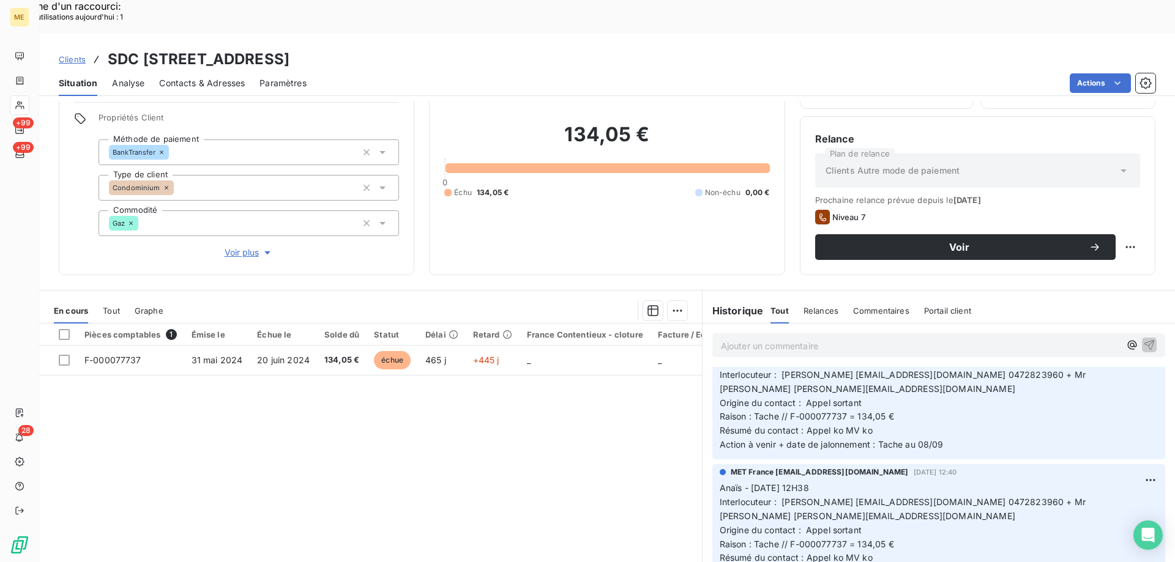
scroll to position [0, 0]
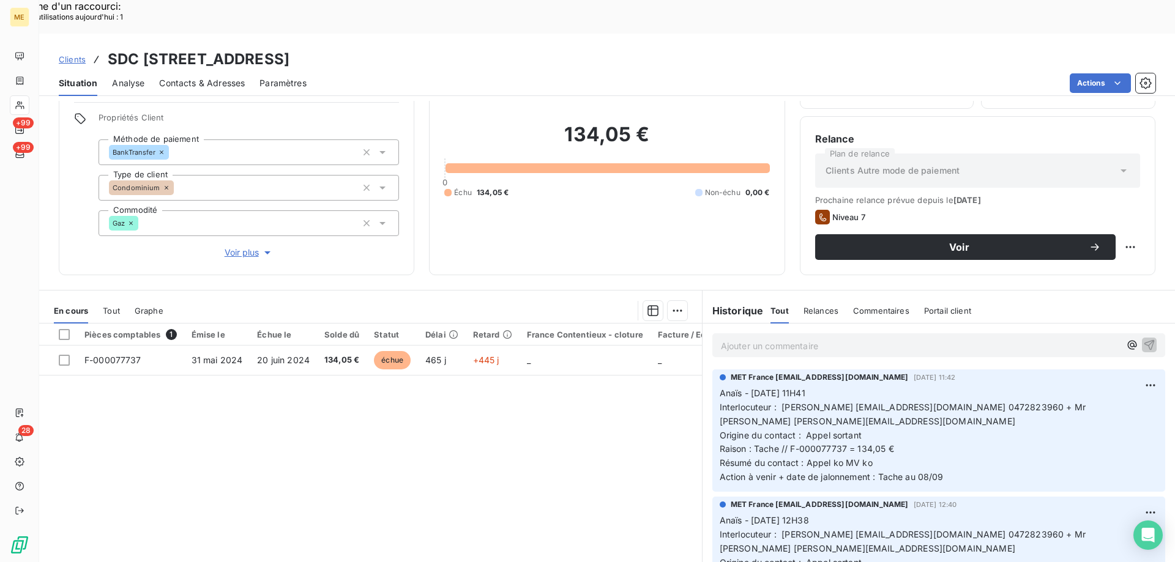
drag, startPoint x: 497, startPoint y: 21, endPoint x: 348, endPoint y: 29, distance: 148.9
click at [289, 48] on h3 "SDC 3 RUE DE LA TOUR DU PIN - METFRA000004625_19146598914815" at bounding box center [199, 59] width 182 height 22
click at [892, 338] on p "Ajouter un commentaire ﻿" at bounding box center [920, 345] width 399 height 15
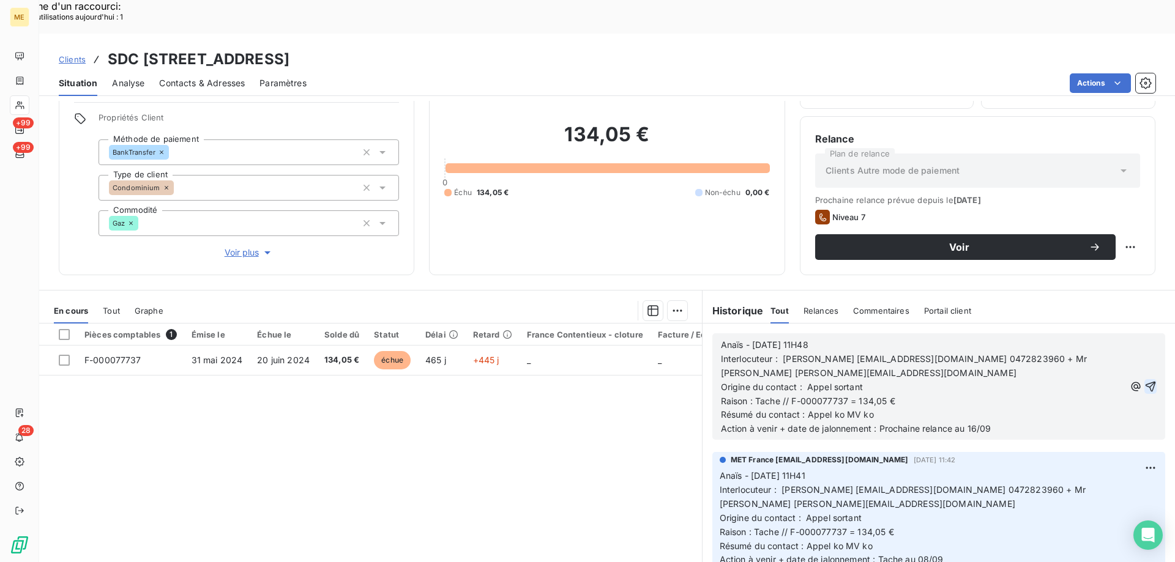
click at [1145, 382] on icon "button" at bounding box center [1150, 387] width 10 height 10
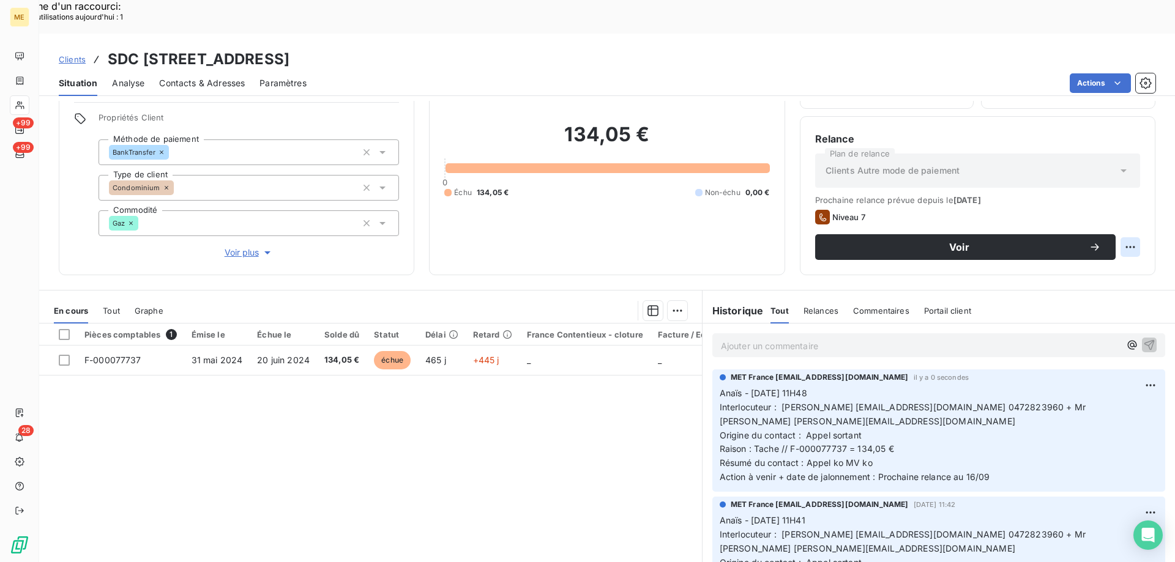
click at [1106, 238] on div "Replanifier cette action" at bounding box center [1071, 241] width 110 height 20
select select "8"
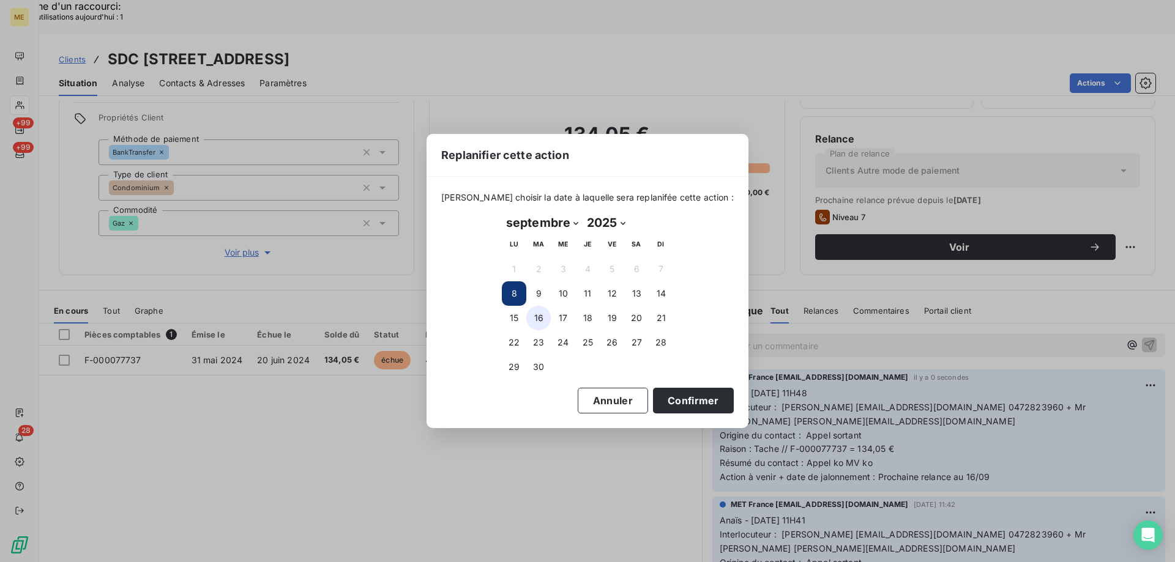
click at [541, 318] on button "16" at bounding box center [538, 318] width 24 height 24
click at [693, 399] on button "Confirmer" at bounding box center [693, 401] width 81 height 26
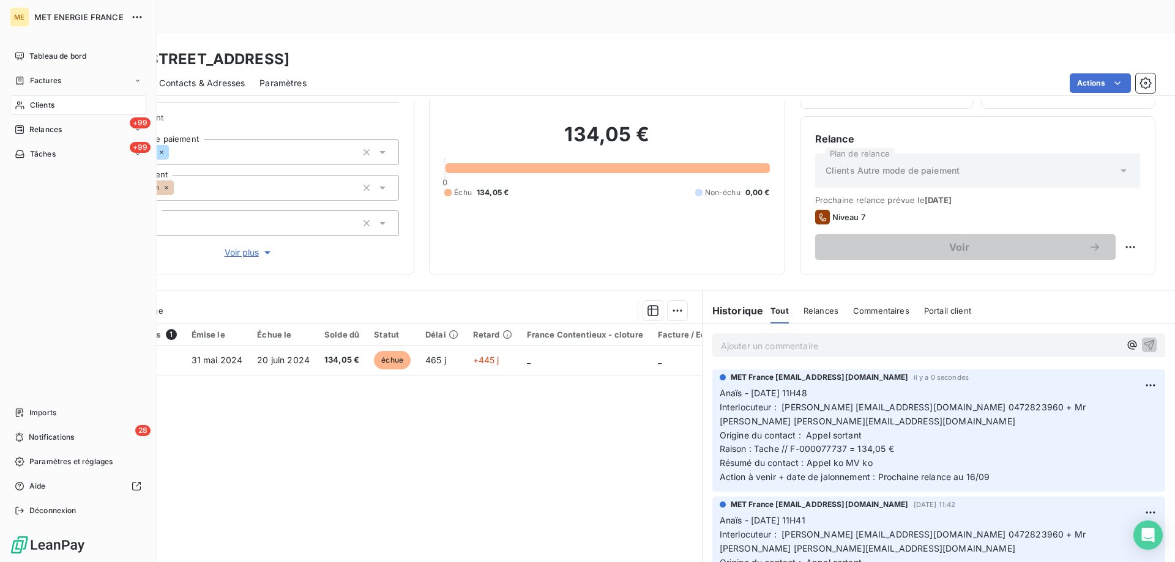
click at [52, 155] on span "Tâches" at bounding box center [43, 154] width 26 height 11
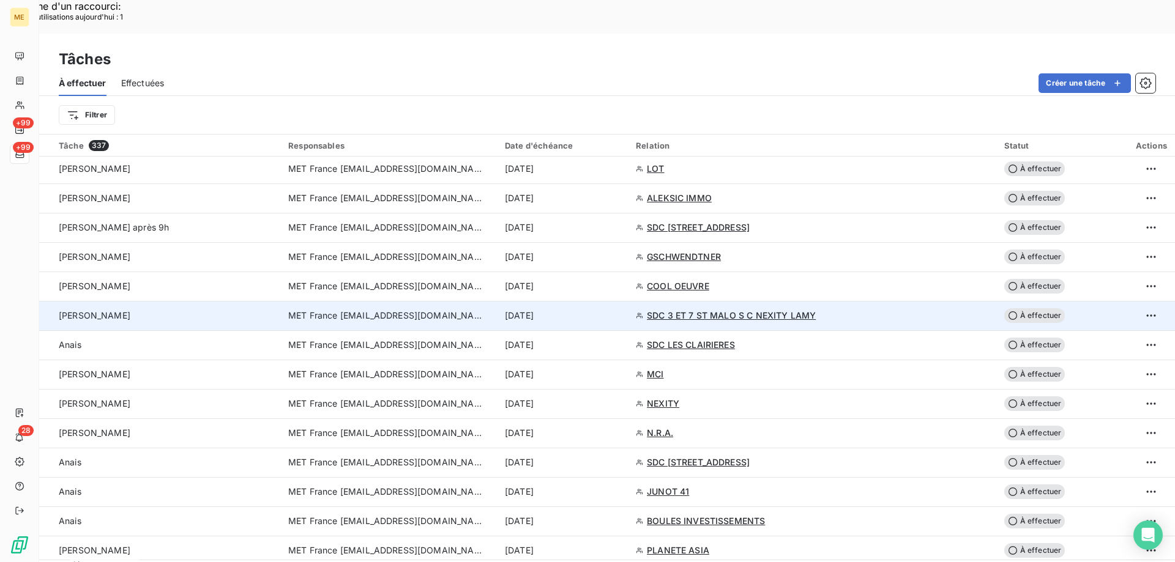
scroll to position [857, 0]
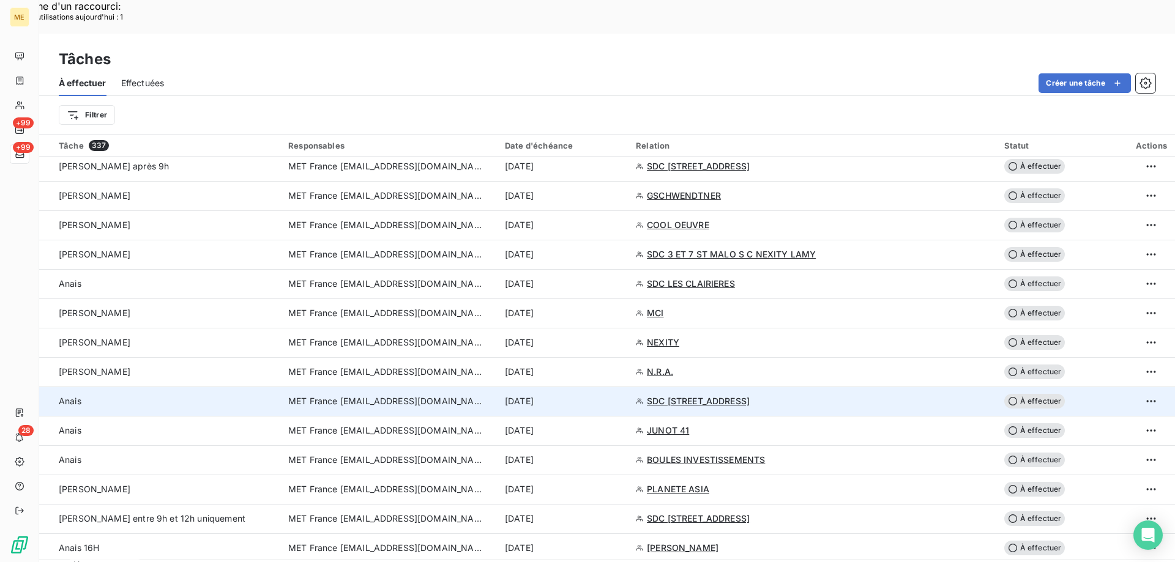
click at [621, 395] on div "8 sept. 2025" at bounding box center [563, 401] width 116 height 12
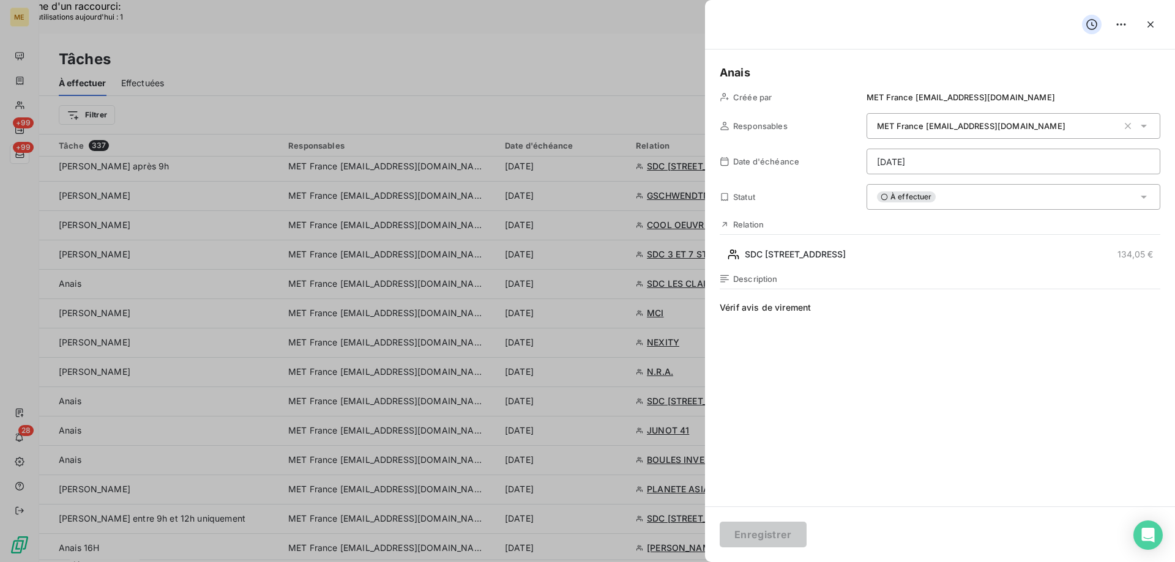
click at [989, 199] on div "À effectuer" at bounding box center [1013, 197] width 294 height 26
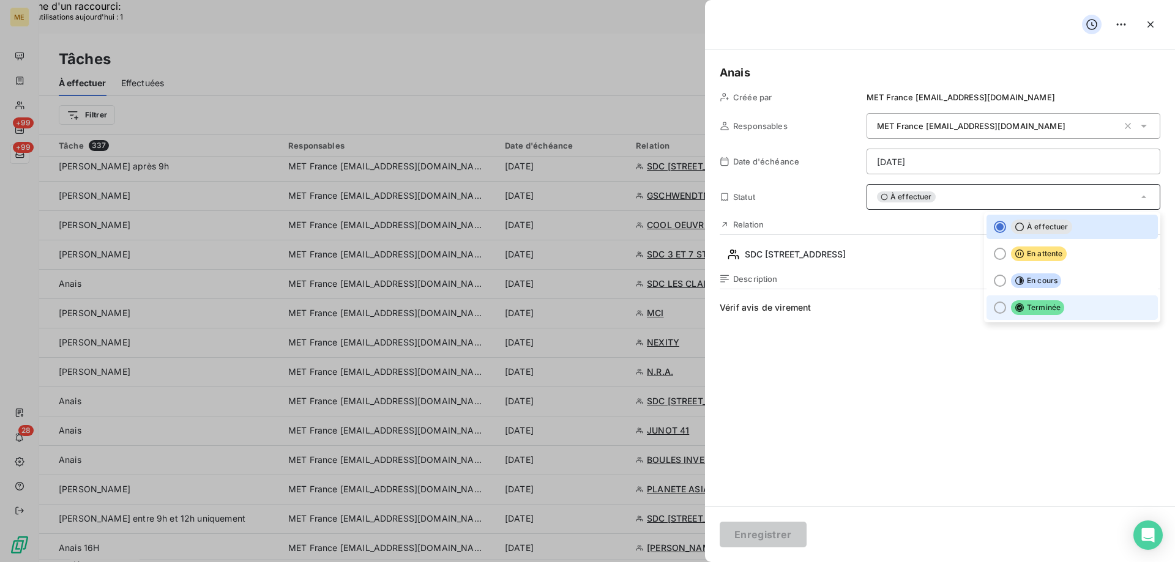
click at [1022, 313] on span "Terminée" at bounding box center [1037, 307] width 53 height 15
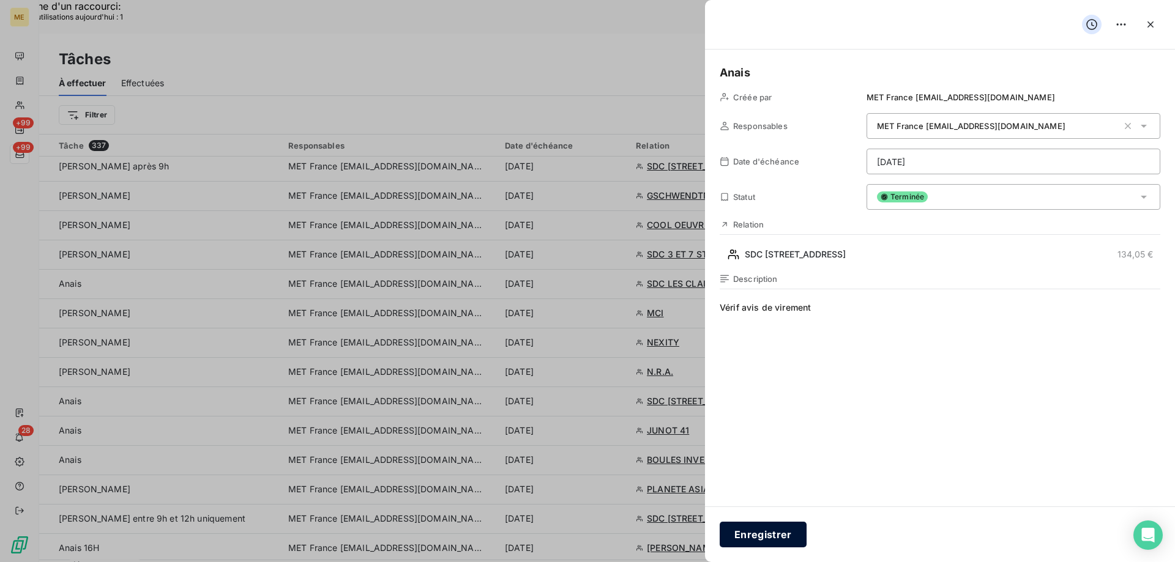
click at [767, 541] on button "Enregistrer" at bounding box center [763, 535] width 87 height 26
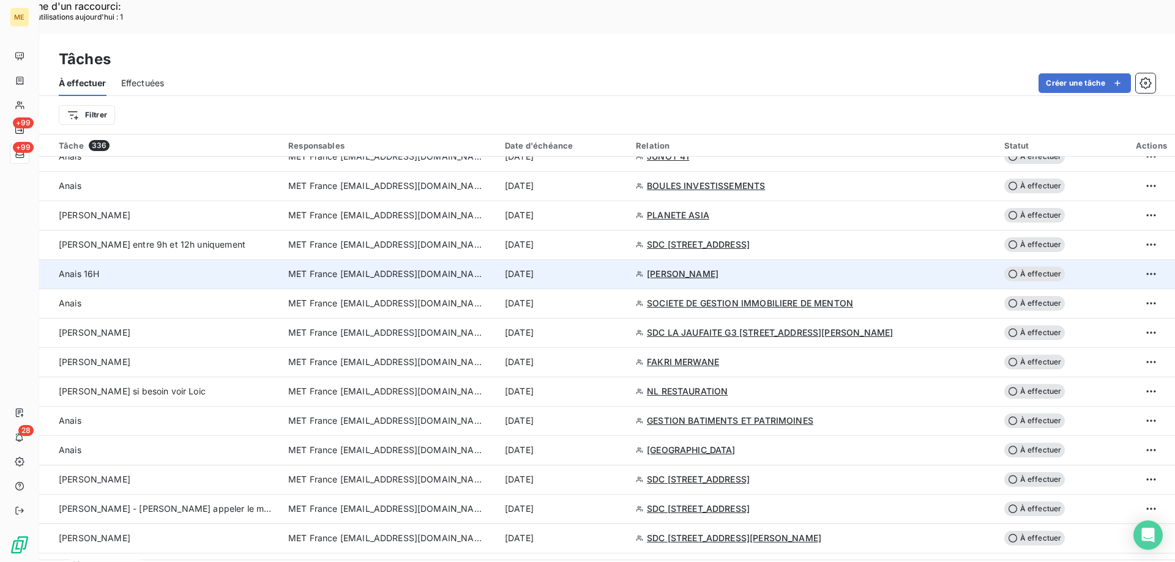
scroll to position [979, 0]
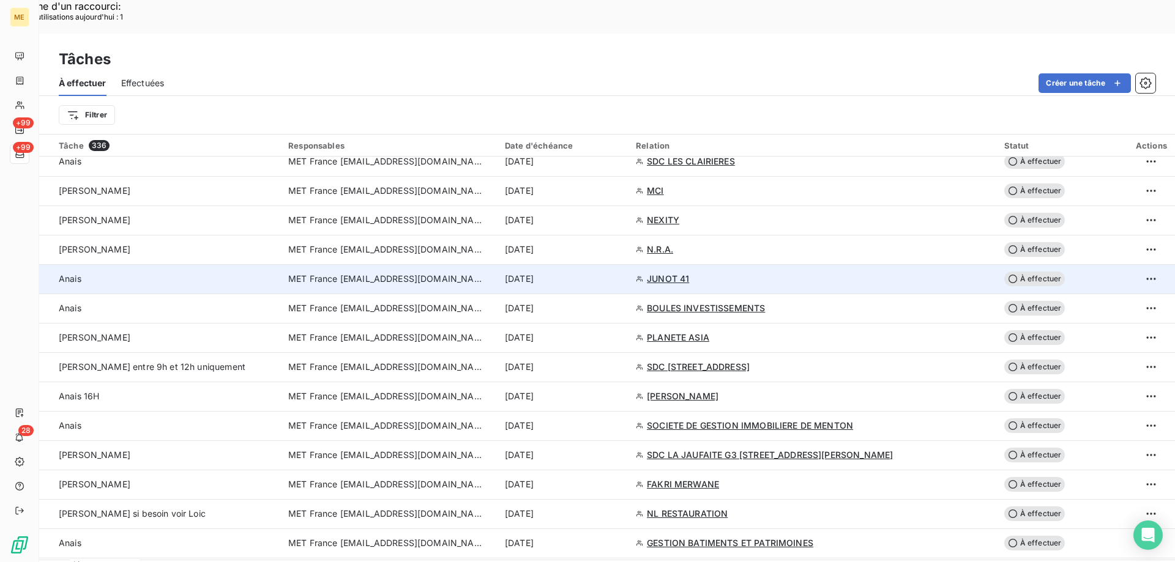
click at [628, 264] on td "8 sept. 2025" at bounding box center [562, 278] width 131 height 29
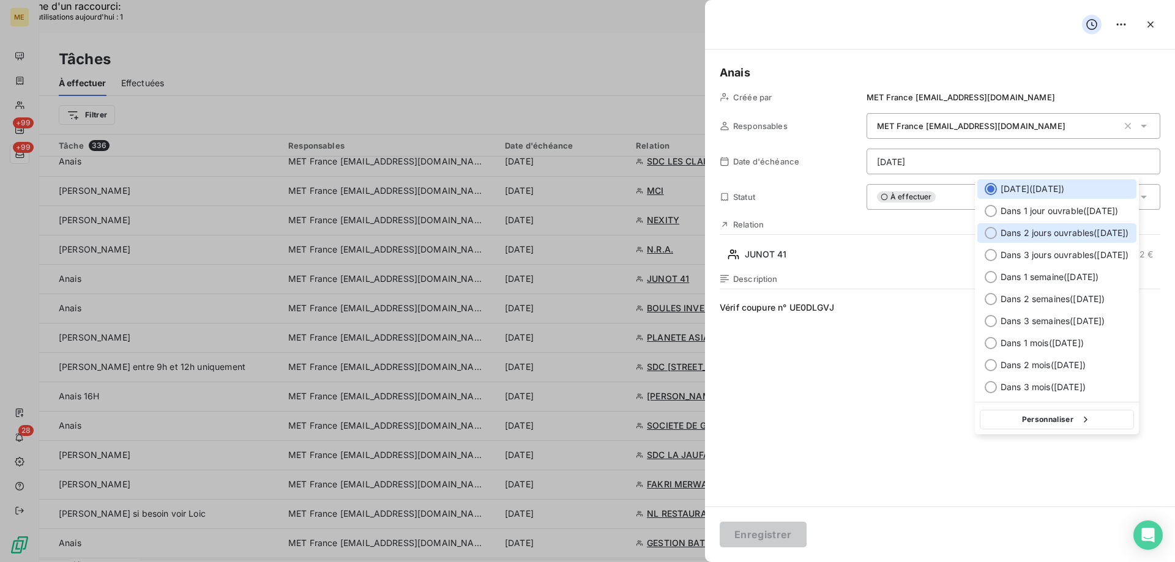
click at [1028, 237] on span "Dans 2 jours ouvrables ( mercredi )" at bounding box center [1064, 233] width 128 height 12
type input "10/09/2025"
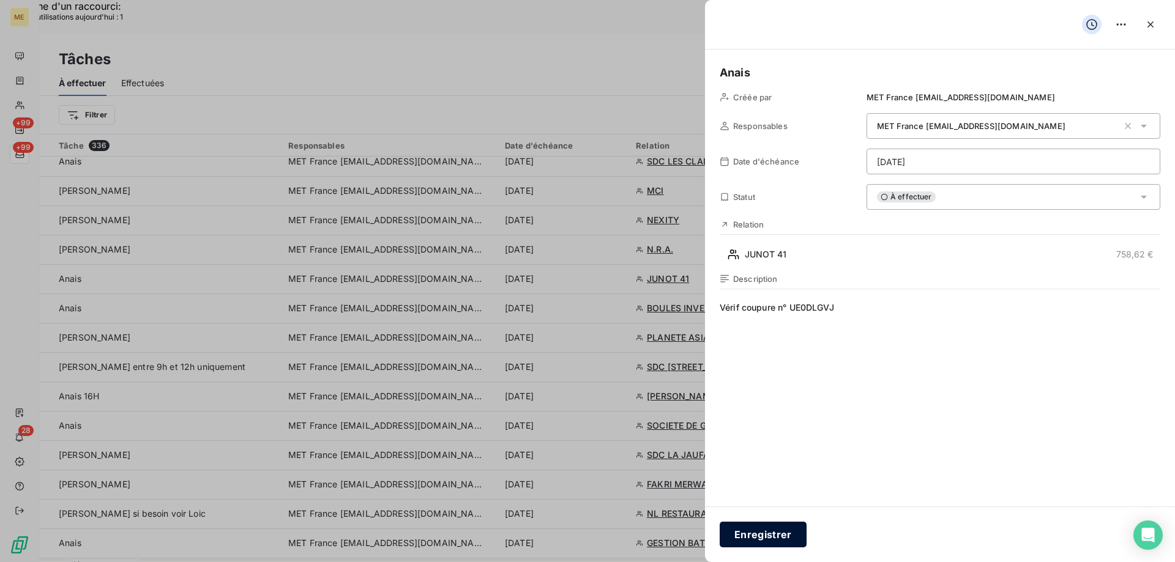
click at [762, 539] on button "Enregistrer" at bounding box center [763, 535] width 87 height 26
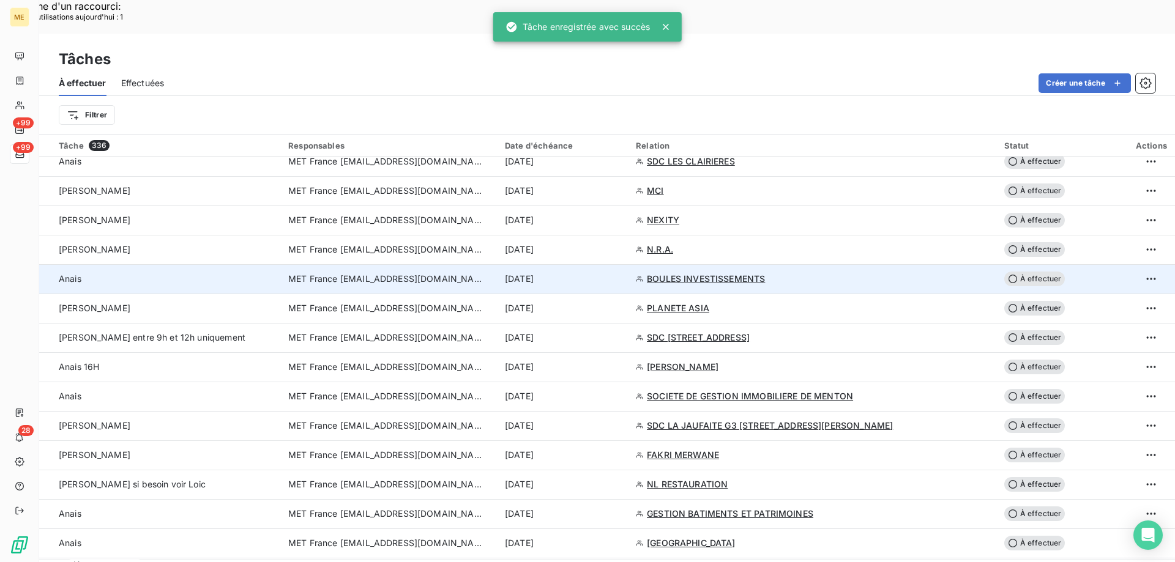
click at [621, 273] on div "8 sept. 2025" at bounding box center [563, 279] width 116 height 12
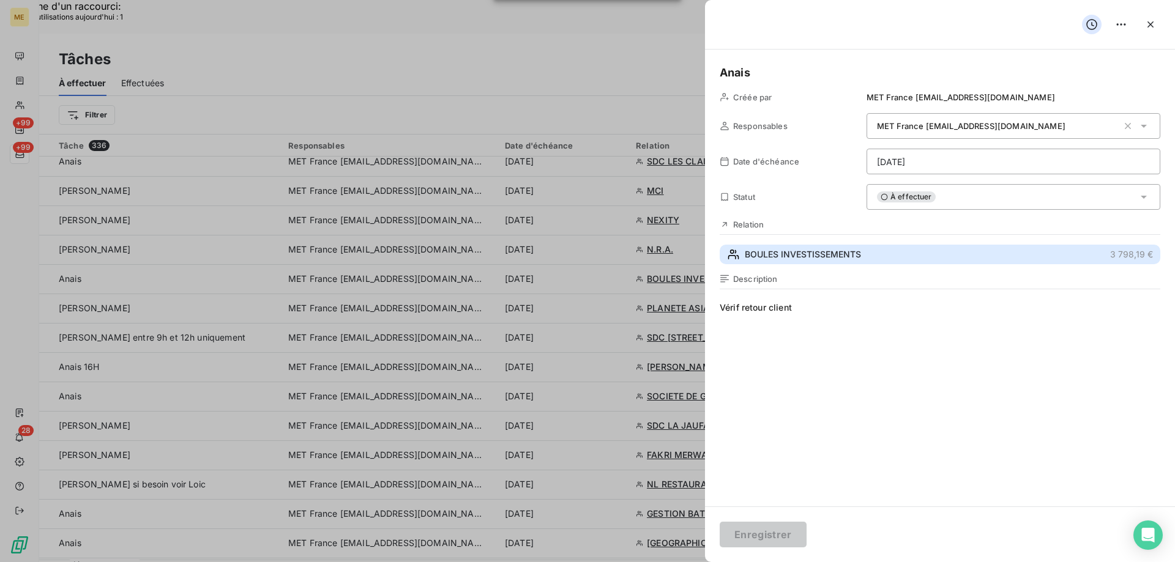
click at [898, 261] on button "BOULES INVESTISSEMENTS 3 798,19 €" at bounding box center [940, 255] width 441 height 20
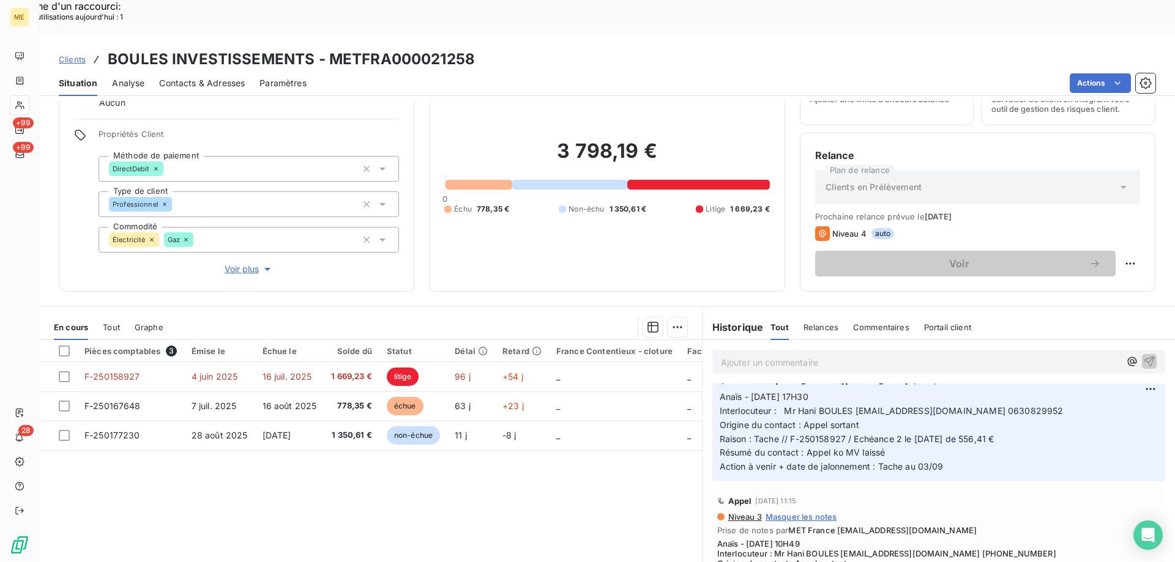
scroll to position [122, 0]
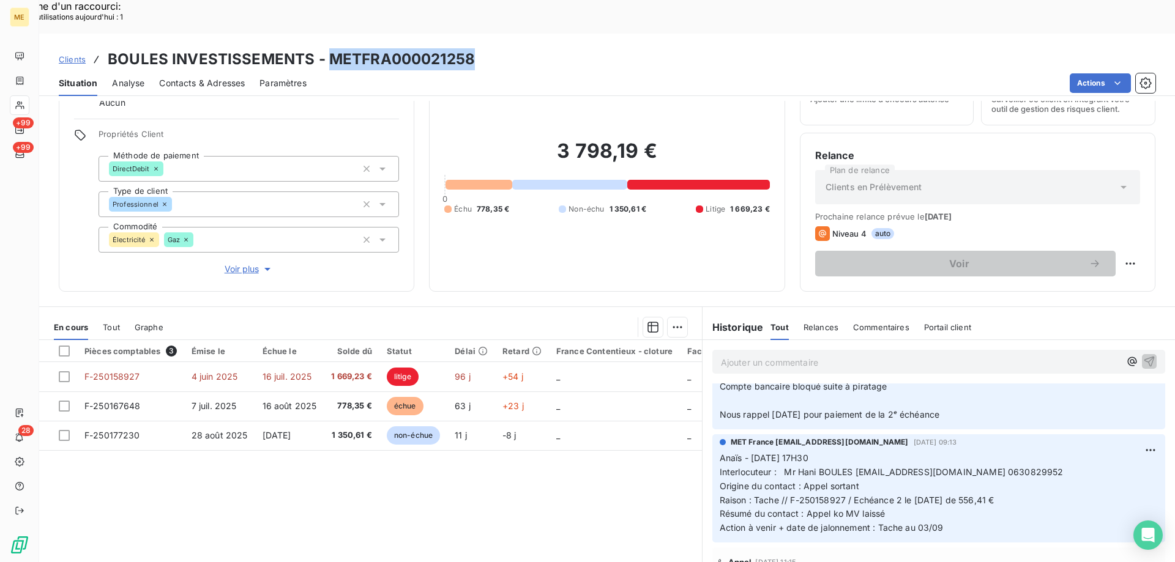
drag, startPoint x: 479, startPoint y: 23, endPoint x: 324, endPoint y: 32, distance: 155.7
click at [324, 48] on div "Clients BOULES INVESTISSEMENTS - METFRA000021258" at bounding box center [607, 59] width 1136 height 22
click at [76, 54] on span "Clients" at bounding box center [72, 59] width 27 height 10
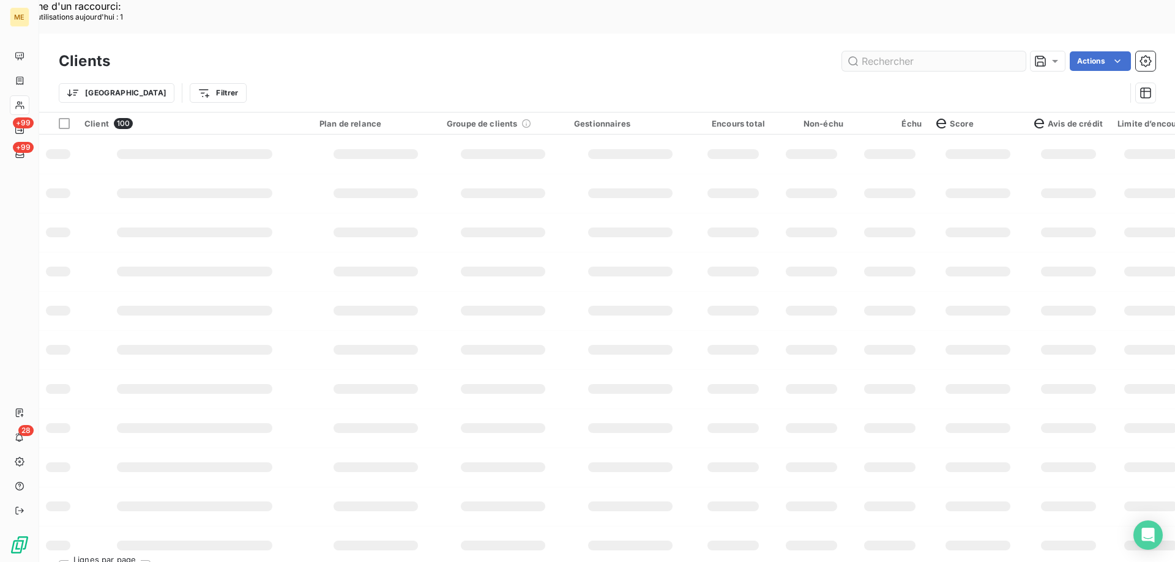
click at [909, 51] on input "text" at bounding box center [934, 61] width 184 height 20
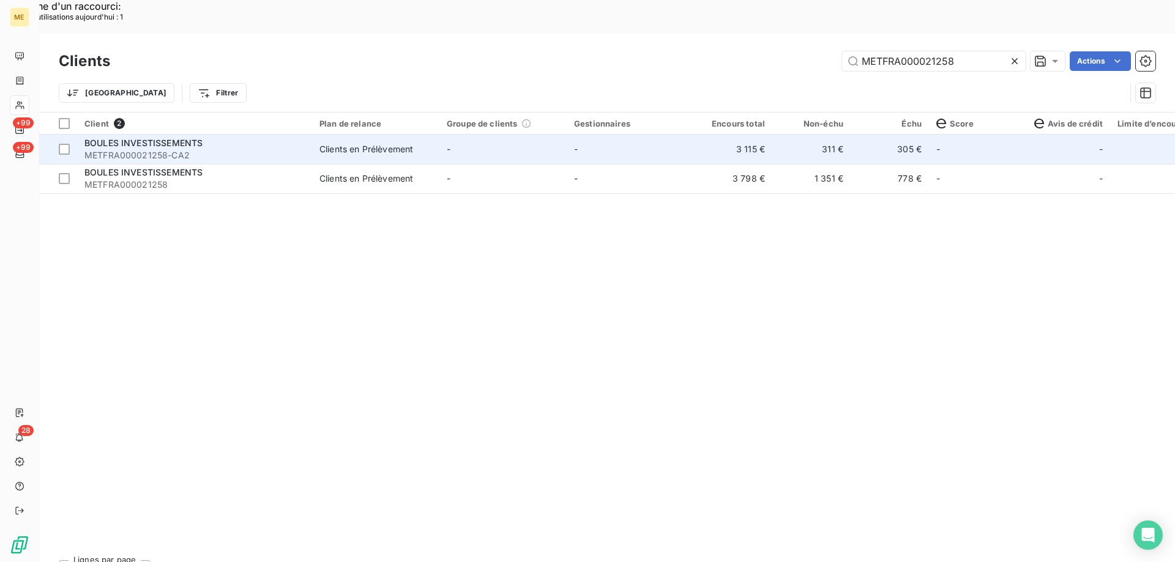
type input "METFRA000021258"
click at [669, 135] on td "-" at bounding box center [630, 149] width 127 height 29
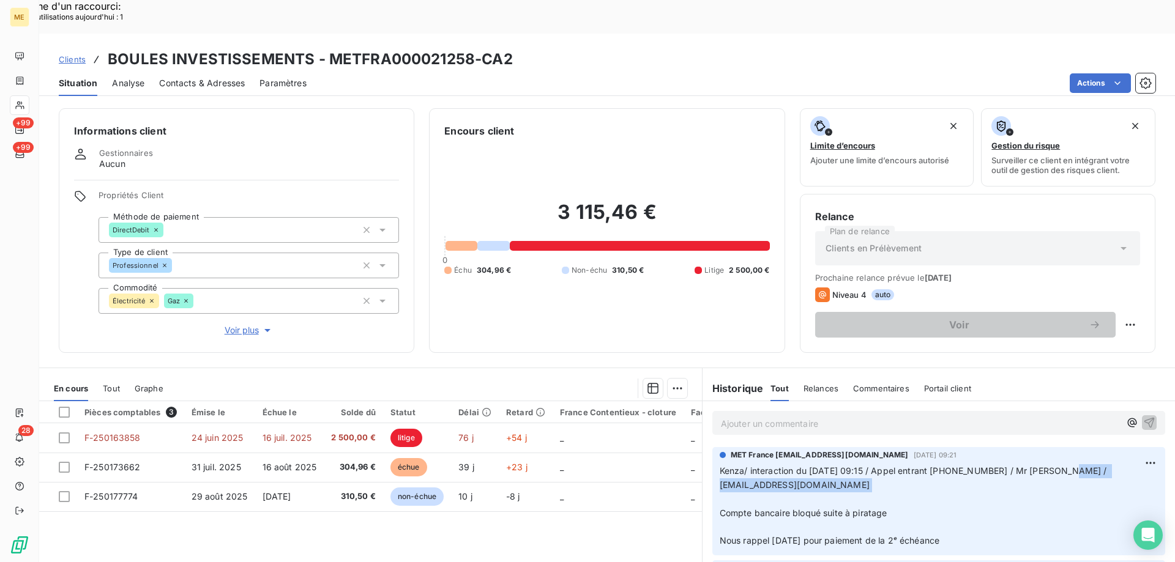
drag, startPoint x: 836, startPoint y: 460, endPoint x: 705, endPoint y: 455, distance: 130.4
click at [705, 455] on div "MET France met-france@recouvrement.met.com 2 sept. 2025, 09:21 Kenza/ interacti…" at bounding box center [938, 501] width 472 height 113
click at [760, 466] on span "Kenza/ interaction du 02/09/2025 09:15 / Appel entrant 0630829952 / Mr Boules /…" at bounding box center [915, 478] width 390 height 24
drag, startPoint x: 816, startPoint y: 451, endPoint x: 710, endPoint y: 449, distance: 106.5
click at [712, 449] on div "MET France met-france@recouvrement.met.com 2 sept. 2025, 09:21 Kenza/ interacti…" at bounding box center [938, 501] width 453 height 108
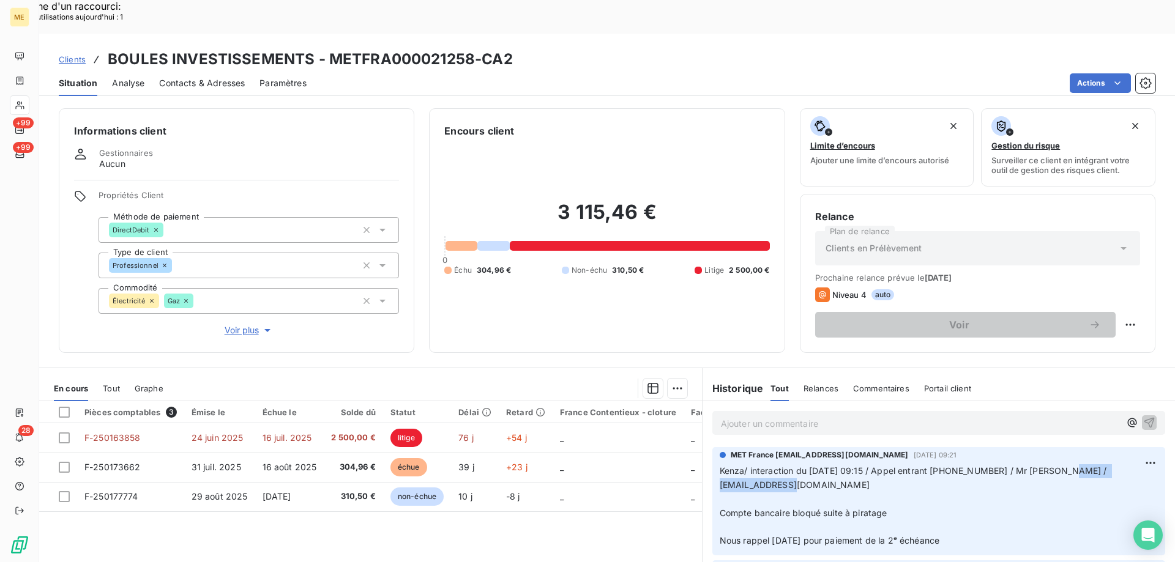
click at [81, 54] on span "Clients" at bounding box center [72, 59] width 27 height 10
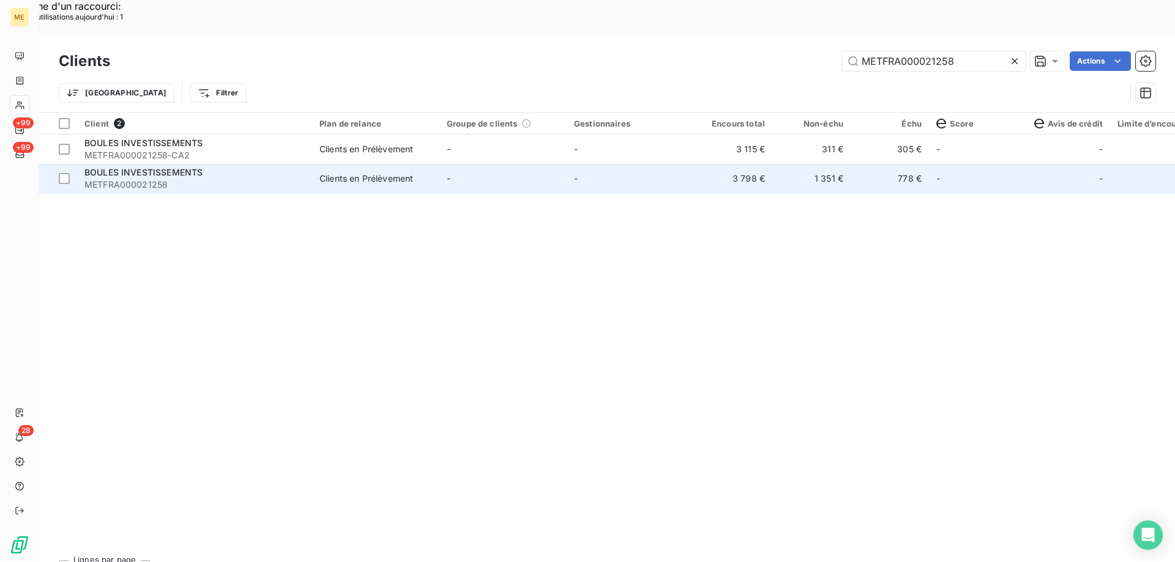
click at [616, 164] on td "-" at bounding box center [630, 178] width 127 height 29
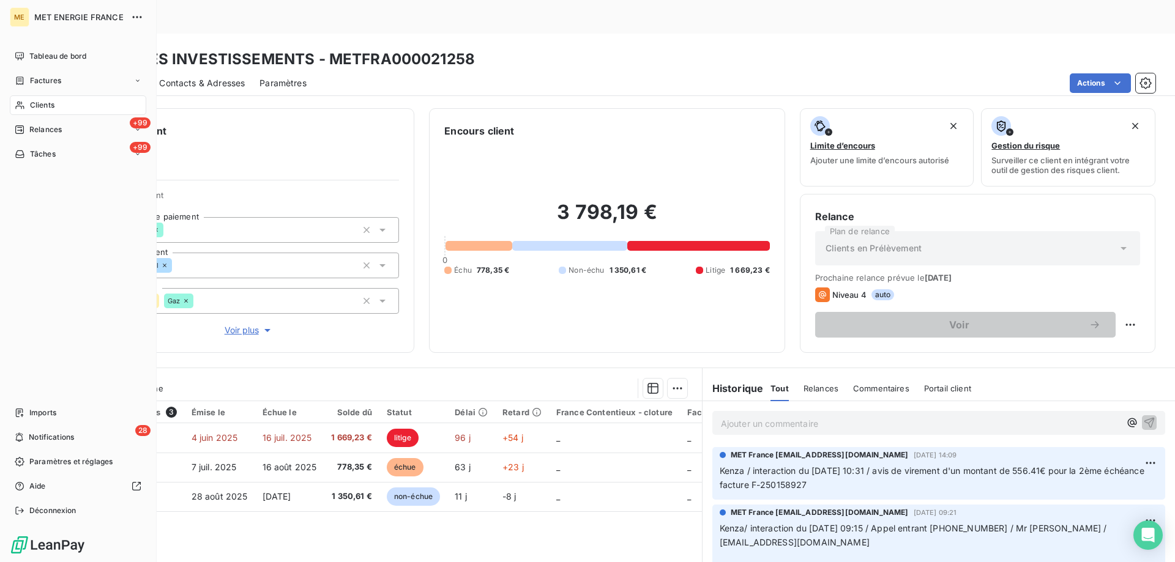
click at [49, 153] on span "Tâches" at bounding box center [43, 154] width 26 height 11
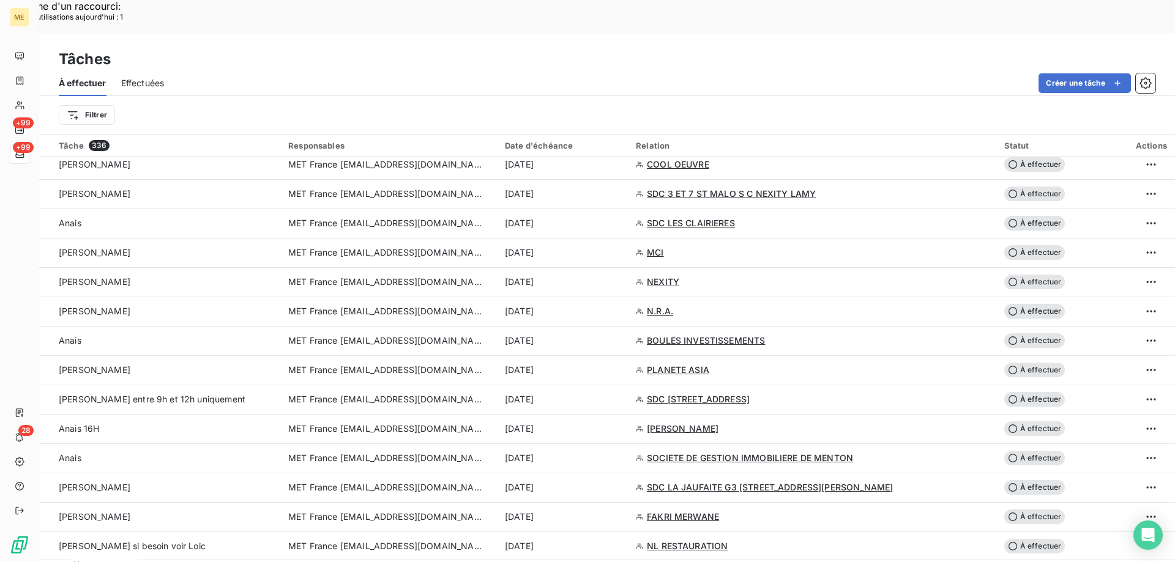
scroll to position [918, 0]
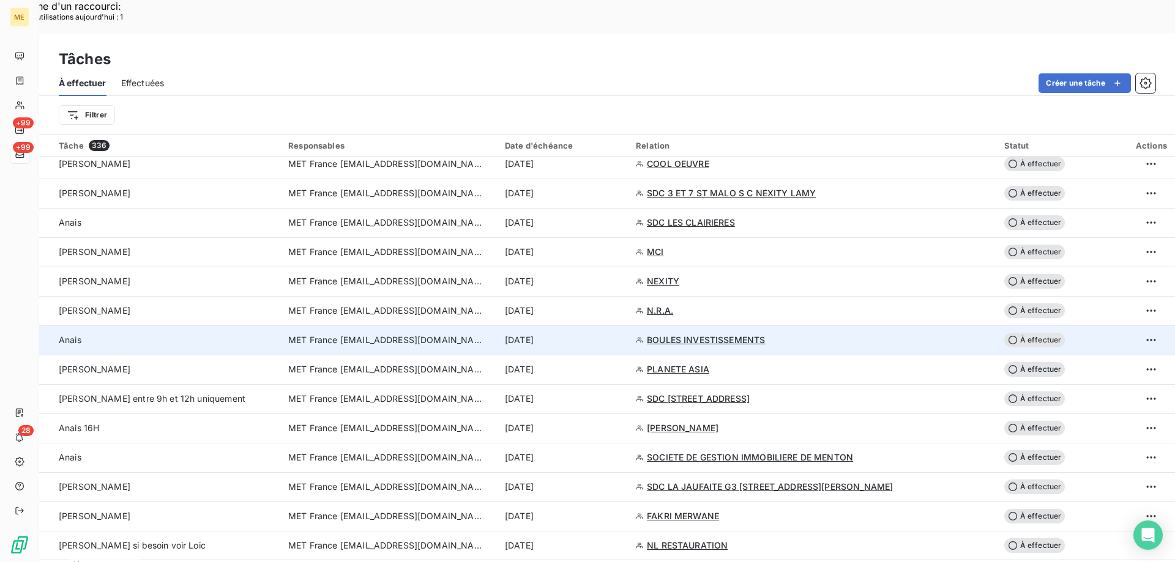
click at [621, 334] on div "8 sept. 2025" at bounding box center [563, 340] width 116 height 12
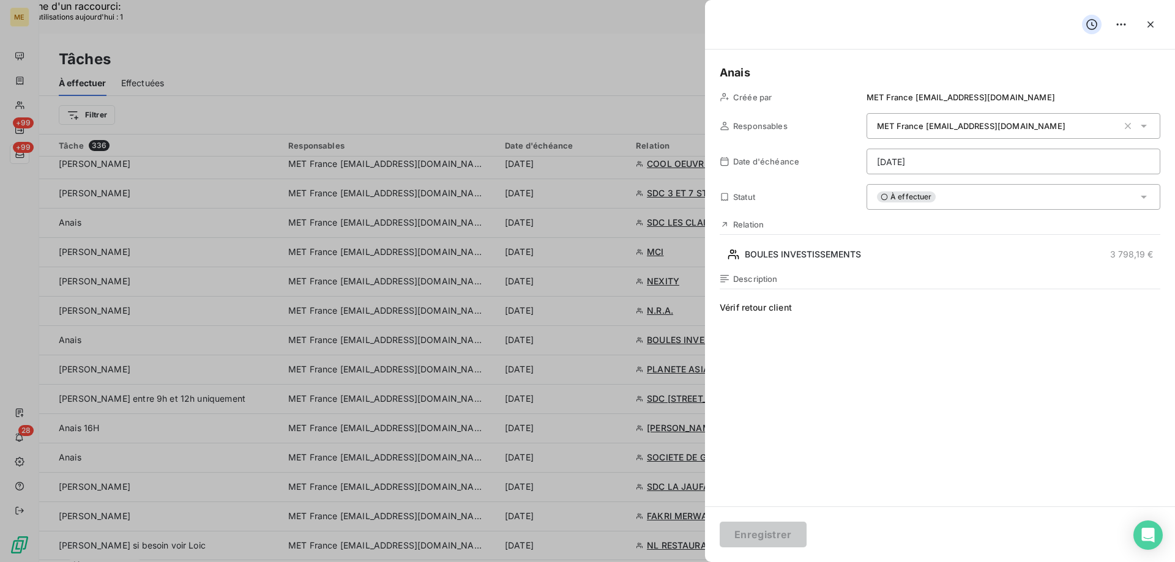
click at [833, 314] on span "Vérif retour client" at bounding box center [940, 419] width 441 height 235
drag, startPoint x: 809, startPoint y: 312, endPoint x: 743, endPoint y: 309, distance: 66.2
click at [743, 309] on span "Vérif retour client" at bounding box center [940, 419] width 441 height 235
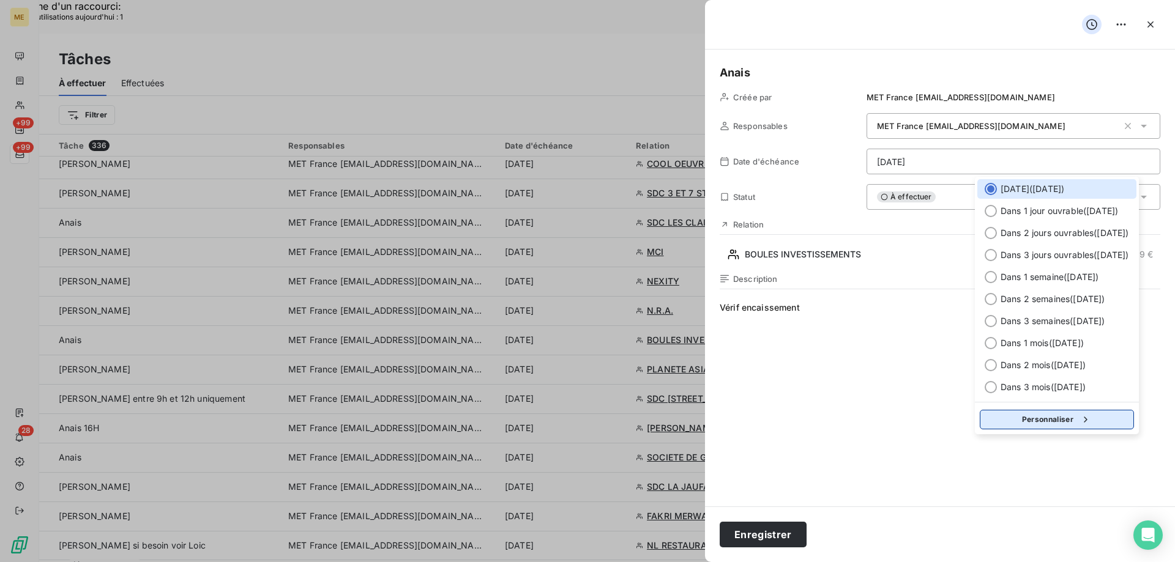
click at [1033, 422] on button "Personnaliser" at bounding box center [1057, 420] width 154 height 20
select select "8"
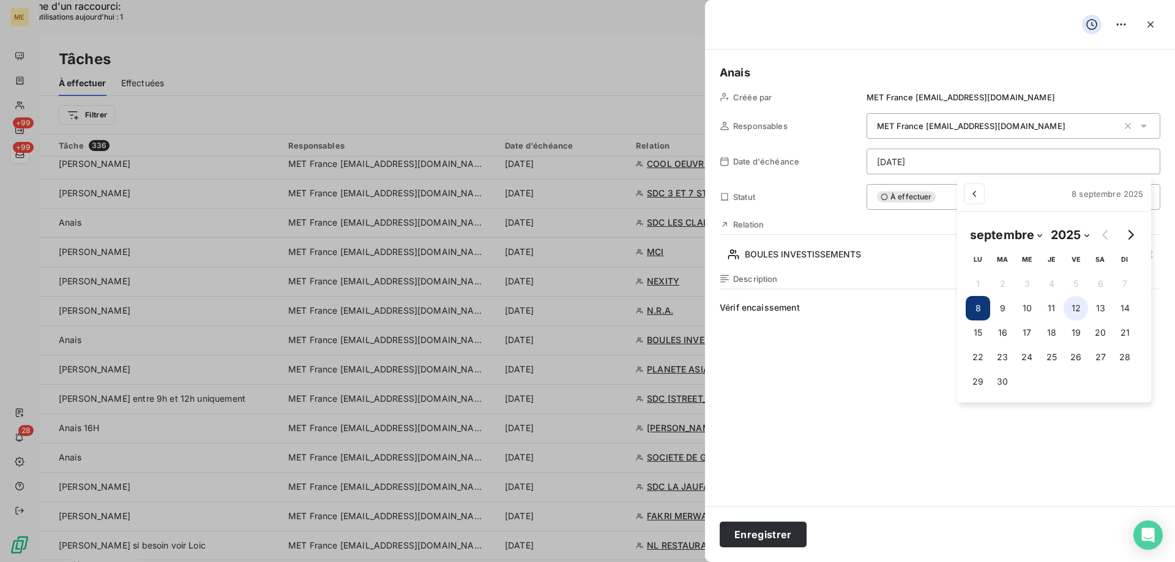
click at [1078, 304] on button "12" at bounding box center [1075, 308] width 24 height 24
type input "12/09/2025"
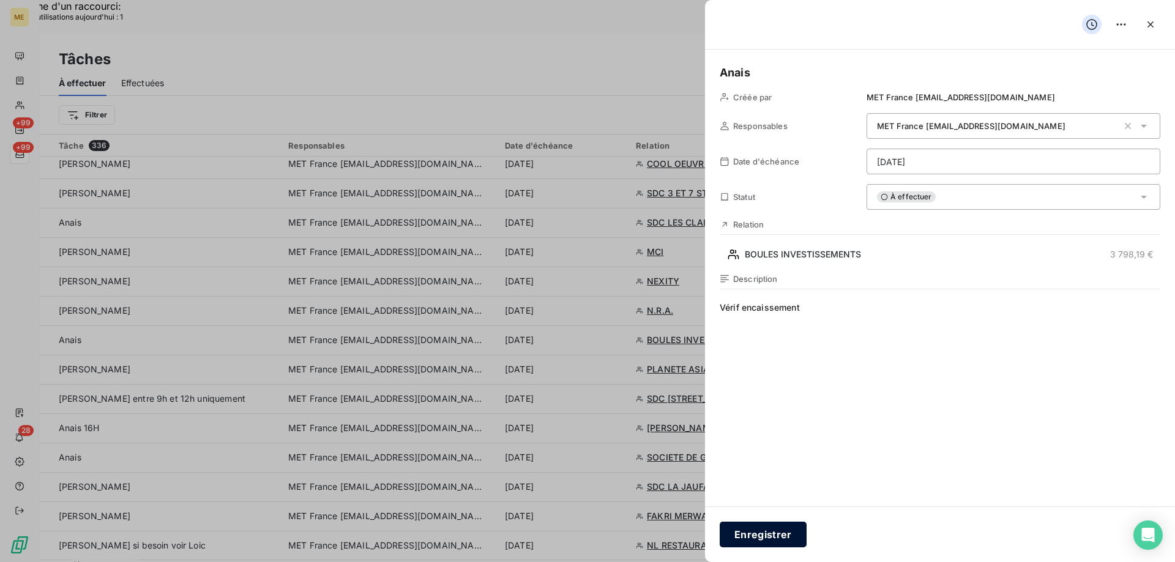
click at [748, 532] on button "Enregistrer" at bounding box center [763, 535] width 87 height 26
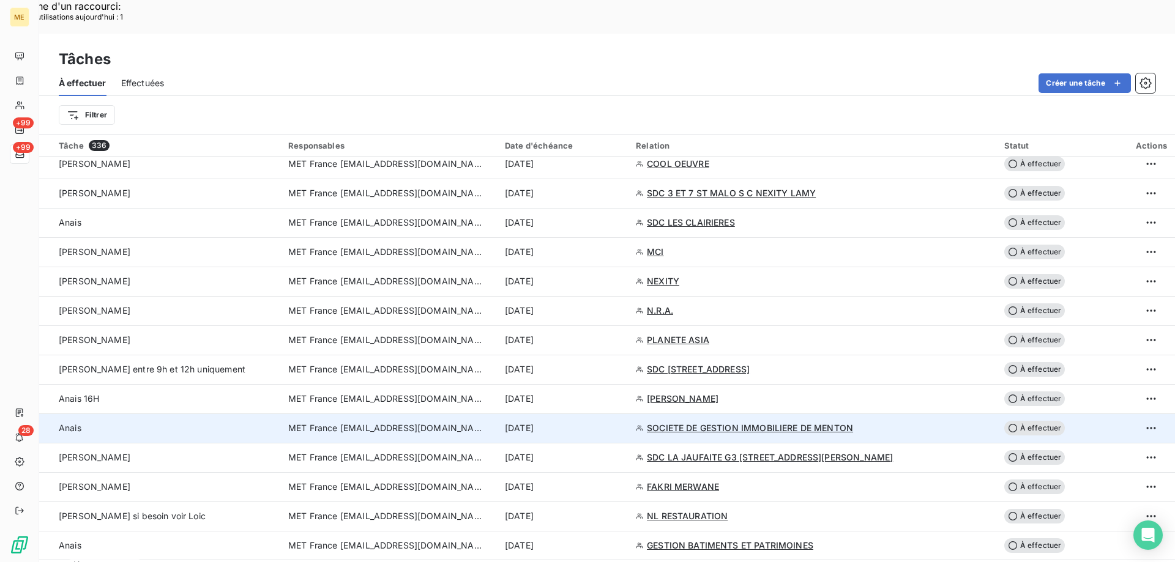
click at [621, 422] on div "8 sept. 2025" at bounding box center [563, 428] width 116 height 12
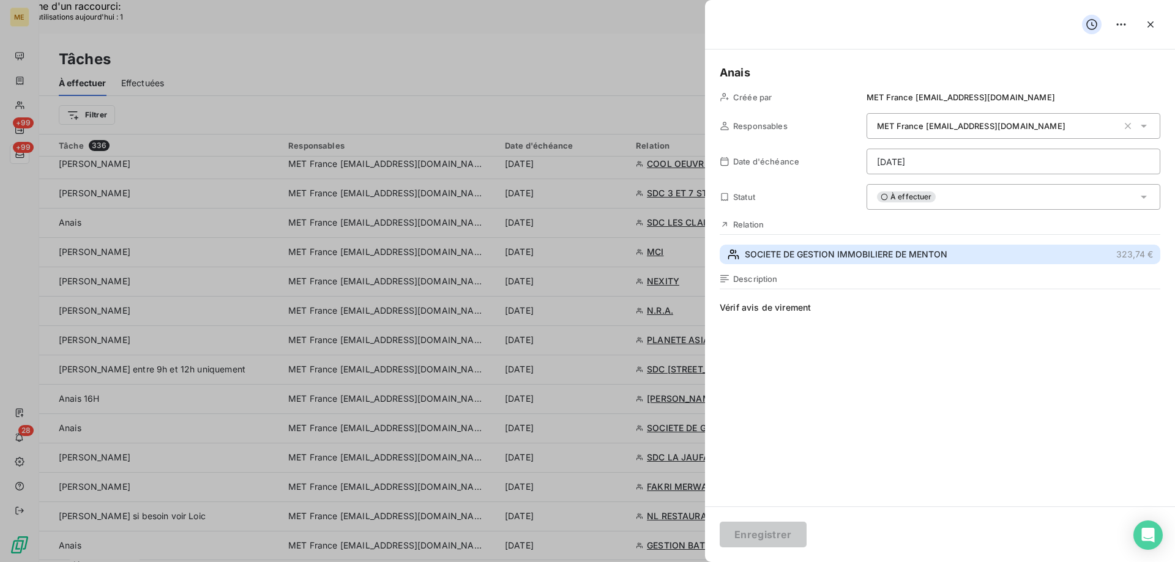
click at [866, 250] on span "SOCIETE DE GESTION IMMOBILIERE DE MENTON" at bounding box center [846, 254] width 203 height 12
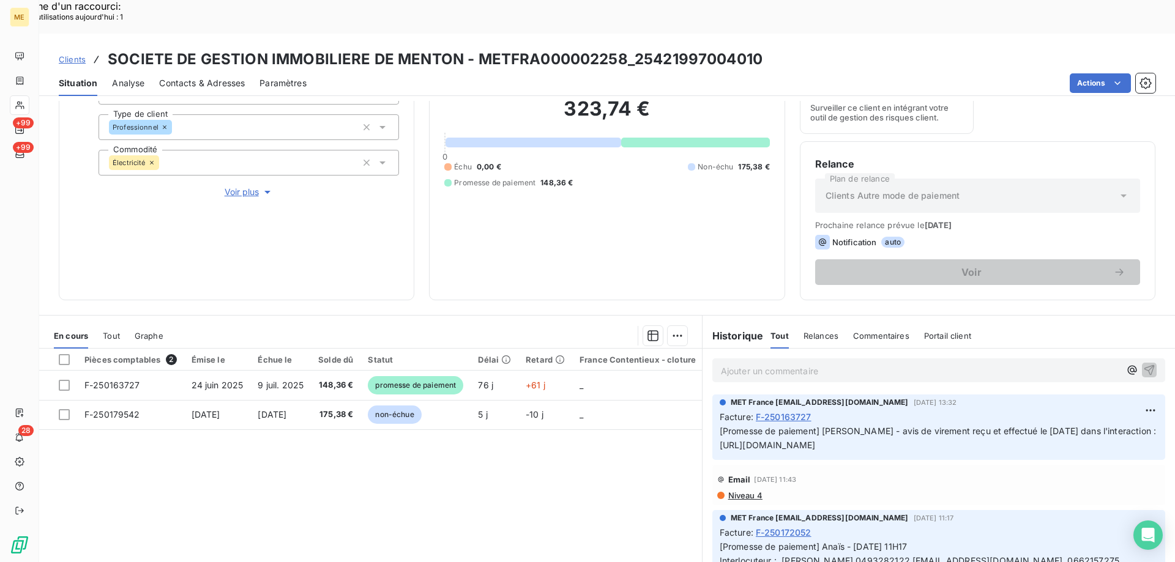
scroll to position [163, 0]
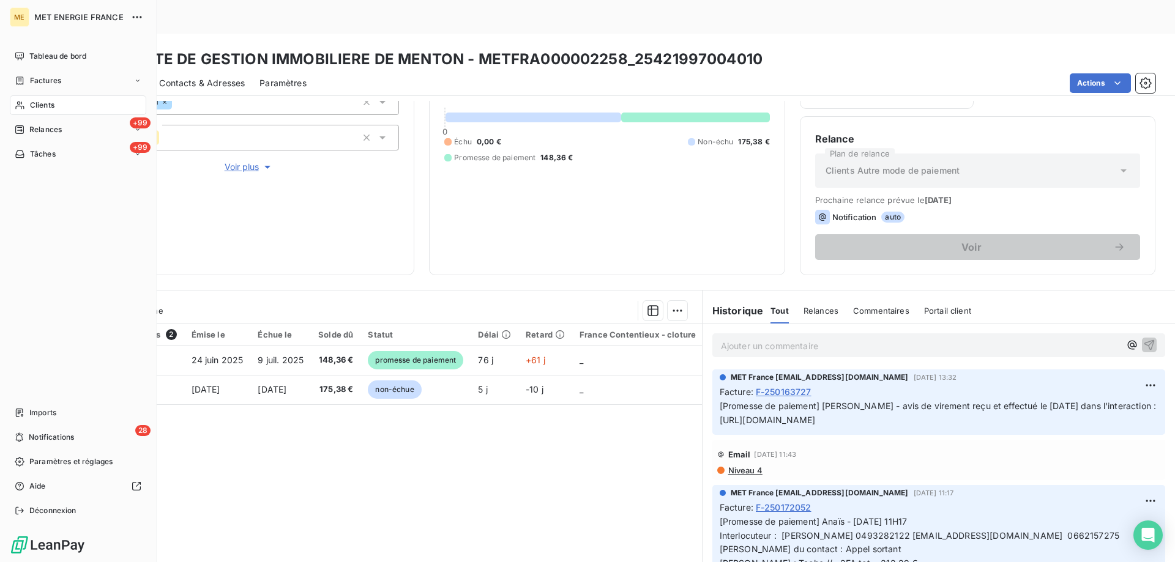
click at [32, 157] on span "Tâches" at bounding box center [43, 154] width 26 height 11
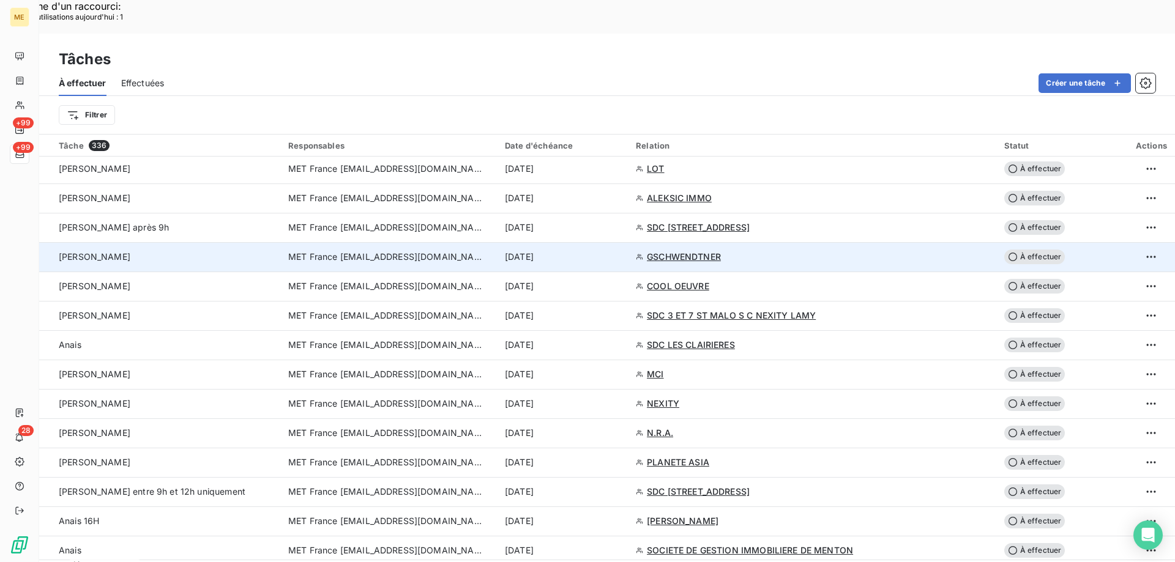
scroll to position [857, 0]
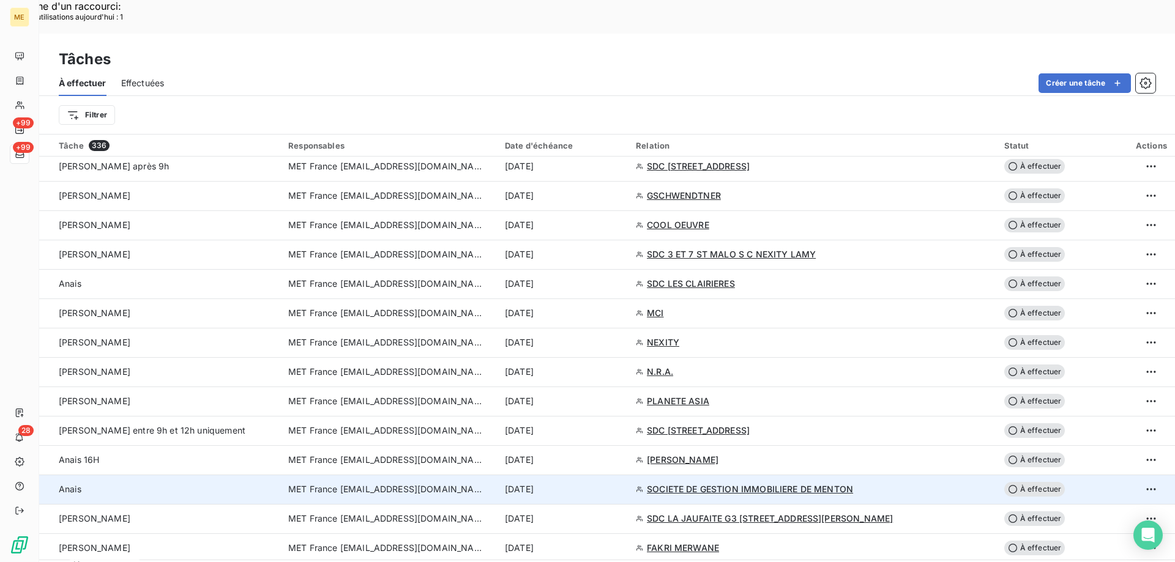
click at [621, 483] on div "8 sept. 2025" at bounding box center [563, 489] width 116 height 12
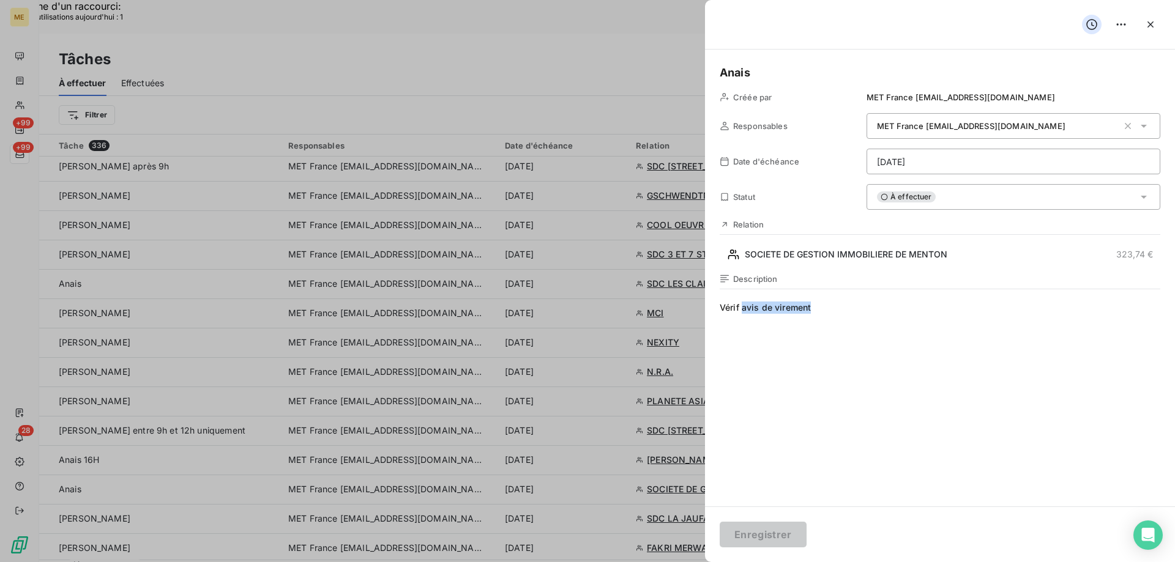
drag, startPoint x: 818, startPoint y: 307, endPoint x: 741, endPoint y: 311, distance: 77.2
click at [741, 311] on span "Vérif avis de virement" at bounding box center [940, 419] width 441 height 235
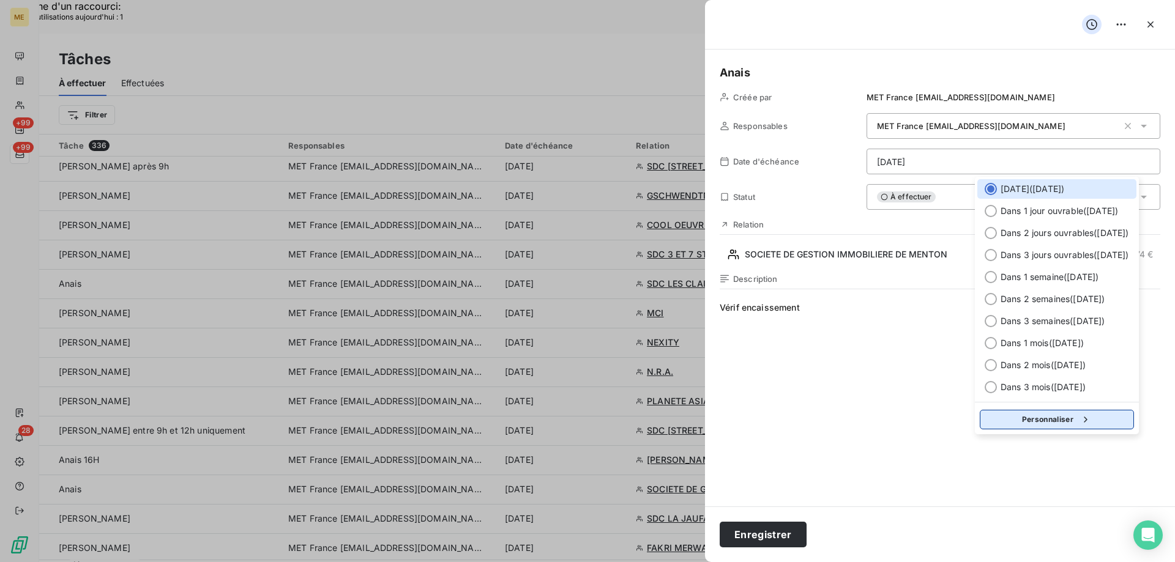
click at [1067, 425] on button "Personnaliser" at bounding box center [1057, 420] width 154 height 20
select select "8"
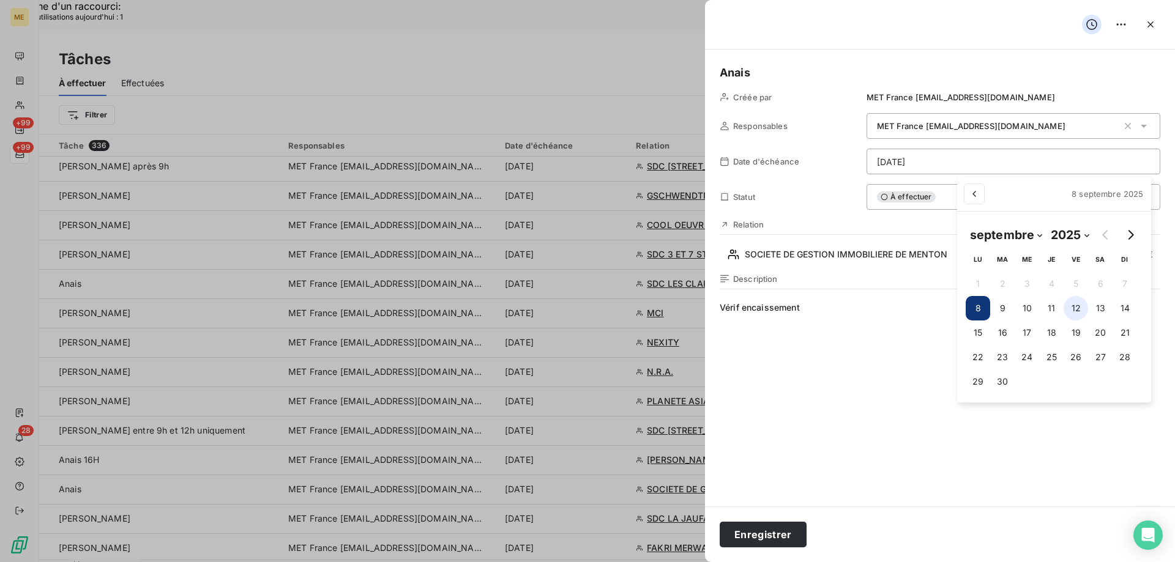
click at [1074, 311] on button "12" at bounding box center [1075, 308] width 24 height 24
type input "12/09/2025"
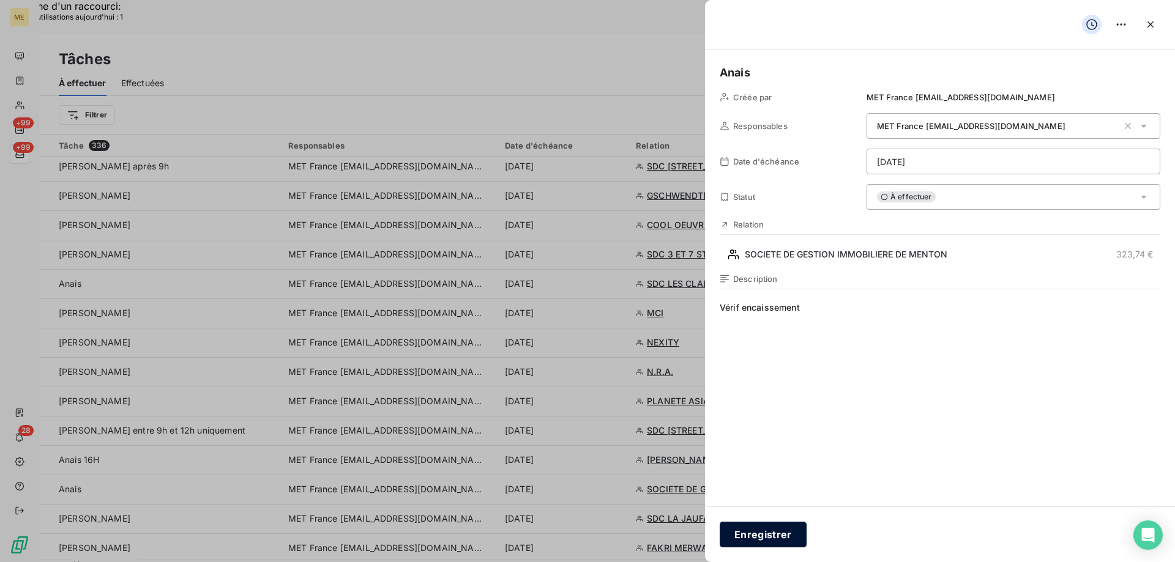
click at [754, 540] on button "Enregistrer" at bounding box center [763, 535] width 87 height 26
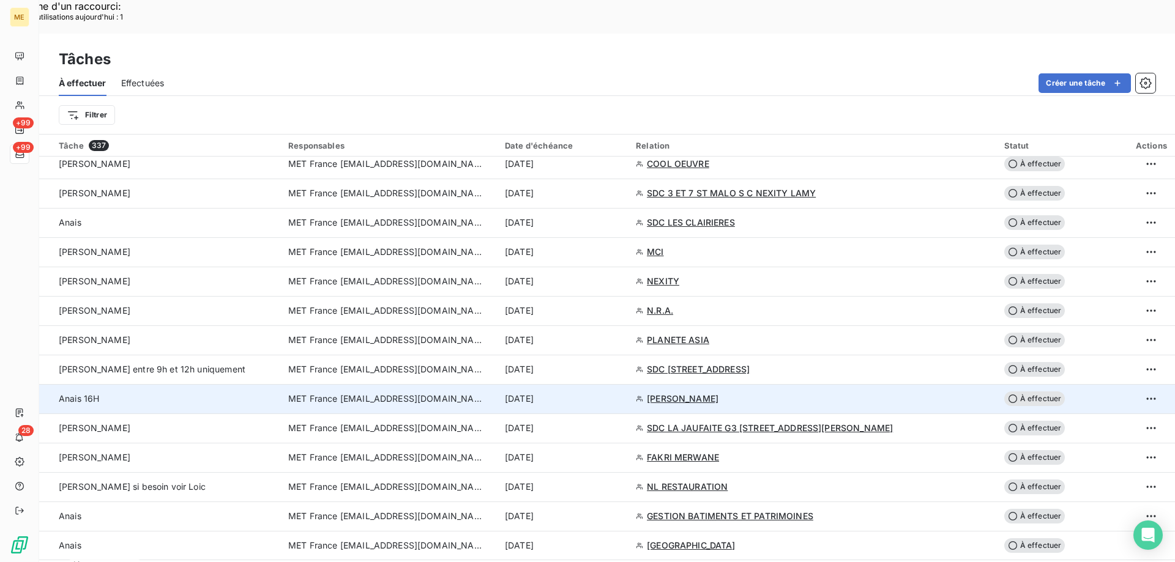
scroll to position [979, 0]
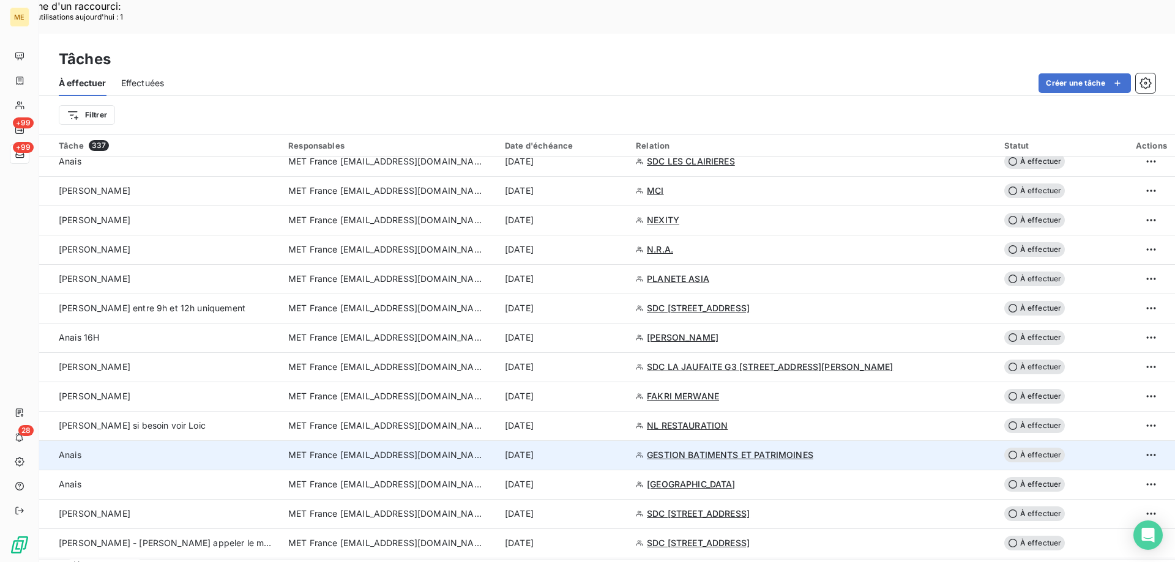
click at [621, 449] on div "8 sept. 2025" at bounding box center [563, 455] width 116 height 12
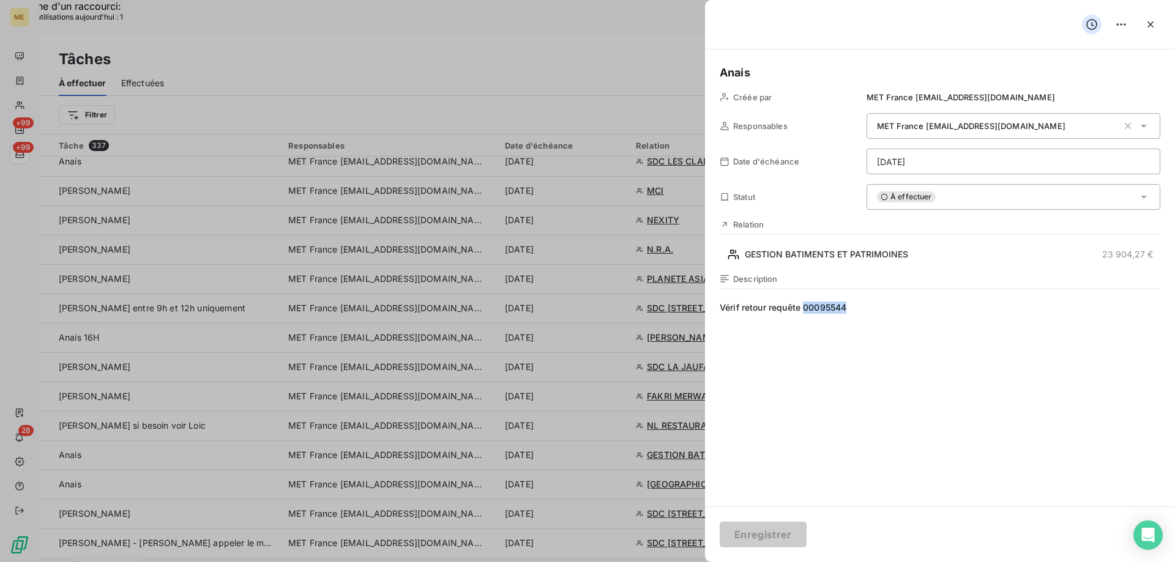
drag, startPoint x: 843, startPoint y: 310, endPoint x: 805, endPoint y: 311, distance: 37.9
click at [805, 311] on span "Vérif retour requête 00095544" at bounding box center [940, 419] width 441 height 235
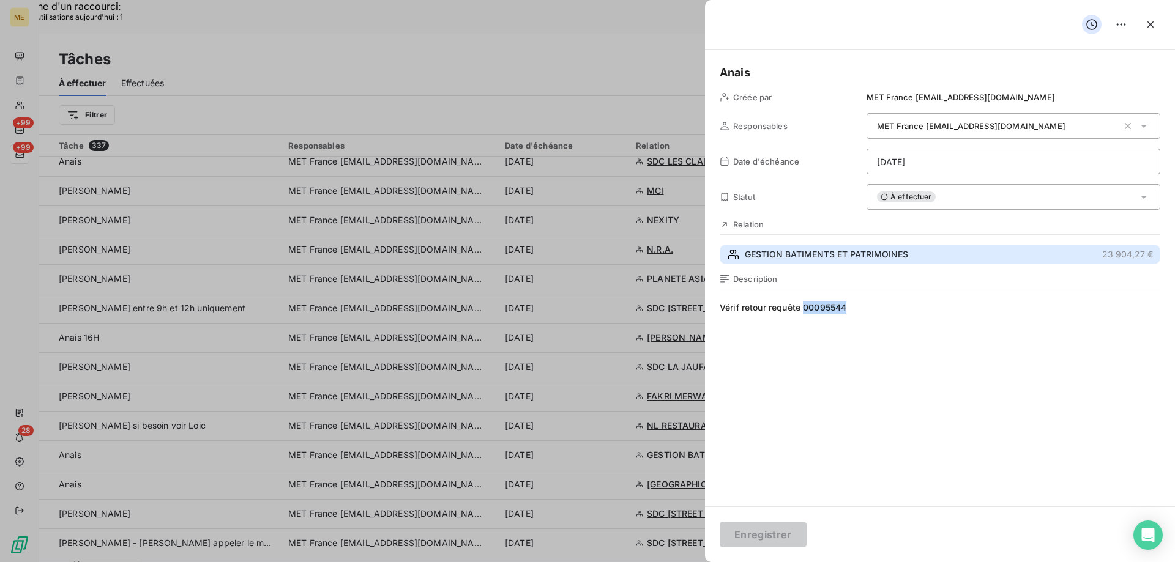
click at [787, 255] on span "GESTION BATIMENTS ET PATRIMOINES" at bounding box center [826, 254] width 163 height 12
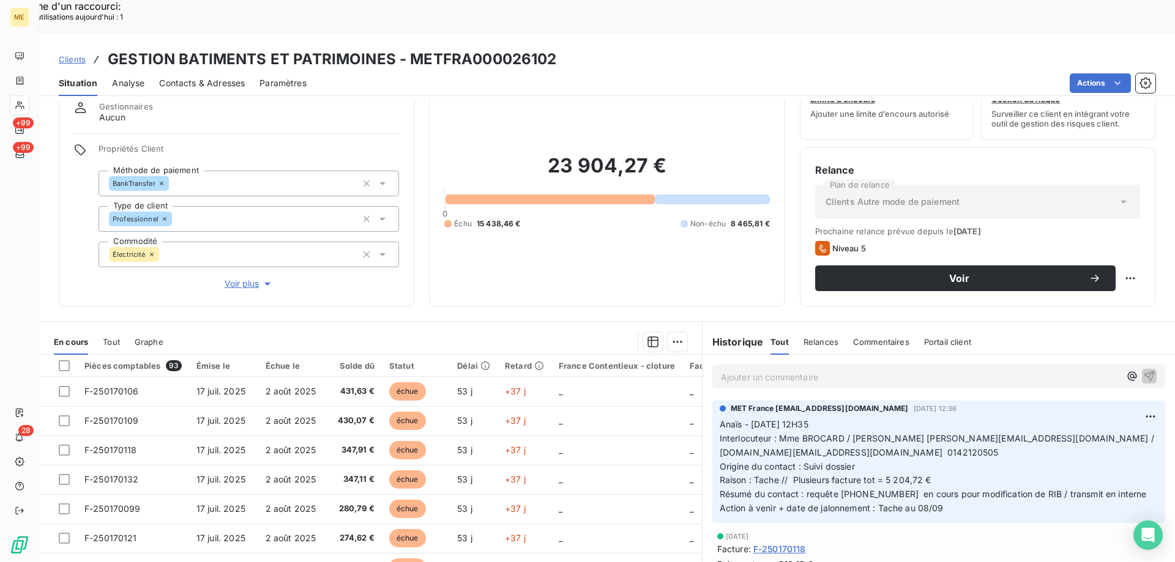
scroll to position [78, 0]
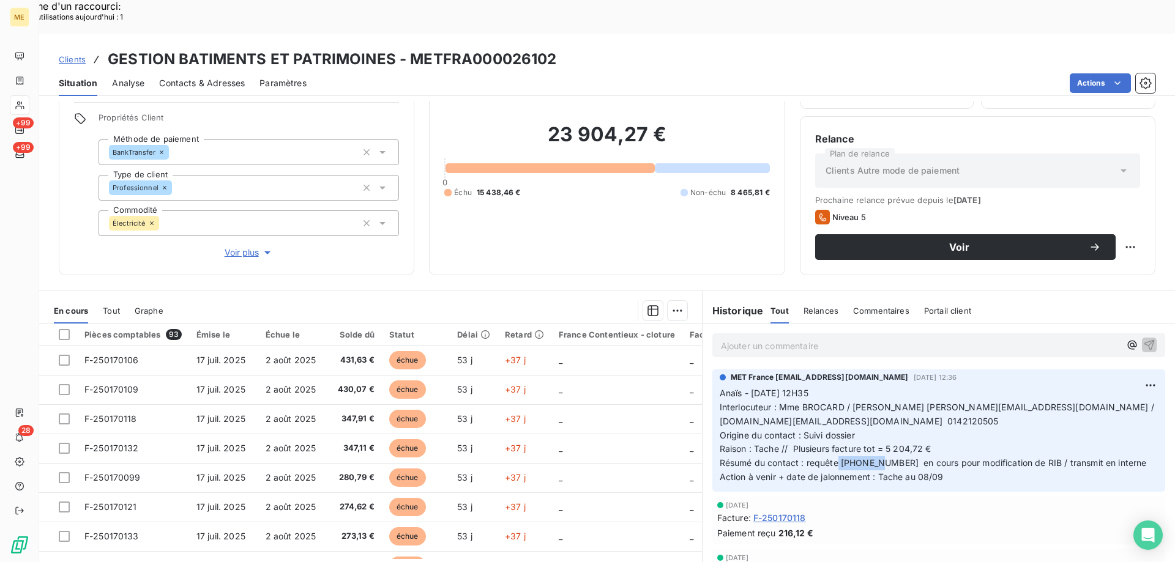
drag, startPoint x: 878, startPoint y: 413, endPoint x: 834, endPoint y: 418, distance: 44.3
click at [834, 458] on span "Résumé du contact : requête 00080981 en cours pour modification de RIB / transm…" at bounding box center [933, 463] width 427 height 10
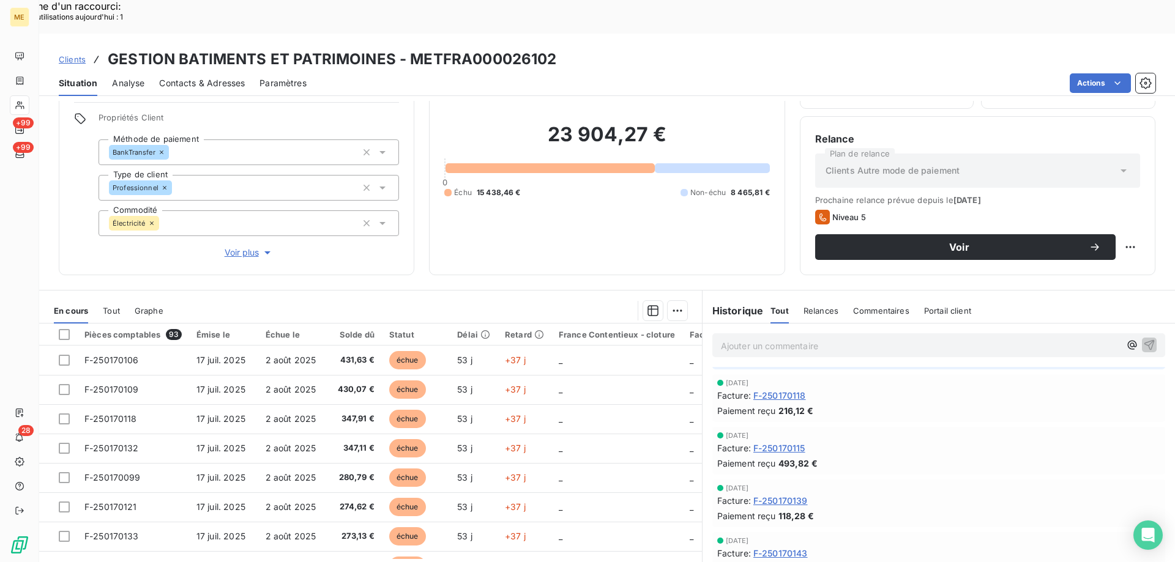
scroll to position [0, 0]
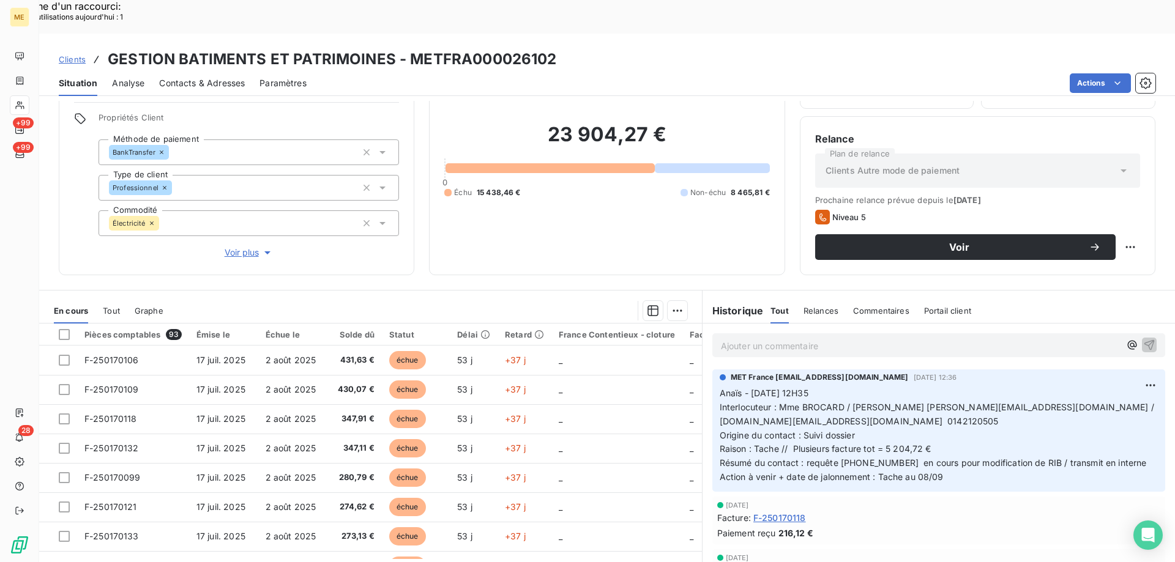
click at [941, 423] on p "Anaïs - 04/09/2025 - 12H35 Interlocuteur : Mme BROCARD / Mme BESSON l.brocard@g…" at bounding box center [939, 436] width 438 height 98
click at [939, 430] on p "Anaïs - 04/09/2025 - 12H35 Interlocuteur : Mme BROCARD / Mme BESSON l.brocard@g…" at bounding box center [939, 436] width 438 height 98
click at [947, 436] on p "Anaïs - 04/09/2025 - 12H35 Interlocuteur : Mme BROCARD / Mme BESSON l.brocard@g…" at bounding box center [939, 436] width 438 height 98
click at [933, 472] on span "Action à venir + date de jalonnement : Tache au 08/09" at bounding box center [832, 477] width 224 height 10
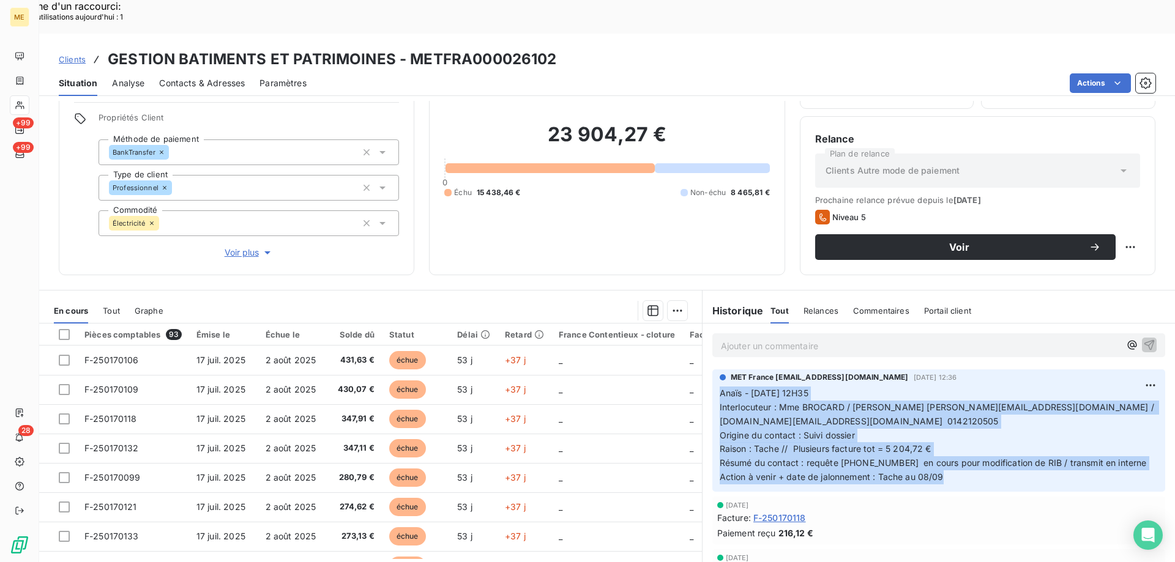
drag, startPoint x: 948, startPoint y: 430, endPoint x: 710, endPoint y: 362, distance: 247.7
click at [712, 370] on div "MET France met-france@recouvrement.met.com 4 sept. 2025, 12:36 Anaïs - 04/09/20…" at bounding box center [938, 431] width 453 height 122
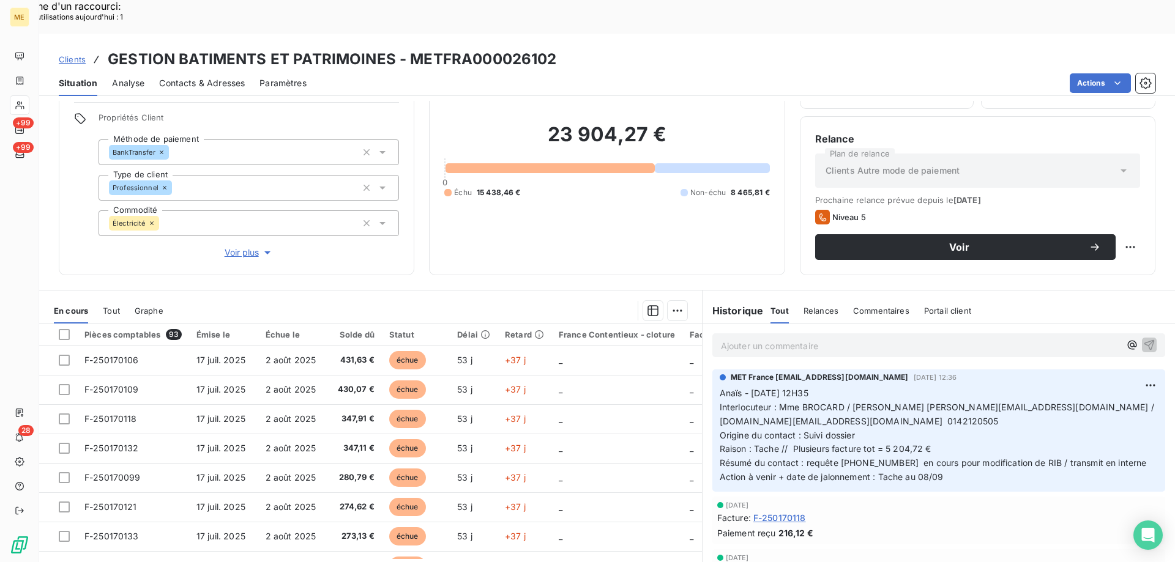
click at [825, 338] on p "Ajouter un commentaire ﻿" at bounding box center [920, 345] width 399 height 15
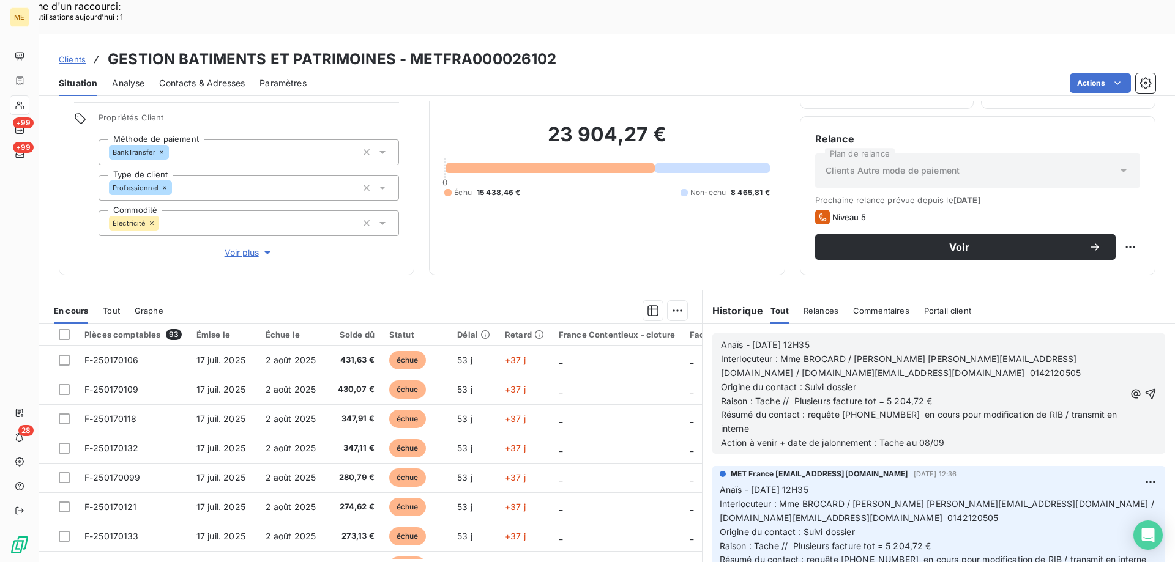
click at [759, 340] on span "Anaïs - 04/09/2025 - 12H35" at bounding box center [765, 345] width 89 height 10
click at [837, 409] on span "Résumé du contact : requête 00080981 en cours pour modification de RIB / transm…" at bounding box center [920, 421] width 399 height 24
drag, startPoint x: 1027, startPoint y: 382, endPoint x: 1042, endPoint y: 392, distance: 18.0
click at [1042, 408] on p "Résumé du contact : requête 00080981 en cours pour modification de RIB / transm…" at bounding box center [923, 422] width 404 height 28
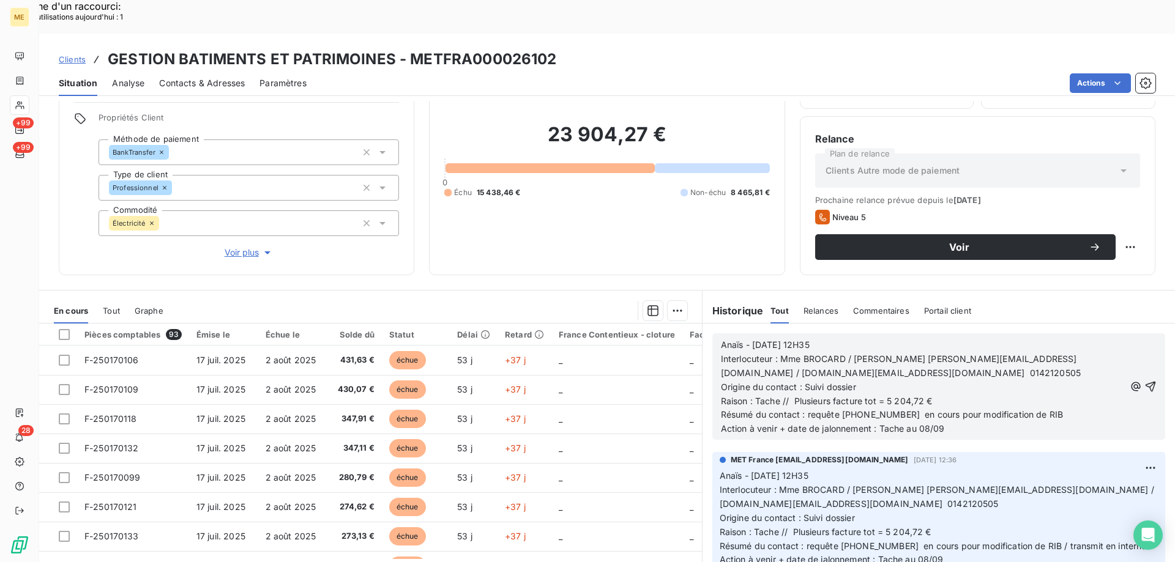
click at [926, 423] on span "Action à venir + date de jalonnement : Tache au 08/09" at bounding box center [833, 428] width 224 height 10
drag, startPoint x: 840, startPoint y: 313, endPoint x: 809, endPoint y: 312, distance: 30.6
click at [809, 338] on p "Anaïs - 08/09/2025 - 12H35" at bounding box center [923, 345] width 404 height 14
click at [1145, 382] on icon "button" at bounding box center [1150, 387] width 10 height 10
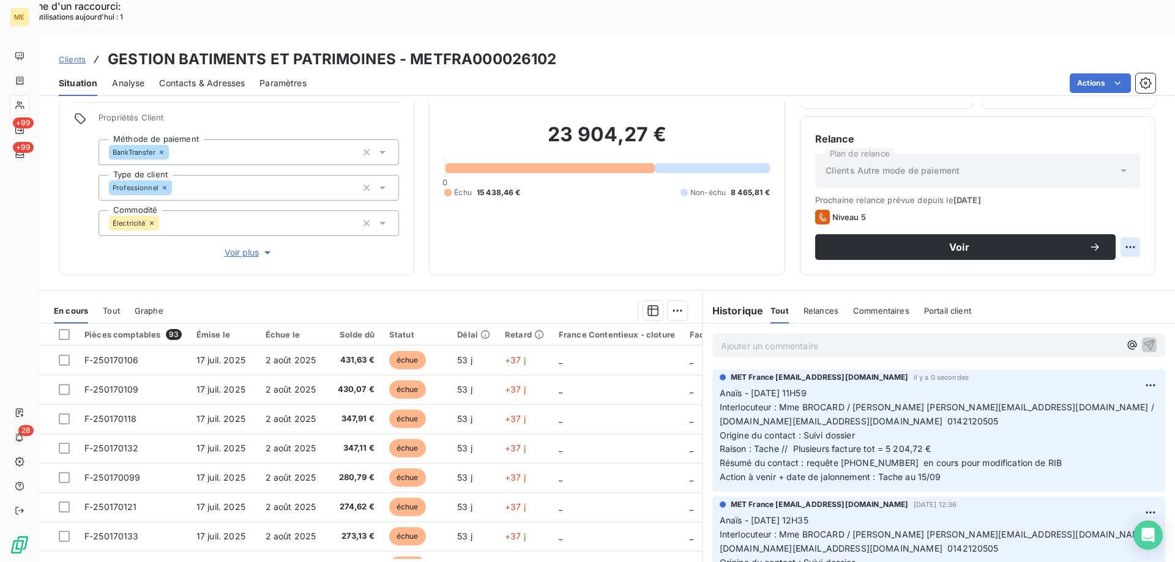
click at [1109, 242] on div "Replanifier cette action" at bounding box center [1071, 241] width 110 height 20
select select "8"
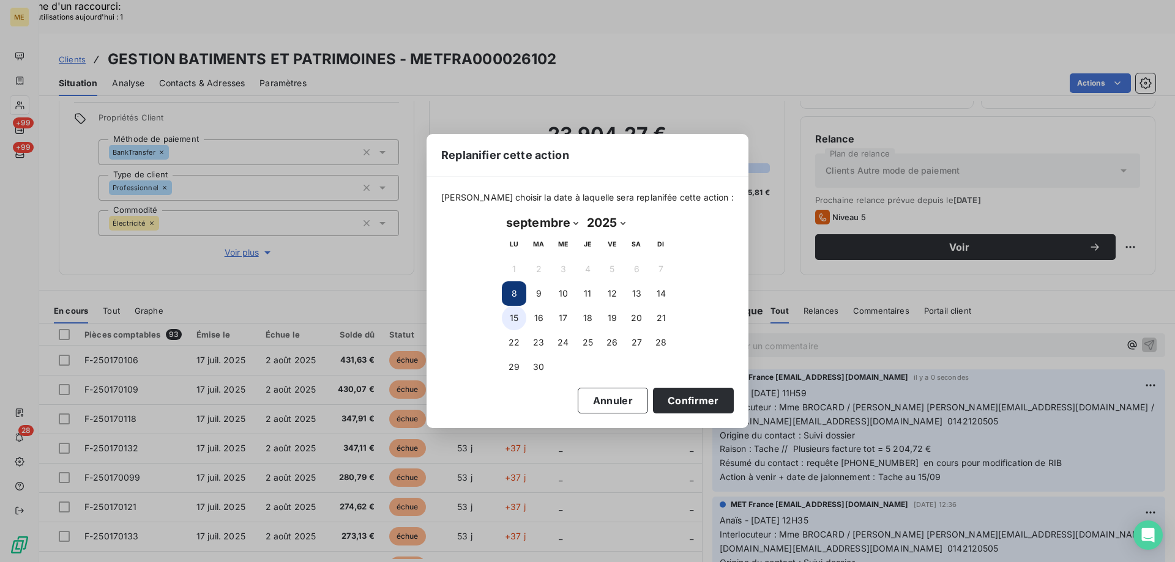
click at [516, 321] on button "15" at bounding box center [514, 318] width 24 height 24
click at [701, 404] on button "Confirmer" at bounding box center [693, 401] width 81 height 26
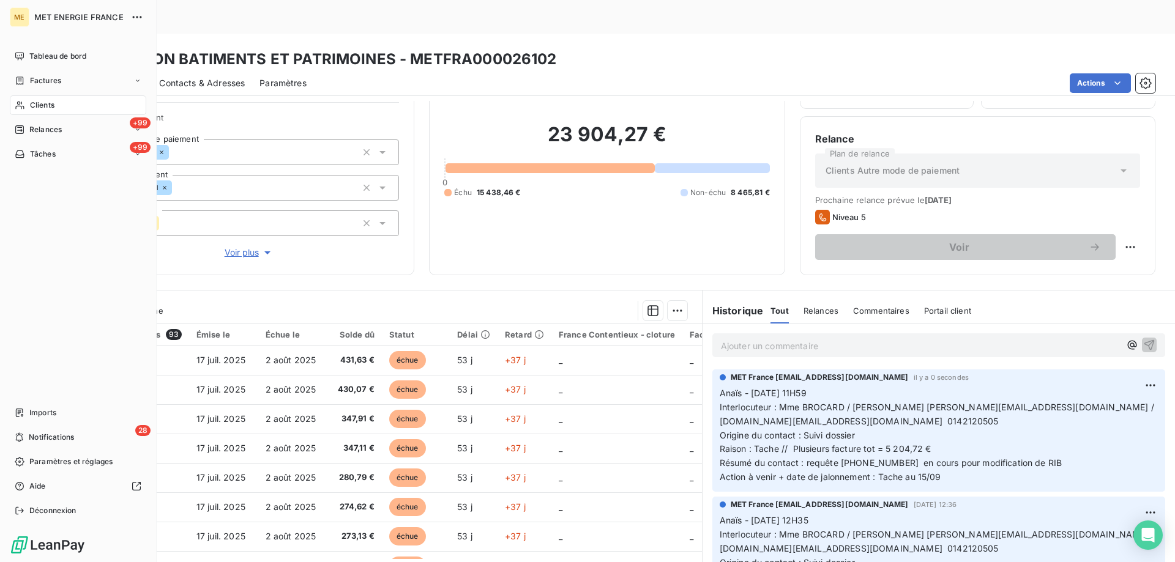
click at [47, 157] on span "Tâches" at bounding box center [43, 154] width 26 height 11
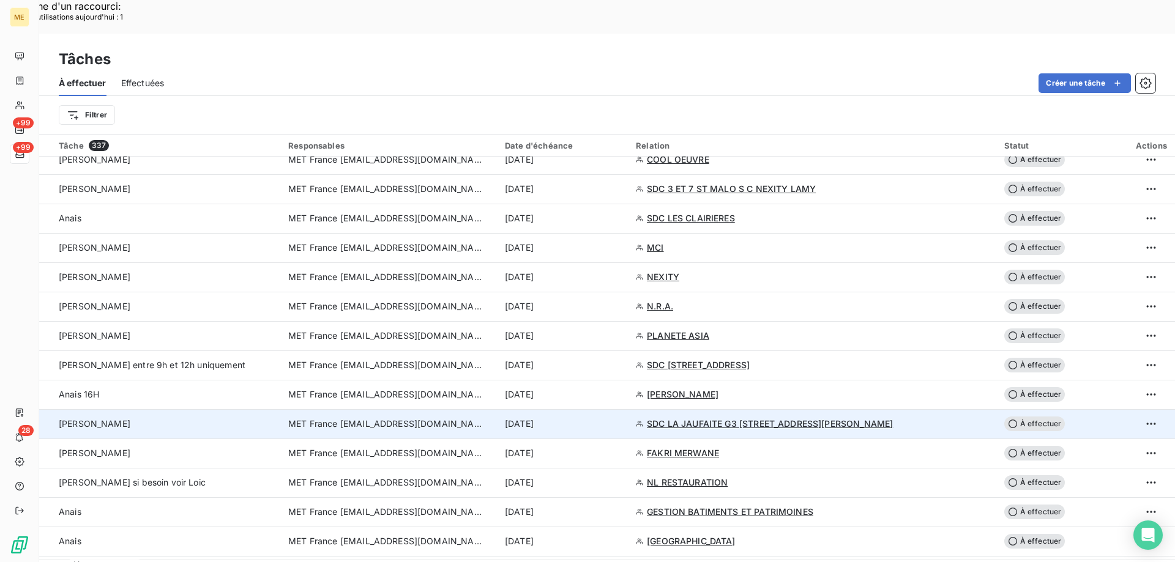
scroll to position [918, 0]
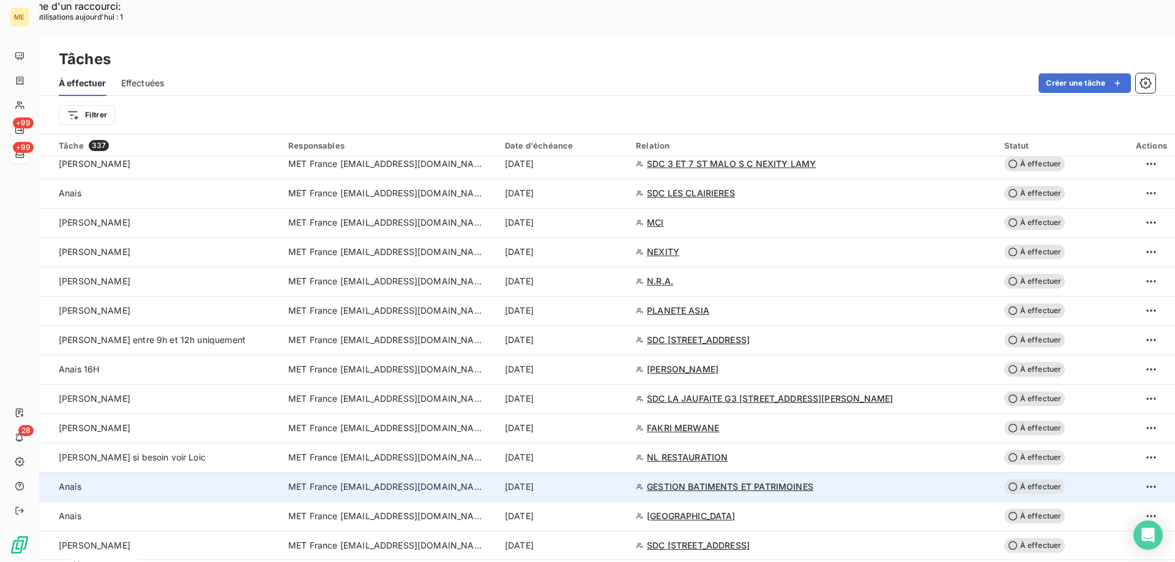
click at [621, 481] on div "8 sept. 2025" at bounding box center [563, 487] width 116 height 12
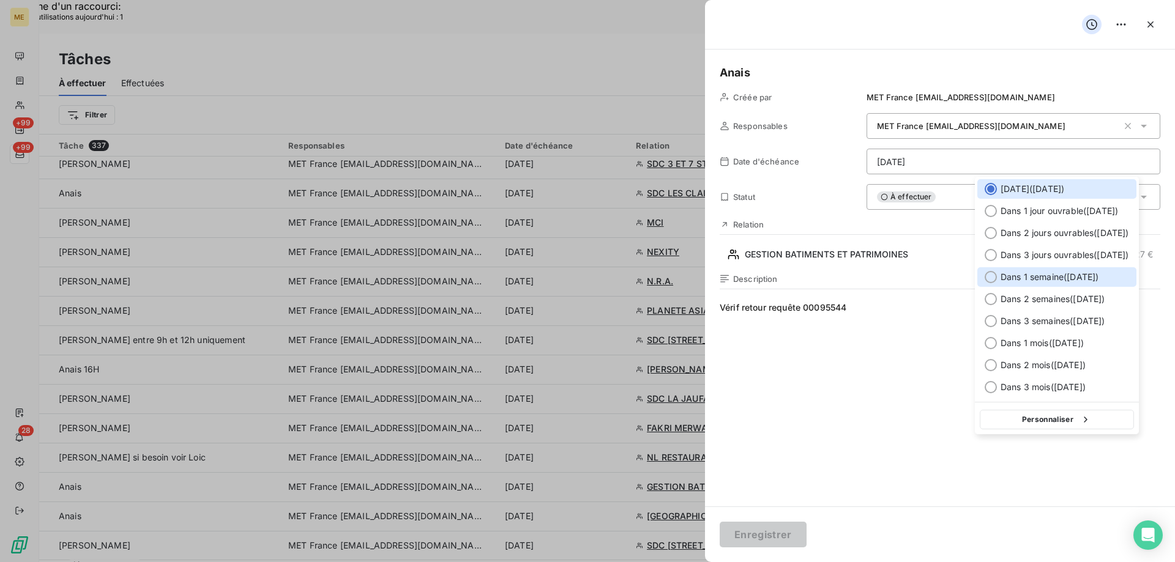
drag, startPoint x: 1022, startPoint y: 277, endPoint x: 1013, endPoint y: 307, distance: 31.5
click at [1023, 277] on span "Dans 1 semaine ( 15 sept. )" at bounding box center [1049, 277] width 98 height 12
type input "15/09/2025"
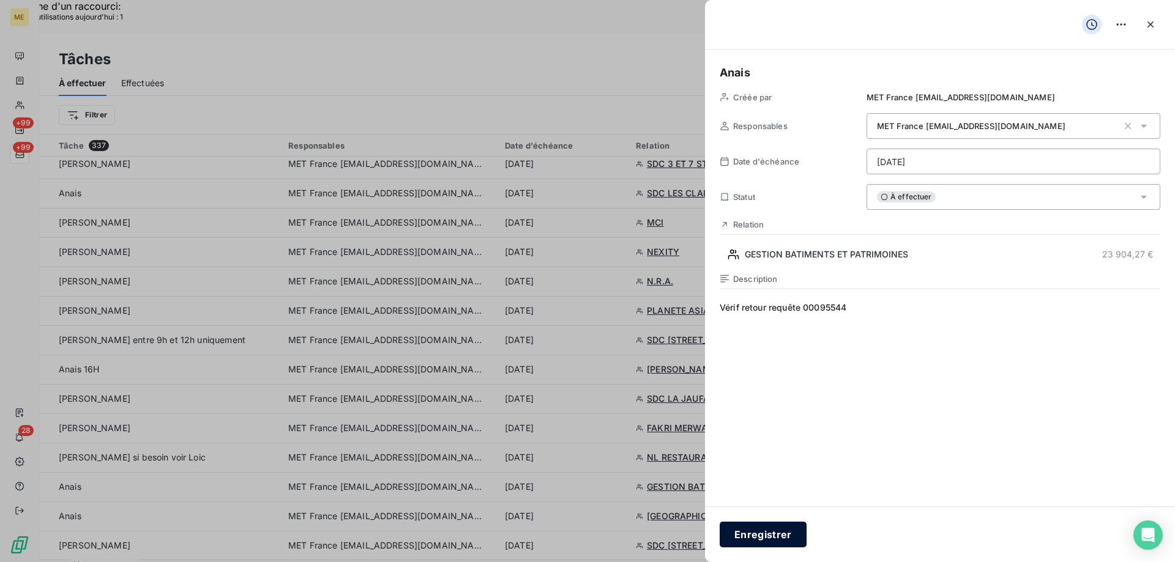
click at [757, 537] on button "Enregistrer" at bounding box center [763, 535] width 87 height 26
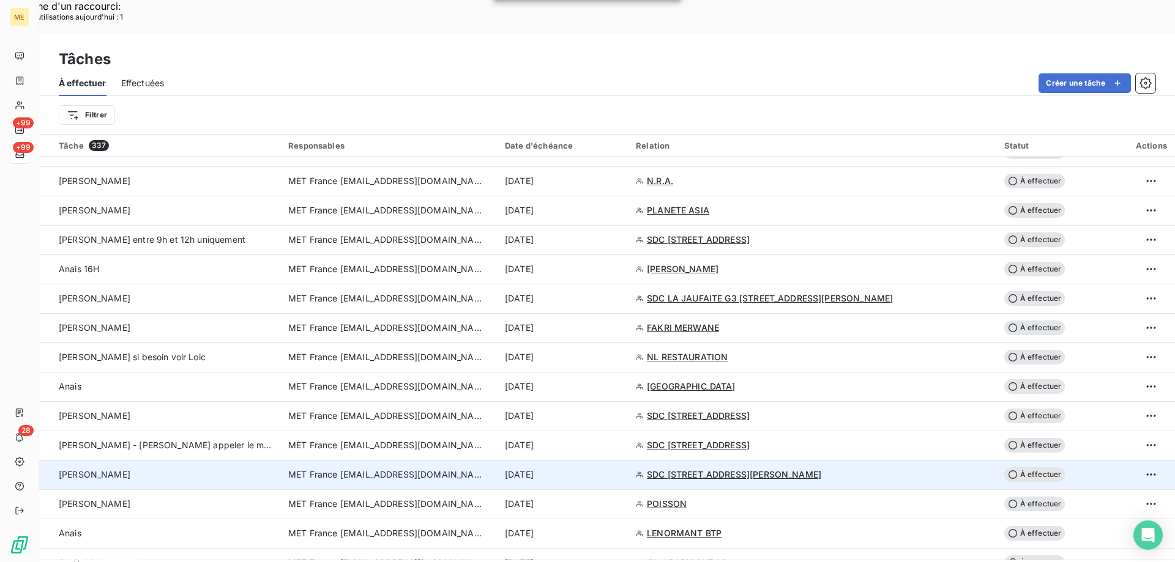
scroll to position [1040, 0]
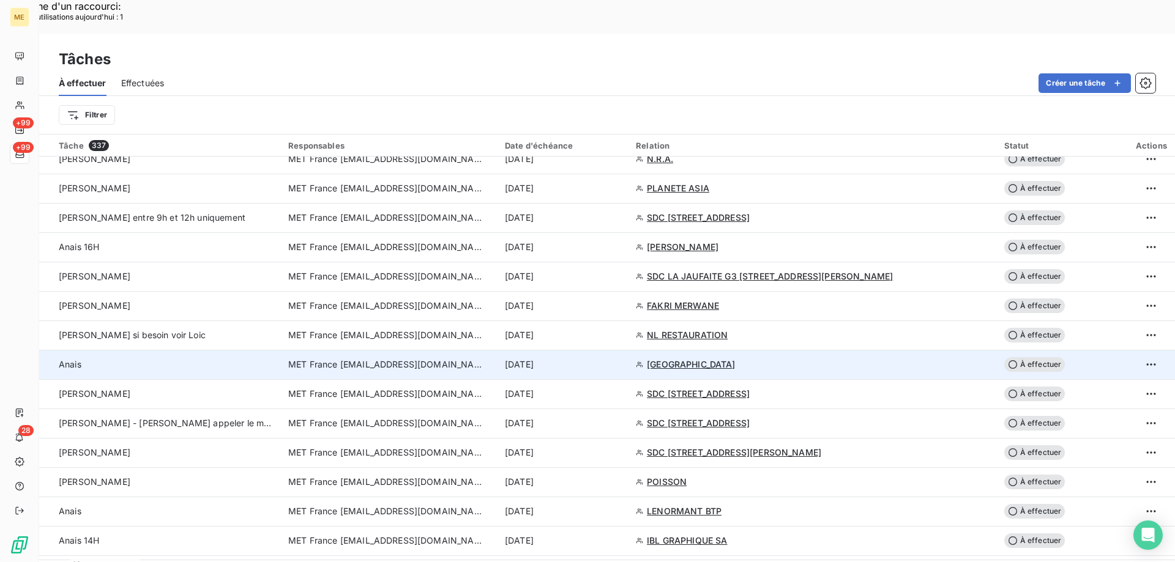
click at [621, 359] on div "8 sept. 2025" at bounding box center [563, 365] width 116 height 12
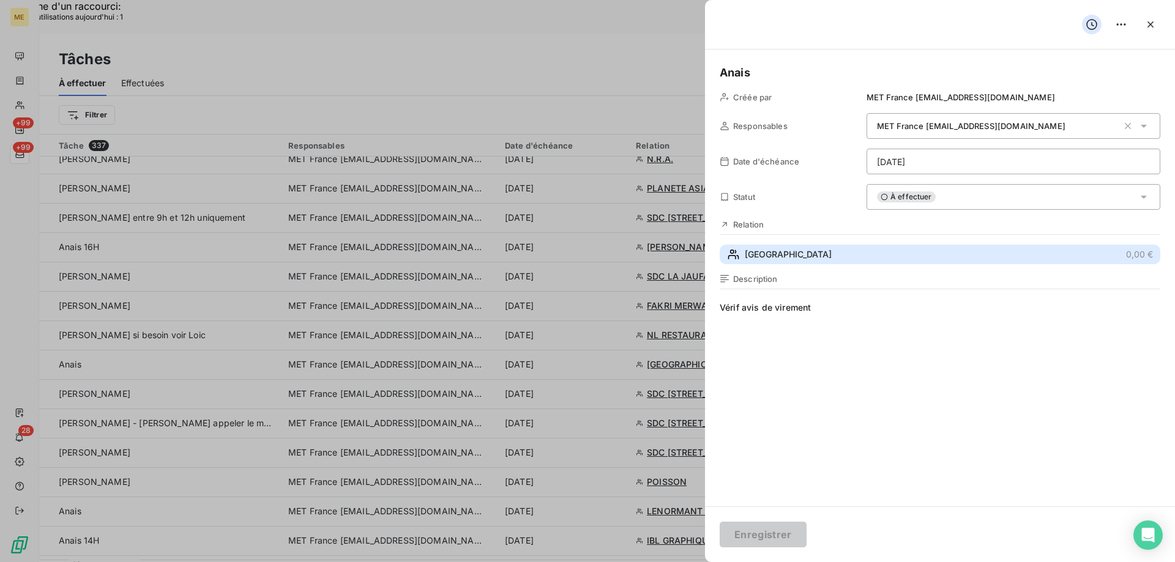
click at [912, 256] on button "COVENTRY 0,00 €" at bounding box center [940, 255] width 441 height 20
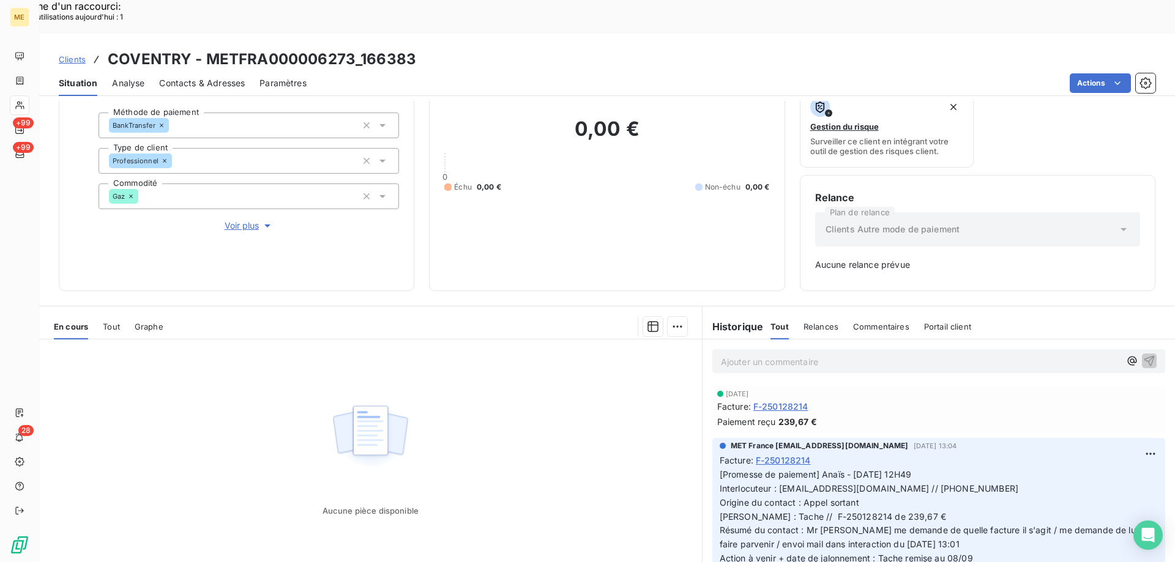
scroll to position [121, 0]
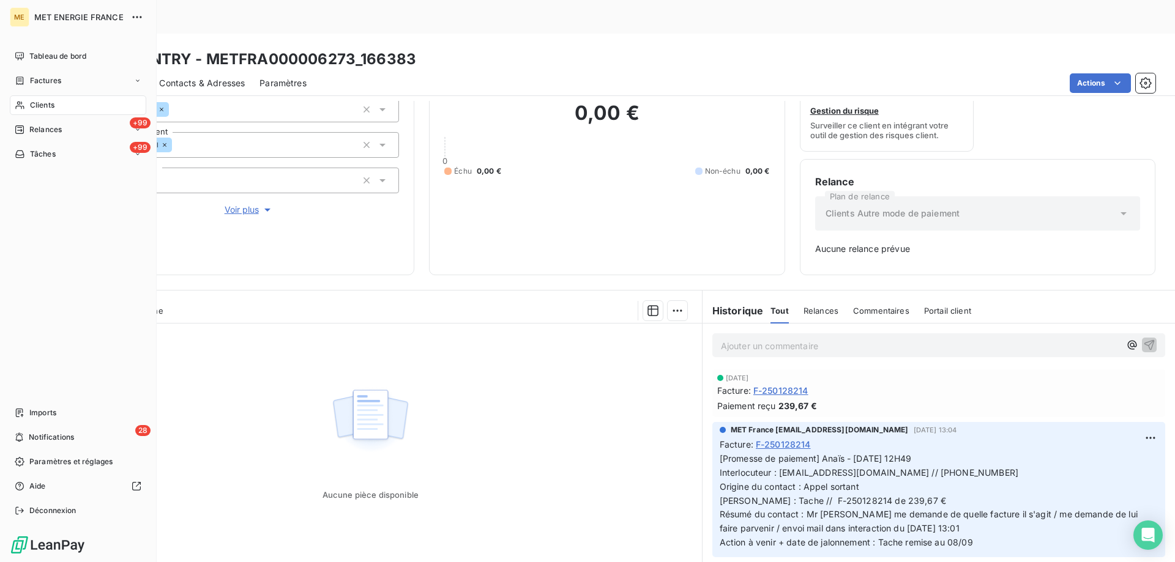
click at [35, 155] on span "Tâches" at bounding box center [43, 154] width 26 height 11
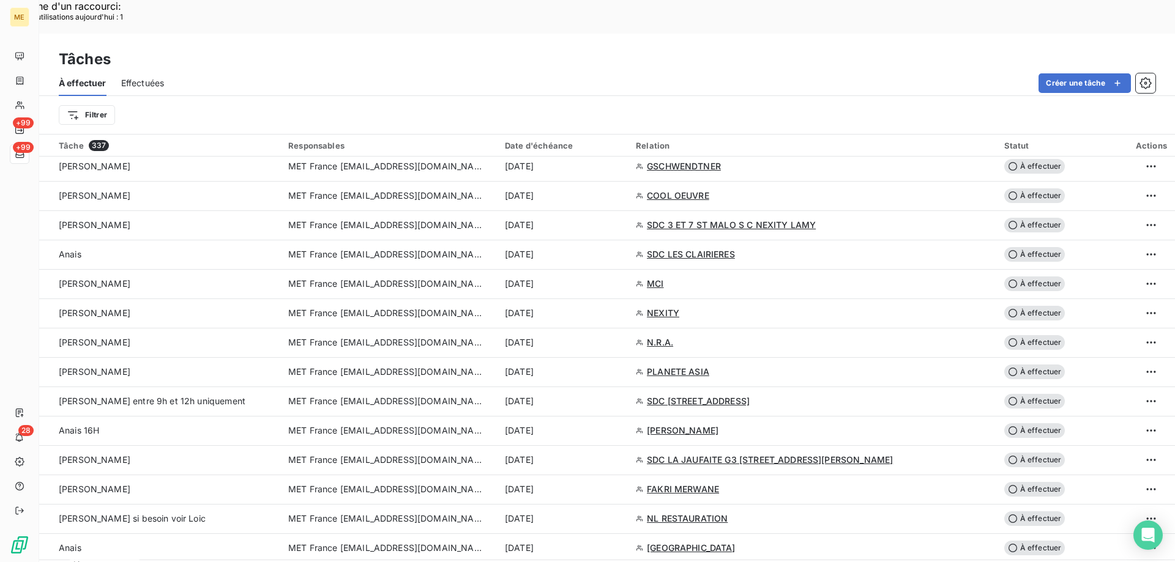
scroll to position [918, 0]
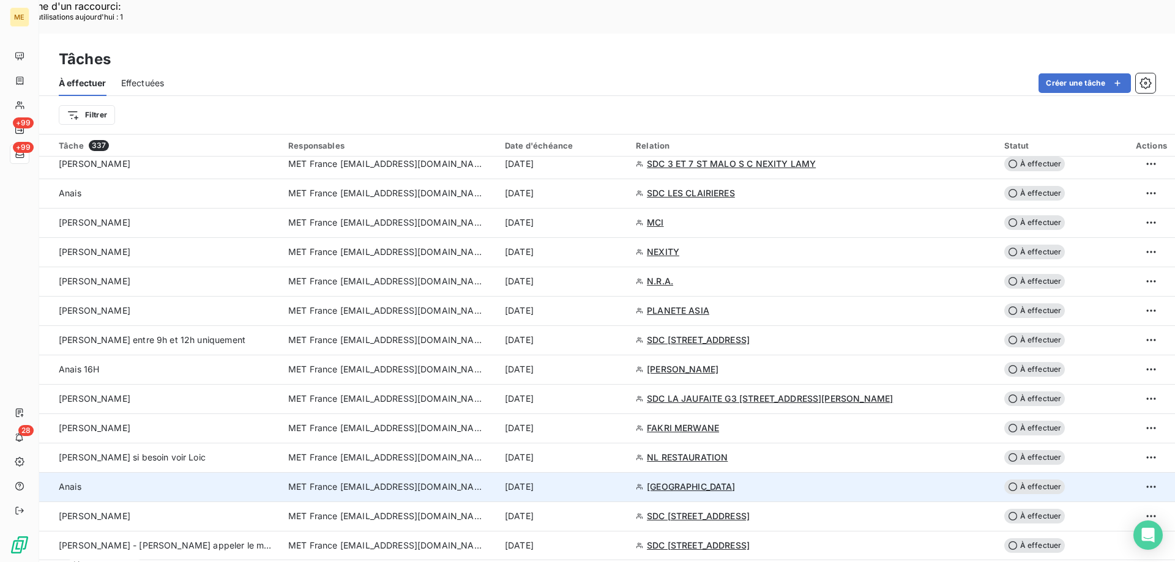
click at [628, 472] on td "8 sept. 2025" at bounding box center [562, 486] width 131 height 29
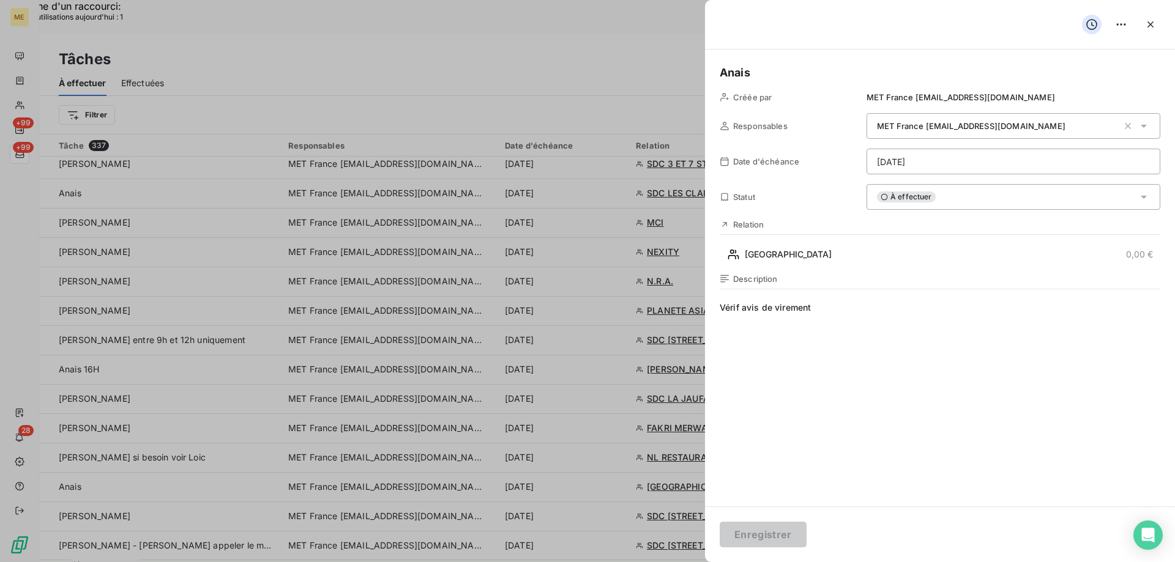
drag, startPoint x: 991, startPoint y: 193, endPoint x: 989, endPoint y: 206, distance: 12.9
click at [991, 194] on div "À effectuer" at bounding box center [1013, 197] width 294 height 26
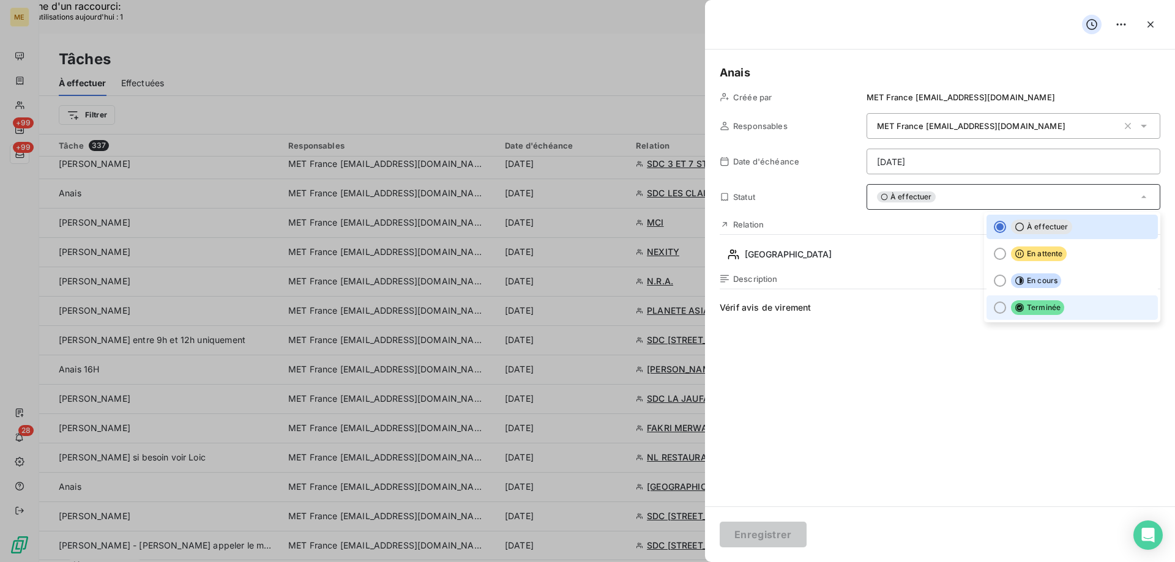
click at [1040, 307] on span "Terminée" at bounding box center [1037, 307] width 53 height 15
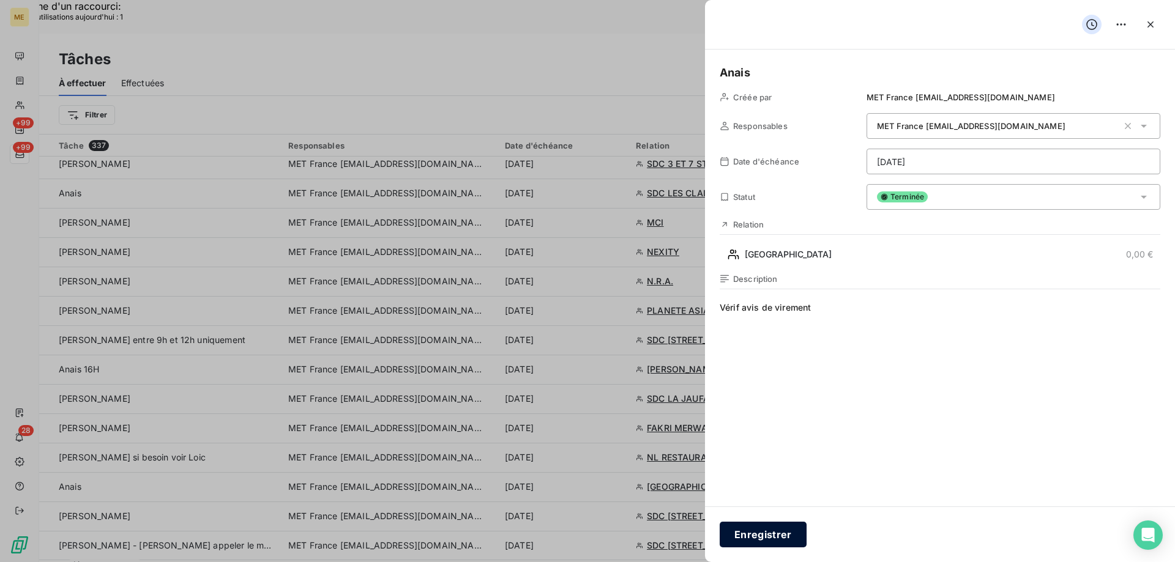
click at [772, 545] on button "Enregistrer" at bounding box center [763, 535] width 87 height 26
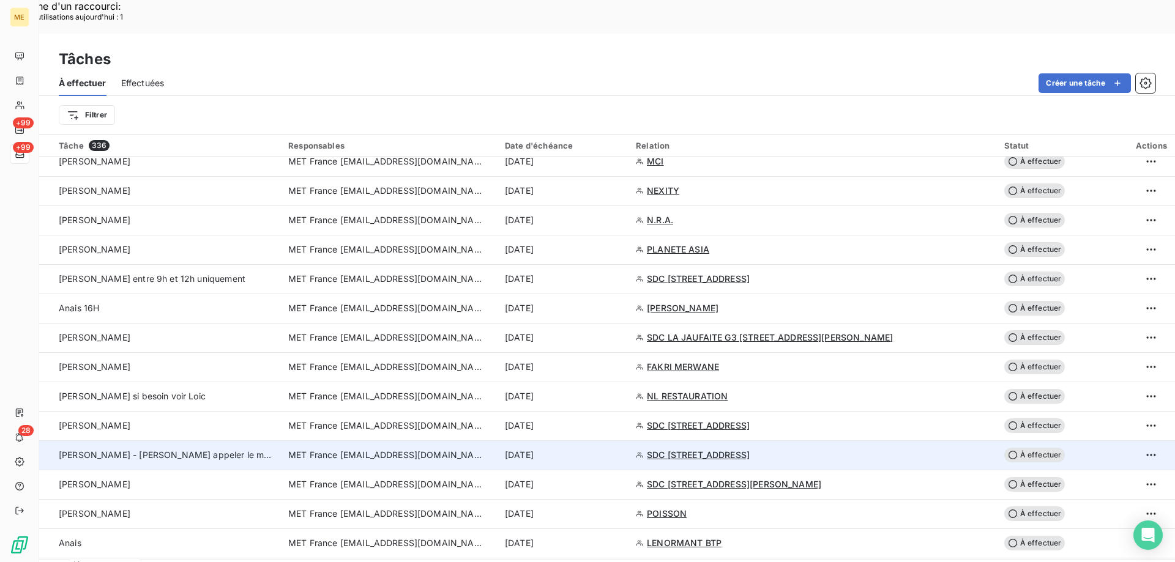
scroll to position [1040, 0]
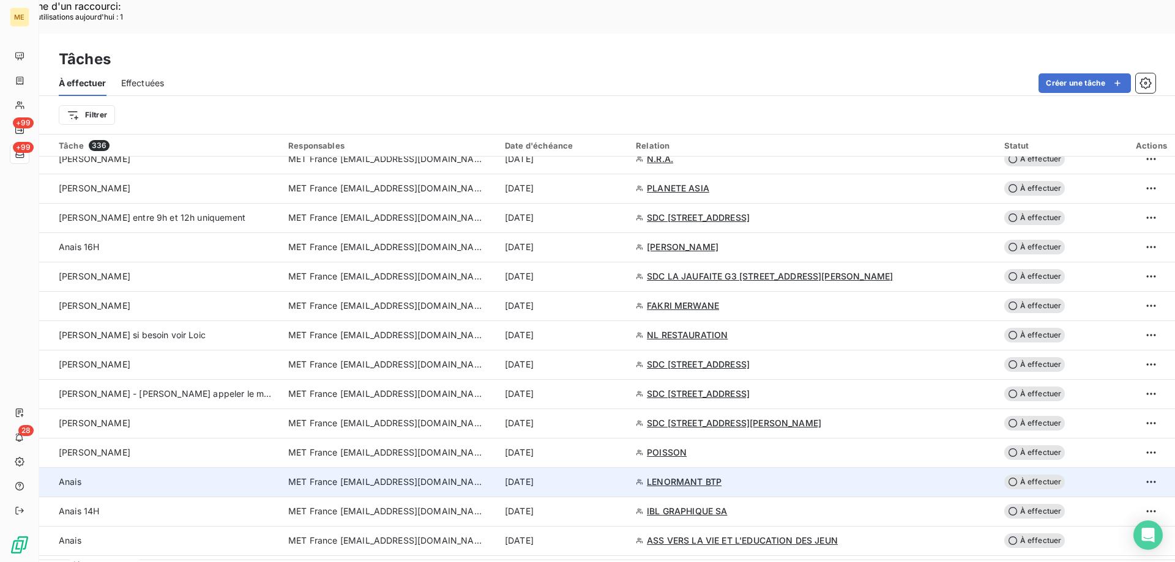
click at [621, 476] on div "8 sept. 2025" at bounding box center [563, 482] width 116 height 12
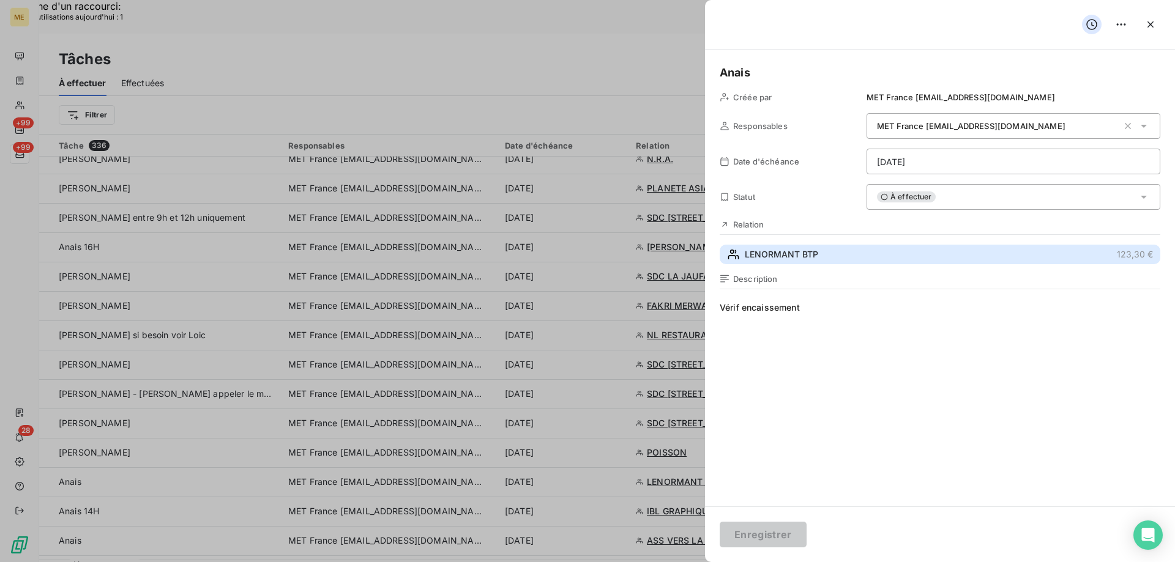
click at [805, 259] on span "LENORMANT BTP" at bounding box center [781, 254] width 73 height 12
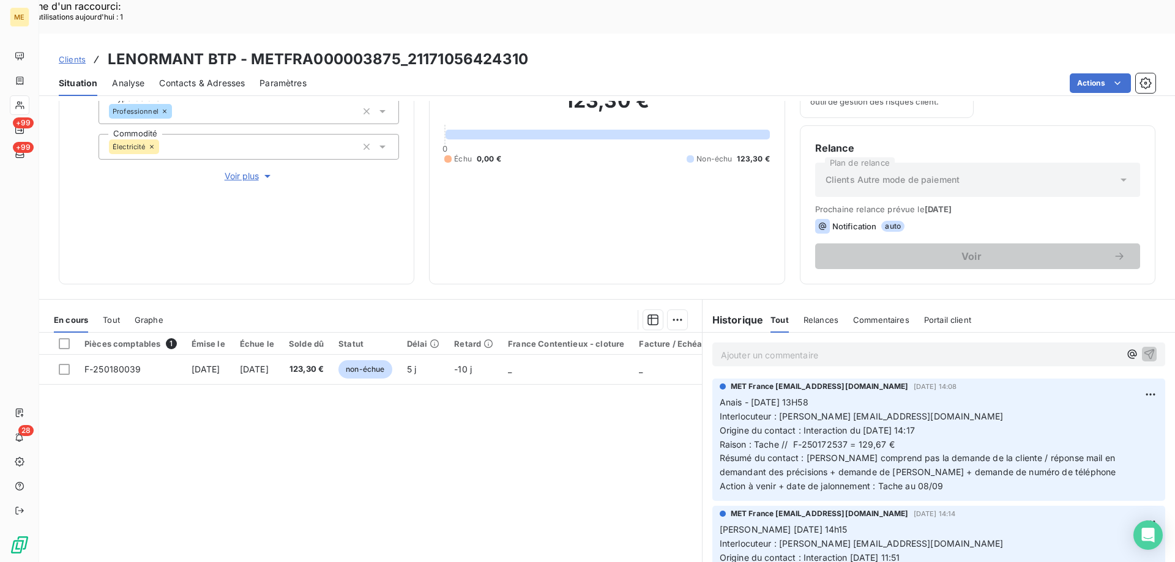
scroll to position [163, 0]
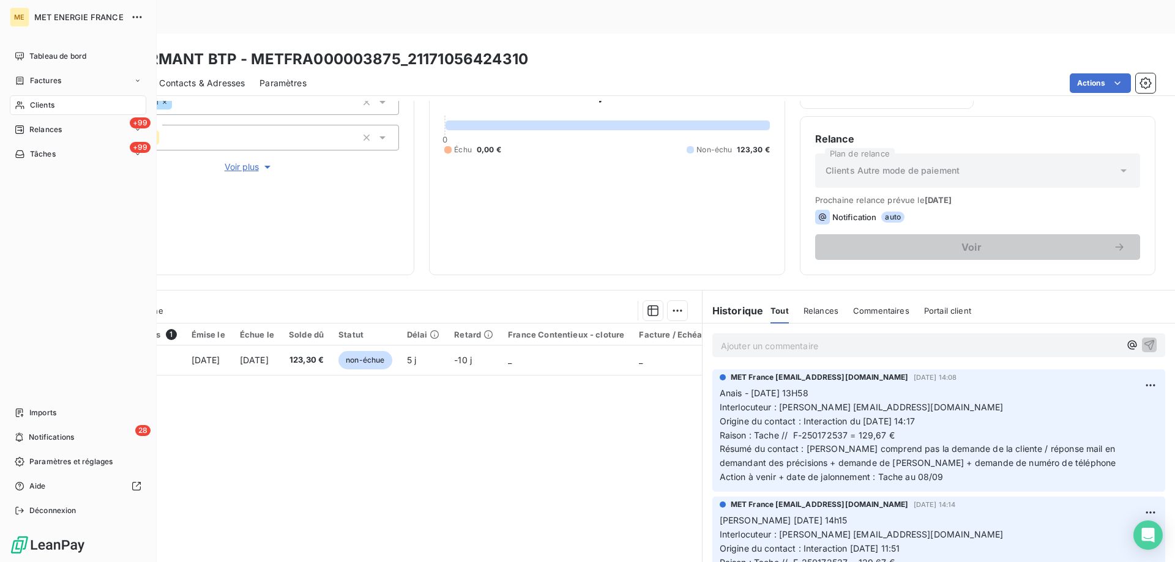
click at [47, 158] on span "Tâches" at bounding box center [43, 154] width 26 height 11
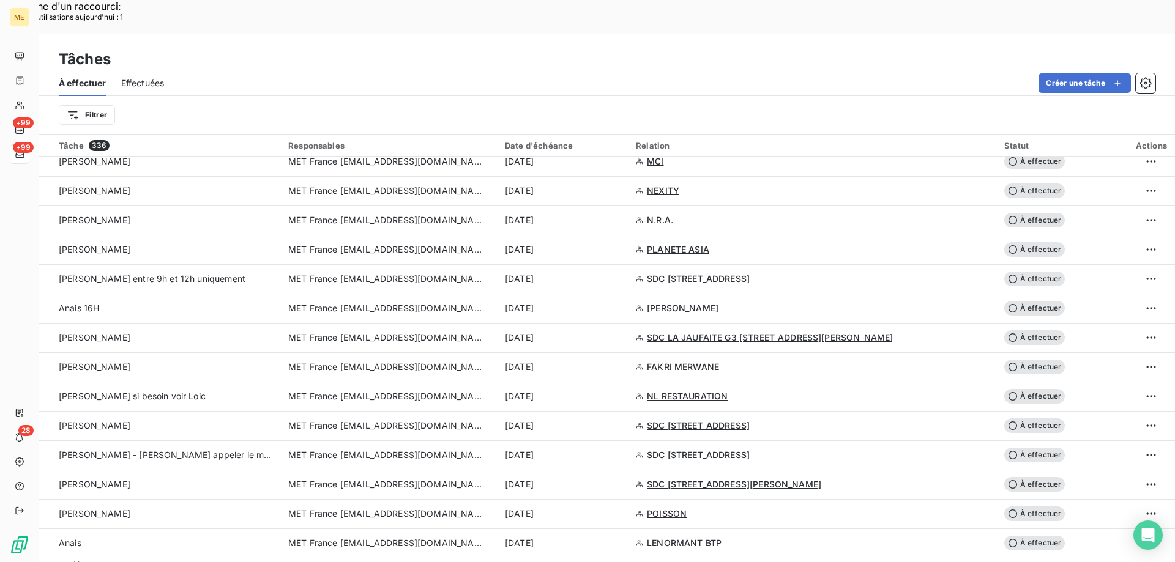
scroll to position [1101, 0]
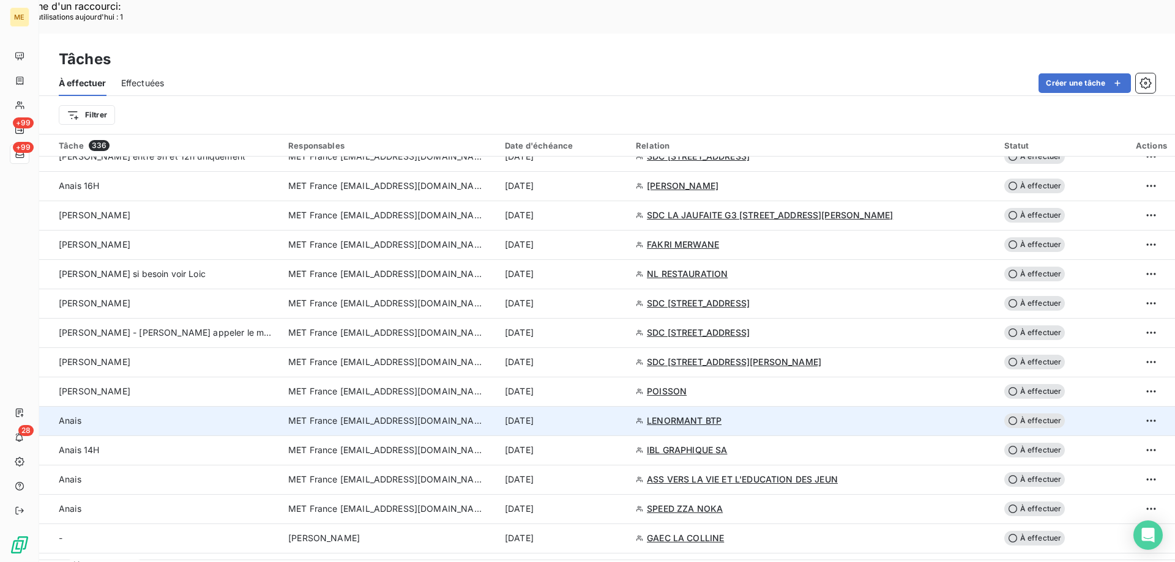
click at [621, 415] on div "8 sept. 2025" at bounding box center [563, 421] width 116 height 12
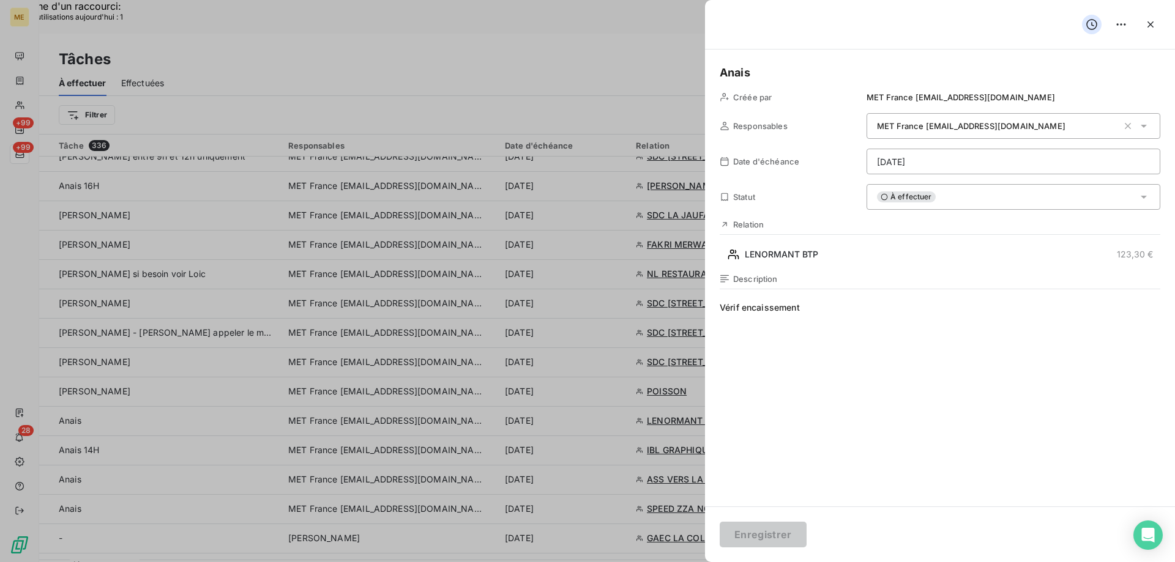
click at [972, 198] on div "À effectuer" at bounding box center [1013, 197] width 294 height 26
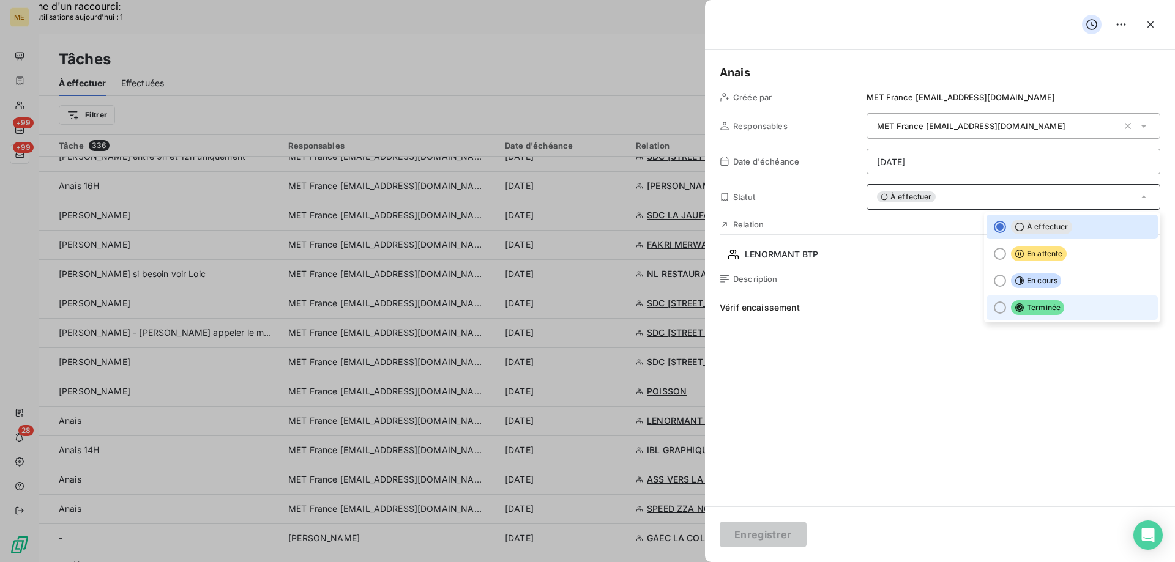
click at [1011, 313] on span "Terminée" at bounding box center [1037, 307] width 53 height 15
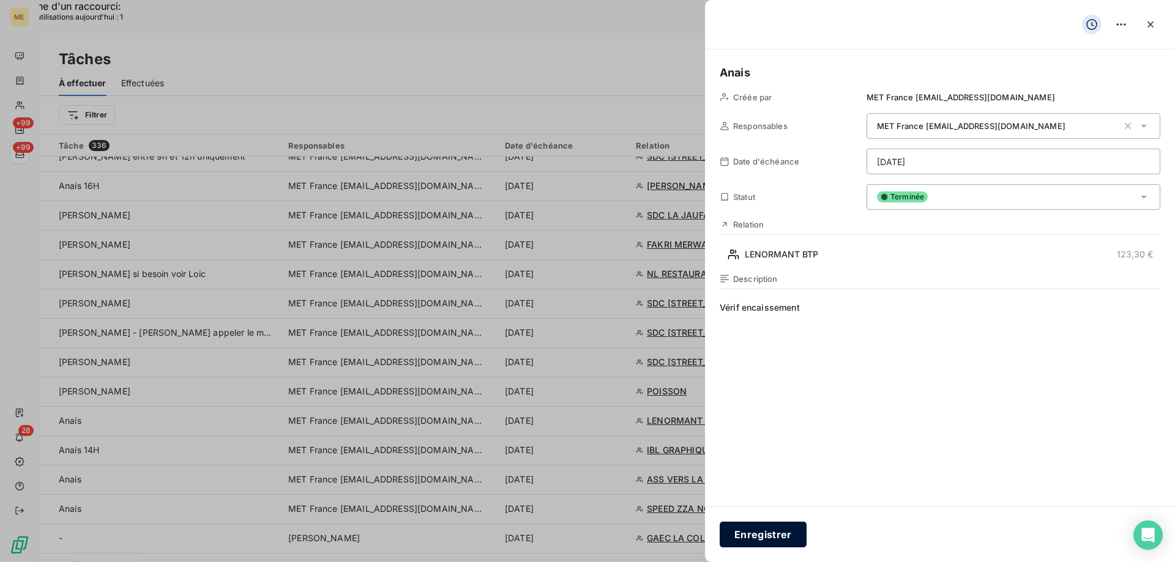
click at [765, 528] on button "Enregistrer" at bounding box center [763, 535] width 87 height 26
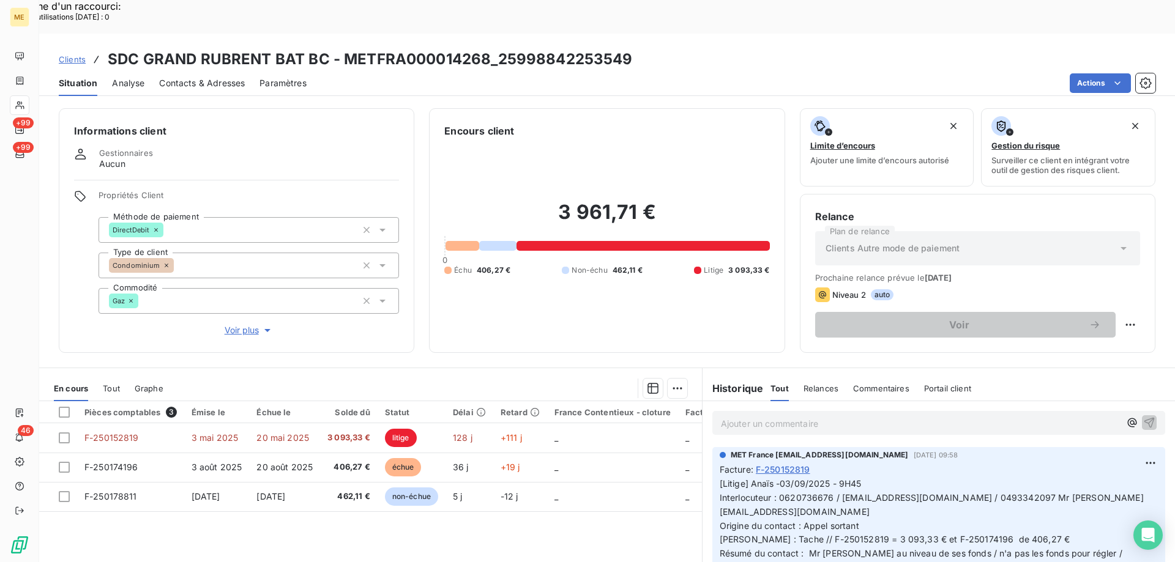
click at [71, 54] on span "Clients" at bounding box center [72, 59] width 27 height 10
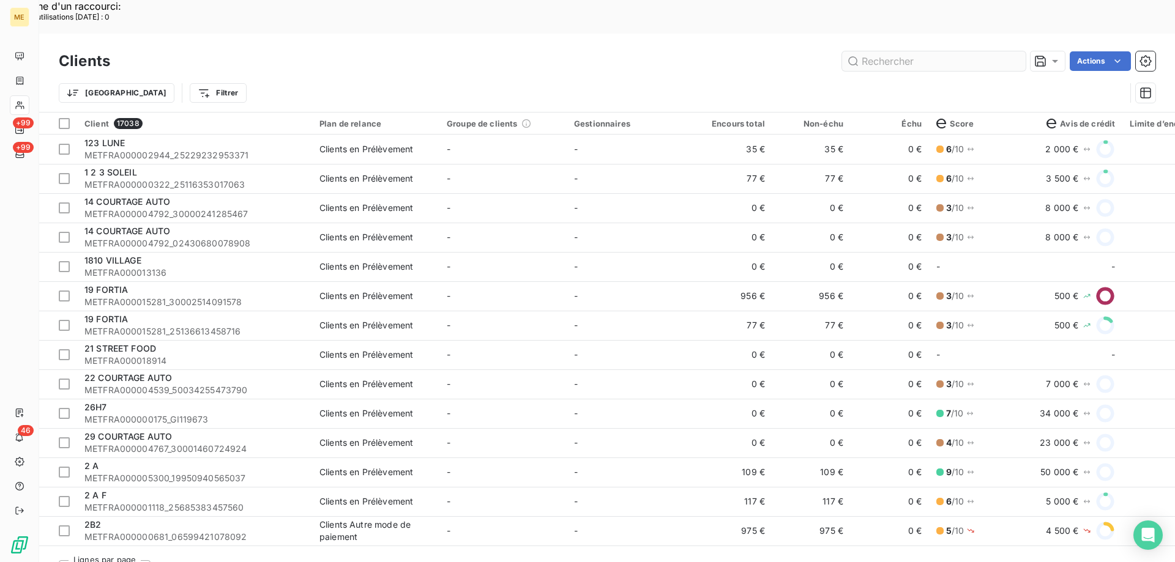
click at [899, 48] on div "Clients Actions" at bounding box center [607, 61] width 1096 height 26
click at [894, 51] on input "text" at bounding box center [934, 61] width 184 height 20
click at [897, 51] on input "text" at bounding box center [934, 61] width 184 height 20
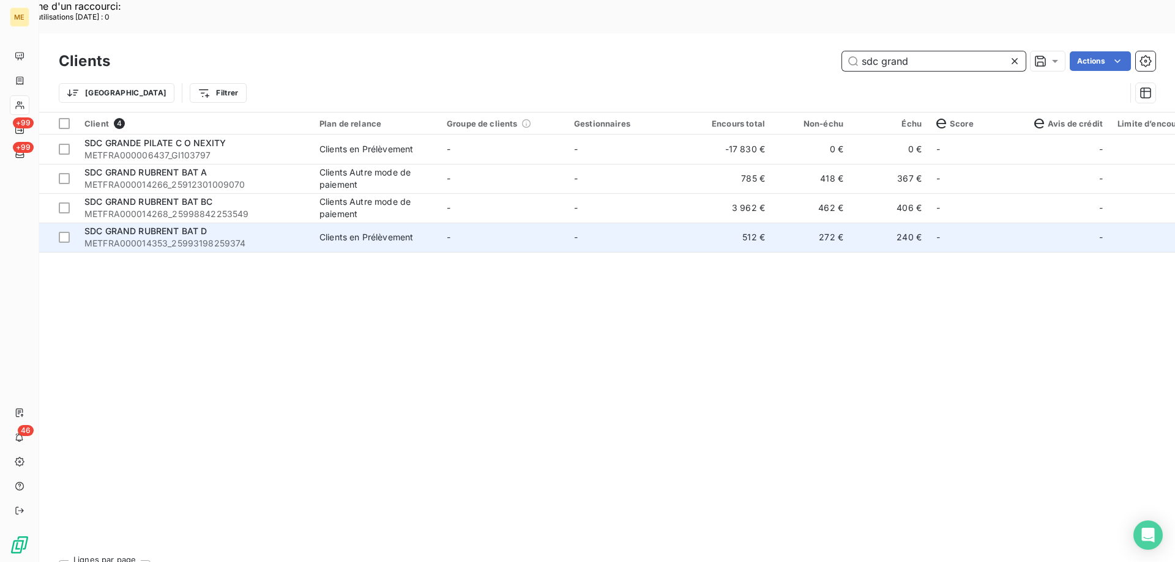
type input "sdc grand"
click at [620, 223] on td "-" at bounding box center [630, 237] width 127 height 29
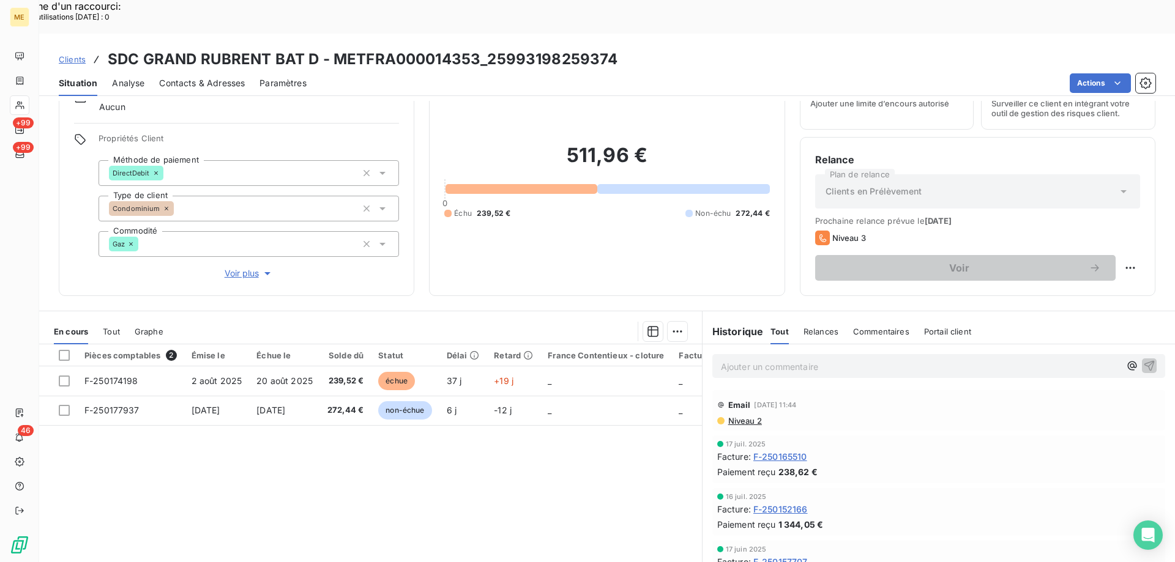
scroll to position [78, 0]
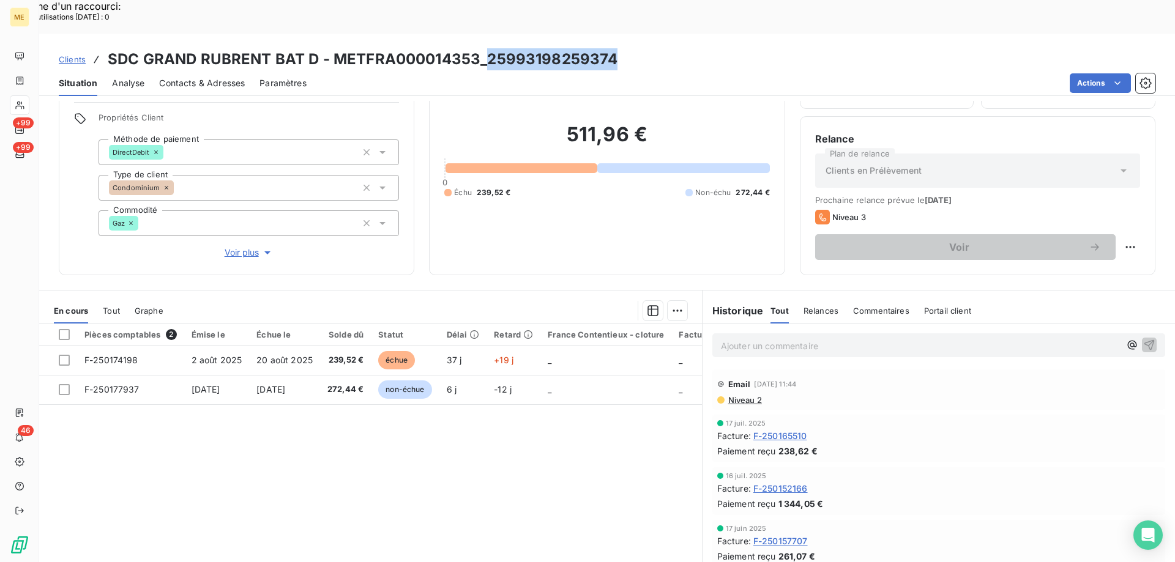
drag, startPoint x: 622, startPoint y: 25, endPoint x: 482, endPoint y: 34, distance: 139.8
click at [482, 48] on div "Clients SDC GRAND RUBRENT BAT D - METFRA000014353_25993198259374" at bounding box center [607, 59] width 1136 height 22
click at [518, 48] on h3 "SDC GRAND RUBRENT BAT D - METFRA000014353_25993198259374" at bounding box center [363, 59] width 510 height 22
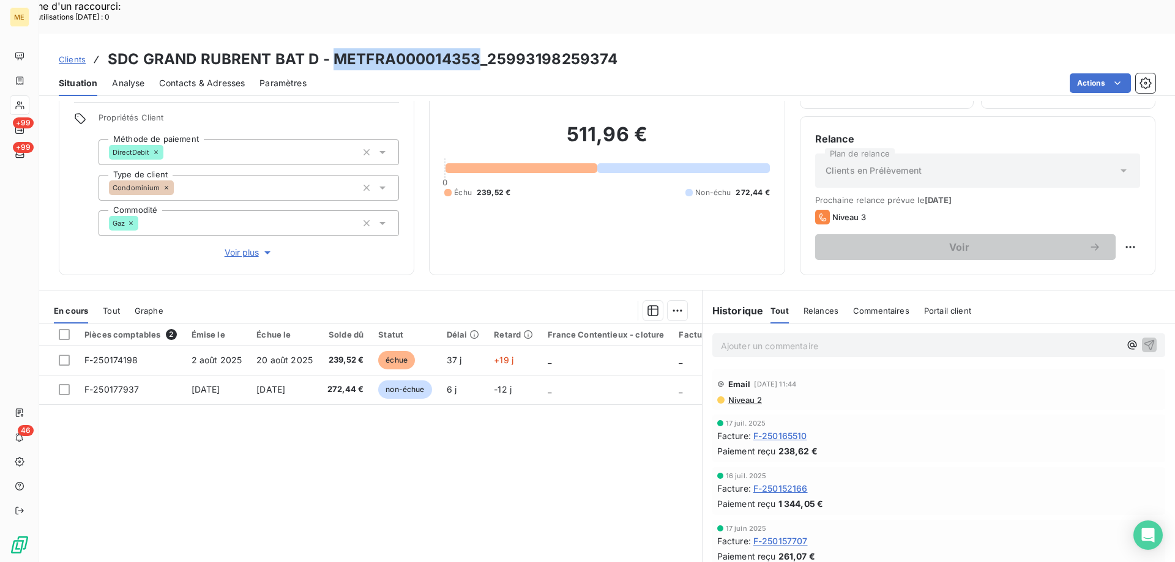
drag, startPoint x: 478, startPoint y: 23, endPoint x: 332, endPoint y: 34, distance: 146.6
click at [332, 48] on h3 "SDC GRAND RUBRENT BAT D - METFRA000014353_25993198259374" at bounding box center [363, 59] width 510 height 22
copy h3 "METFRA000014353"
click at [24, 105] on icon at bounding box center [20, 105] width 10 height 10
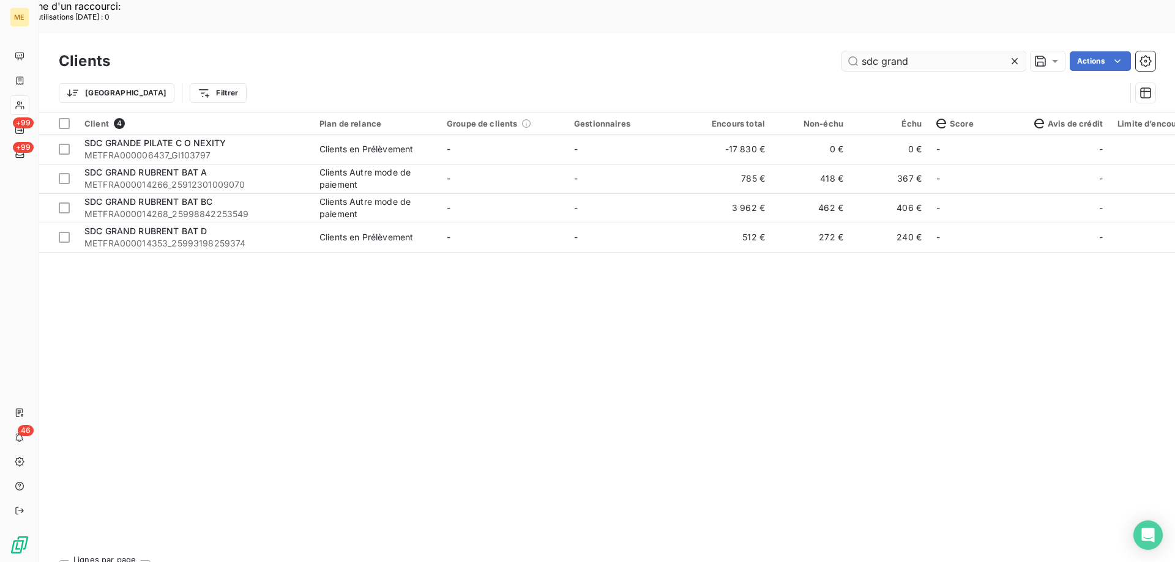
click at [901, 51] on input "sdc grand" at bounding box center [934, 61] width 184 height 20
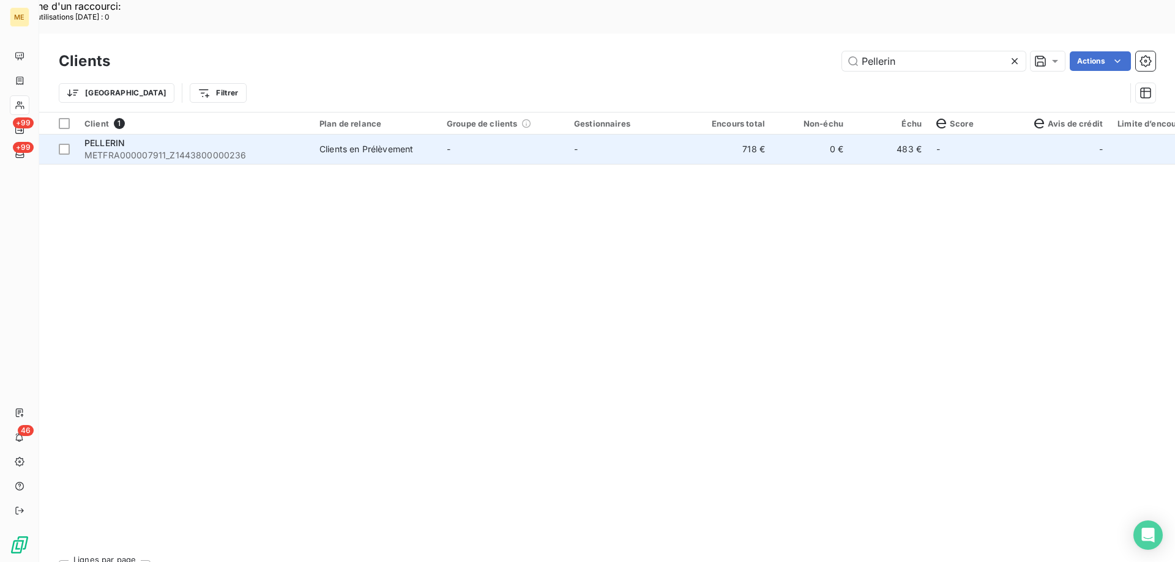
type input "Pellerin"
click at [629, 135] on td "-" at bounding box center [630, 149] width 127 height 29
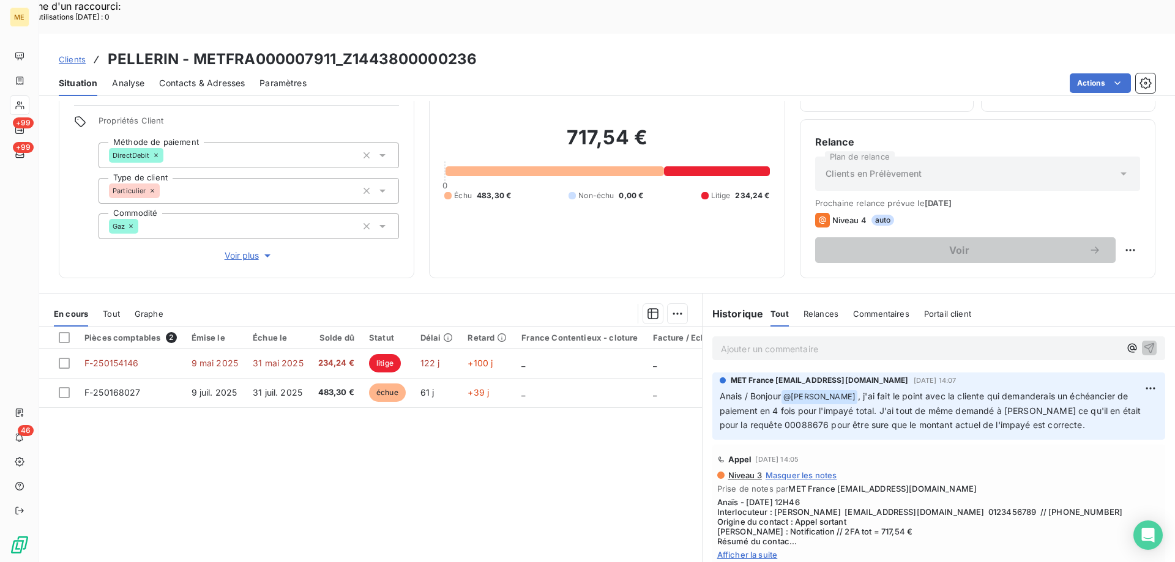
scroll to position [78, 0]
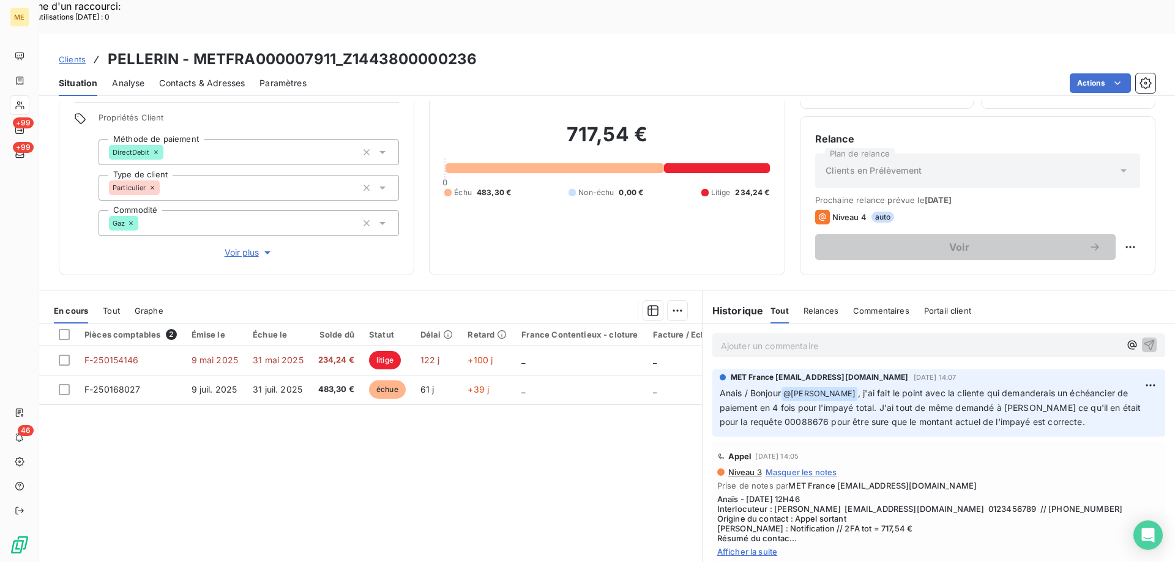
drag, startPoint x: 236, startPoint y: 211, endPoint x: 634, endPoint y: 229, distance: 398.7
click at [237, 247] on span "Voir plus" at bounding box center [249, 253] width 49 height 12
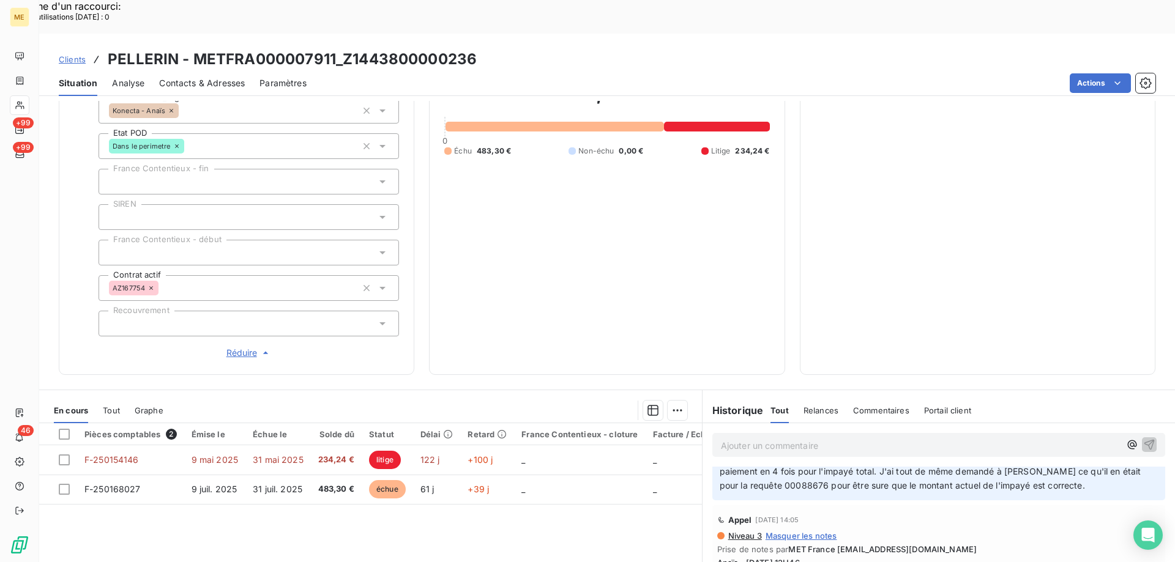
scroll to position [61, 0]
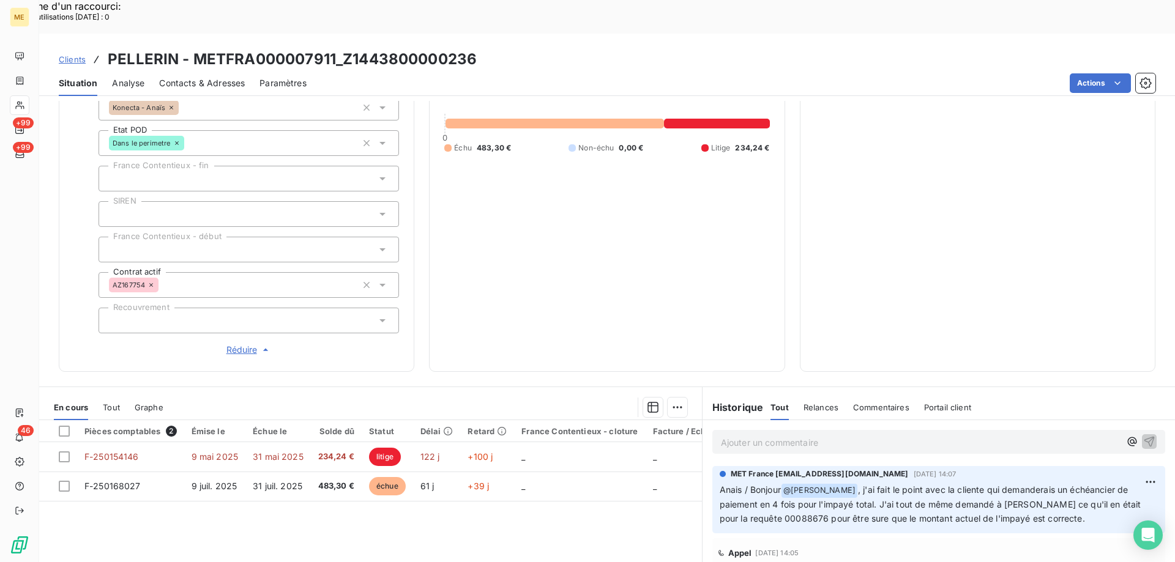
scroll to position [352, 0]
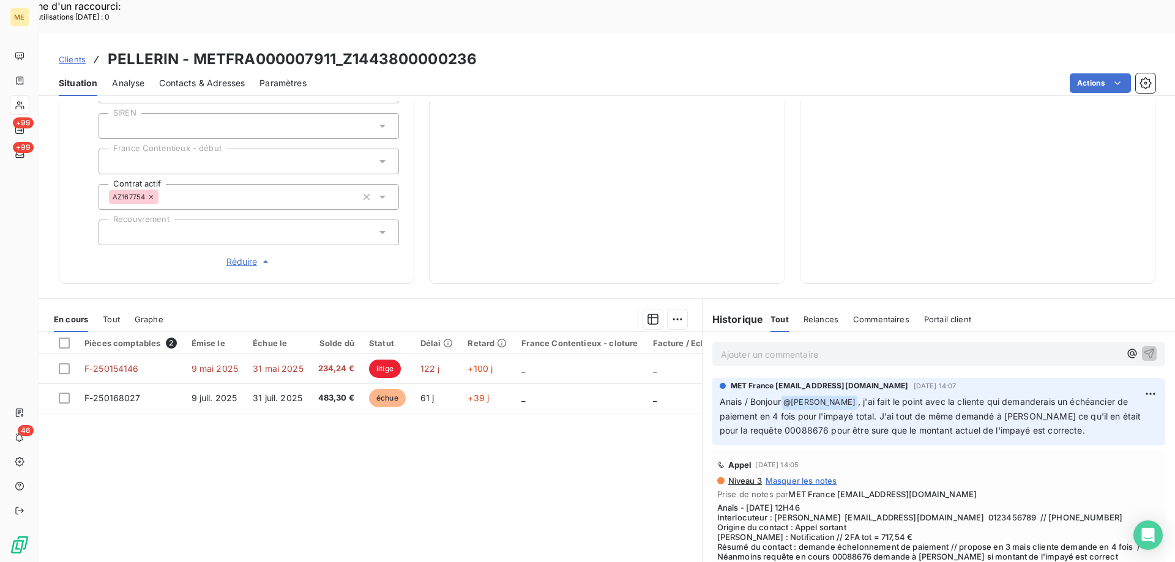
click at [935, 382] on span "[DATE] 14:07" at bounding box center [935, 385] width 43 height 7
click at [887, 507] on span "Anaïs - [DATE] 12H46 Interlocuteur : [PERSON_NAME] [EMAIL_ADDRESS][DOMAIN_NAME]…" at bounding box center [938, 537] width 443 height 69
drag, startPoint x: 479, startPoint y: 23, endPoint x: 341, endPoint y: 26, distance: 137.7
click at [341, 48] on div "Clients PELLERIN - METFRA000007911_Z1443800000236" at bounding box center [607, 59] width 1136 height 22
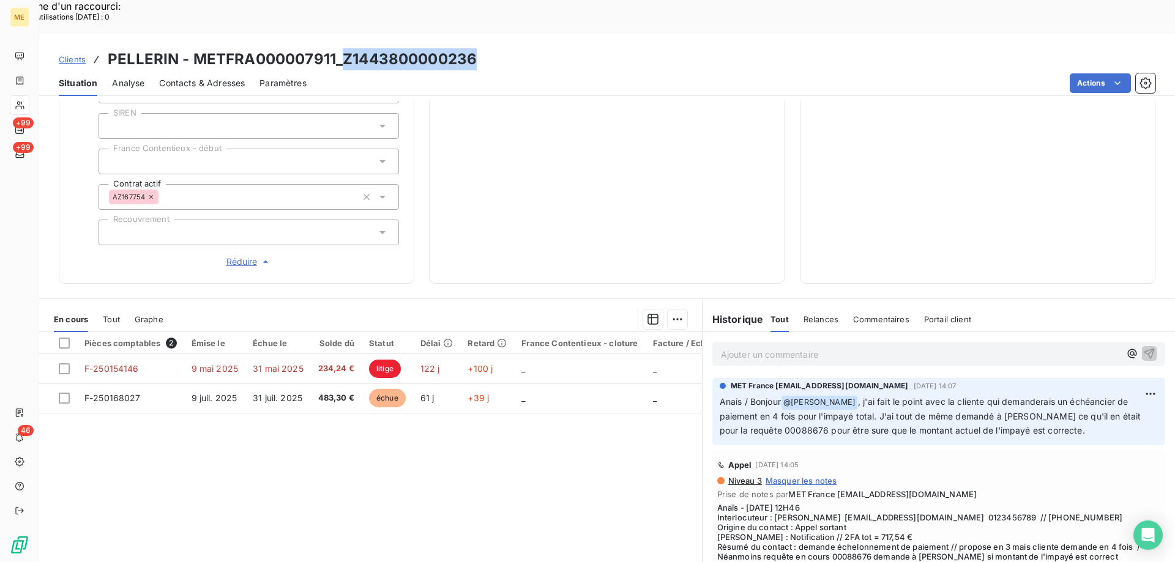
copy h3 "Z1443800000236"
drag, startPoint x: 830, startPoint y: 478, endPoint x: 925, endPoint y: 474, distance: 94.3
click at [925, 503] on span "Anaïs - [DATE] 12H46 Interlocuteur : [PERSON_NAME] [EMAIL_ADDRESS][DOMAIN_NAME]…" at bounding box center [938, 537] width 443 height 69
click at [924, 382] on span "[DATE] 14:07" at bounding box center [935, 385] width 43 height 7
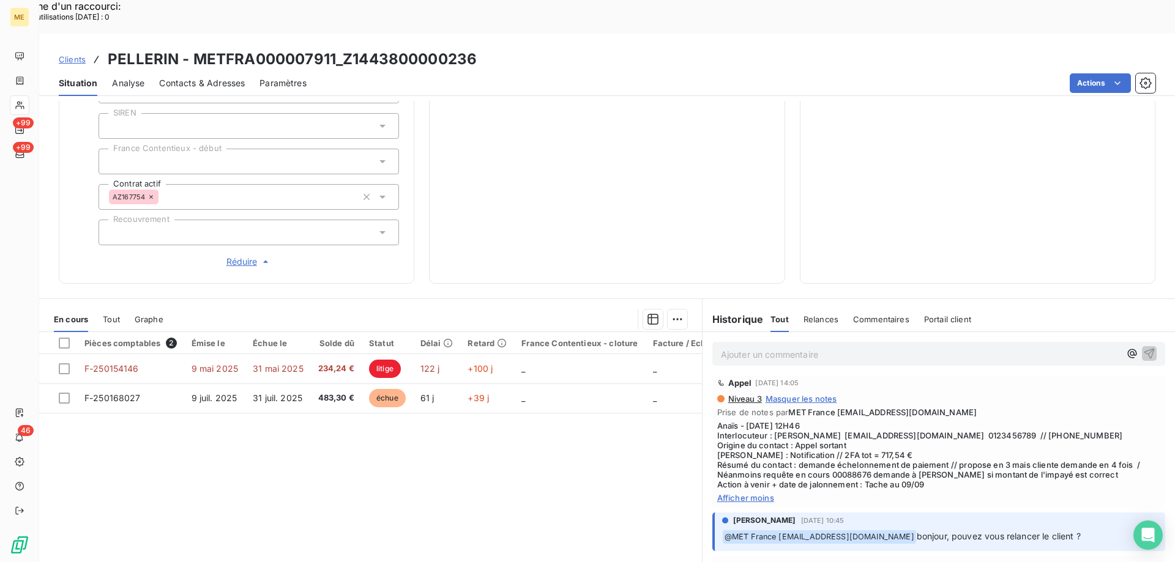
scroll to position [0, 0]
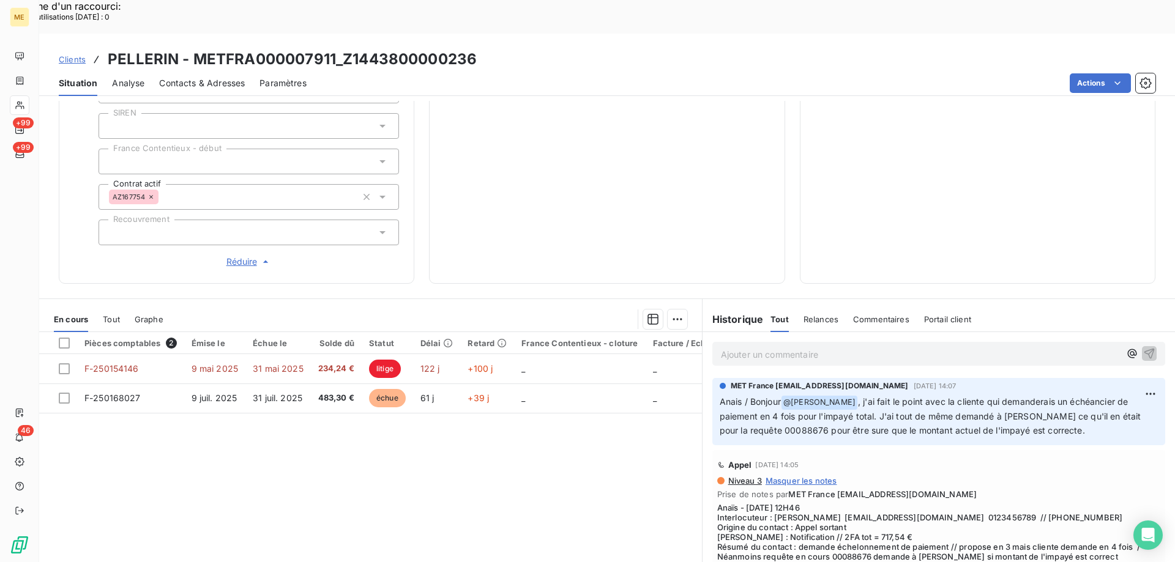
click at [938, 524] on span "Anaïs - [DATE] 12H46 Interlocuteur : [PERSON_NAME] [EMAIL_ADDRESS][DOMAIN_NAME]…" at bounding box center [938, 537] width 443 height 69
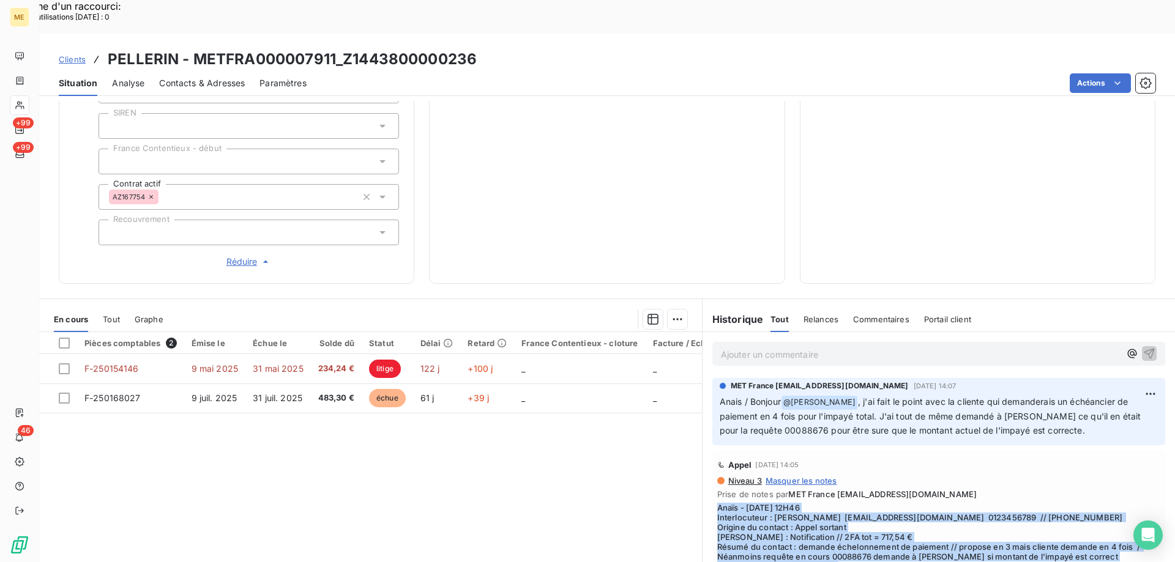
drag, startPoint x: 935, startPoint y: 524, endPoint x: 699, endPoint y: 469, distance: 242.4
click at [702, 469] on div "Appel [DATE] 14:05 Niveau 3 Masquer les notes Prise de notes par MET France [EM…" at bounding box center [938, 520] width 472 height 144
copy span "Anaïs - [DATE] 12H46 Interlocuteur : [PERSON_NAME] [EMAIL_ADDRESS][DOMAIN_NAME]…"
click at [900, 503] on span "Anaïs - [DATE] 12H46 Interlocuteur : [PERSON_NAME] [EMAIL_ADDRESS][DOMAIN_NAME]…" at bounding box center [938, 537] width 443 height 69
click at [872, 511] on span "Anaïs - [DATE] 12H46 Interlocuteur : [PERSON_NAME] [EMAIL_ADDRESS][DOMAIN_NAME]…" at bounding box center [938, 537] width 443 height 69
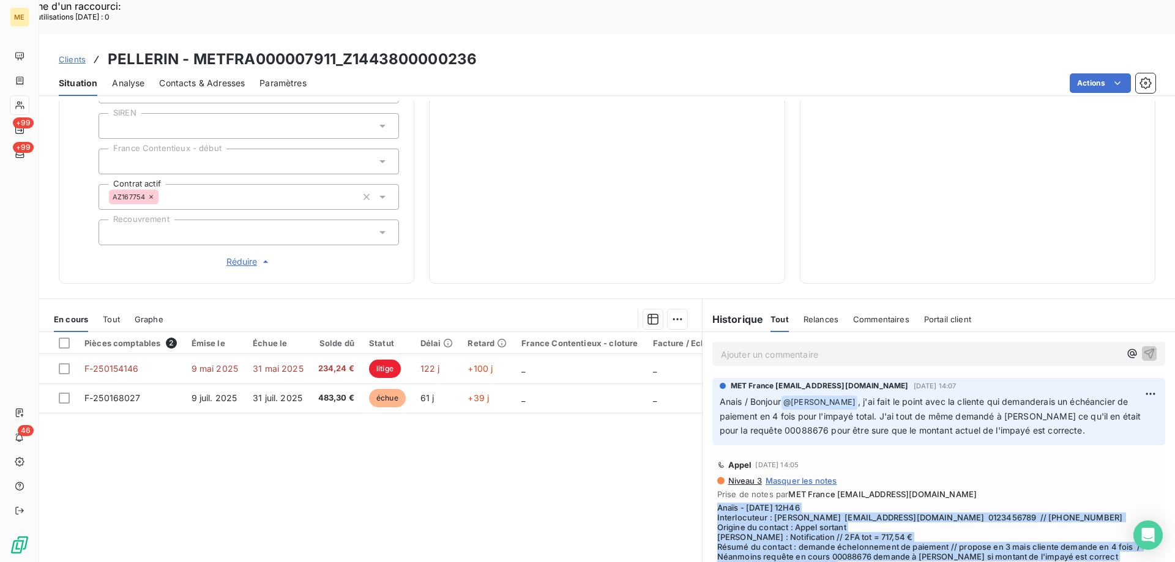
scroll to position [230, 0]
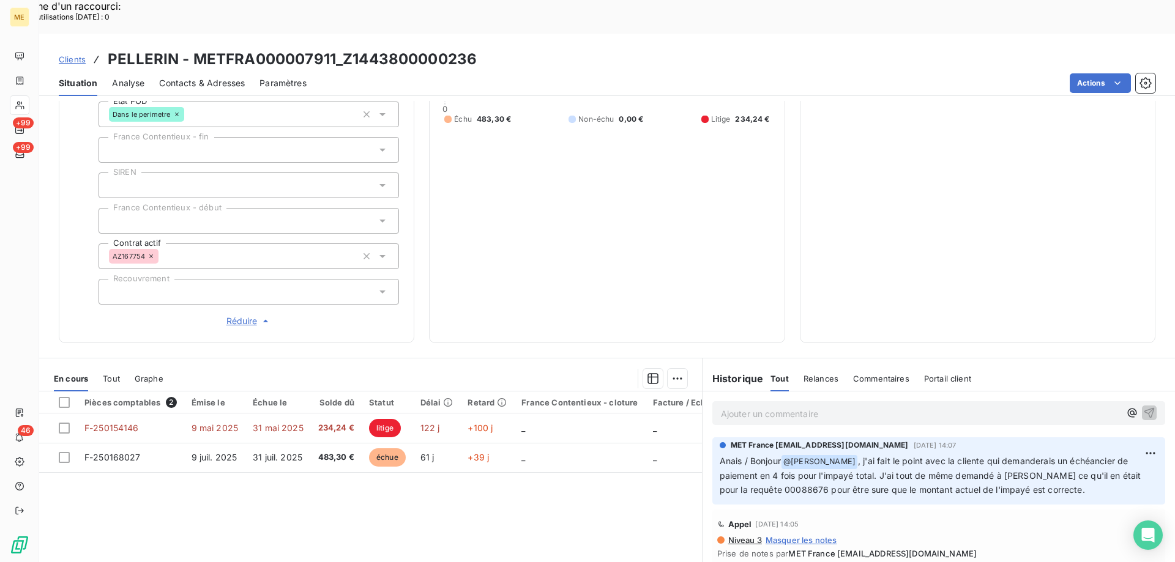
scroll to position [352, 0]
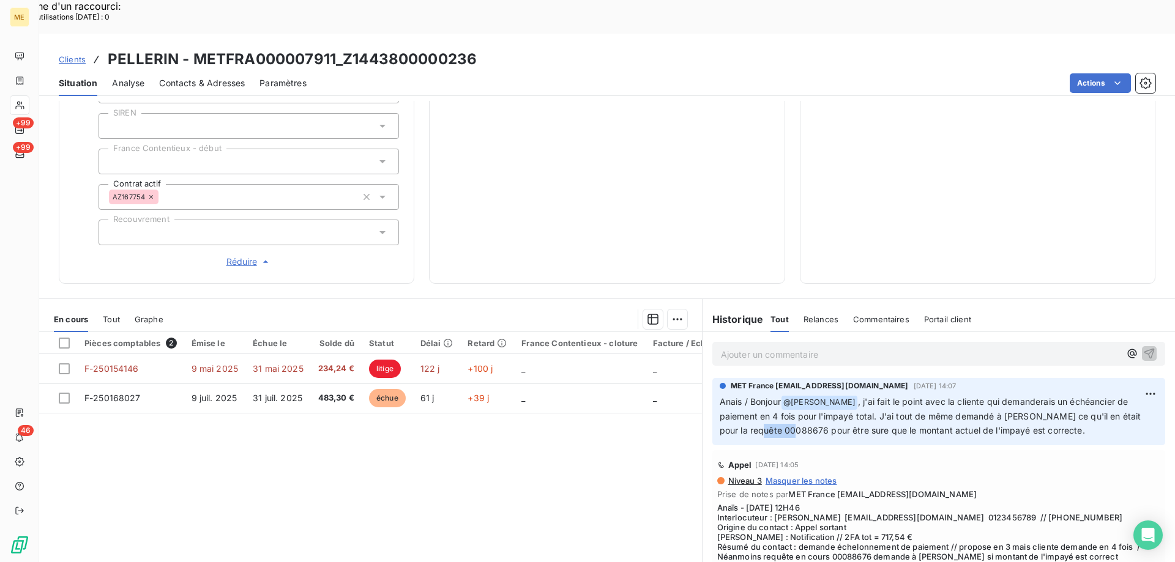
drag, startPoint x: 789, startPoint y: 389, endPoint x: 751, endPoint y: 387, distance: 37.4
click at [751, 396] on span ", j'ai fait le point avec la cliente qui demanderais un échéancier de paiement …" at bounding box center [932, 415] width 424 height 39
drag, startPoint x: 750, startPoint y: 388, endPoint x: 789, endPoint y: 390, distance: 39.2
click at [789, 396] on span ", j'ai fait le point avec la cliente qui demanderais un échéancier de paiement …" at bounding box center [932, 415] width 424 height 39
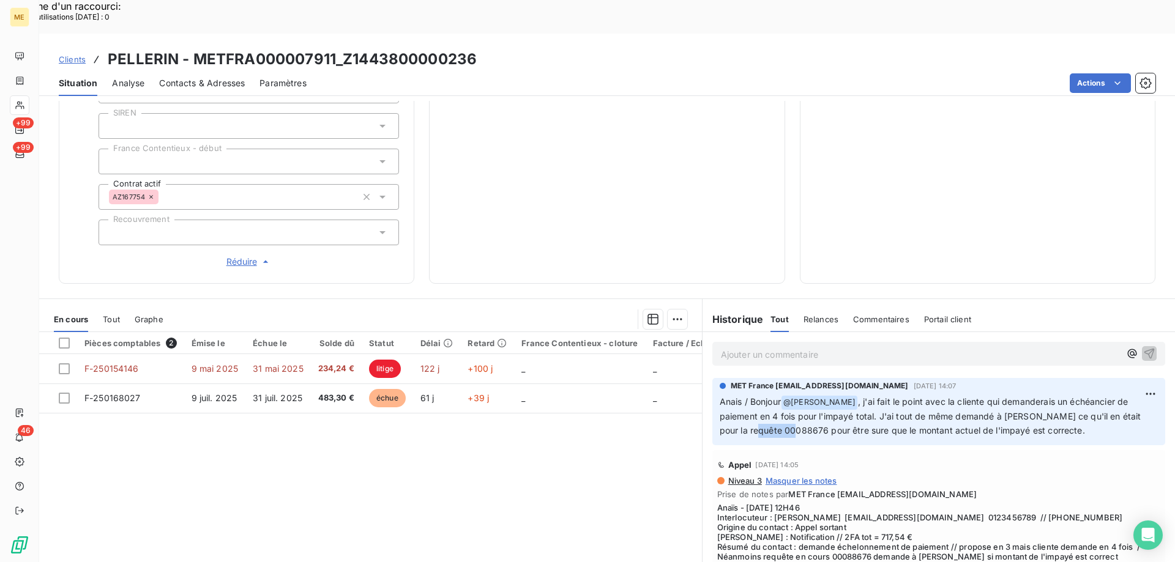
copy span "00088676"
click at [907, 381] on div "MET France [EMAIL_ADDRESS][DOMAIN_NAME] [DATE] 14:07" at bounding box center [939, 386] width 438 height 11
click at [917, 382] on span "[DATE] 14:07" at bounding box center [935, 385] width 43 height 7
drag, startPoint x: 920, startPoint y: 478, endPoint x: 832, endPoint y: 477, distance: 88.1
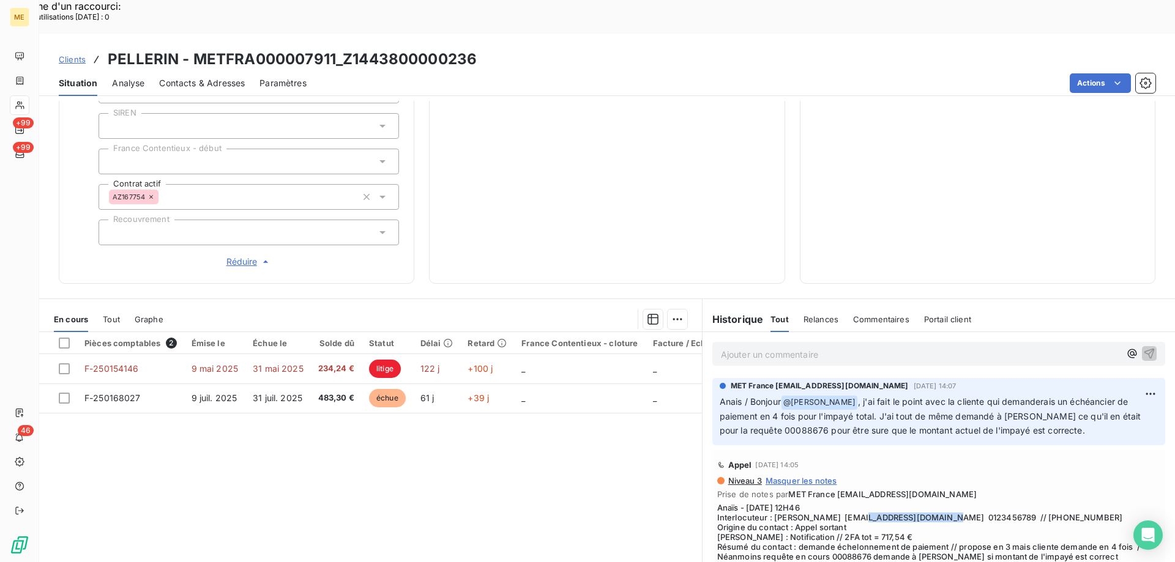
click at [832, 503] on span "Anaïs - [DATE] 12H46 Interlocuteur : [PERSON_NAME] [EMAIL_ADDRESS][DOMAIN_NAME]…" at bounding box center [938, 537] width 443 height 69
copy span "[EMAIL_ADDRESS][DOMAIN_NAME]"
click at [332, 48] on h3 "PELLERIN - METFRA000007911_Z1443800000236" at bounding box center [292, 59] width 369 height 22
click at [193, 48] on h3 "PELLERIN - METFRA000007911_Z1443800000236" at bounding box center [292, 59] width 369 height 22
click at [333, 48] on h3 "PELLERIN - METFRA000007911_Z1443800000236" at bounding box center [292, 59] width 369 height 22
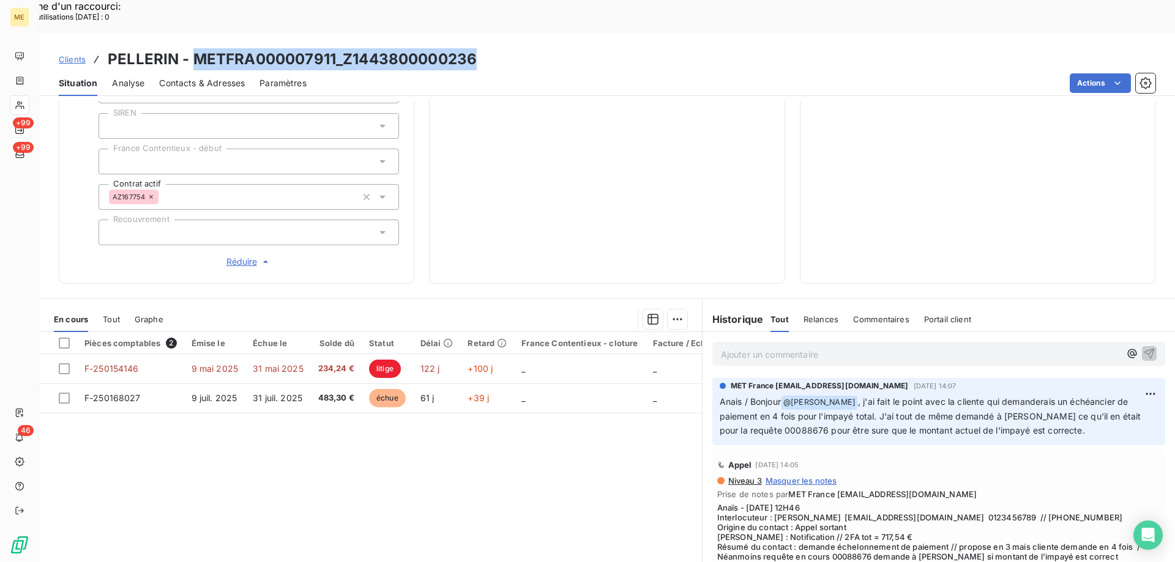
click at [335, 48] on h3 "PELLERIN - METFRA000007911_Z1443800000236" at bounding box center [292, 59] width 369 height 22
drag, startPoint x: 205, startPoint y: 24, endPoint x: 192, endPoint y: 18, distance: 14.8
click at [192, 48] on h3 "PELLERIN - METFRA000007911_Z1443800000236" at bounding box center [292, 59] width 369 height 22
copy h3 "METFRA000007911"
click at [868, 347] on p "Ajouter un commentaire ﻿" at bounding box center [920, 354] width 399 height 15
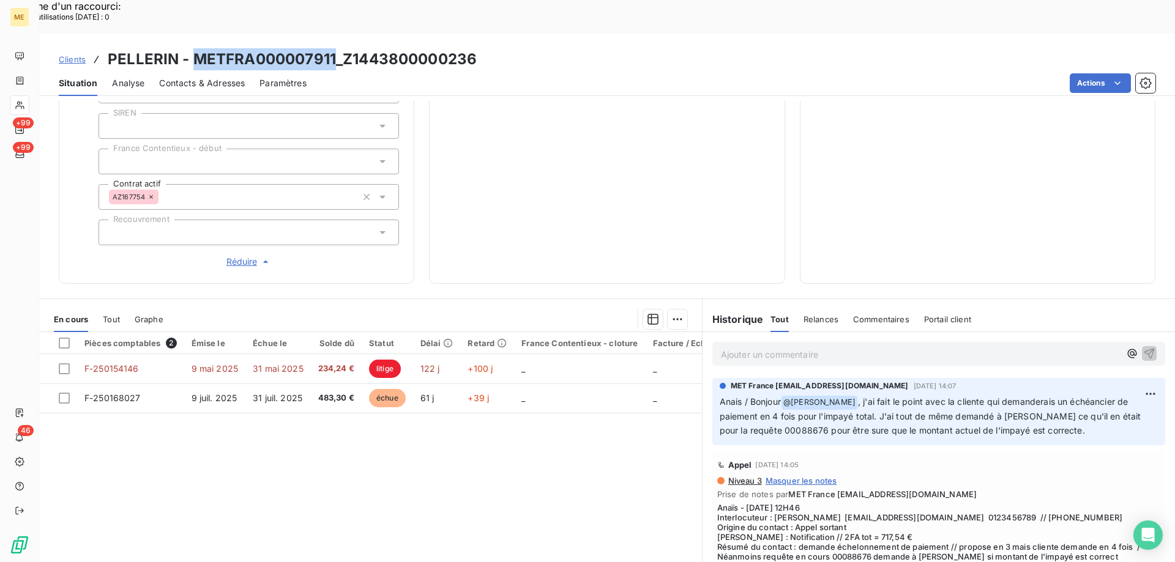
click at [841, 217] on div "Relance Plan de relance Clients en Prélèvement Prochaine relance prévue le [DAT…" at bounding box center [977, 63] width 325 height 412
click at [865, 347] on p "Ajouter un commentaire ﻿" at bounding box center [920, 354] width 399 height 15
click at [857, 347] on p "Ajouter un commentaire ﻿" at bounding box center [920, 354] width 399 height 15
click at [887, 347] on p "Ajouter un commentaire ﻿" at bounding box center [920, 354] width 399 height 15
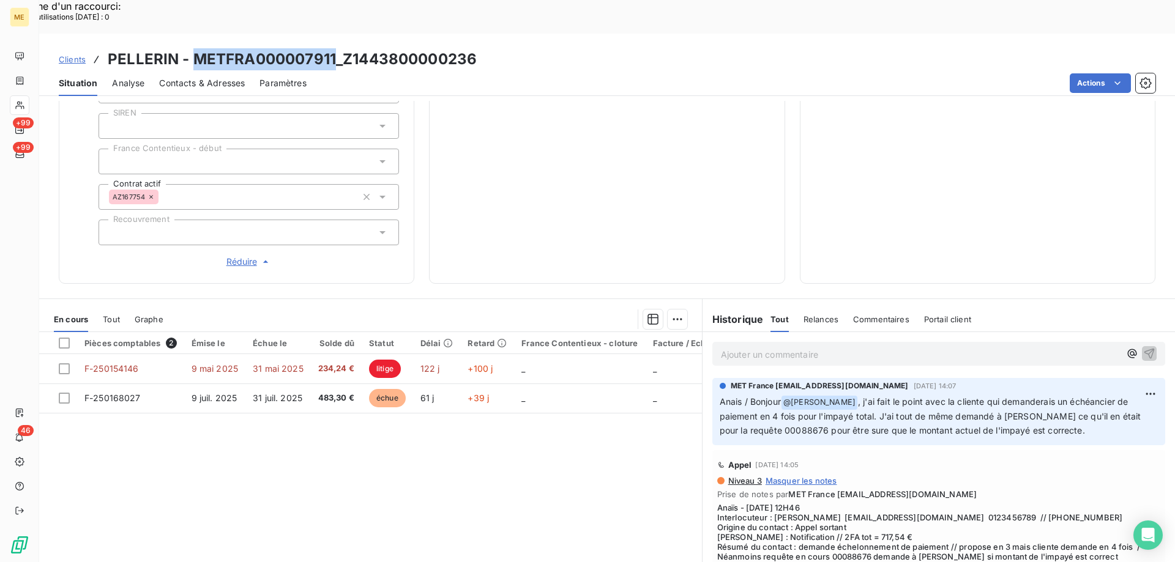
click at [887, 347] on p "Ajouter un commentaire ﻿" at bounding box center [920, 354] width 399 height 15
click at [888, 347] on p "Ajouter un commentaire ﻿" at bounding box center [920, 354] width 399 height 15
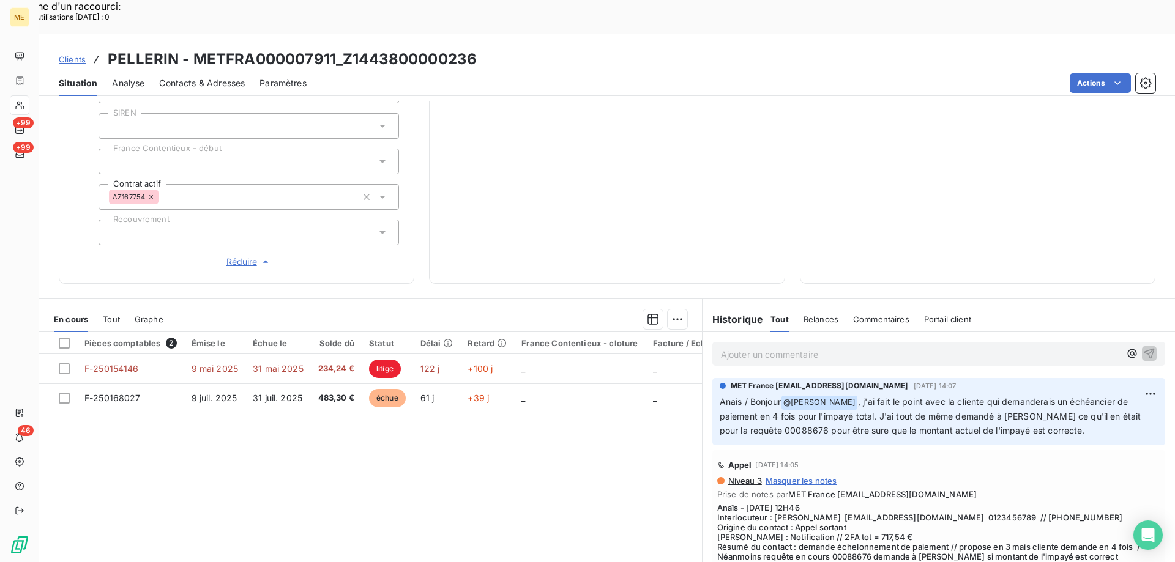
click at [888, 269] on div "Relance Plan de relance Clients en Prélèvement Prochaine relance prévue le [DAT…" at bounding box center [977, 63] width 325 height 412
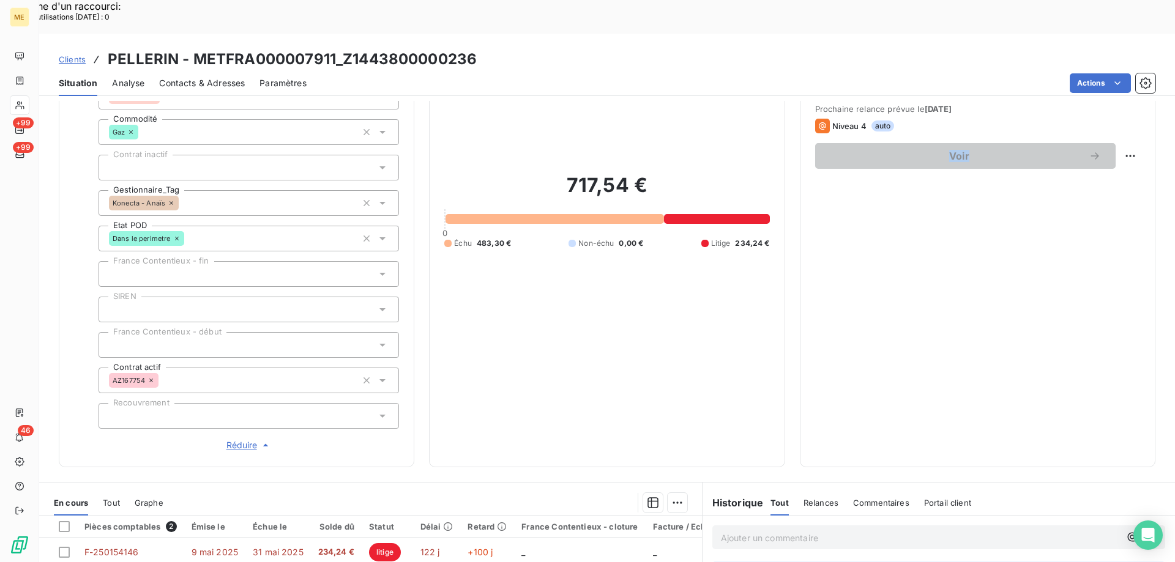
click at [893, 307] on div "Relance Plan de relance Clients en Prélèvement Prochaine relance prévue le [DAT…" at bounding box center [977, 246] width 325 height 412
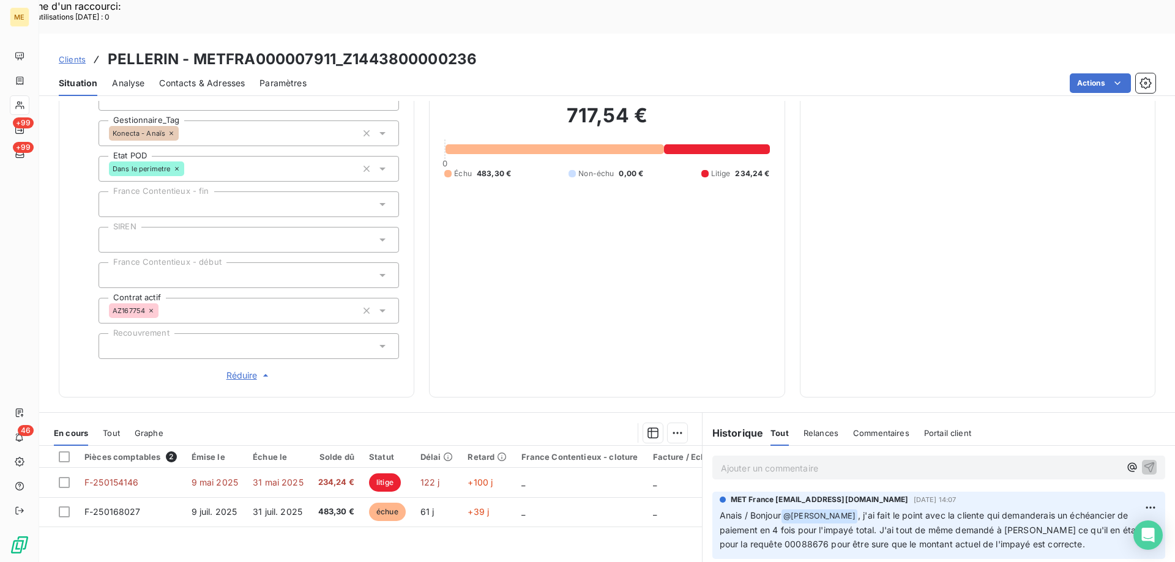
scroll to position [230, 0]
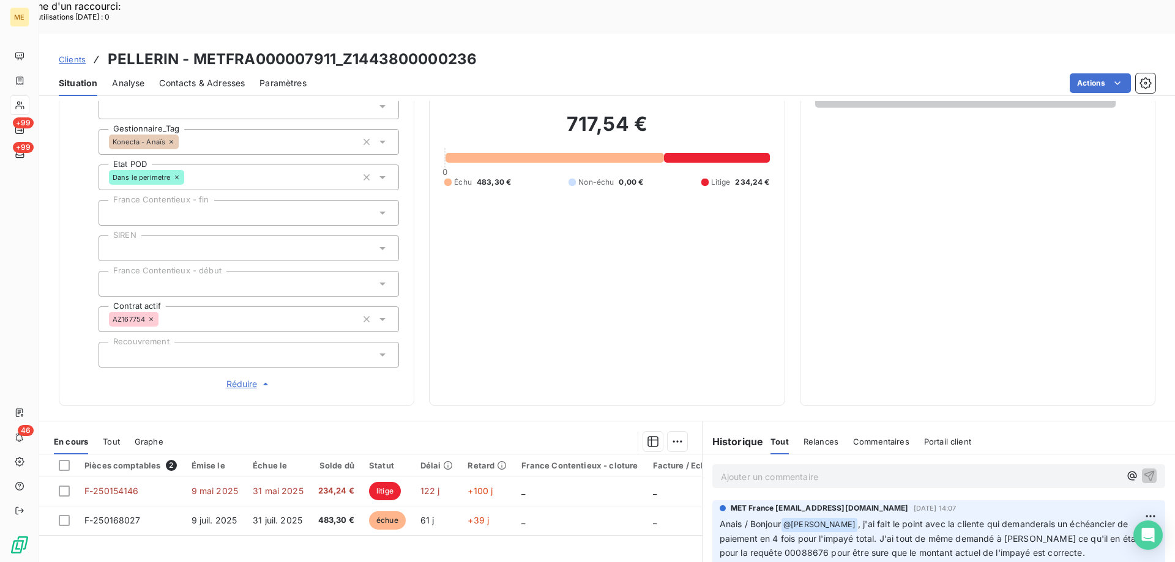
click at [830, 469] on p "Ajouter un commentaire ﻿" at bounding box center [920, 476] width 399 height 15
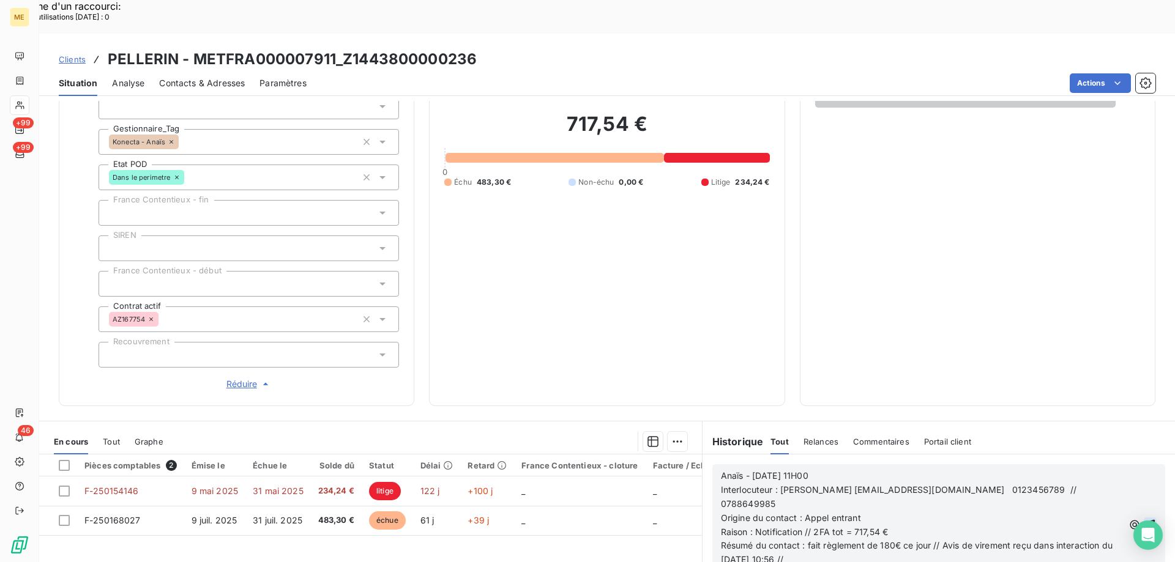
click at [1144, 519] on icon "button" at bounding box center [1150, 525] width 12 height 12
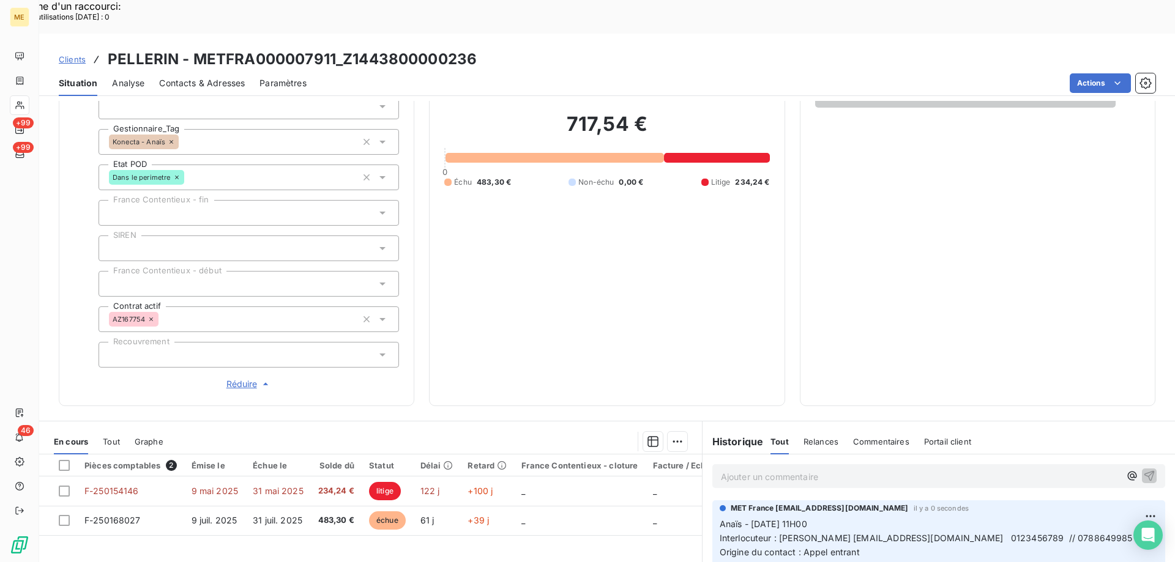
scroll to position [352, 0]
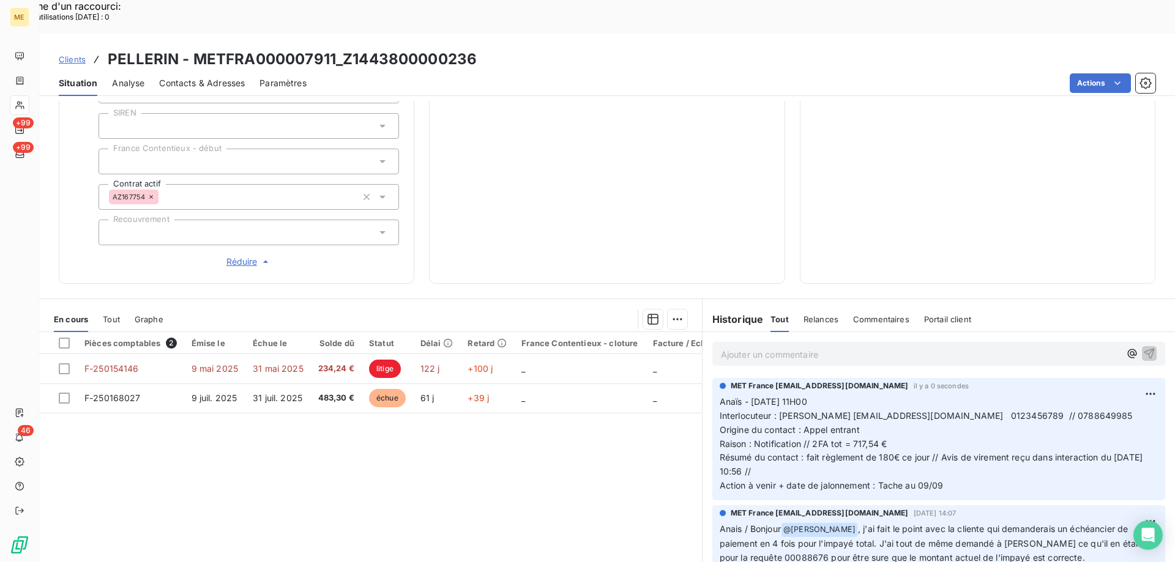
click at [811, 347] on p "Ajouter un commentaire ﻿" at bounding box center [920, 354] width 399 height 15
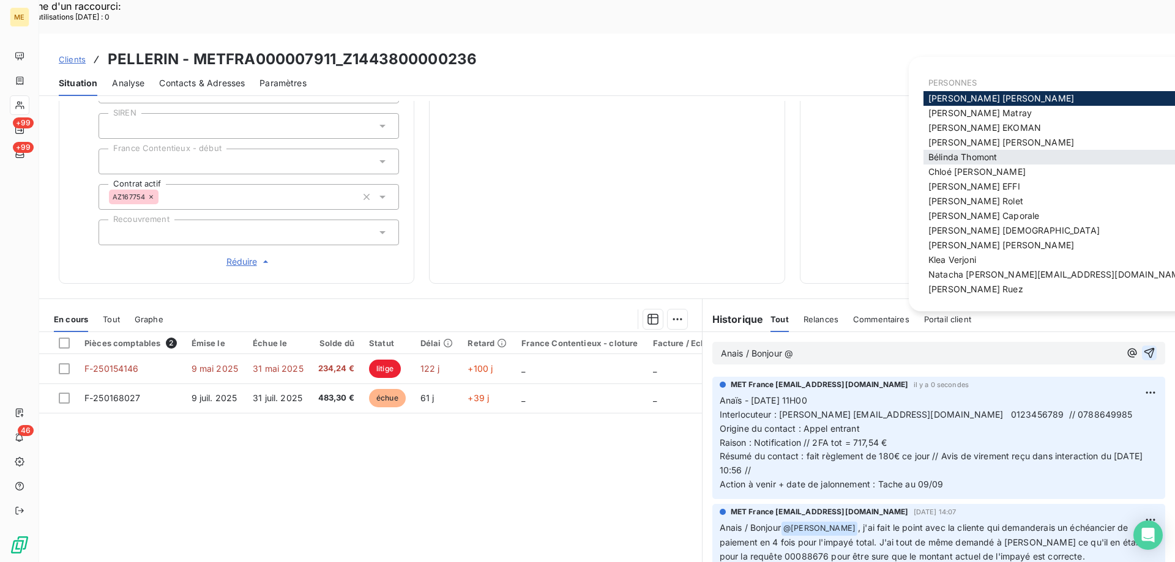
click at [978, 163] on div "[PERSON_NAME]" at bounding box center [1057, 157] width 269 height 15
click at [967, 162] on span "[PERSON_NAME]" at bounding box center [962, 157] width 69 height 10
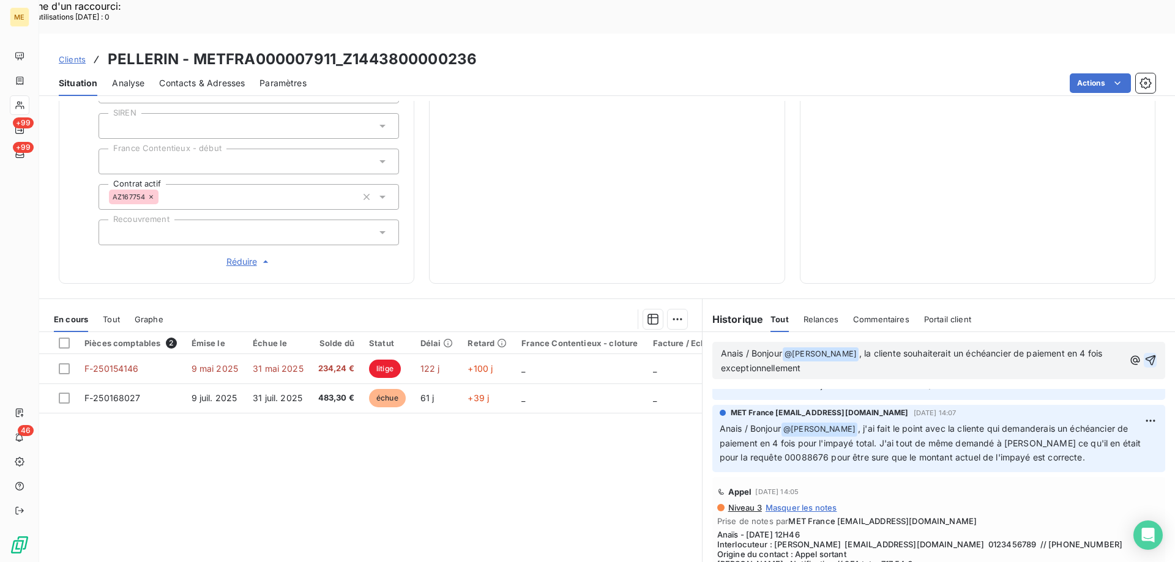
scroll to position [122, 0]
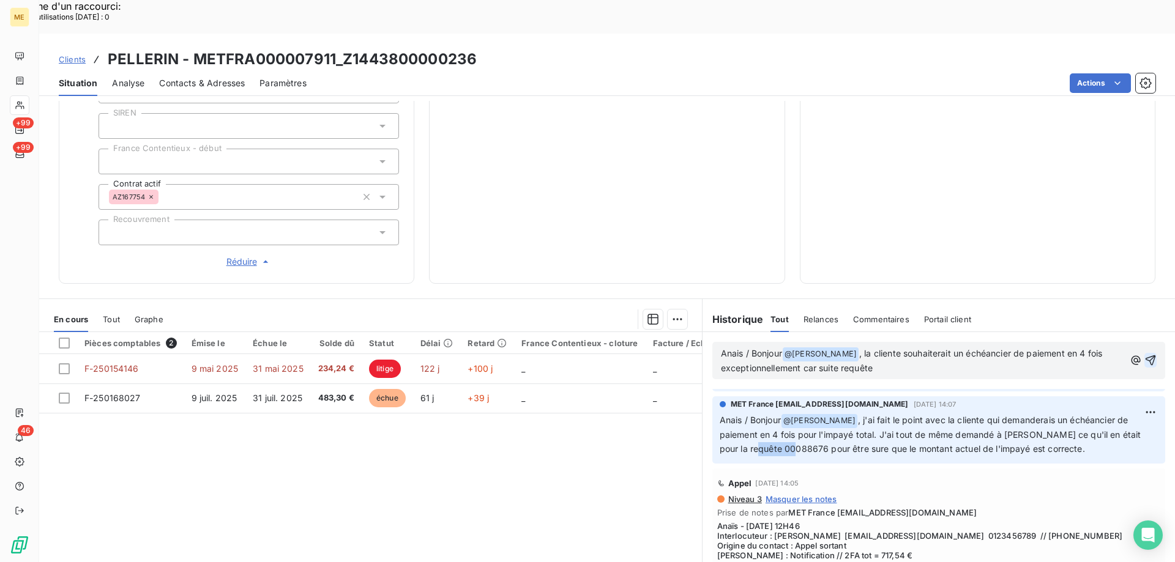
drag, startPoint x: 789, startPoint y: 408, endPoint x: 748, endPoint y: 407, distance: 41.0
click at [748, 415] on span ", j'ai fait le point avec la cliente qui demanderais un échéancier de paiement …" at bounding box center [932, 434] width 424 height 39
copy span "00088676"
click at [890, 347] on p "Anais / Bonjour @ [PERSON_NAME] ﻿ , la cliente souhaiterait un échéancier de pa…" at bounding box center [923, 361] width 404 height 29
click at [920, 347] on p "Anais / Bonjour @ [PERSON_NAME] ﻿ , la cliente souhaiterait un échéancier de pa…" at bounding box center [923, 361] width 404 height 29
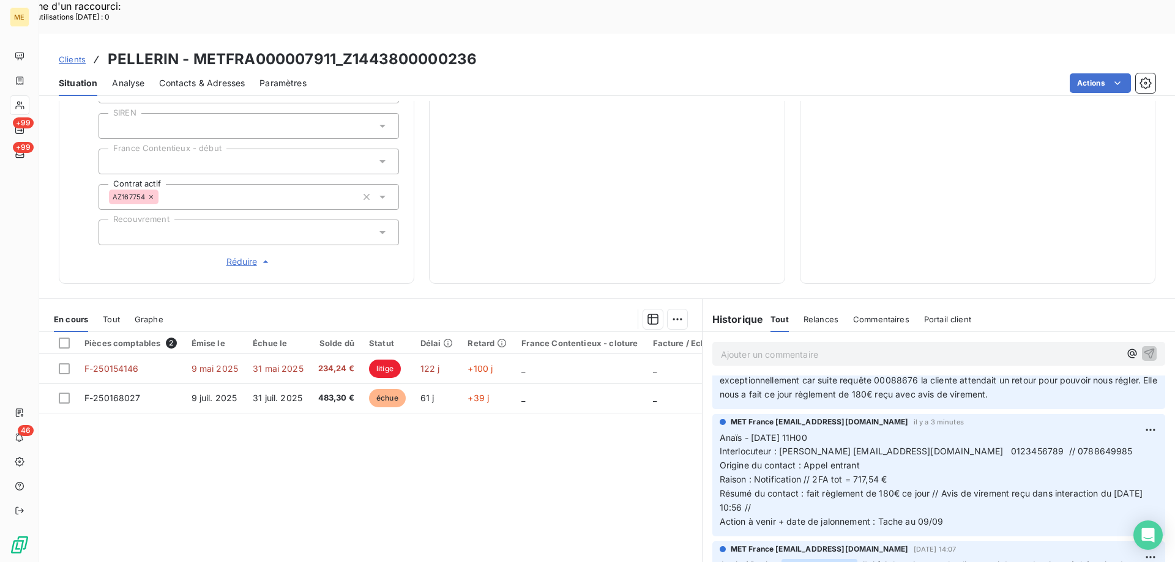
scroll to position [61, 0]
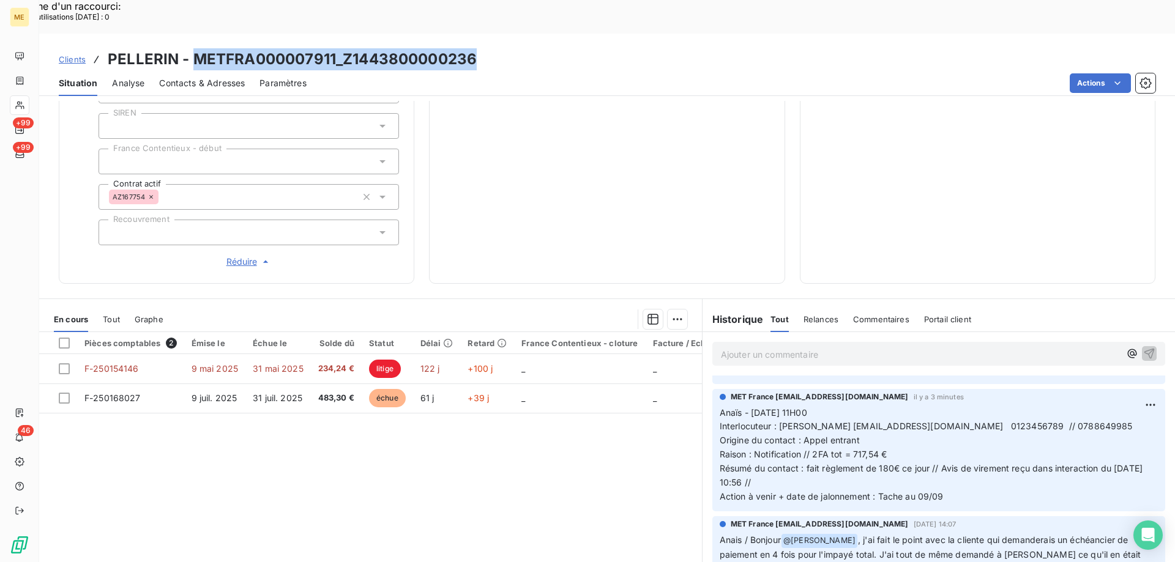
drag, startPoint x: 508, startPoint y: 21, endPoint x: 194, endPoint y: 32, distance: 314.1
click at [194, 48] on div "Clients PELLERIN - METFRA000007911_Z1443800000236" at bounding box center [607, 59] width 1136 height 22
copy h3 "METFRA000007911_Z1443800000236"
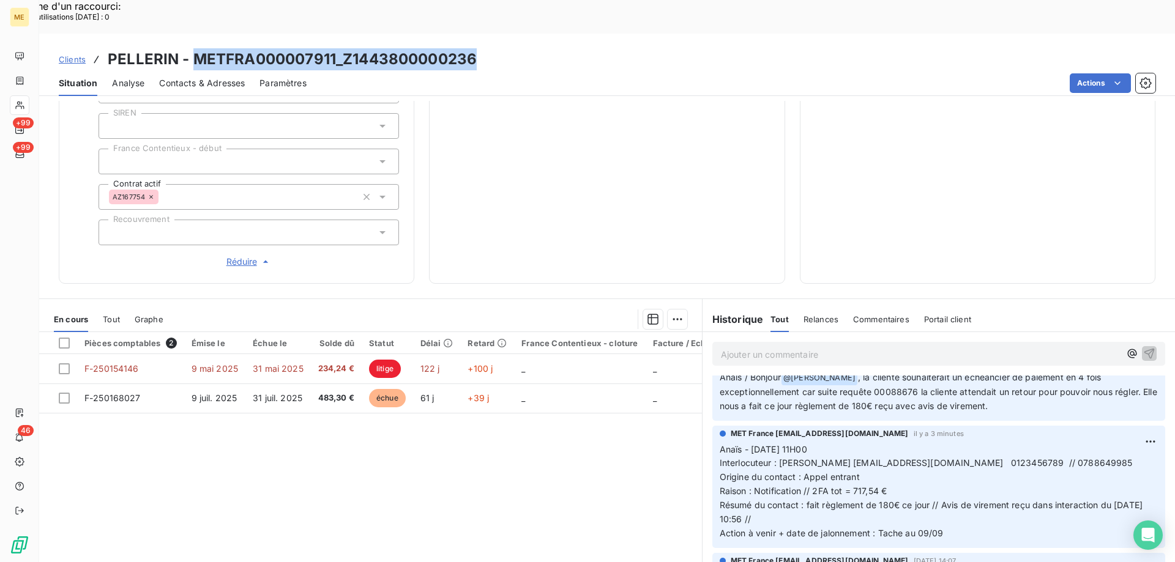
scroll to position [0, 0]
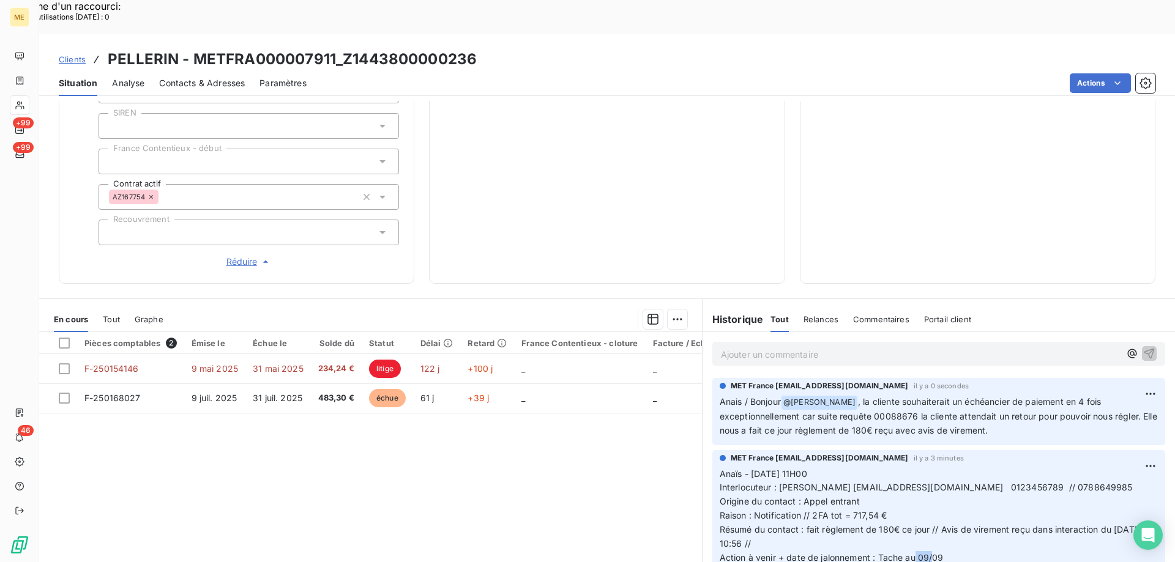
drag, startPoint x: 929, startPoint y: 512, endPoint x: 906, endPoint y: 510, distance: 22.7
click at [906, 553] on span "Action à venir + date de jalonnement : Tache au 09/09" at bounding box center [832, 558] width 224 height 10
click at [984, 496] on p "Anaïs - [DATE] 11H00 Interlocuteur : [PERSON_NAME] [EMAIL_ADDRESS][DOMAIN_NAME]…" at bounding box center [939, 516] width 438 height 98
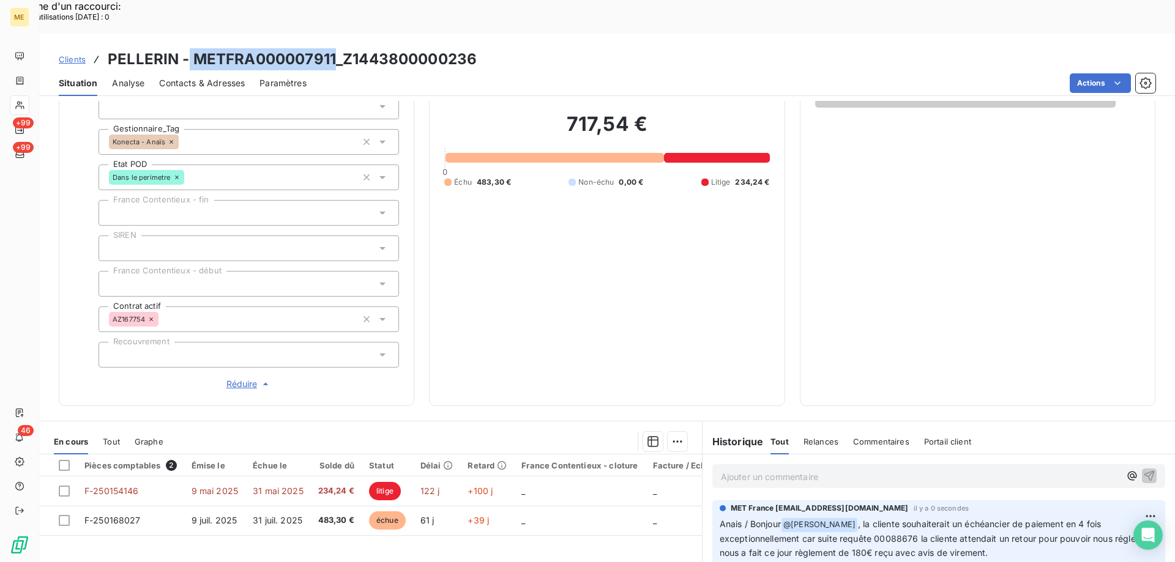
drag, startPoint x: 335, startPoint y: 25, endPoint x: 188, endPoint y: 30, distance: 146.9
click at [188, 48] on h3 "PELLERIN - METFRA000007911_Z1443800000236" at bounding box center [292, 59] width 369 height 22
click at [193, 48] on h3 "PELLERIN - METFRA000007911_Z1443800000236" at bounding box center [292, 59] width 369 height 22
click at [198, 48] on h3 "PELLERIN - METFRA000007911_Z1443800000236" at bounding box center [292, 59] width 369 height 22
drag, startPoint x: 191, startPoint y: 24, endPoint x: 332, endPoint y: 22, distance: 141.4
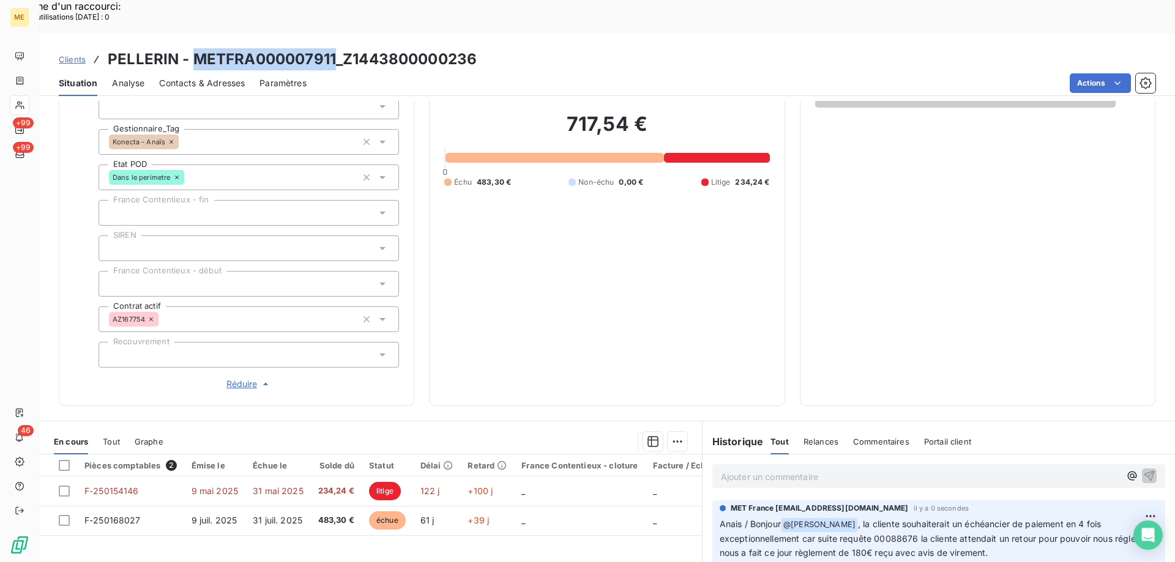
click at [332, 48] on h3 "PELLERIN - METFRA000007911_Z1443800000236" at bounding box center [292, 59] width 369 height 22
copy h3 "METFRA000007911"
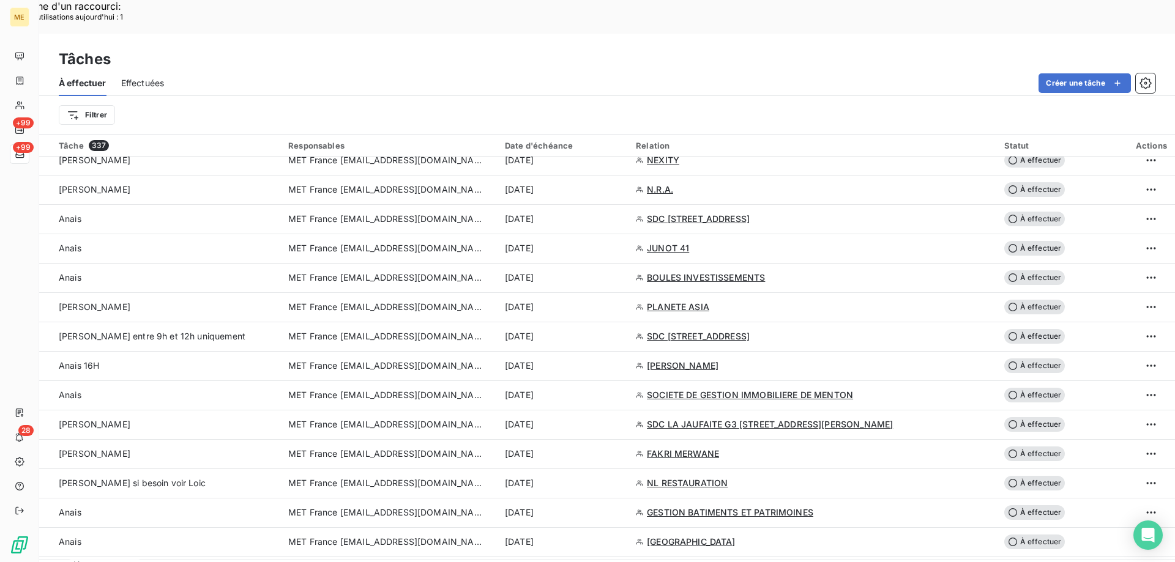
scroll to position [1040, 0]
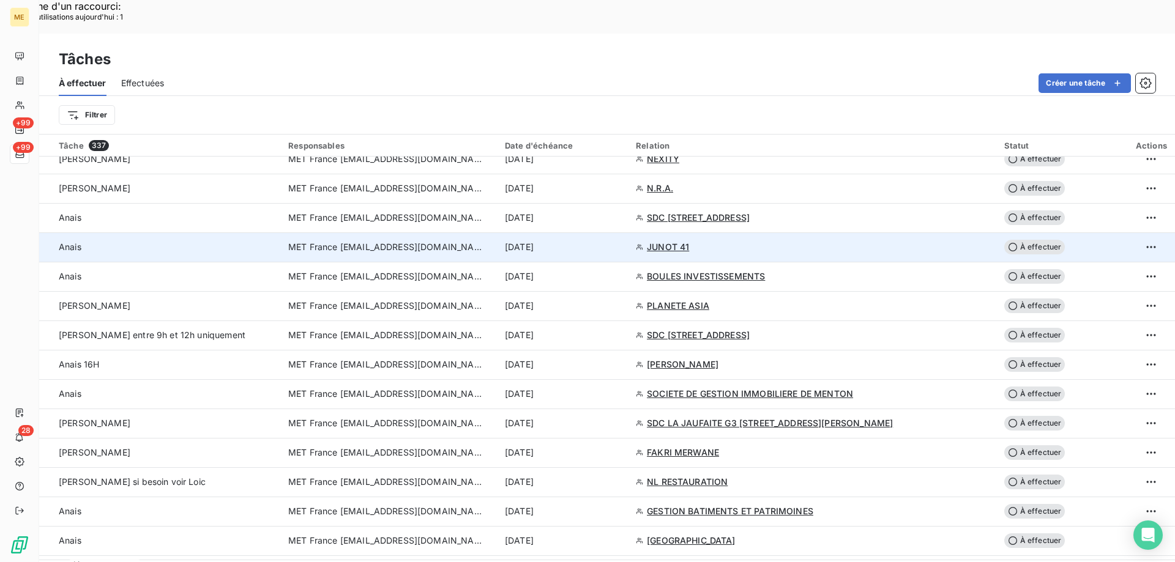
click at [621, 241] on div "8 sept. 2025" at bounding box center [563, 247] width 116 height 12
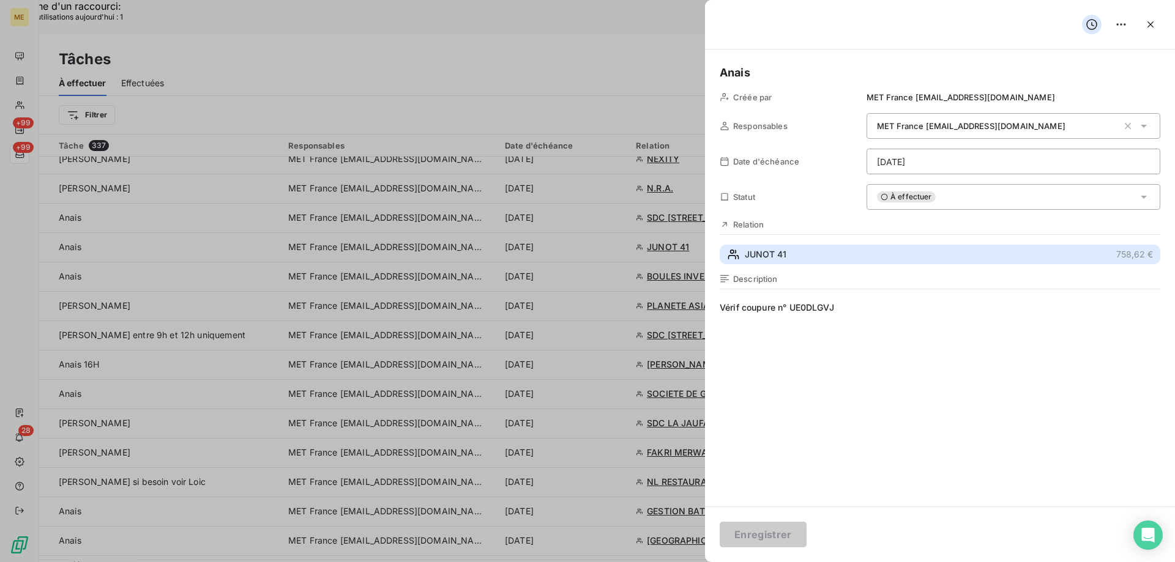
click at [784, 255] on span "JUNOT 41" at bounding box center [766, 254] width 42 height 12
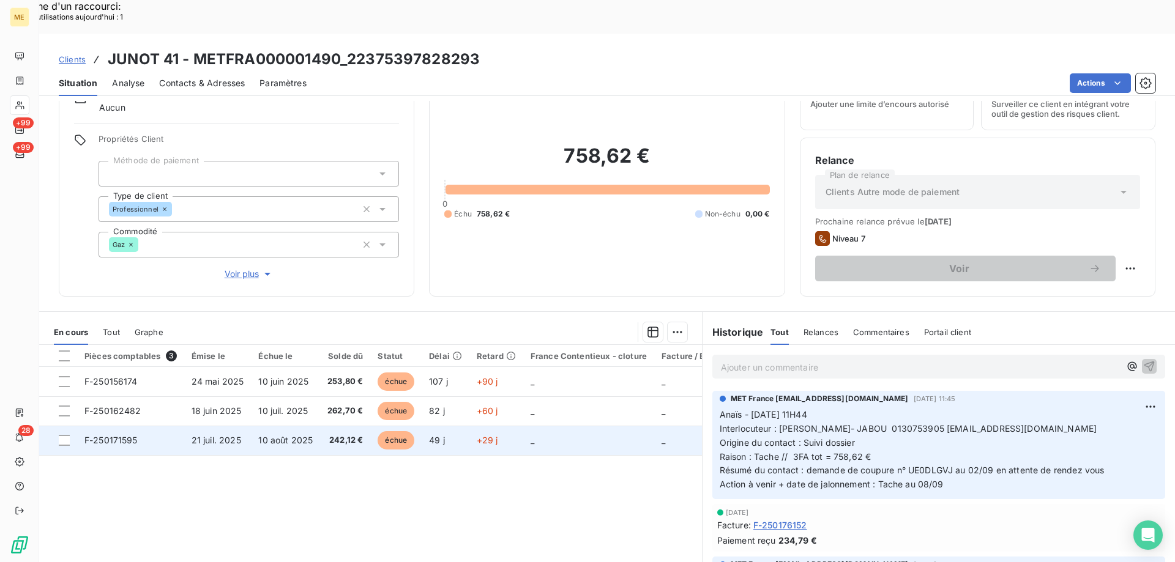
scroll to position [78, 0]
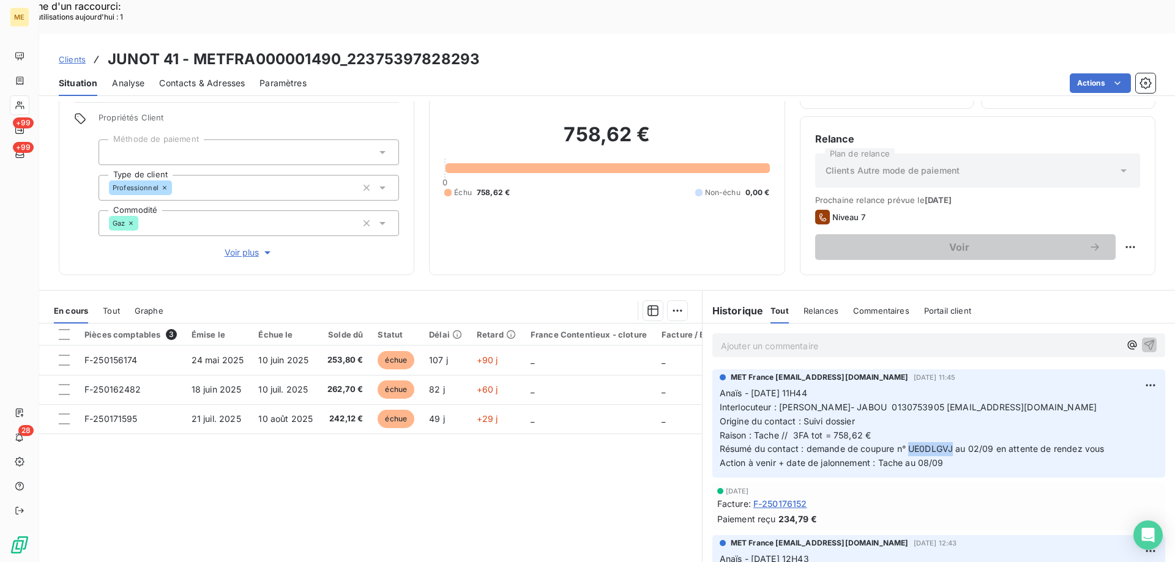
drag, startPoint x: 948, startPoint y: 415, endPoint x: 906, endPoint y: 415, distance: 42.2
click at [906, 444] on span "Résumé du contact : demande de coupure n° UE0DLGVJ au 02/09 en attente de rende…" at bounding box center [912, 449] width 385 height 10
drag, startPoint x: 952, startPoint y: 428, endPoint x: 709, endPoint y: 357, distance: 252.9
click at [712, 370] on div "MET France met-france@recouvrement.met.com 5 sept. 2025, 11:45 Anaïs - 05/09/20…" at bounding box center [938, 424] width 453 height 108
copy p "Anaïs - 05/09/2025 - 11H44 Interlocuteur : Mme Anissa MEJAI- JABOU 0130753905 a…"
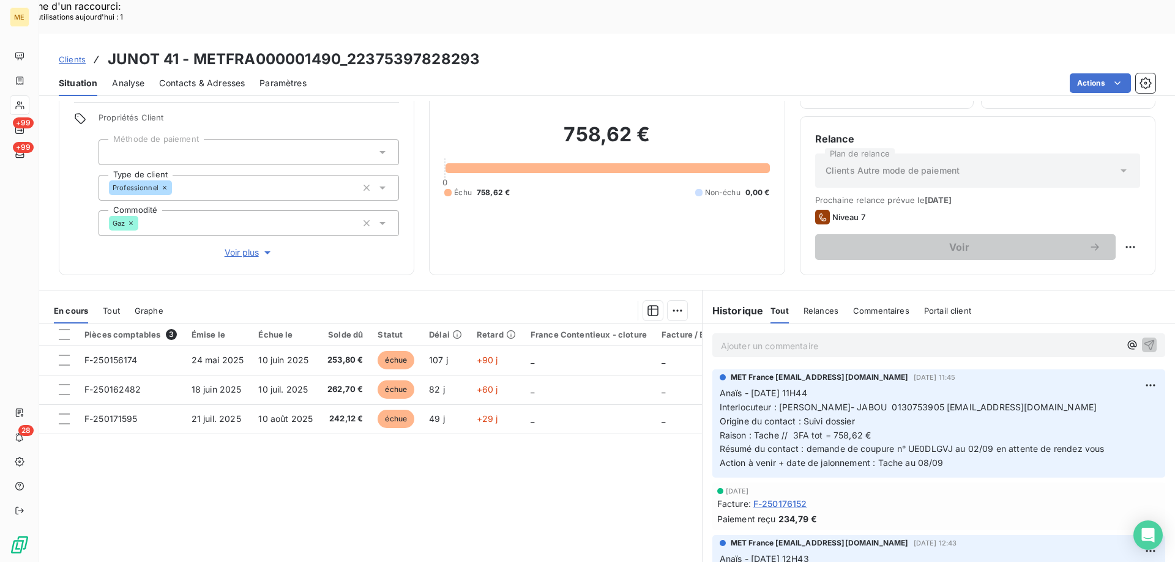
click at [773, 338] on p "Ajouter un commentaire ﻿" at bounding box center [920, 345] width 399 height 15
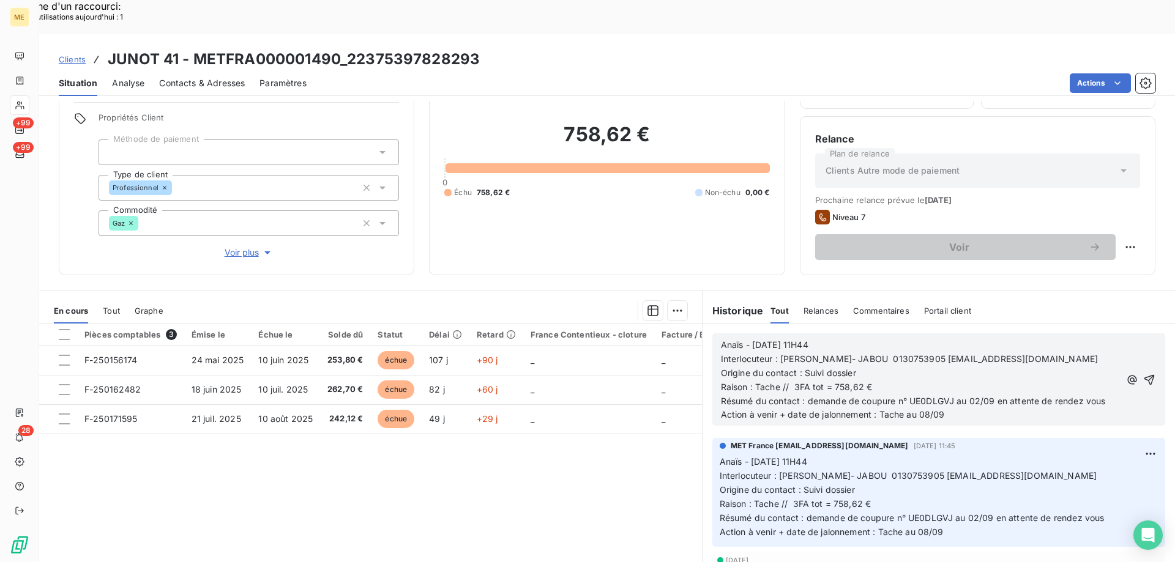
click at [756, 340] on span "Anaïs - 05/09/2025 - 11H44" at bounding box center [764, 345] width 87 height 10
click at [924, 409] on span "Action à venir + date de jalonnement : Tache au 08/09" at bounding box center [833, 414] width 224 height 10
click at [1143, 374] on icon "button" at bounding box center [1149, 380] width 12 height 12
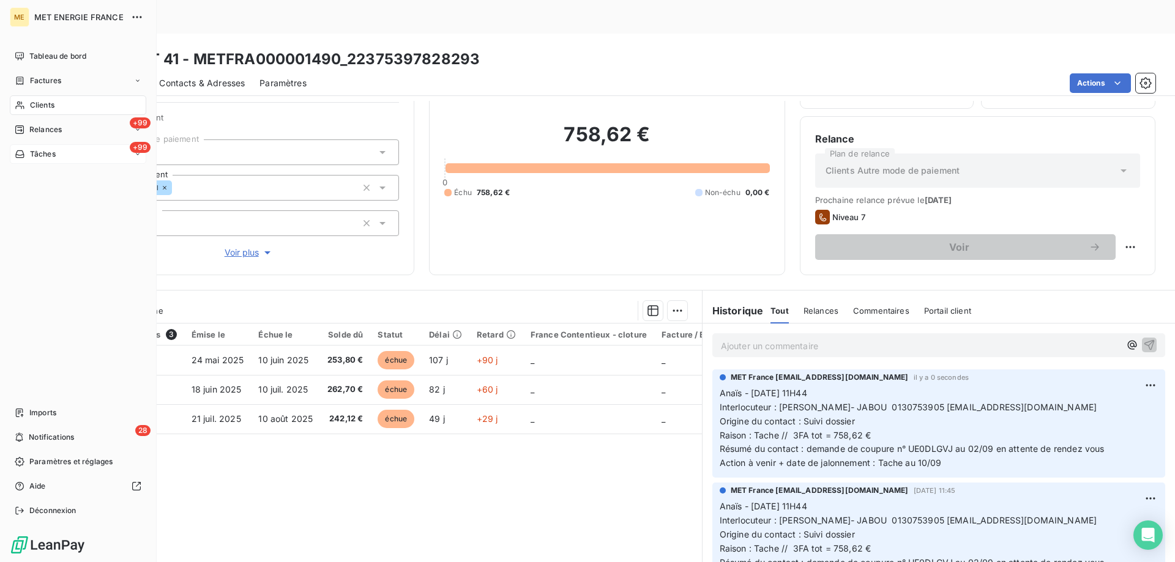
click at [38, 155] on span "Tâches" at bounding box center [43, 154] width 26 height 11
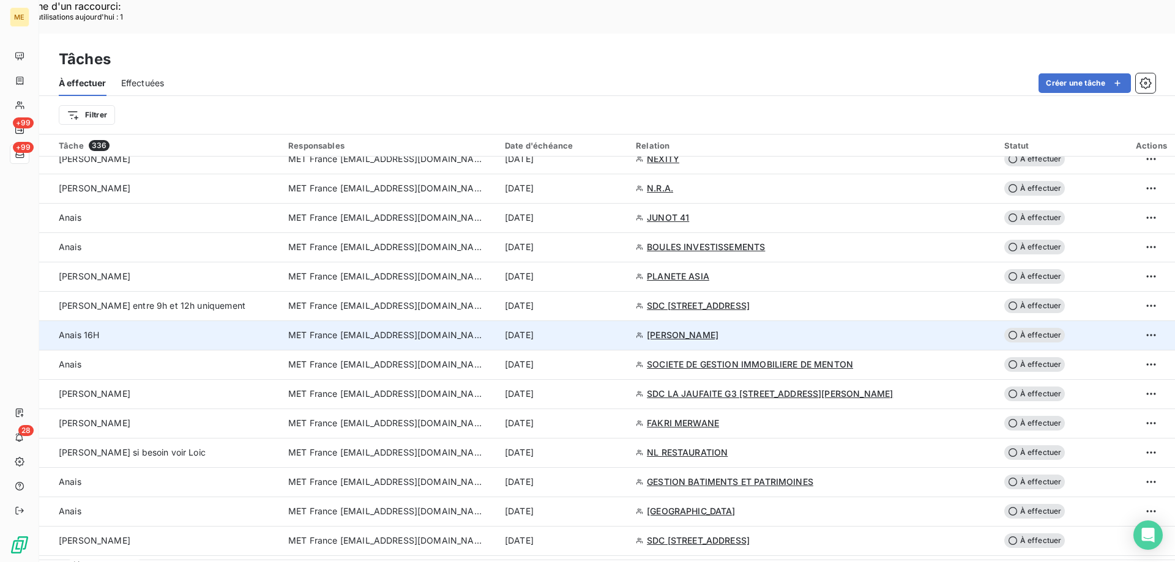
scroll to position [979, 0]
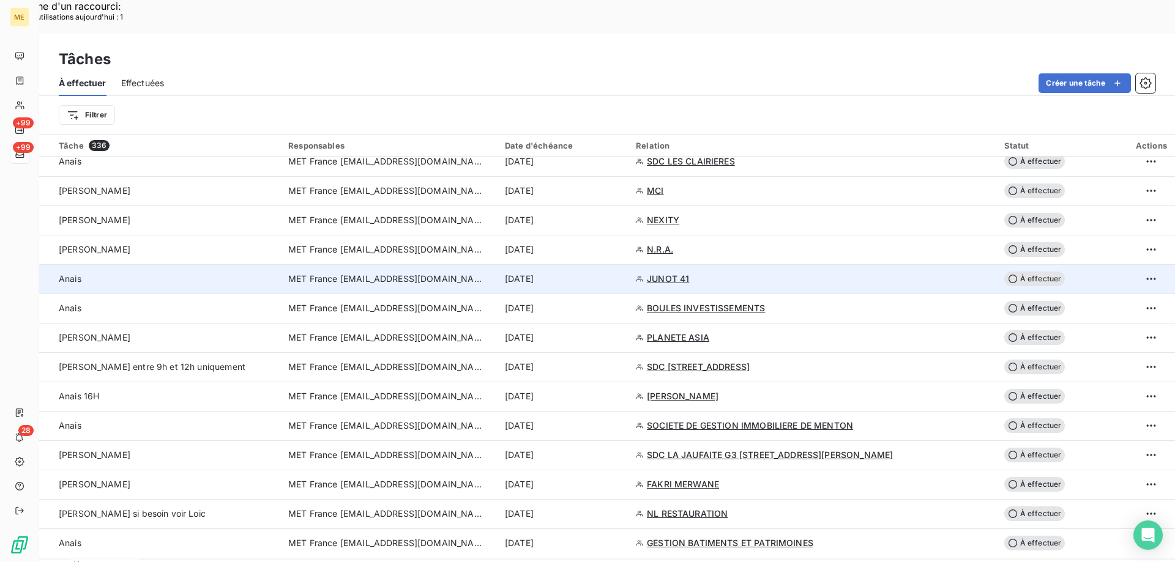
click at [689, 273] on span "JUNOT 41" at bounding box center [668, 279] width 42 height 12
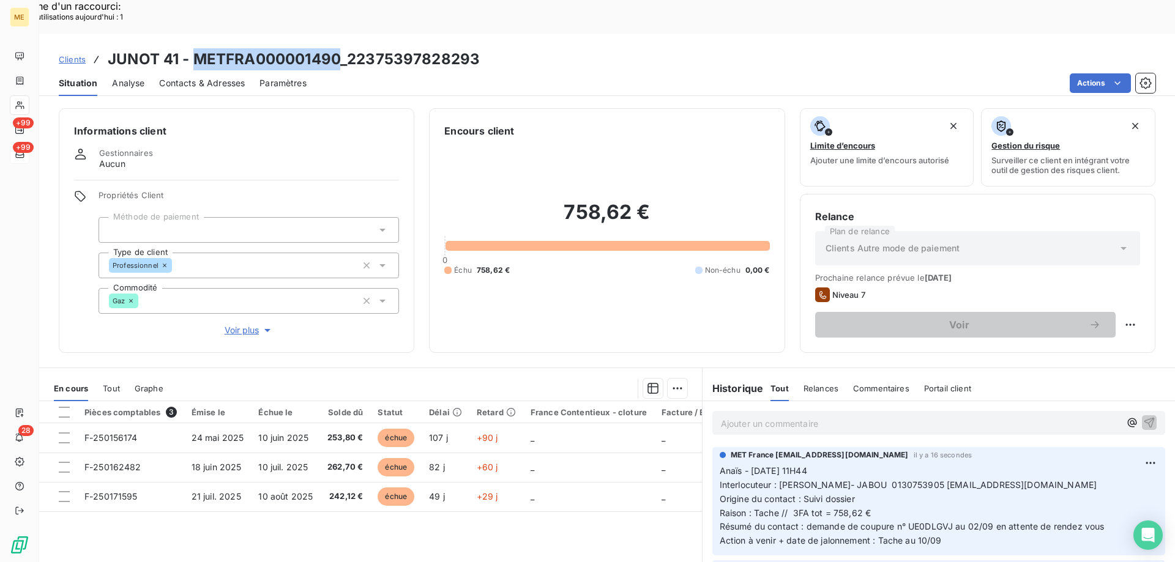
drag, startPoint x: 338, startPoint y: 22, endPoint x: 195, endPoint y: 26, distance: 143.2
click at [195, 48] on h3 "JUNOT 41 - METFRA000001490_22375397828293" at bounding box center [294, 59] width 372 height 22
copy h3 "METFRA000001490"
